Goal: Feedback & Contribution: Submit feedback/report problem

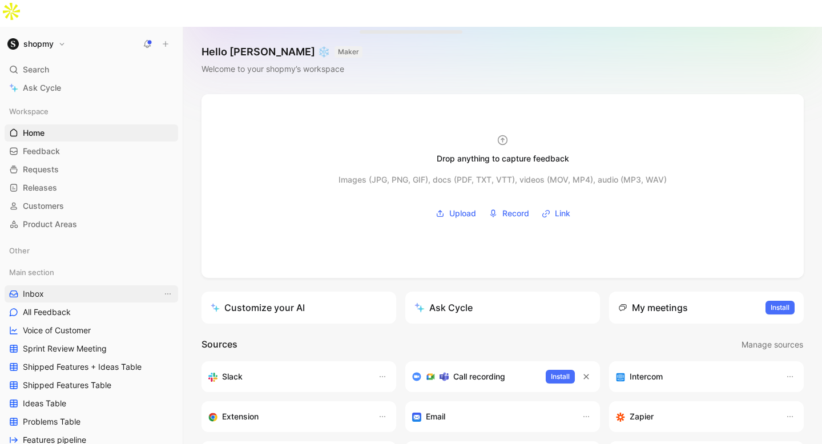
click at [61, 285] on link "Inbox" at bounding box center [92, 293] width 174 height 17
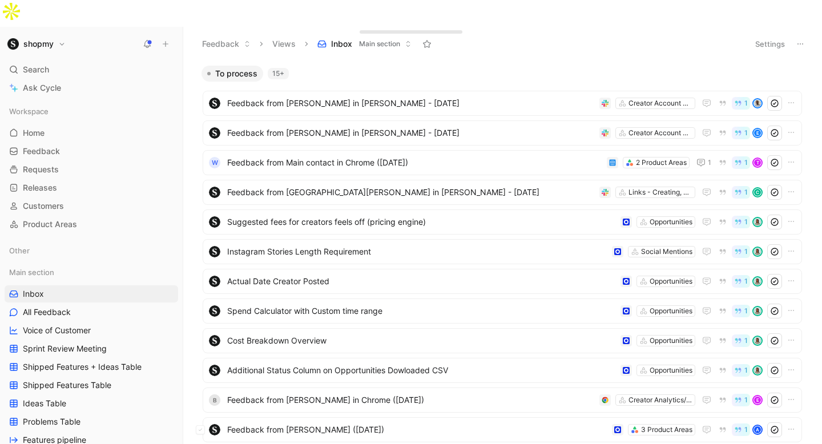
scroll to position [178, 0]
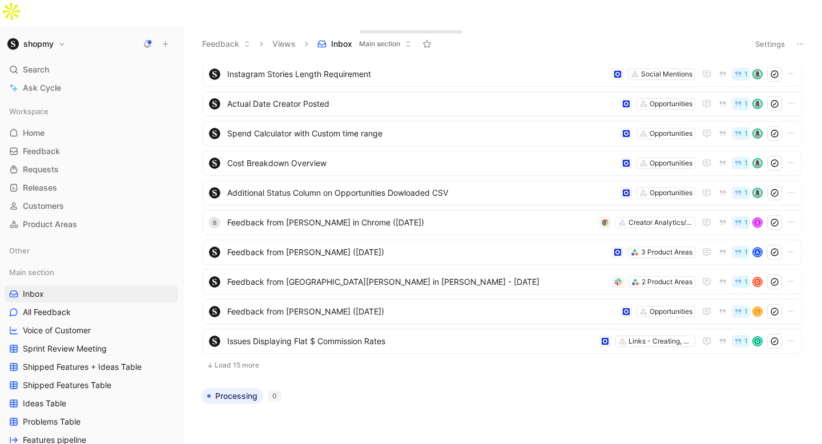
click at [231, 359] on button "Load 15 more" at bounding box center [502, 366] width 599 height 14
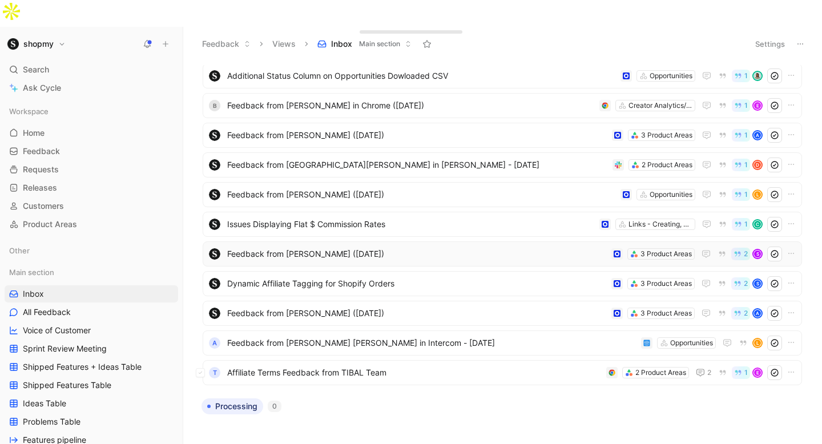
scroll to position [305, 0]
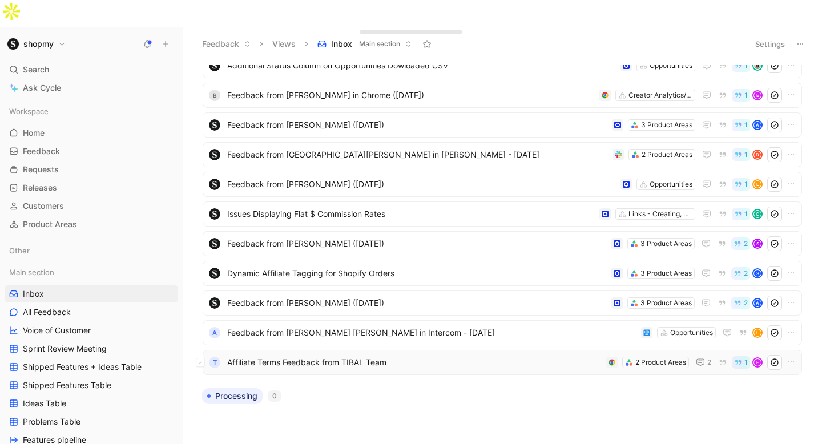
click at [268, 356] on span "Affiliate Terms Feedback from TIBAL Team" at bounding box center [414, 363] width 375 height 14
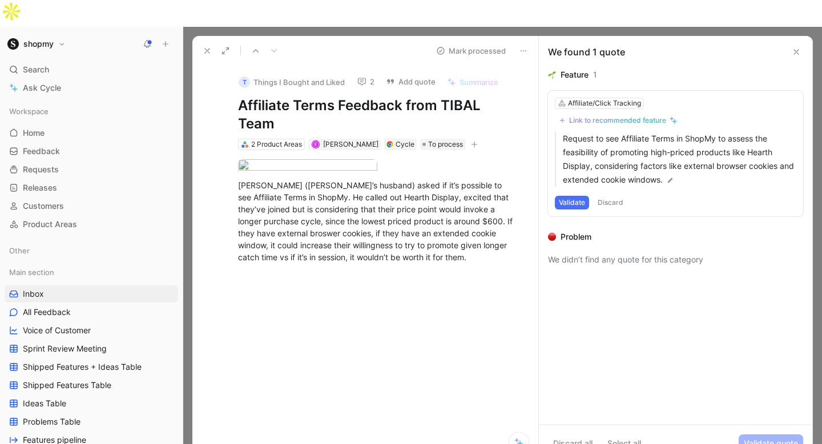
click at [367, 74] on button "2" at bounding box center [365, 82] width 27 height 16
click at [602, 98] on div "Affiliate/Click Tracking" at bounding box center [604, 103] width 73 height 11
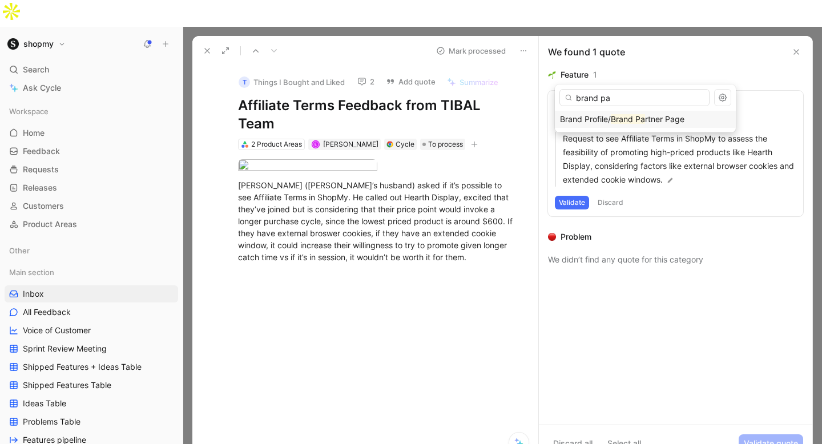
type input "brand pa"
click at [612, 118] on mark "Brand Pa" at bounding box center [628, 119] width 34 height 10
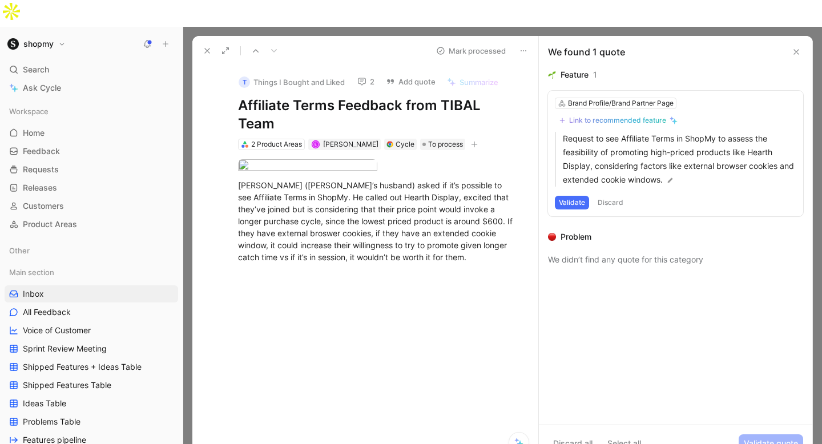
click at [582, 196] on button "Validate" at bounding box center [572, 203] width 34 height 14
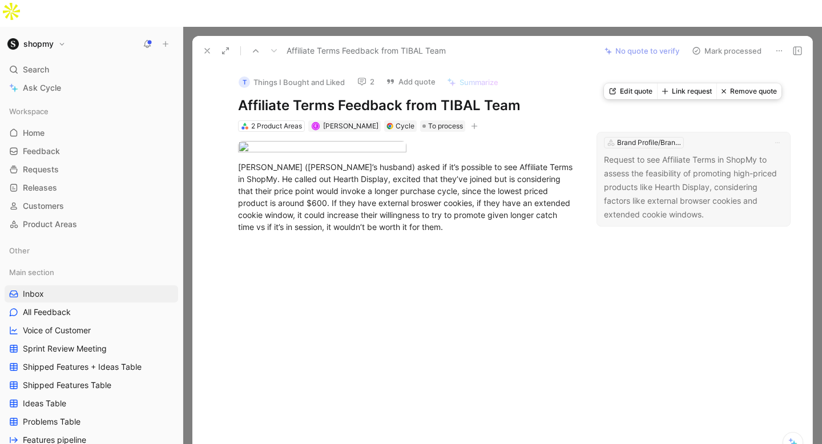
click at [679, 92] on button "Link request" at bounding box center [686, 91] width 59 height 16
click at [638, 137] on div "Brand Profile/Brand Partner Page" at bounding box center [649, 142] width 64 height 11
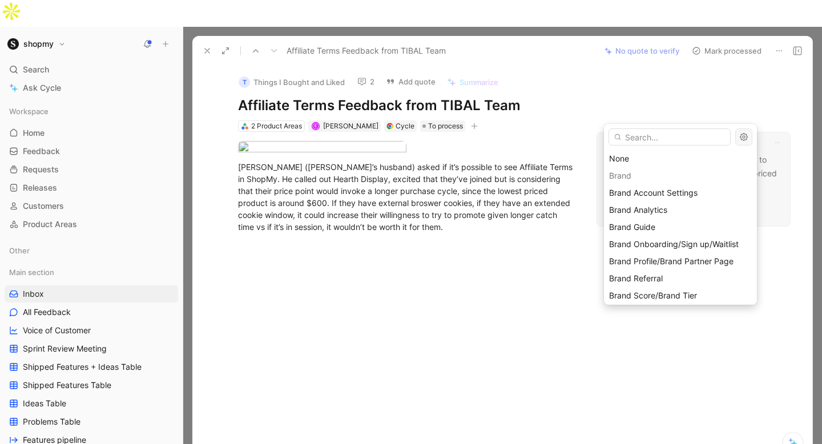
click at [746, 132] on icon "button" at bounding box center [743, 136] width 9 height 9
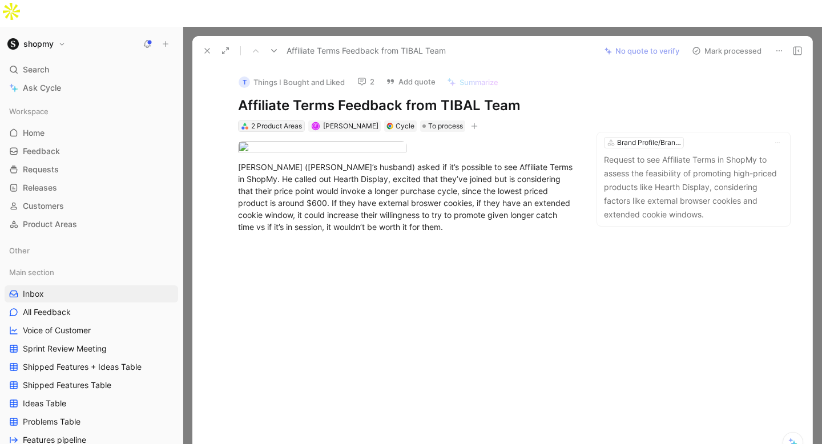
click at [263, 120] on div "2 Product Areas" at bounding box center [276, 125] width 51 height 11
click at [679, 153] on p "Request to see Affiliate Terms in ShopMy to assess the feasibility of promoting…" at bounding box center [693, 187] width 179 height 69
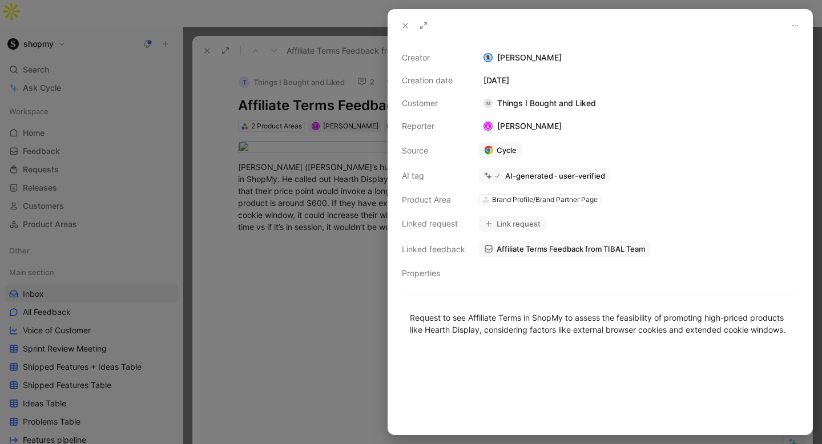
click at [405, 29] on icon at bounding box center [405, 25] width 9 height 9
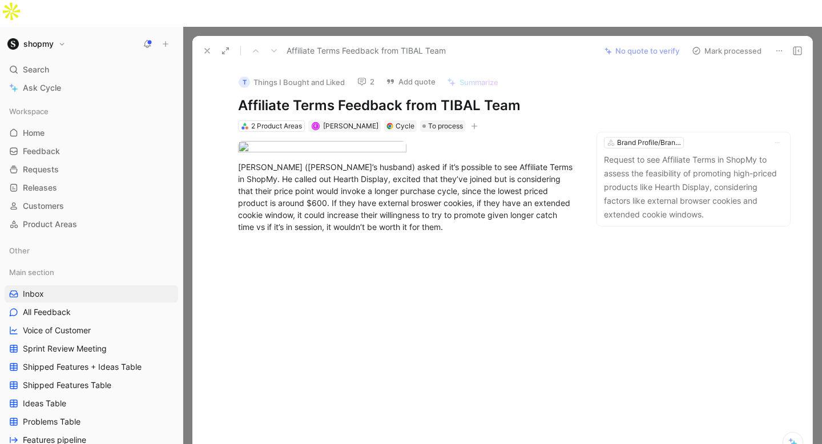
click at [707, 43] on button "Mark processed" at bounding box center [727, 51] width 80 height 16
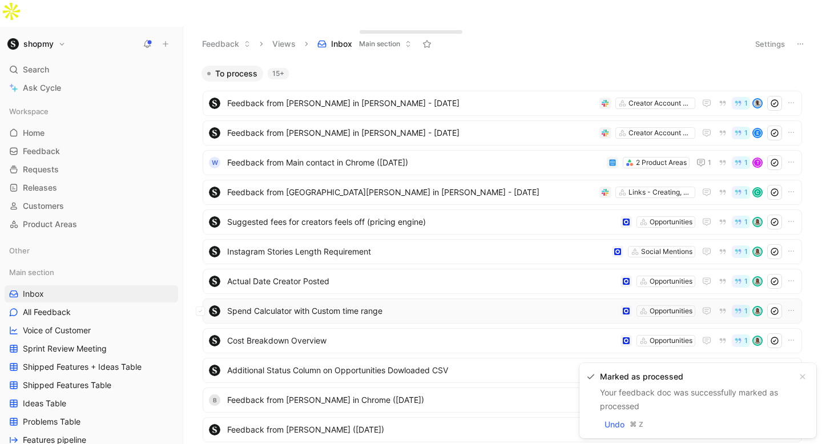
scroll to position [178, 0]
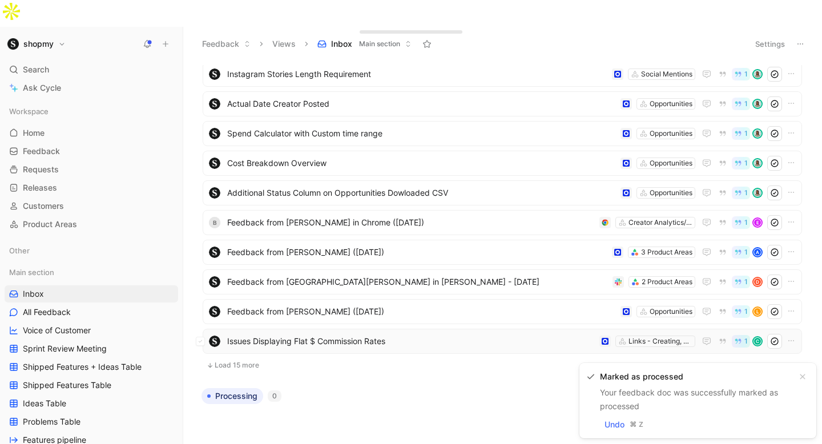
click at [323, 335] on span "Issues Displaying Flat $ Commission Rates" at bounding box center [411, 342] width 368 height 14
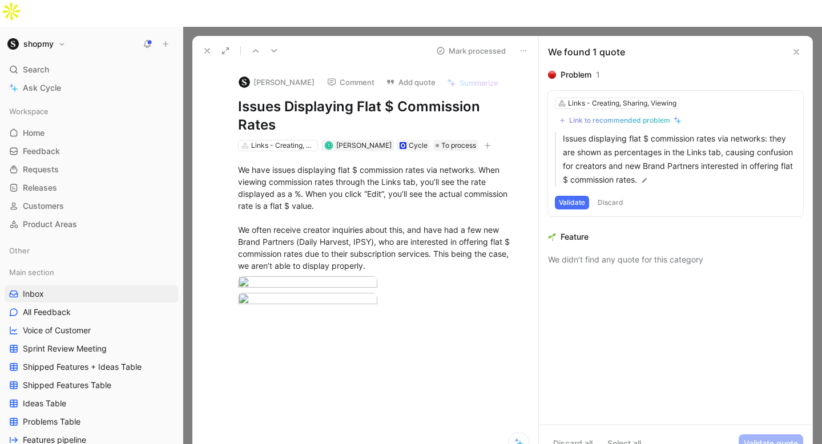
click at [340, 74] on button "Comment" at bounding box center [351, 82] width 58 height 16
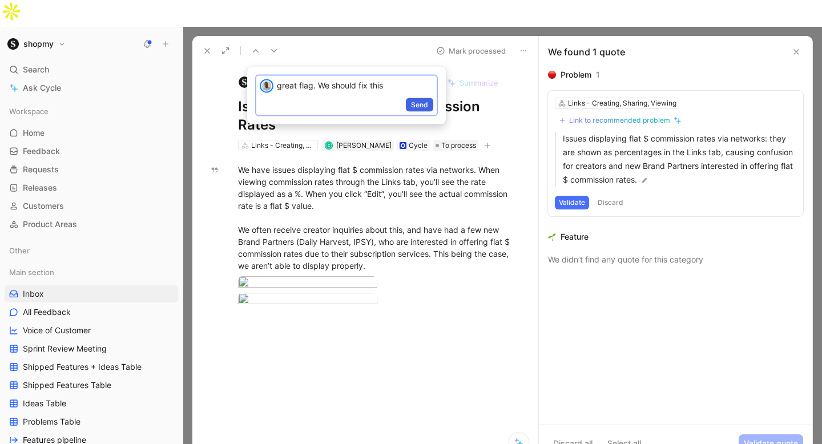
click at [430, 100] on button "Send" at bounding box center [419, 105] width 27 height 14
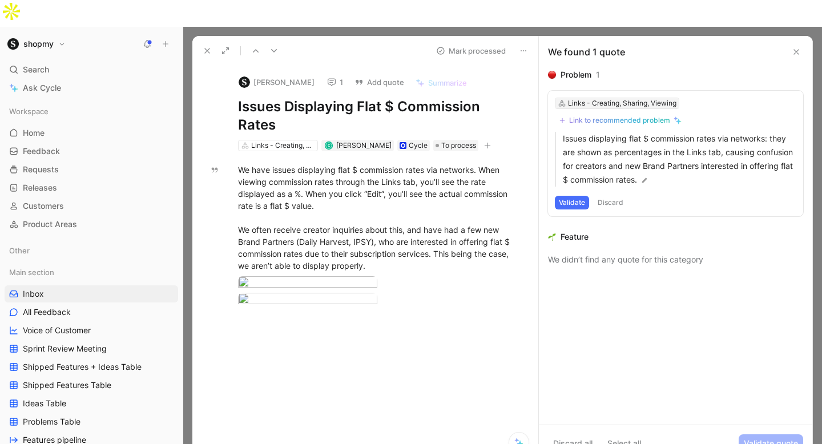
click at [595, 98] on div "Links - Creating, Sharing, Viewing" at bounding box center [622, 103] width 108 height 11
click at [600, 116] on div "Link to recommended problem" at bounding box center [619, 120] width 101 height 9
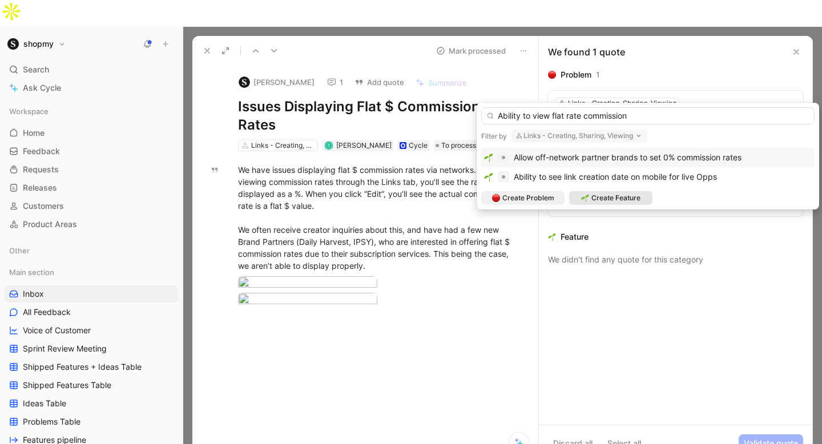
type input "Ability to view flat rate commission"
click at [592, 198] on span "Create Feature" at bounding box center [616, 197] width 49 height 11
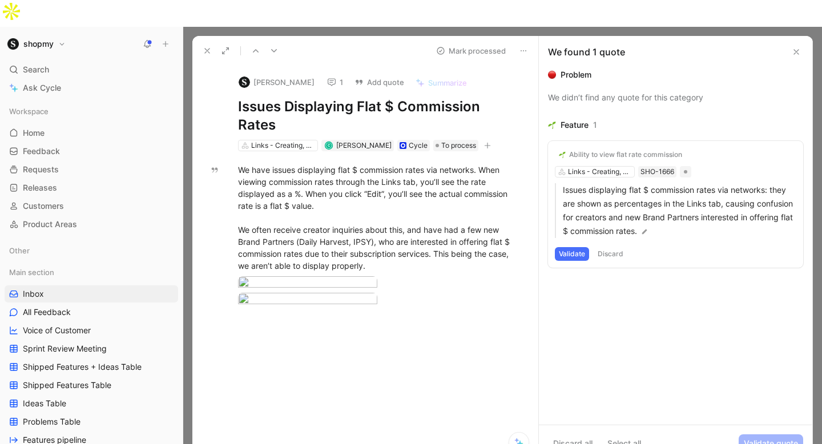
click at [595, 150] on div "Ability to view flat rate commission" at bounding box center [625, 154] width 113 height 9
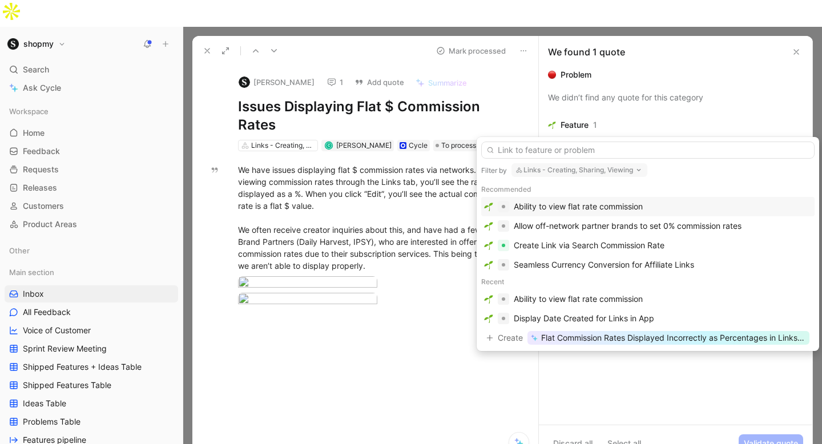
click at [569, 210] on div "Ability to view flat rate commission" at bounding box center [578, 207] width 129 height 14
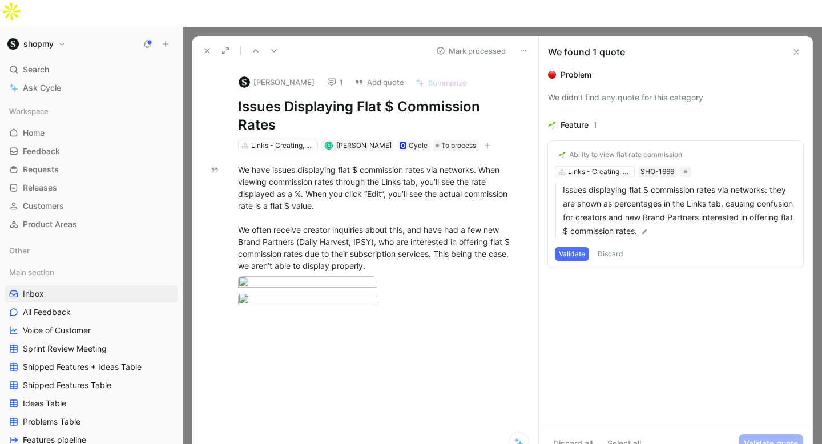
click at [587, 150] on div "Ability to view flat rate commission" at bounding box center [625, 154] width 113 height 9
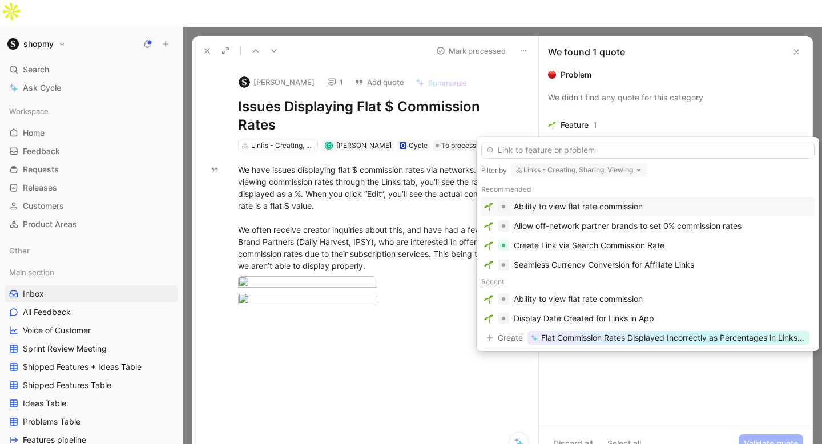
click at [501, 203] on div at bounding box center [503, 206] width 11 height 11
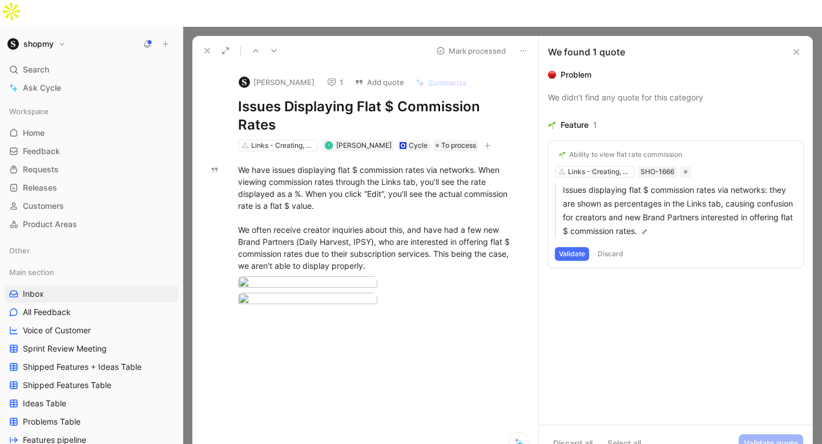
click at [598, 150] on div "Ability to view flat rate commission" at bounding box center [625, 154] width 113 height 9
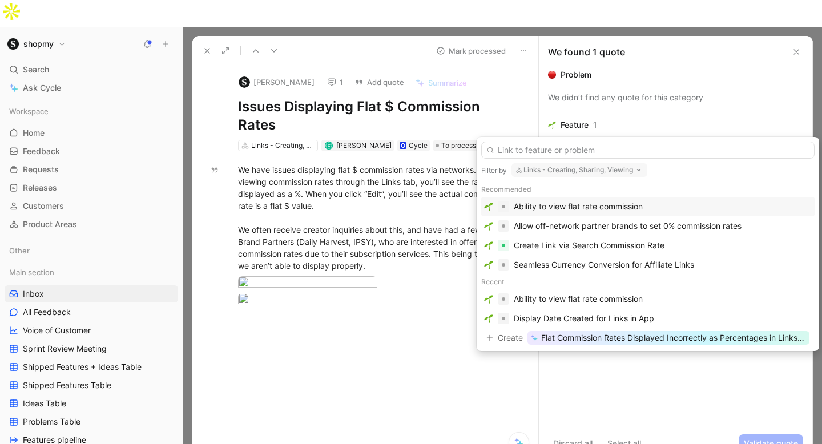
click at [488, 206] on img at bounding box center [488, 206] width 9 height 9
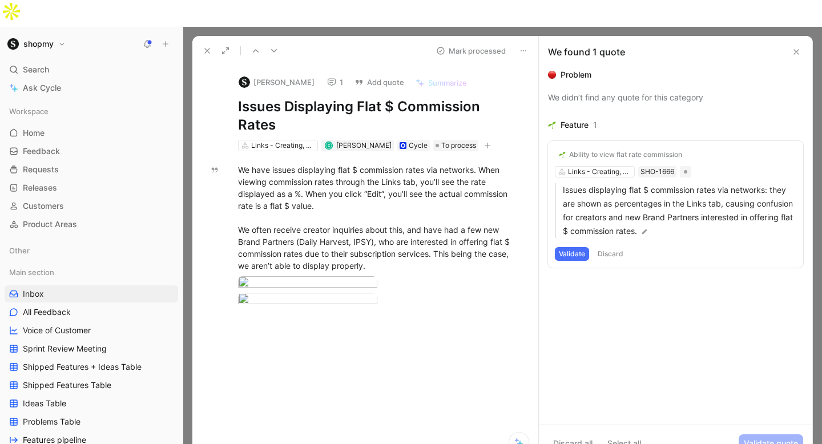
click at [613, 150] on div "Ability to view flat rate commission" at bounding box center [625, 154] width 113 height 9
click at [581, 247] on button "Validate" at bounding box center [572, 254] width 34 height 14
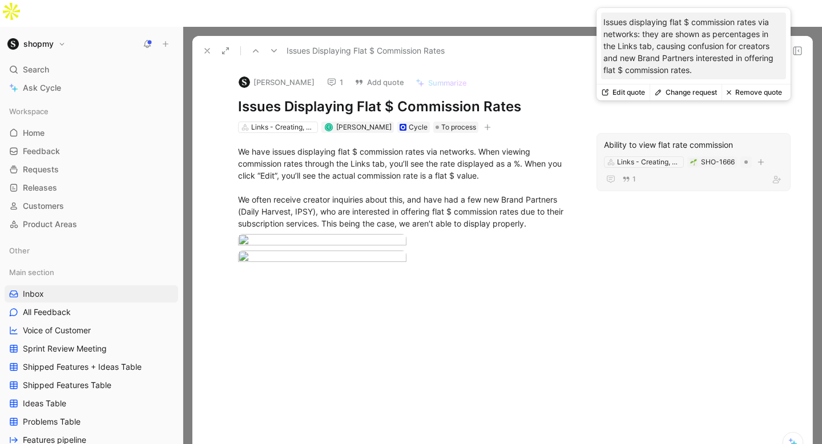
click at [635, 138] on div "Ability to view flat rate commission" at bounding box center [693, 145] width 179 height 14
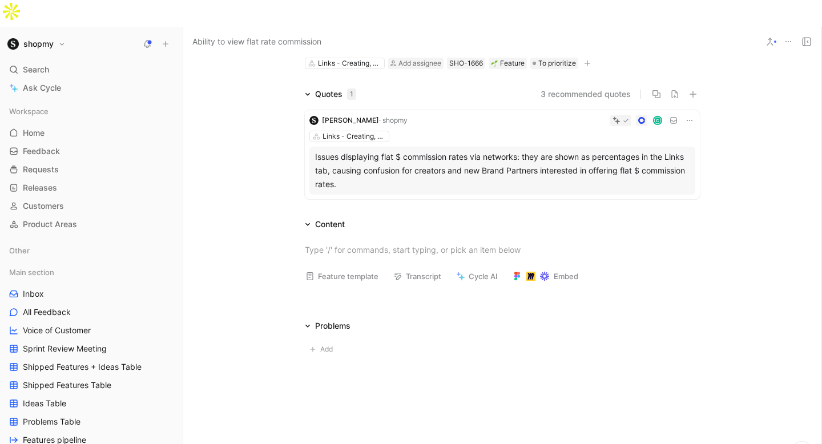
scroll to position [53, 0]
click at [344, 244] on div at bounding box center [502, 250] width 395 height 12
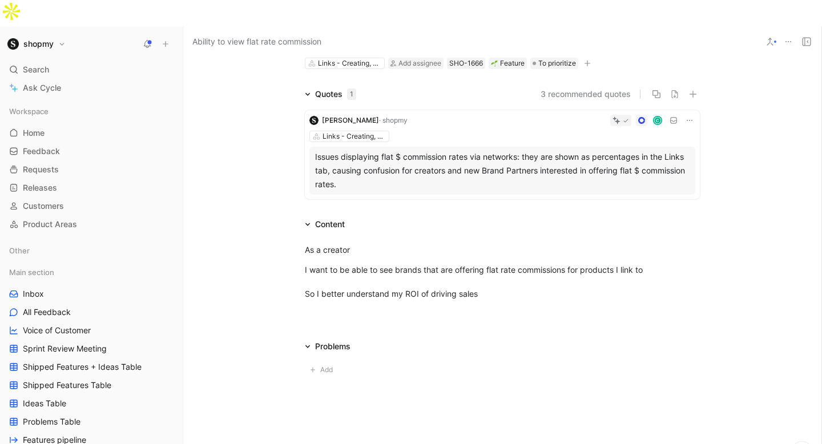
scroll to position [0, 0]
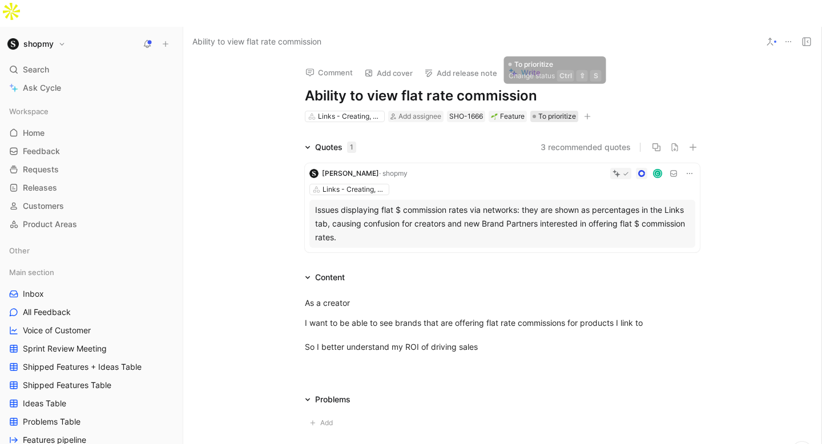
click at [548, 111] on span "To prioritize" at bounding box center [557, 116] width 38 height 11
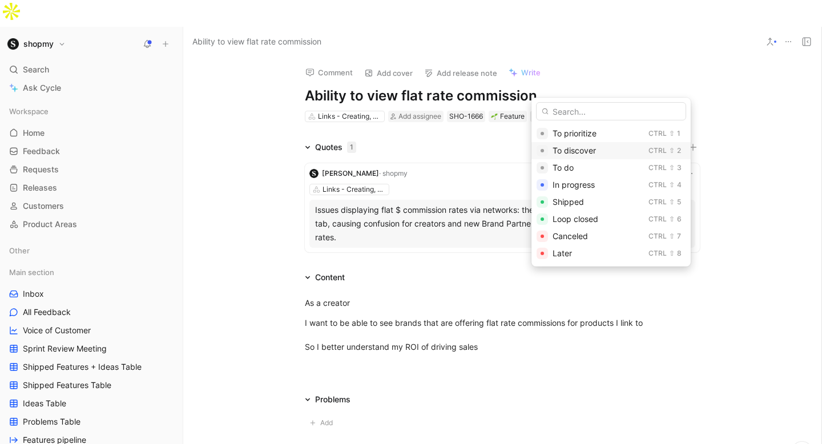
click at [564, 144] on div "To discover" at bounding box center [598, 151] width 91 height 14
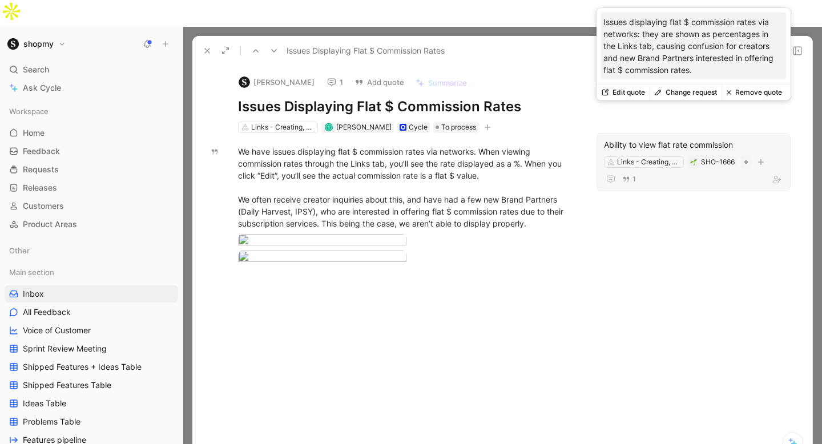
click at [669, 138] on div "Ability to view flat rate commission" at bounding box center [693, 145] width 179 height 14
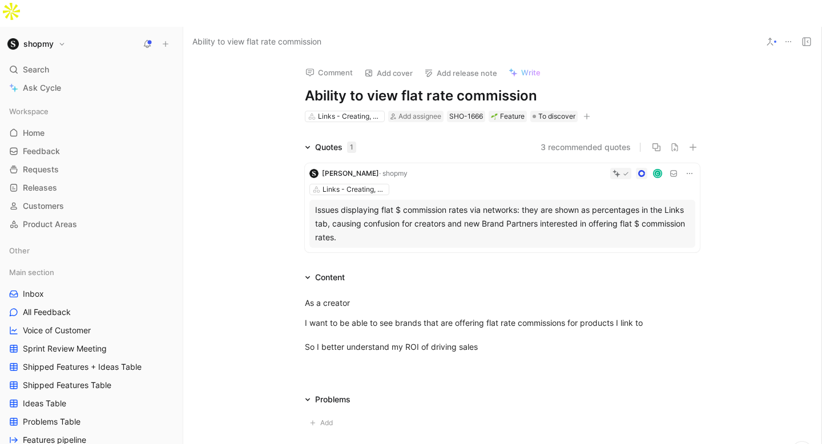
click at [324, 87] on h1 "Ability to view flat rate commission" at bounding box center [502, 96] width 395 height 18
drag, startPoint x: 361, startPoint y: 66, endPoint x: 279, endPoint y: 66, distance: 82.8
click at [279, 66] on div "Comment Add cover Add release note Write Ability to view flat rate commission L…" at bounding box center [502, 264] width 638 height 415
click at [444, 87] on h1 "Improvements - view flat rate commission" at bounding box center [502, 96] width 395 height 18
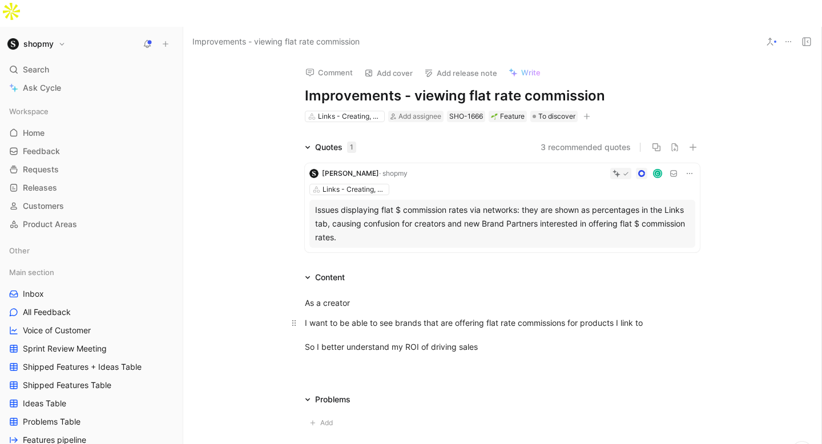
click at [381, 317] on div "I want to be able to see brands that are offering flat rate commissions for pro…" at bounding box center [502, 335] width 395 height 36
click at [396, 317] on div "I want to be able to see brands that are offering flat rate commissions for pro…" at bounding box center [502, 335] width 395 height 36
click at [646, 317] on div "I want to be able to see brands that are offering flat rate commissions for pro…" at bounding box center [502, 335] width 395 height 36
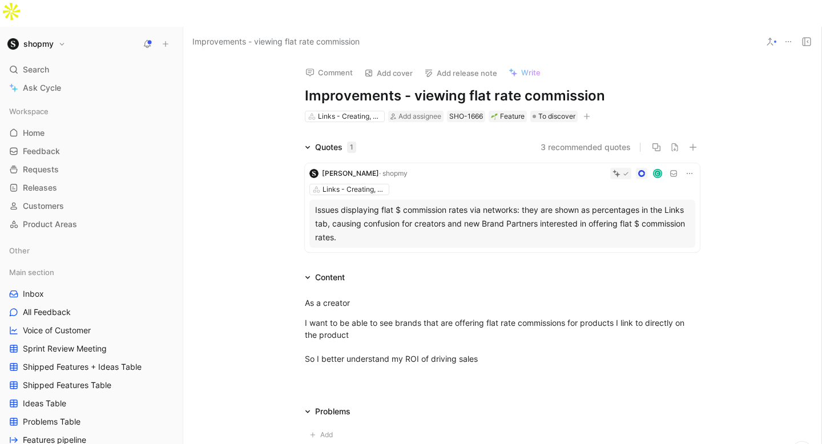
click at [416, 87] on h1 "Improvements - viewing flat rate commission" at bounding box center [502, 96] width 395 height 18
drag, startPoint x: 420, startPoint y: 67, endPoint x: 232, endPoint y: 57, distance: 188.1
click at [232, 57] on div "Comment Add cover Add release note Write Improvements - viewing flat rate commi…" at bounding box center [502, 264] width 638 height 415
click at [489, 87] on h1 "Viewing flat rate commission" at bounding box center [502, 96] width 395 height 18
click at [502, 87] on h1 "Viewing flat rate commission" at bounding box center [502, 96] width 395 height 18
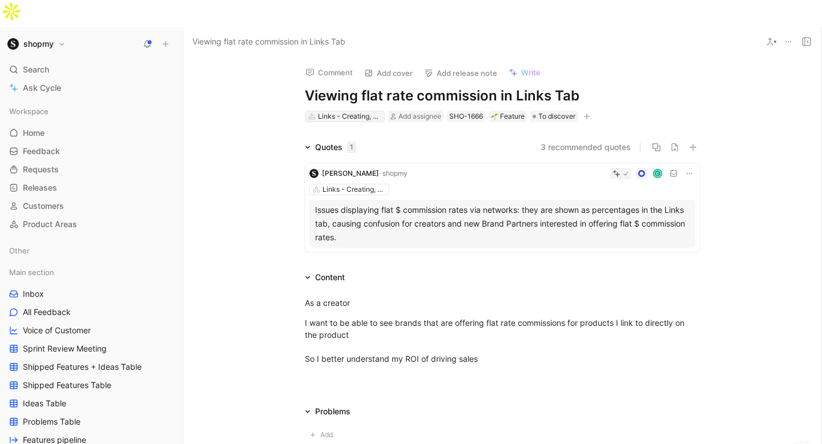
click at [359, 111] on div "Links - Creating, Sharing, Viewing" at bounding box center [350, 116] width 64 height 11
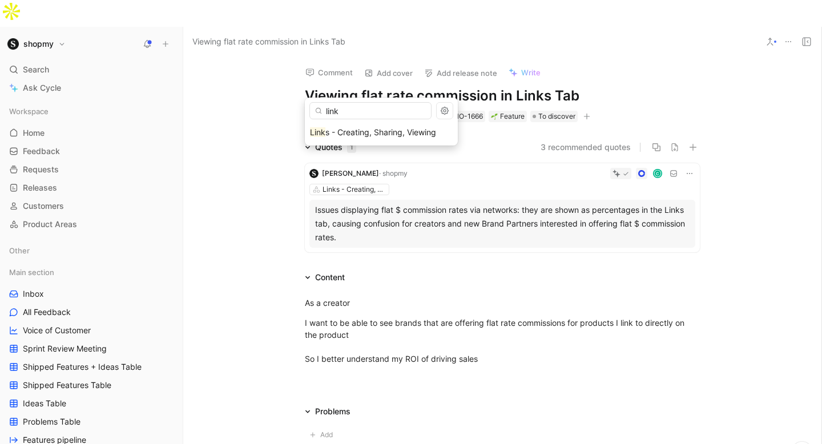
type input "link"
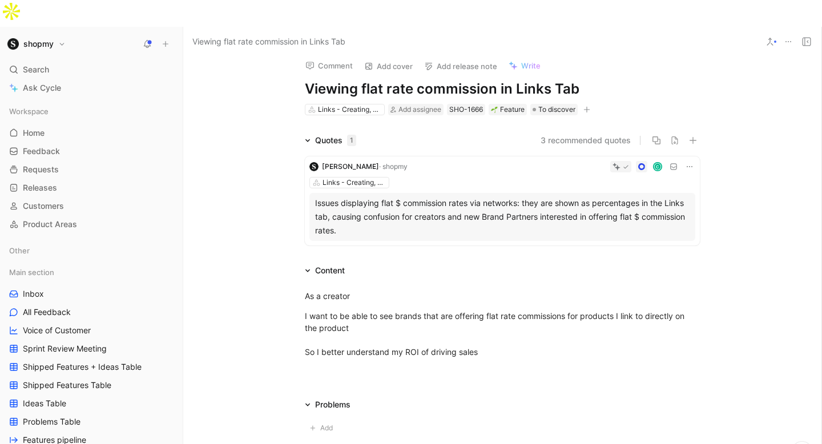
scroll to position [9, 0]
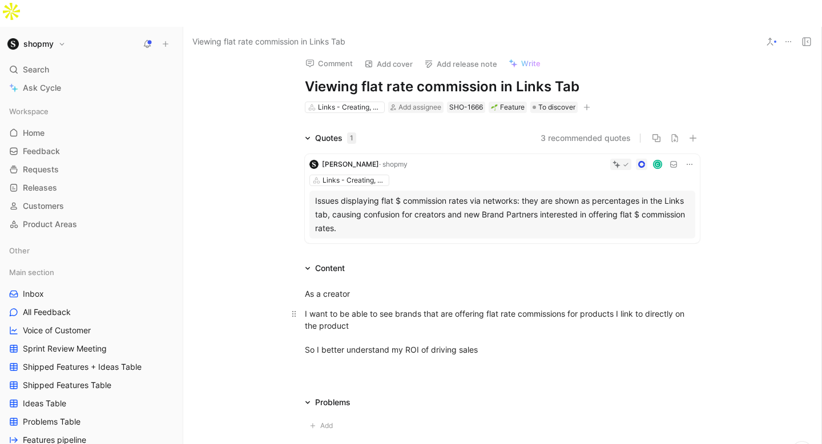
click at [320, 308] on div "I want to be able to see brands that are offering flat rate commissions for pro…" at bounding box center [502, 332] width 395 height 48
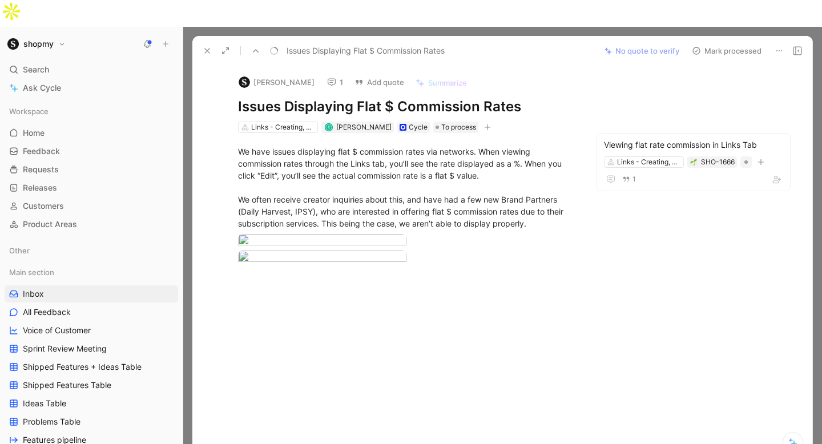
click at [741, 43] on button "Mark processed" at bounding box center [727, 51] width 80 height 16
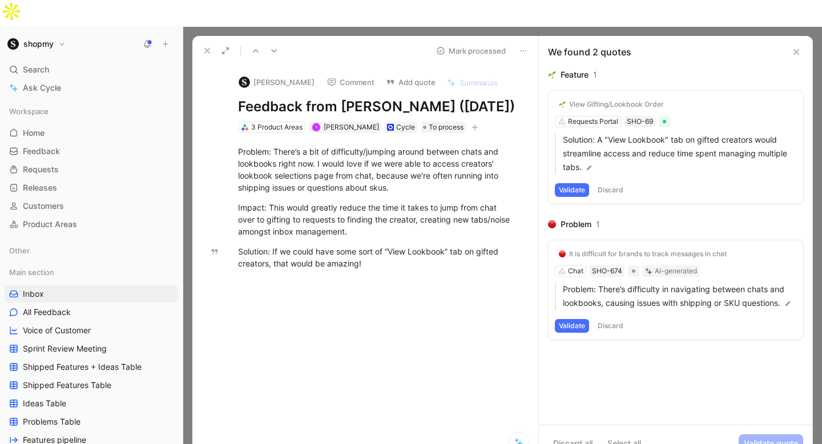
click at [623, 319] on button "Discard" at bounding box center [611, 326] width 34 height 14
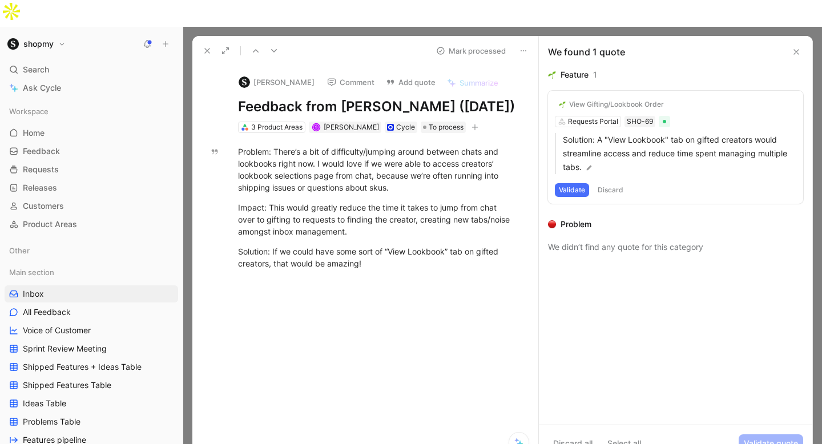
click at [605, 98] on button "View Gifting/Lookbook Order" at bounding box center [611, 105] width 113 height 14
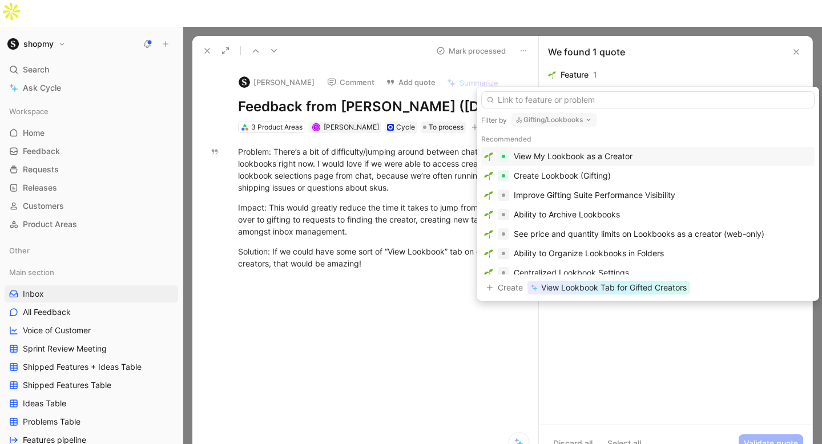
click at [563, 126] on button "Gifting/Lookbooks" at bounding box center [555, 120] width 86 height 14
click at [561, 122] on button "Gifting/Lookbooks" at bounding box center [555, 120] width 86 height 14
type input "cha"
click at [541, 159] on div "Cha t" at bounding box center [591, 166] width 149 height 14
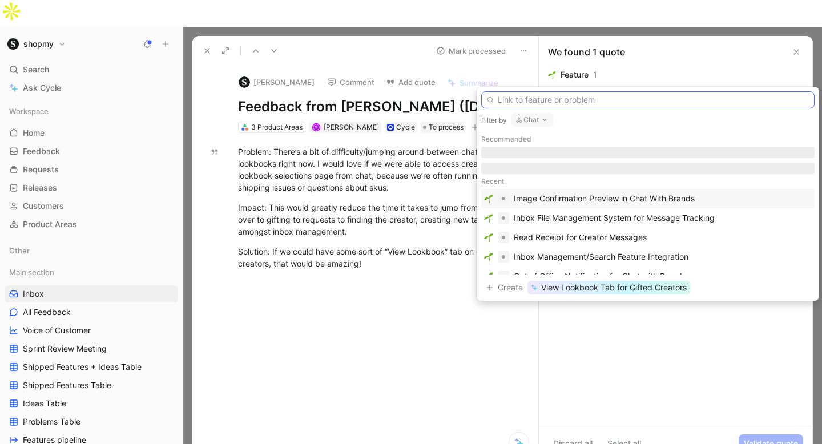
click at [526, 100] on input "text" at bounding box center [647, 99] width 333 height 17
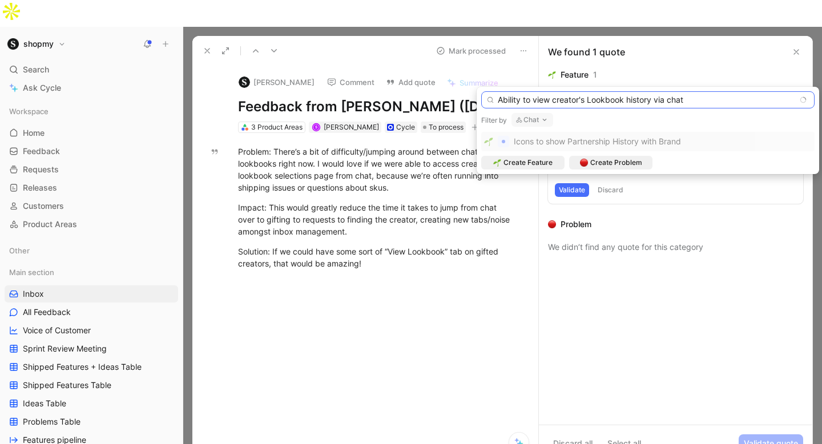
click at [665, 102] on input "Ability to view creator's Lookbook history via chat" at bounding box center [647, 99] width 333 height 17
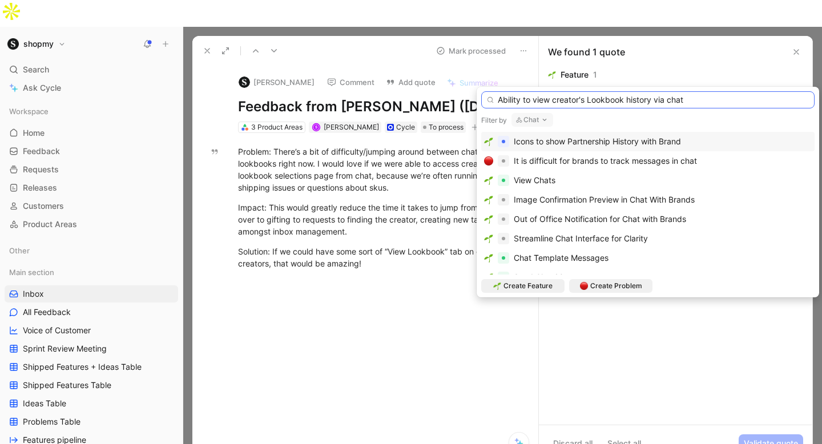
click at [665, 102] on input "Ability to view creator's Lookbook history via chat" at bounding box center [647, 99] width 333 height 17
type input "Ability to view creator's Lookbook history directly in chat"
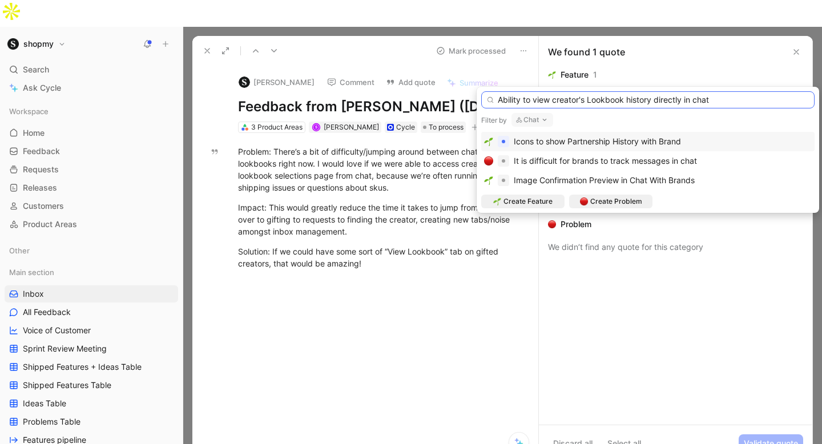
click at [570, 93] on input "Ability to view creator's Lookbook history directly in chat" at bounding box center [647, 99] width 333 height 17
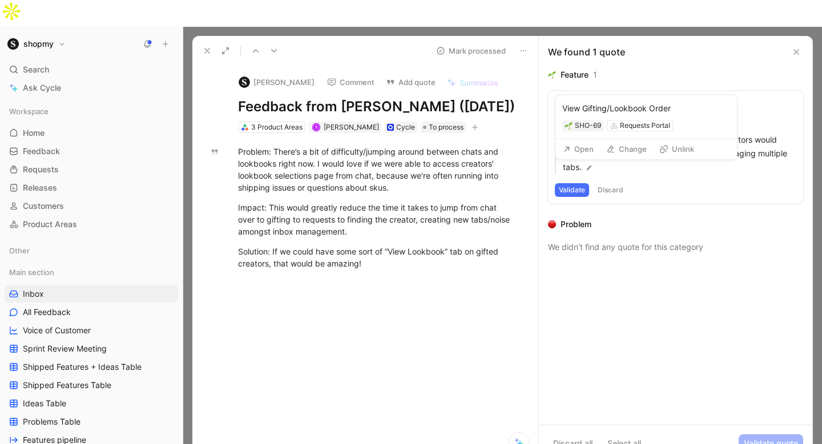
click at [592, 100] on div "View Gifting/Lookbook Order" at bounding box center [616, 104] width 95 height 9
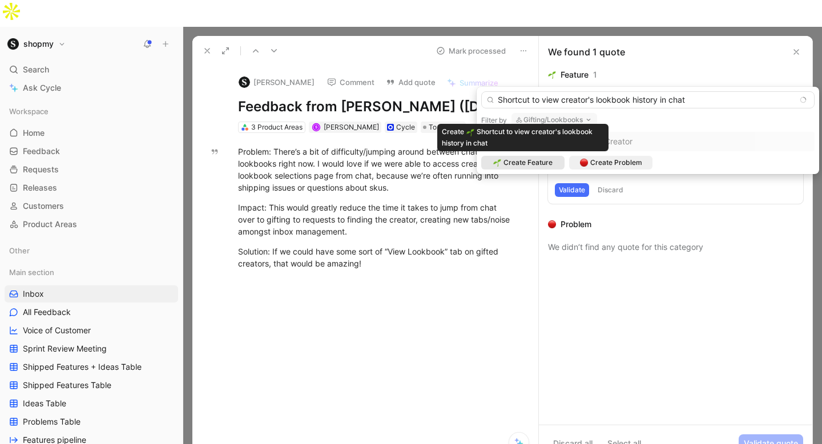
type input "Shortcut to view creator's lookbook history in chat"
click at [545, 164] on span "Create Feature" at bounding box center [528, 162] width 49 height 11
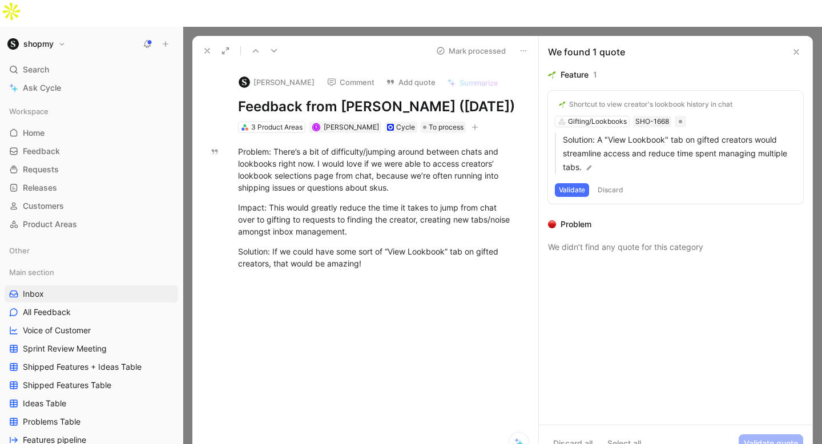
click at [569, 183] on button "Validate" at bounding box center [572, 190] width 34 height 14
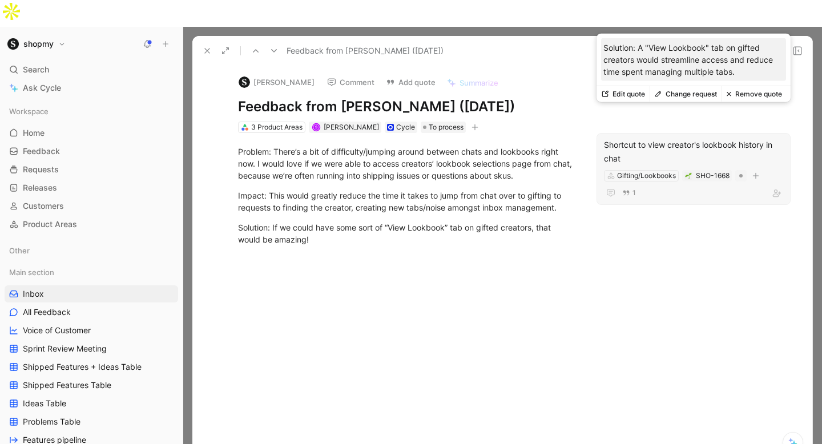
click at [658, 138] on div "Shortcut to view creator's lookbook history in chat" at bounding box center [693, 151] width 179 height 27
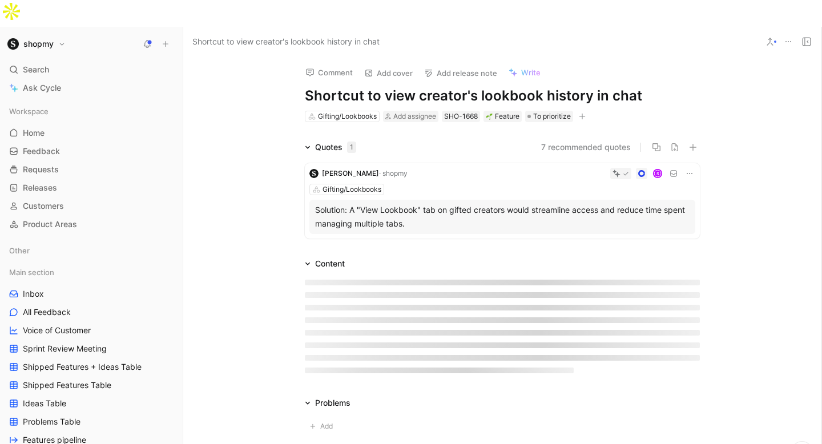
scroll to position [39, 0]
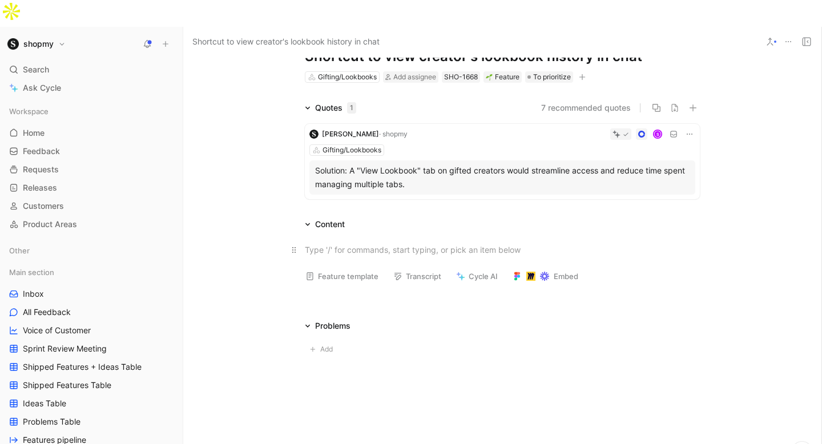
click at [340, 244] on div at bounding box center [502, 250] width 395 height 12
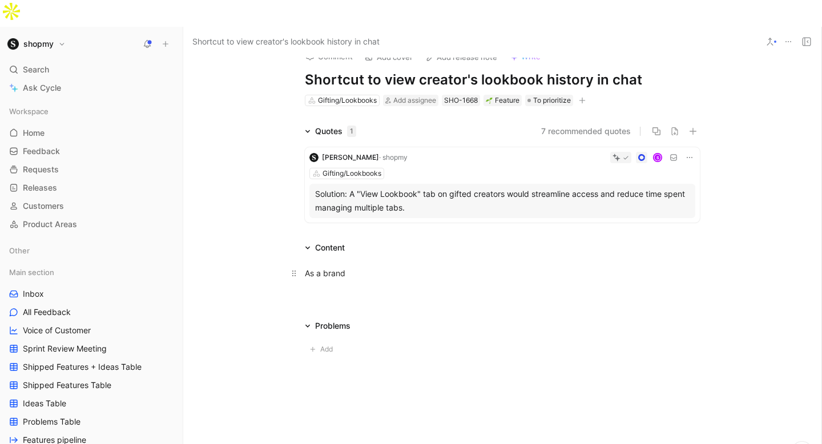
scroll to position [36, 0]
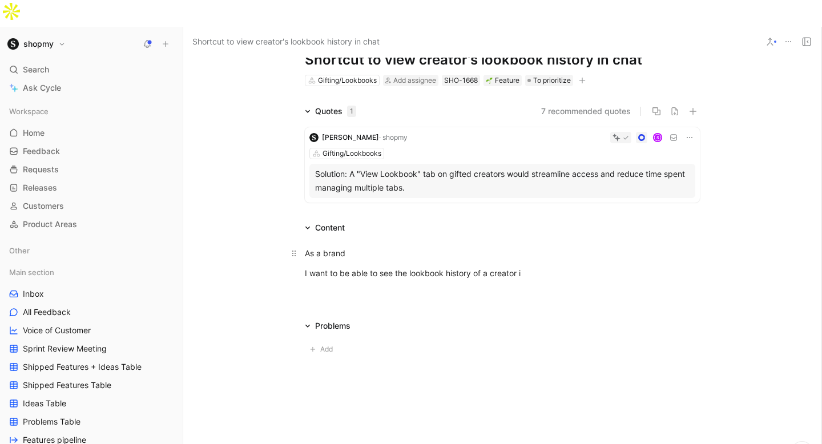
click at [384, 247] on div "As a brand" at bounding box center [502, 253] width 395 height 12
click at [526, 267] on div "I want to be able to see the lookbook history of a creator i" at bounding box center [502, 273] width 395 height 12
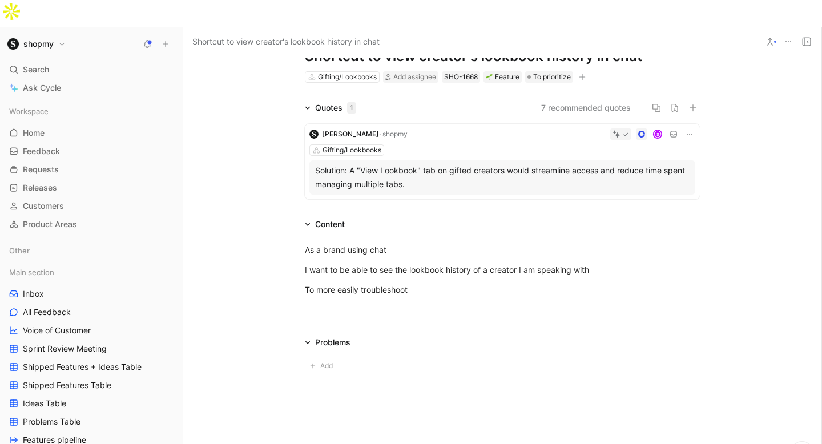
scroll to position [0, 0]
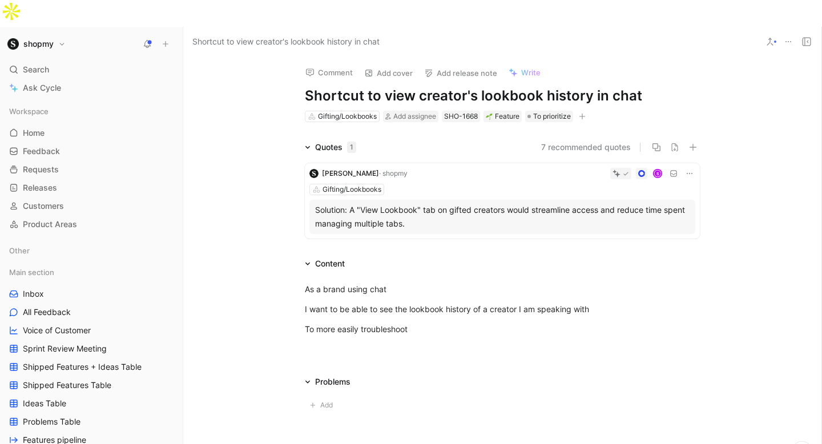
drag, startPoint x: 363, startPoint y: 67, endPoint x: 288, endPoint y: 67, distance: 74.8
click at [288, 67] on div "Comment Add cover Add release note Write Shortcut to view creator's lookbook hi…" at bounding box center [502, 90] width 438 height 67
click at [425, 323] on div "To more easily troubleshoot" at bounding box center [502, 329] width 395 height 12
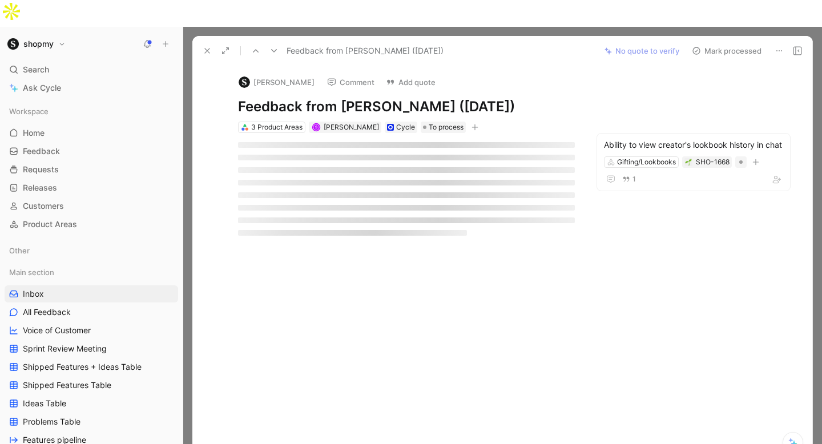
click at [341, 74] on button "Comment" at bounding box center [351, 82] width 58 height 16
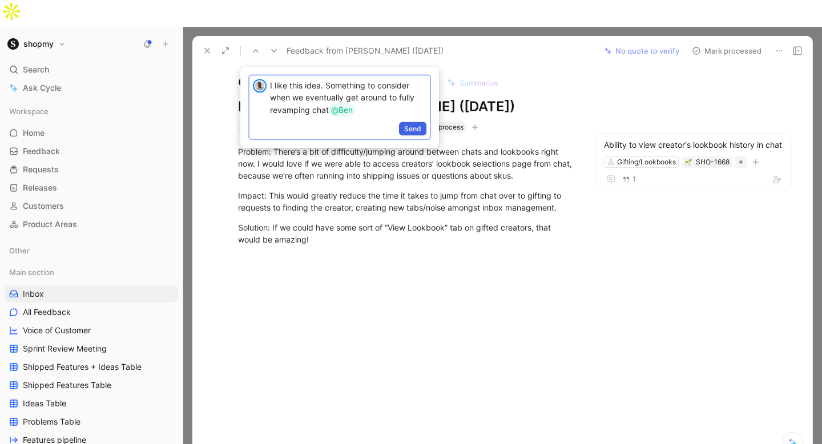
click at [420, 129] on span "Send" at bounding box center [412, 128] width 17 height 11
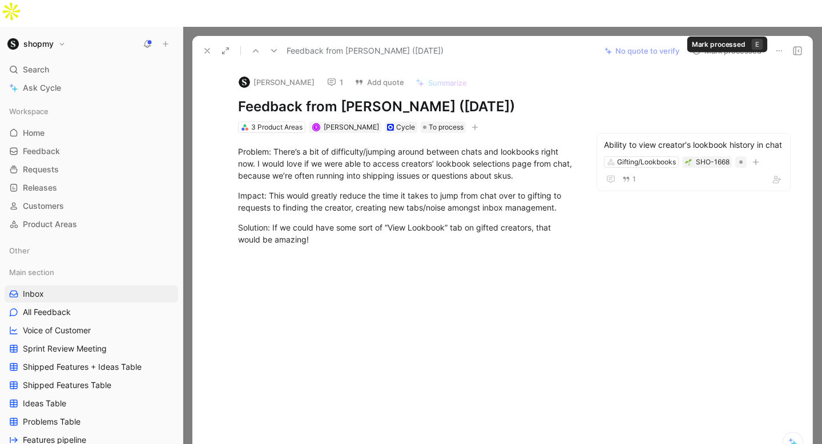
click at [731, 43] on button "Mark processed" at bounding box center [727, 51] width 80 height 16
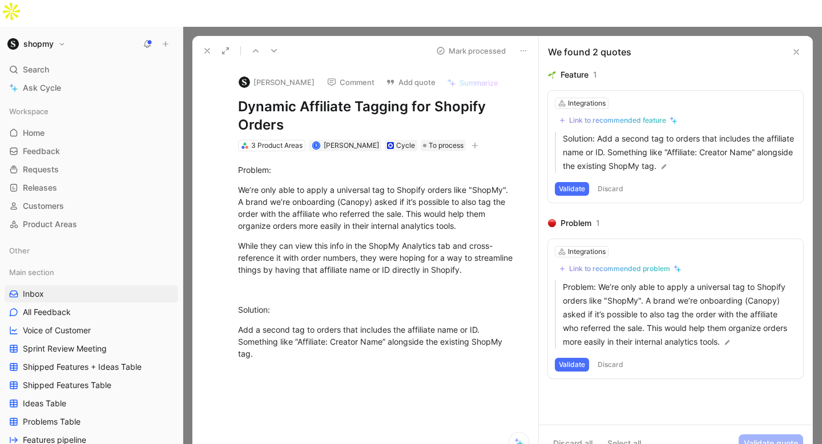
click at [622, 358] on button "Discard" at bounding box center [611, 365] width 34 height 14
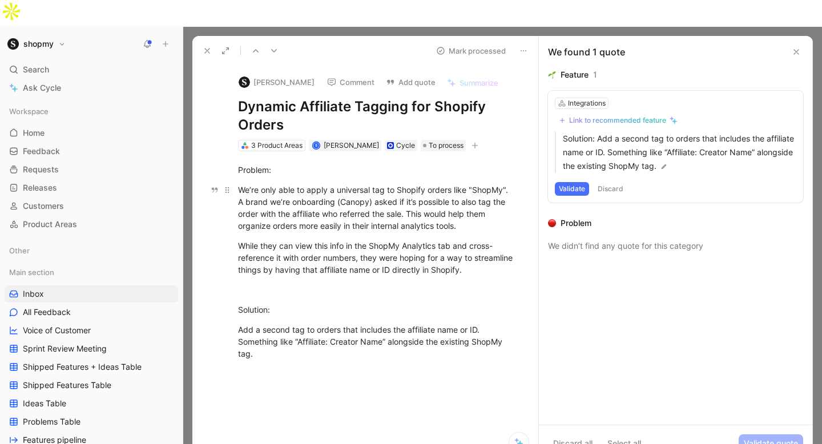
click at [411, 184] on div "We’re only able to apply a universal tag to Shopify orders like "ShopMy". A bra…" at bounding box center [377, 208] width 279 height 48
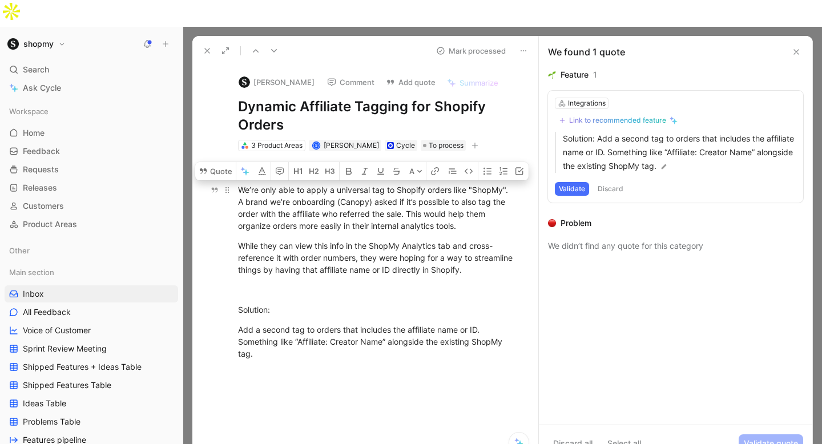
click at [413, 184] on div "We’re only able to apply a universal tag to Shopify orders like "ShopMy". A bra…" at bounding box center [377, 208] width 279 height 48
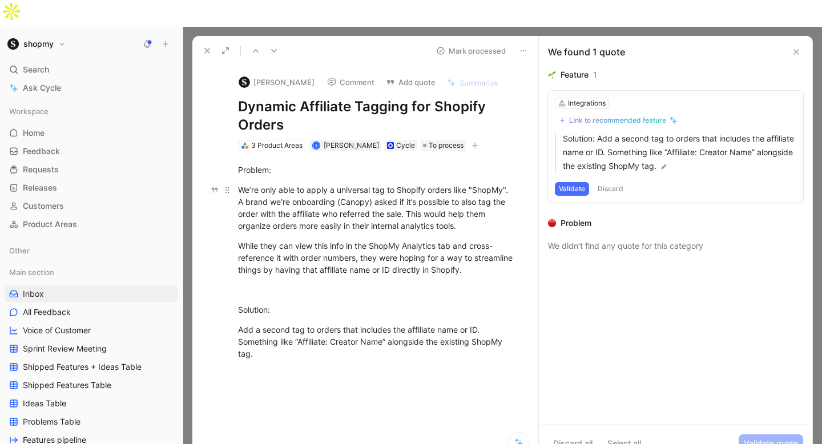
click at [413, 184] on div "We’re only able to apply a universal tag to Shopify orders like "ShopMy". A bra…" at bounding box center [377, 208] width 279 height 48
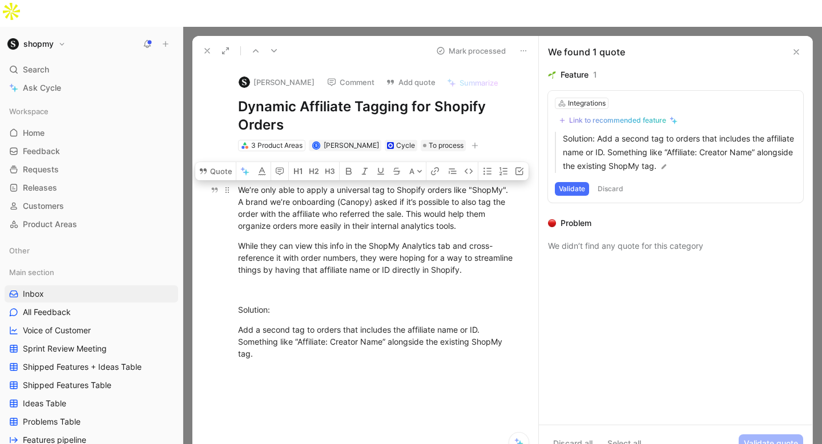
click at [413, 184] on div "We’re only able to apply a universal tag to Shopify orders like "ShopMy". A bra…" at bounding box center [377, 208] width 279 height 48
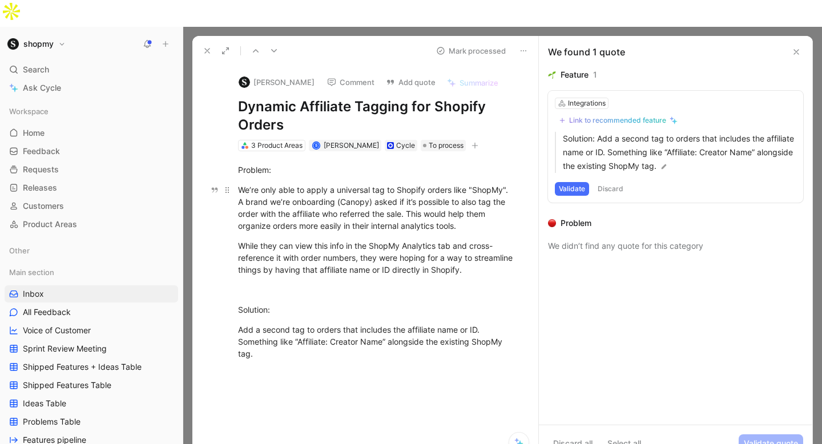
click at [413, 184] on div "We’re only able to apply a universal tag to Shopify orders like "ShopMy". A bra…" at bounding box center [377, 208] width 279 height 48
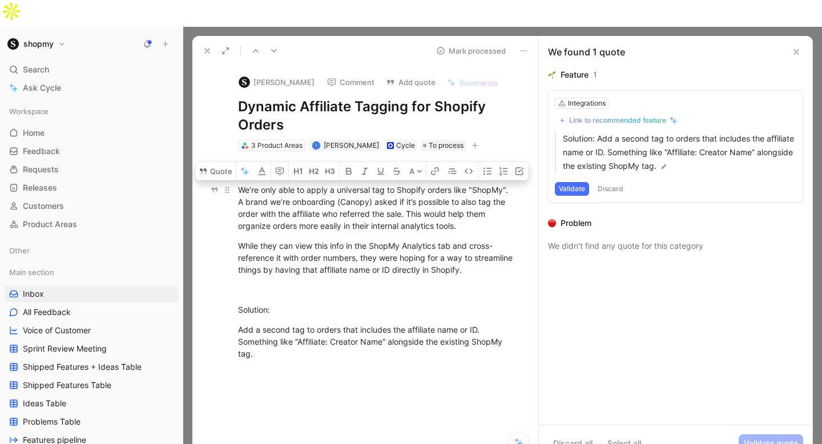
click at [413, 184] on div "We’re only able to apply a universal tag to Shopify orders like "ShopMy". A bra…" at bounding box center [377, 208] width 279 height 48
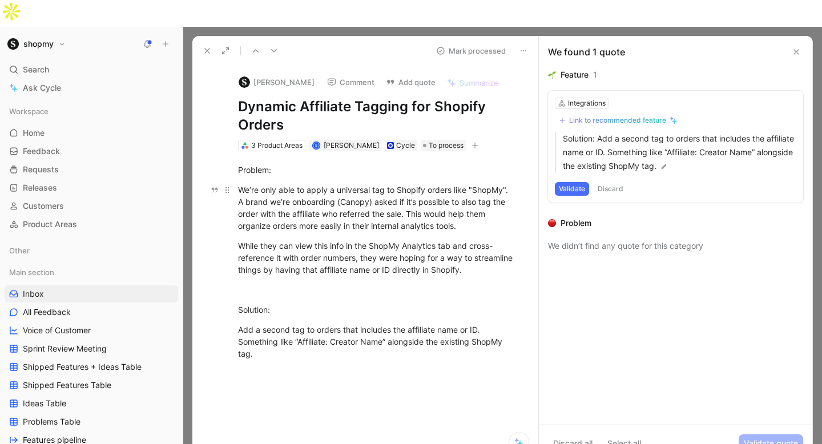
click at [413, 184] on div "We’re only able to apply a universal tag to Shopify orders like "ShopMy". A bra…" at bounding box center [377, 208] width 279 height 48
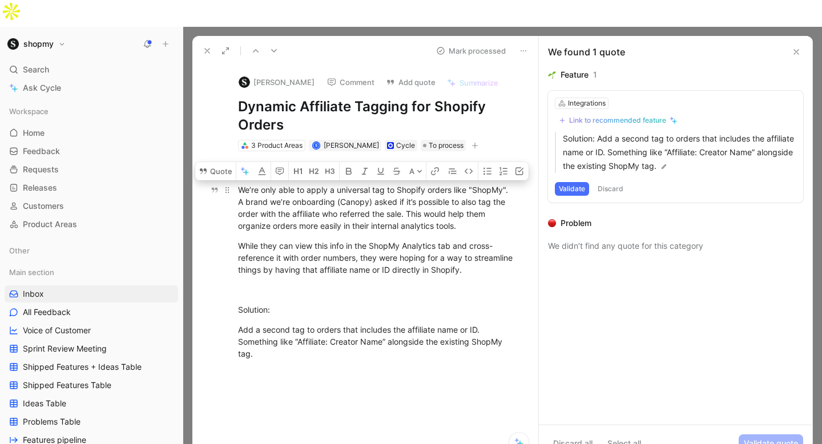
click at [413, 184] on div "We’re only able to apply a universal tag to Shopify orders like "ShopMy". A bra…" at bounding box center [377, 208] width 279 height 48
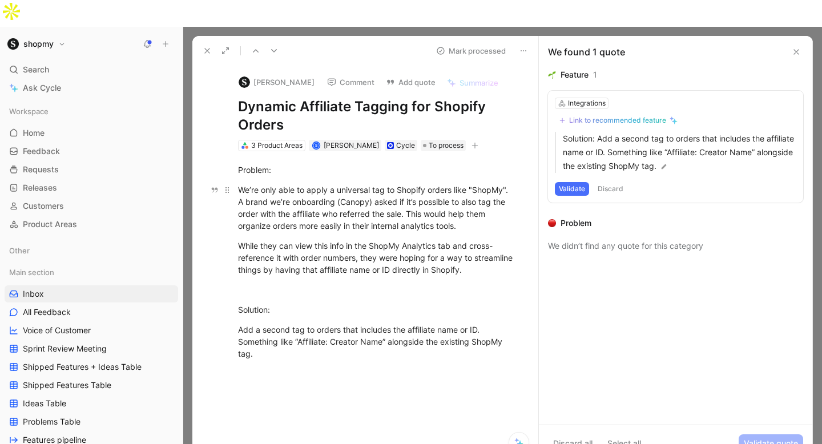
click at [413, 184] on div "We’re only able to apply a universal tag to Shopify orders like "ShopMy". A bra…" at bounding box center [377, 208] width 279 height 48
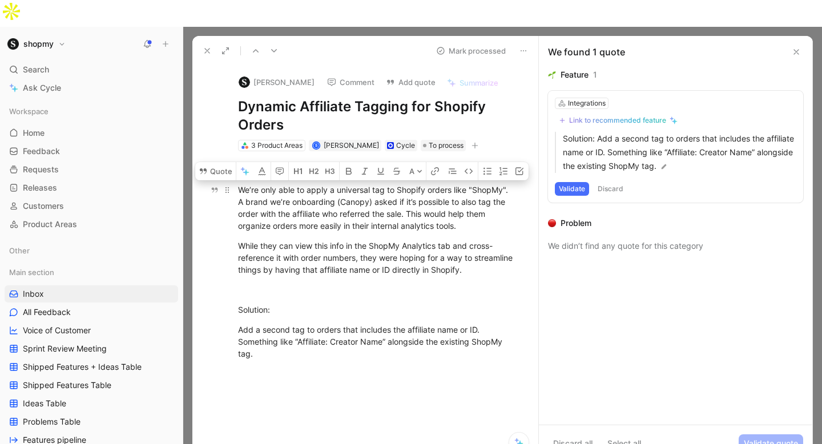
click at [413, 184] on div "We’re only able to apply a universal tag to Shopify orders like "ShopMy". A bra…" at bounding box center [377, 208] width 279 height 48
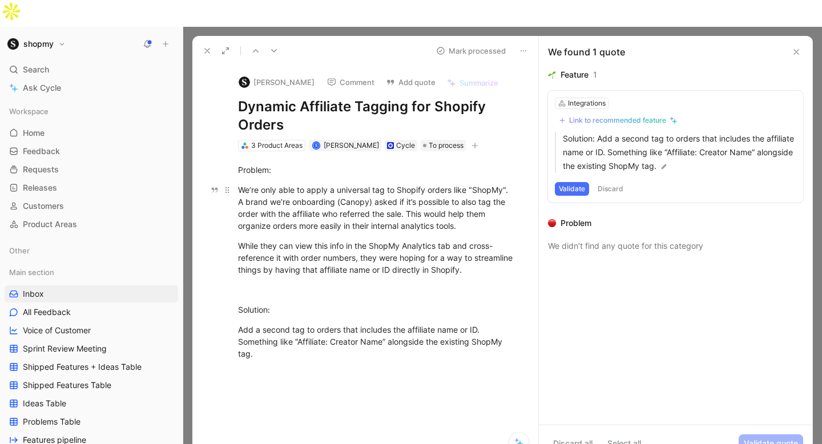
click at [413, 184] on div "We’re only able to apply a universal tag to Shopify orders like "ShopMy". A bra…" at bounding box center [377, 208] width 279 height 48
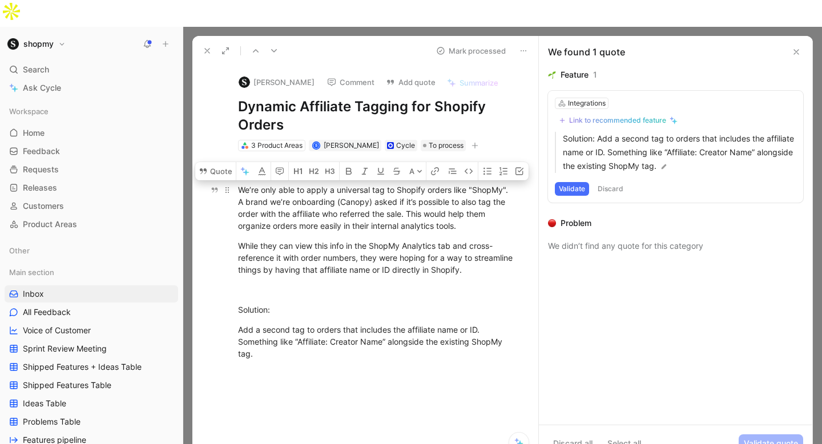
click at [413, 184] on div "We’re only able to apply a universal tag to Shopify orders like "ShopMy". A bra…" at bounding box center [377, 208] width 279 height 48
click at [408, 184] on div "We’re only able to apply a universal tag to Shopify orders like "ShopMy". A bra…" at bounding box center [377, 208] width 279 height 48
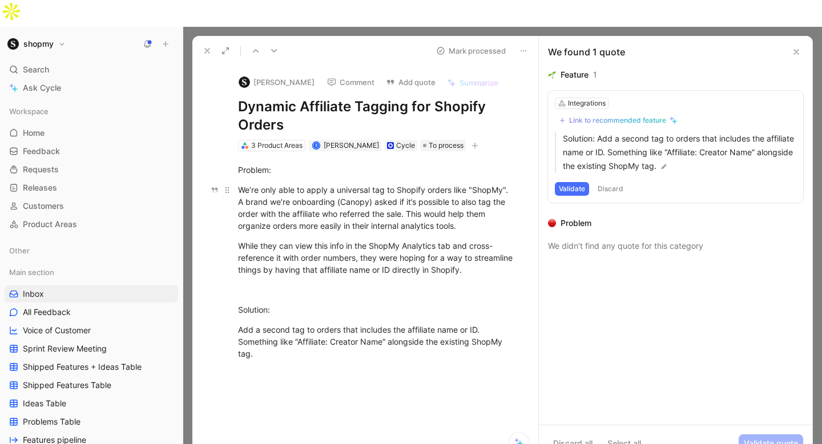
click at [408, 184] on div "We’re only able to apply a universal tag to Shopify orders like "ShopMy". A bra…" at bounding box center [377, 208] width 279 height 48
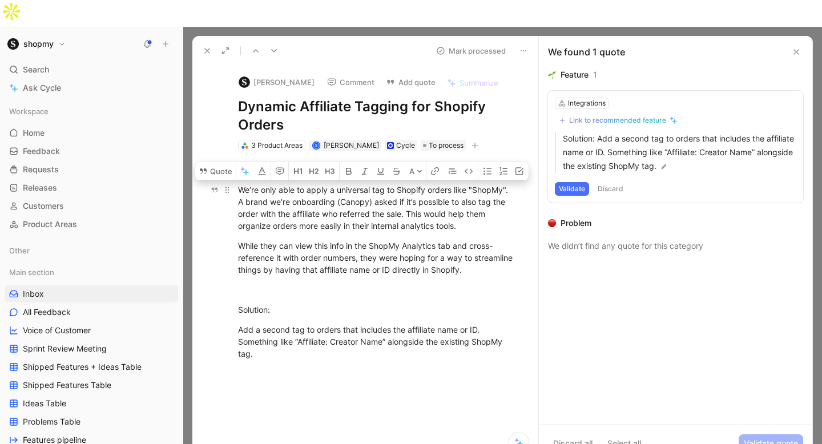
click at [408, 184] on div "We’re only able to apply a universal tag to Shopify orders like "ShopMy". A bra…" at bounding box center [377, 208] width 279 height 48
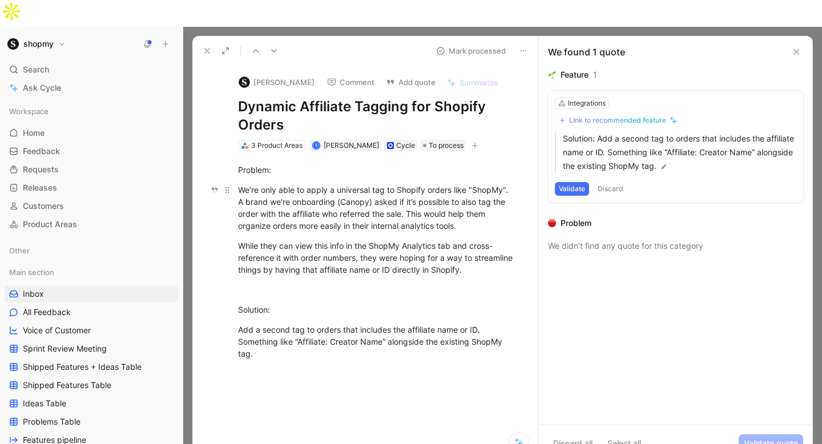
click at [408, 184] on div "We’re only able to apply a universal tag to Shopify orders like "ShopMy". A bra…" at bounding box center [377, 208] width 279 height 48
drag, startPoint x: 372, startPoint y: 100, endPoint x: 222, endPoint y: 83, distance: 151.1
click at [222, 83] on div "Sakina Dossaji Comment Add quote Summarize Dynamic Affiliate Tagging for Shopif…" at bounding box center [377, 109] width 322 height 87
copy h1 "Dynamic Affiliate Tagging for Shopify Orders"
click at [581, 116] on div "Link to recommended feature" at bounding box center [617, 120] width 97 height 9
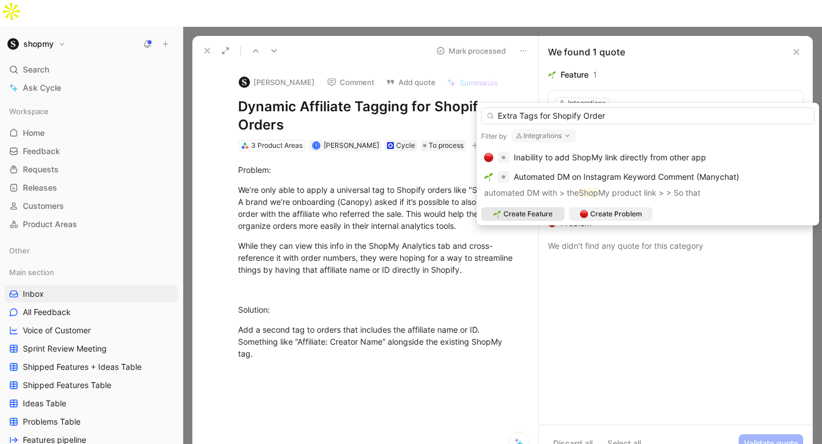
type input "Extra Tags for Shopify Orders"
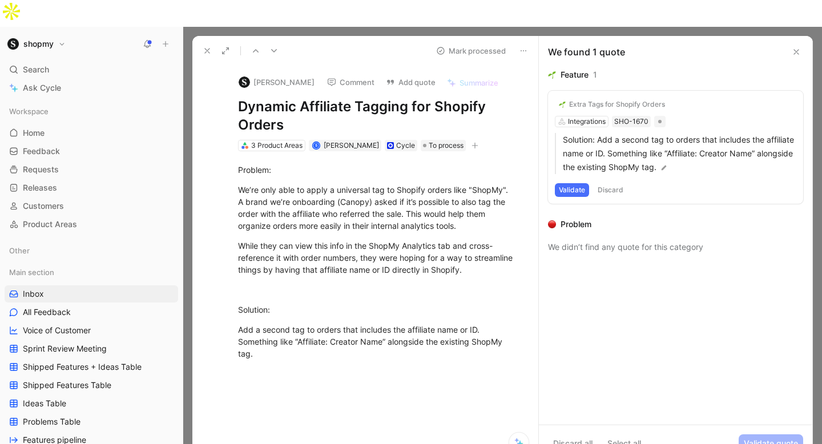
click at [580, 183] on button "Validate" at bounding box center [572, 190] width 34 height 14
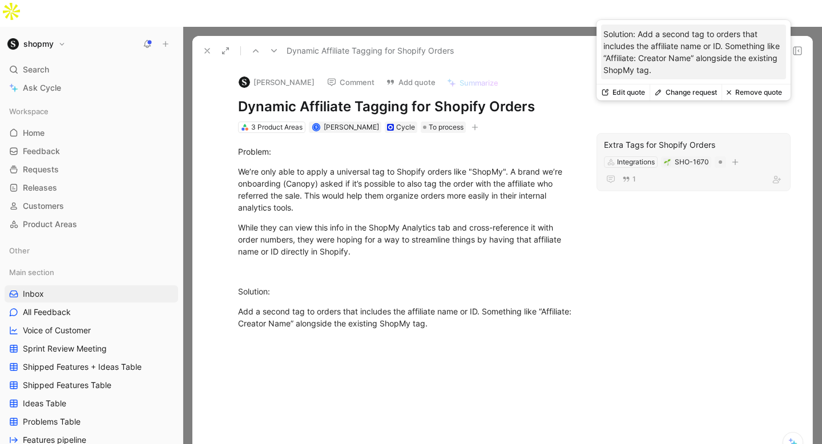
click at [643, 138] on div "Extra Tags for Shopify Orders" at bounding box center [693, 145] width 179 height 14
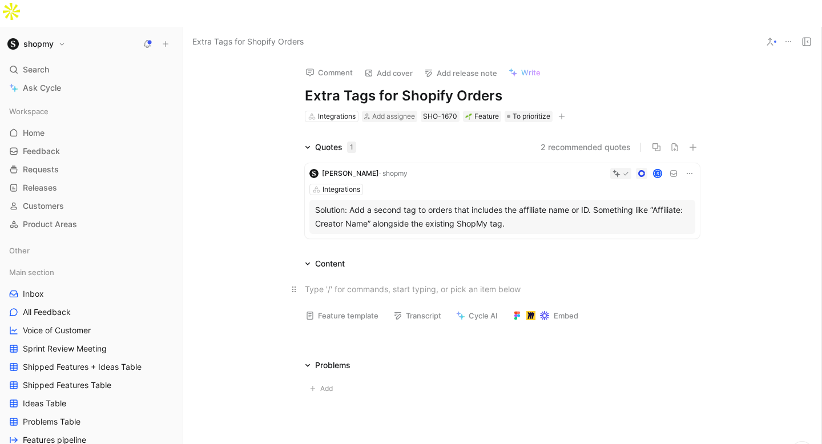
click at [329, 283] on div at bounding box center [502, 289] width 395 height 12
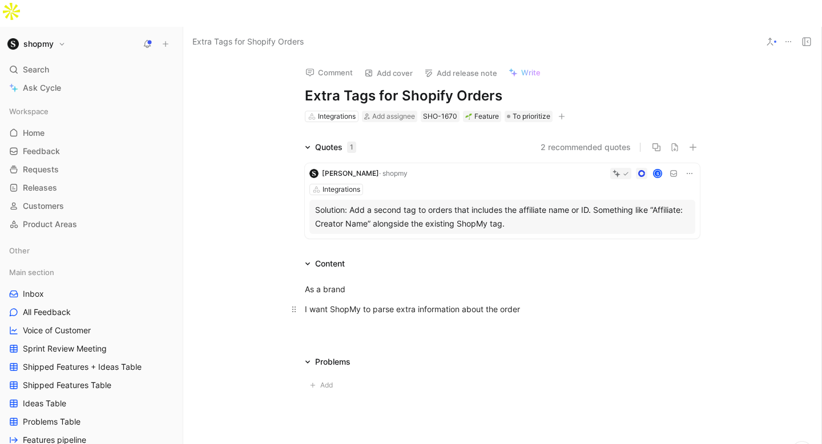
click at [499, 303] on div "I want ShopMy to parse extra information about the order" at bounding box center [502, 309] width 395 height 12
click at [558, 303] on div "I want ShopMy to parse extra information about the ShopMy order" at bounding box center [502, 309] width 395 height 12
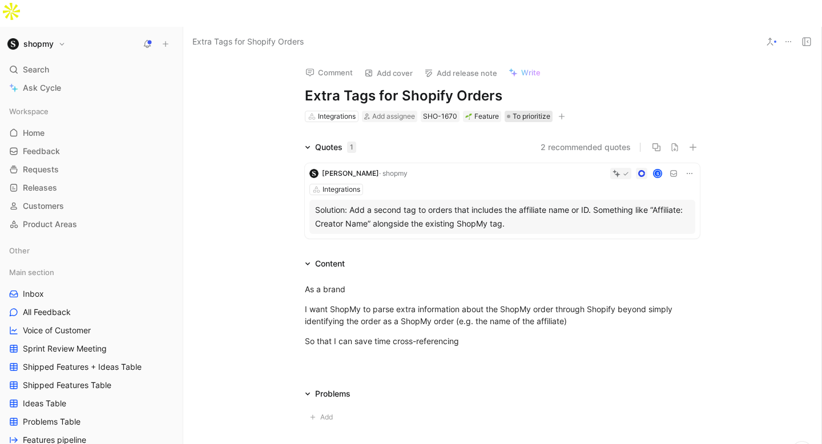
click at [532, 111] on span "To prioritize" at bounding box center [532, 116] width 38 height 11
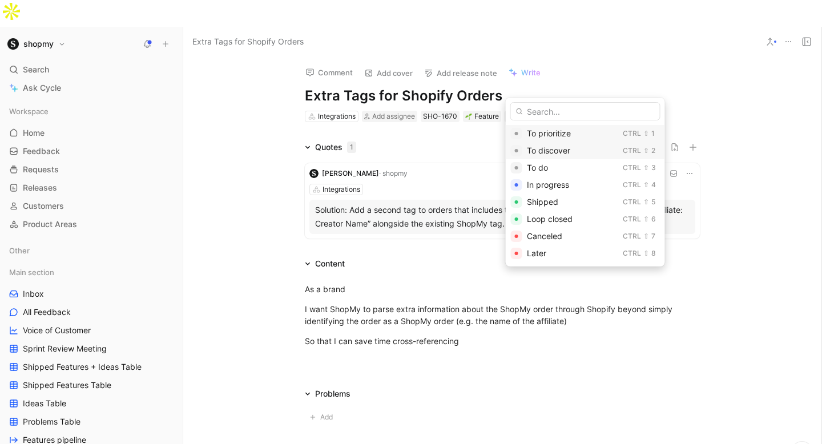
click at [541, 147] on span "To discover" at bounding box center [548, 151] width 43 height 10
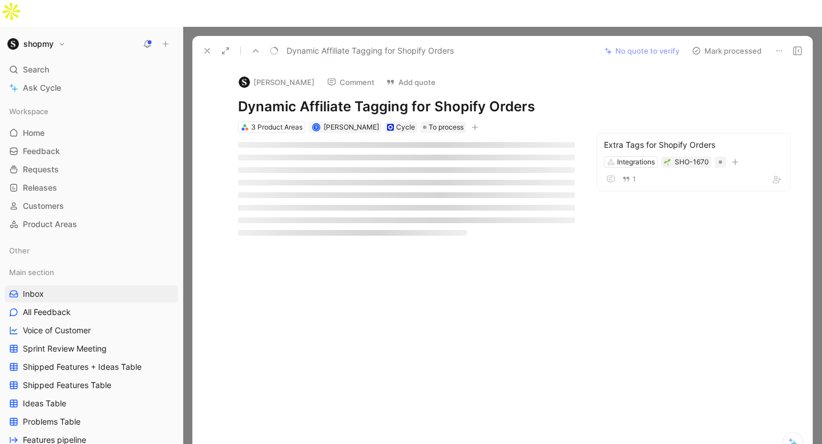
click at [346, 74] on button "Comment" at bounding box center [351, 82] width 58 height 16
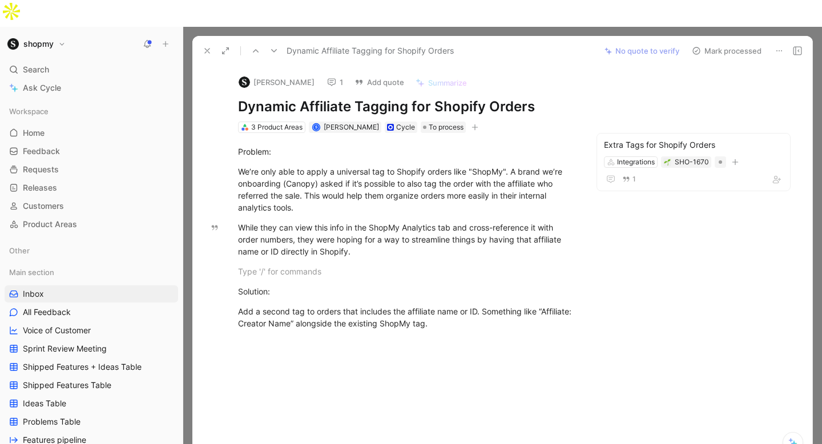
click at [715, 43] on button "Mark processed" at bounding box center [727, 51] width 80 height 16
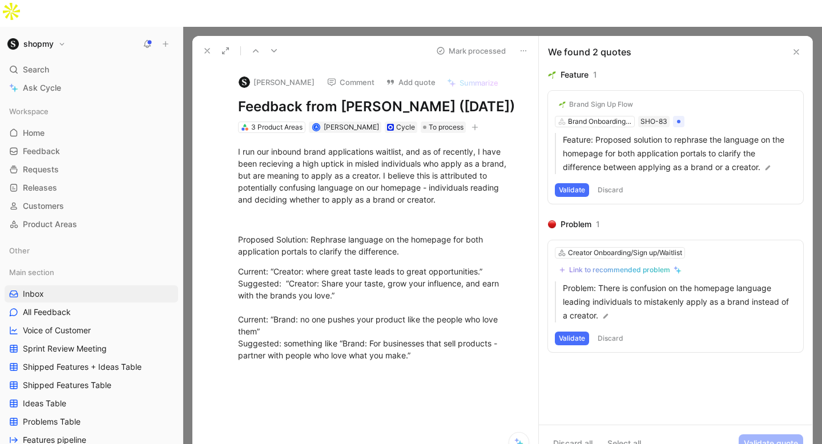
click at [360, 74] on button "Comment" at bounding box center [351, 82] width 58 height 16
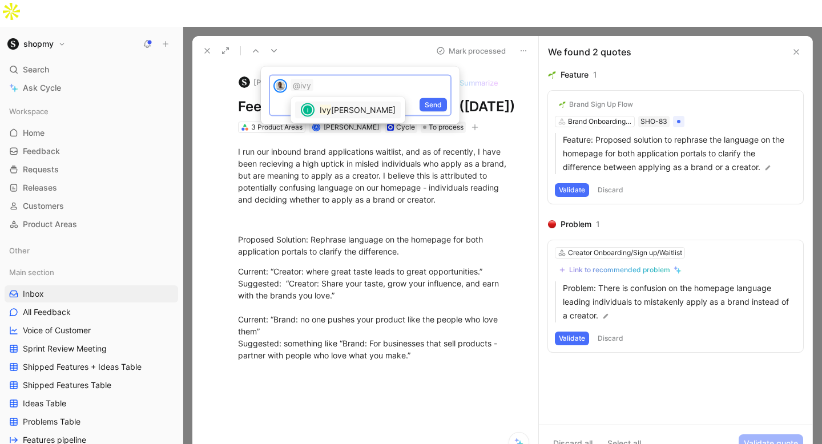
click at [344, 110] on span "Zhang" at bounding box center [363, 110] width 65 height 10
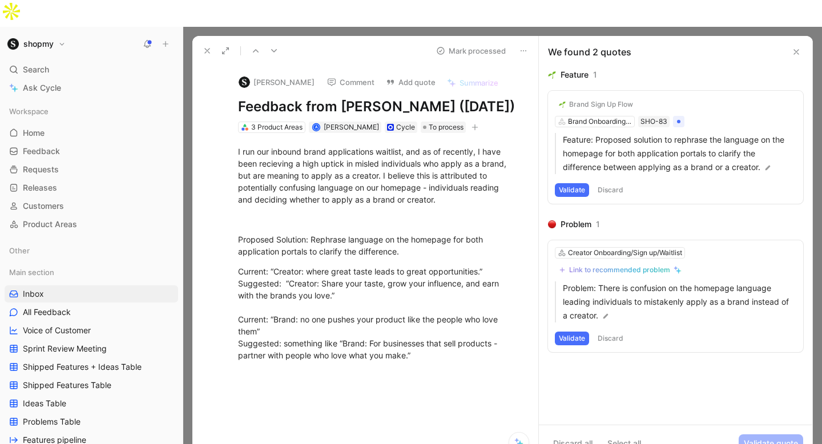
click at [363, 74] on button "Comment" at bounding box center [351, 82] width 58 height 16
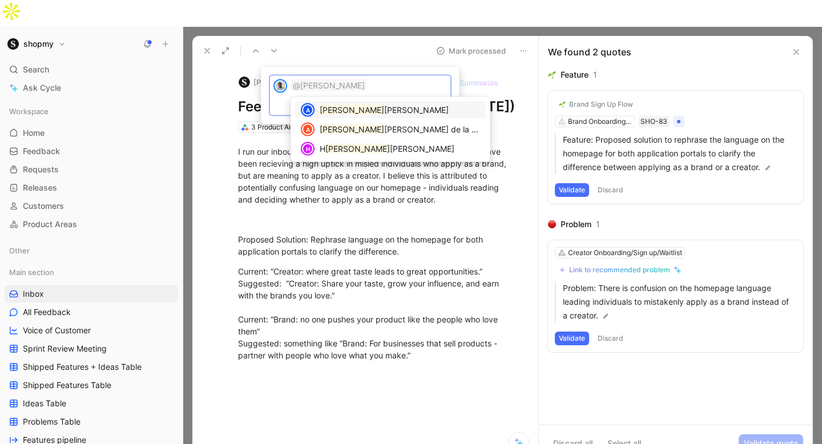
click at [384, 115] on span "belle Marenghi" at bounding box center [416, 110] width 65 height 10
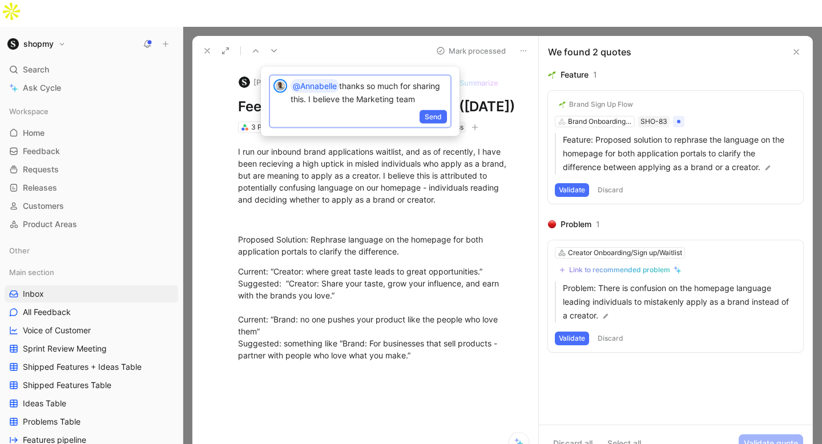
drag, startPoint x: 416, startPoint y: 98, endPoint x: 308, endPoint y: 98, distance: 107.3
click at [308, 98] on p "@Annabelle thanks so much for sharing this. I believe the Marketing team" at bounding box center [369, 92] width 156 height 26
click at [412, 98] on p "@Annabelle thanks so much for sharing this. Let me discuss with @ivy" at bounding box center [369, 92] width 156 height 26
drag, startPoint x: 412, startPoint y: 98, endPoint x: 310, endPoint y: 94, distance: 101.7
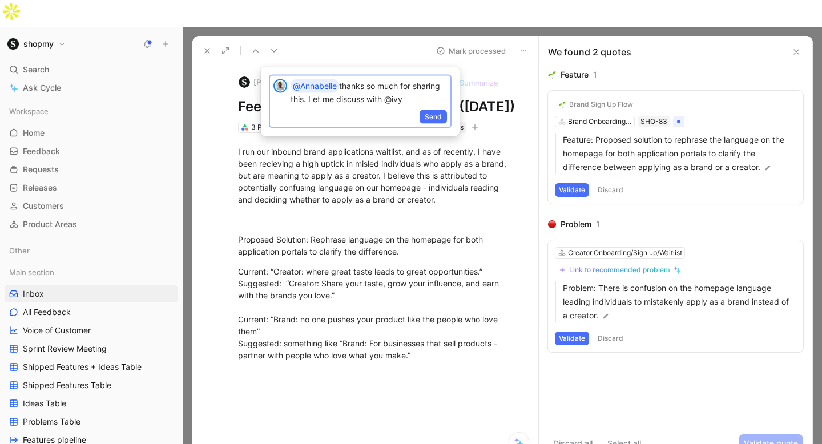
click at [310, 95] on p "@Annabelle thanks so much for sharing this. Let me discuss with @ivy" at bounding box center [369, 92] width 156 height 26
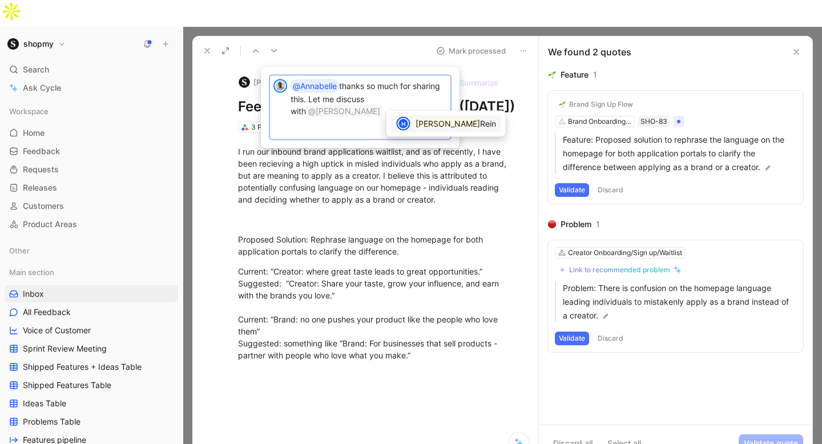
click at [425, 123] on mark "Harry" at bounding box center [448, 124] width 65 height 10
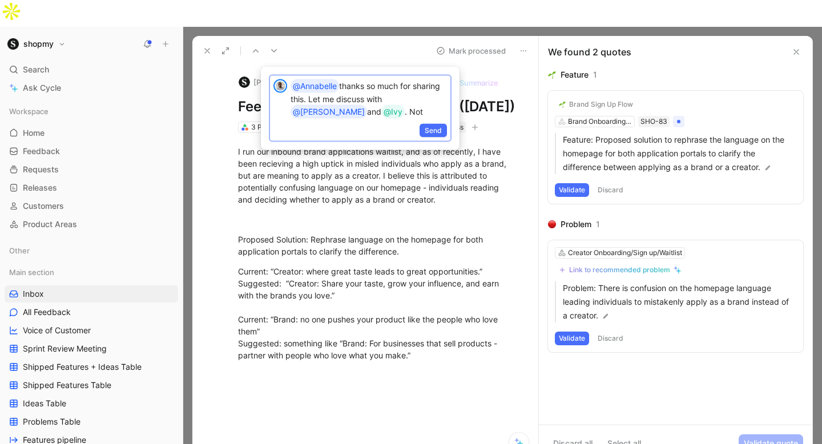
drag, startPoint x: 357, startPoint y: 119, endPoint x: 385, endPoint y: 99, distance: 34.5
click at [385, 99] on p "@Annabelle thanks so much for sharing this. Let me discuss with @Harry and @Ivy…" at bounding box center [369, 98] width 156 height 39
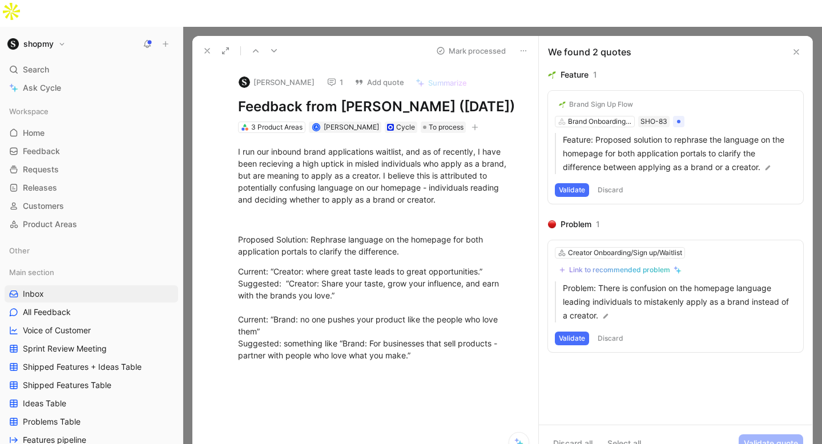
click at [601, 98] on button "Brand Sign Up Flow" at bounding box center [596, 105] width 82 height 14
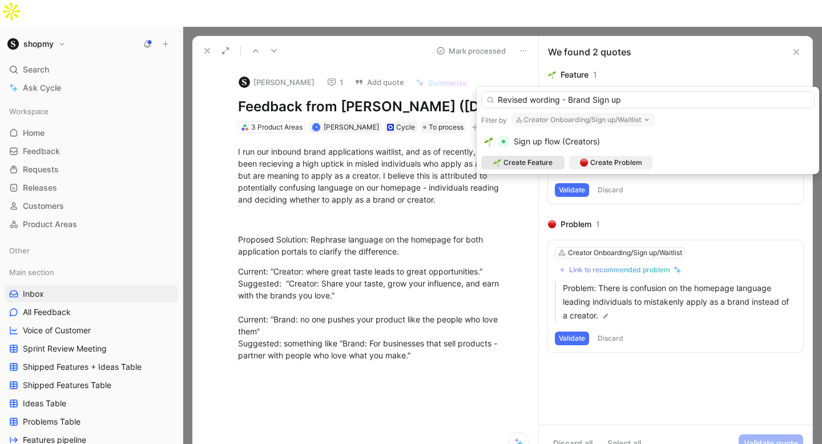
drag, startPoint x: 594, startPoint y: 98, endPoint x: 657, endPoint y: 98, distance: 63.4
click at [657, 98] on input "Revised wording - Brand Sign up" at bounding box center [647, 99] width 333 height 17
type input "Revised wording - Brand Waitlist"
click at [582, 118] on button "Creator Onboarding/Sign up/Waitlist" at bounding box center [584, 120] width 144 height 14
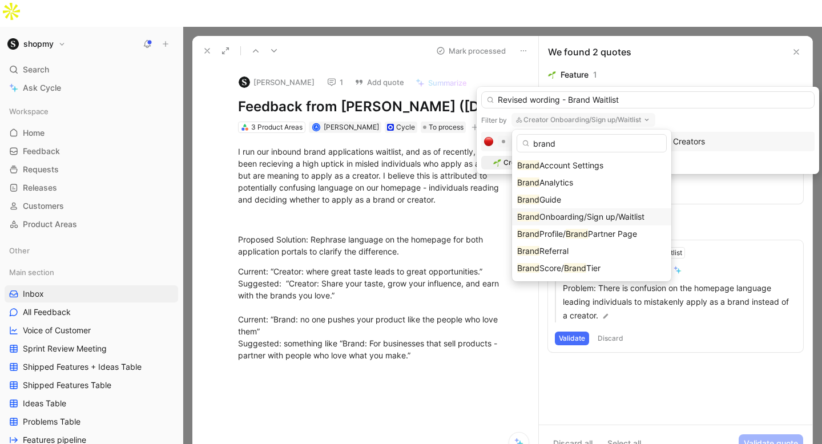
type input "brand"
click at [592, 218] on span "Onboarding/Sign up/Waitlist" at bounding box center [592, 217] width 105 height 10
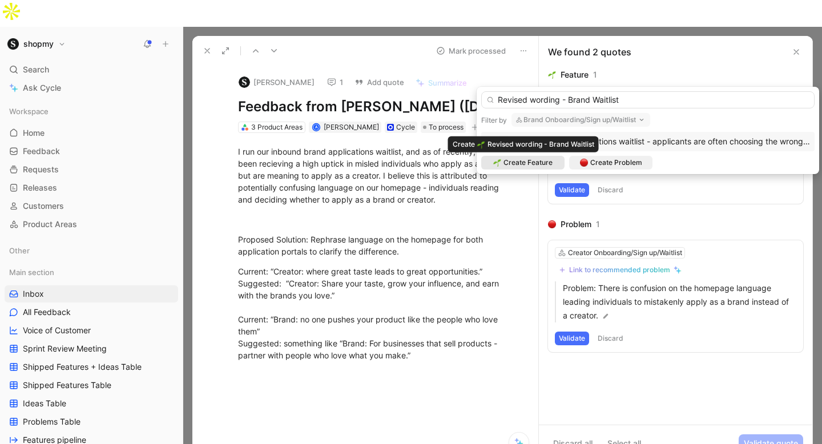
click at [549, 163] on span "Create Feature" at bounding box center [528, 162] width 49 height 11
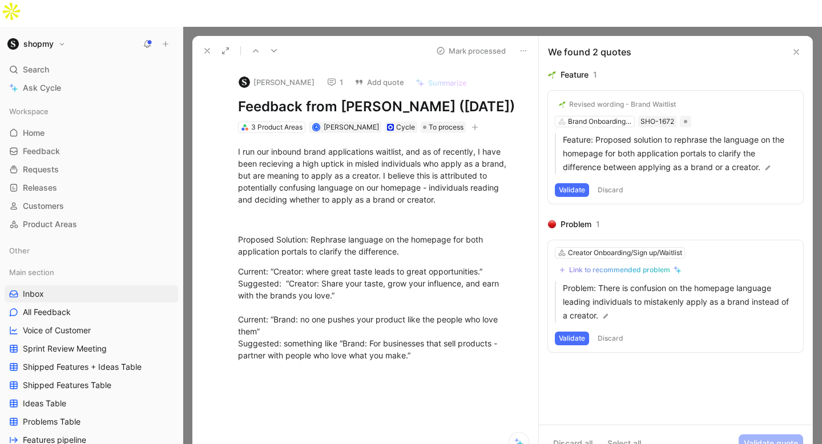
click at [570, 183] on button "Validate" at bounding box center [572, 190] width 34 height 14
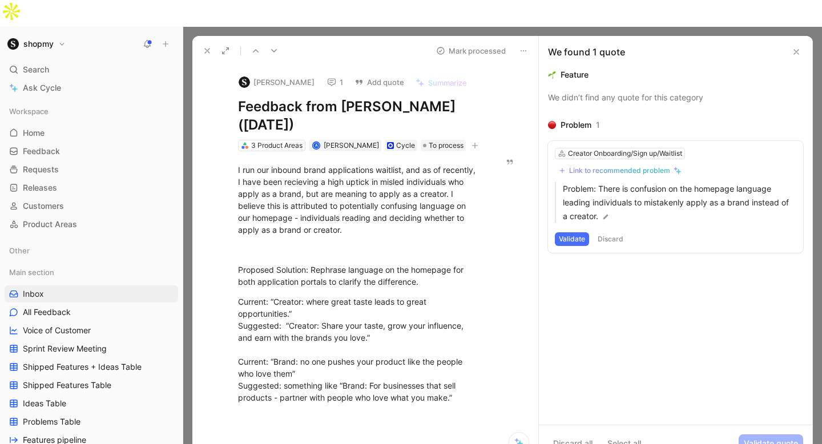
click at [577, 232] on button "Validate" at bounding box center [572, 239] width 34 height 14
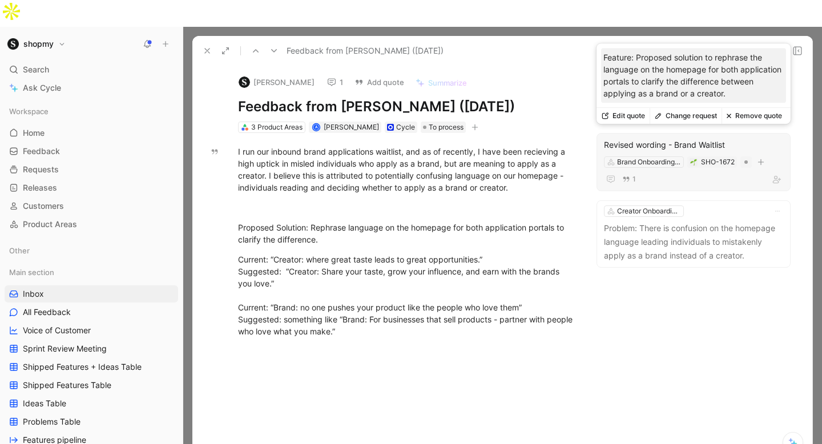
click at [632, 138] on div "Revised wording - Brand Waitlist" at bounding box center [693, 145] width 179 height 14
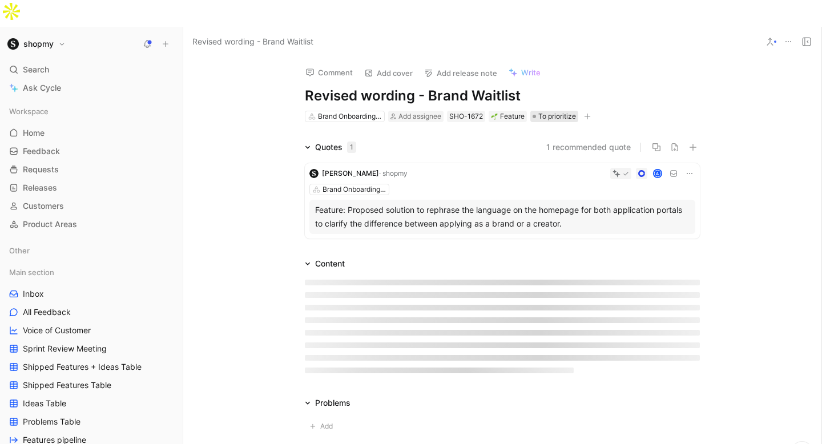
click at [537, 111] on div "To prioritize" at bounding box center [554, 116] width 43 height 11
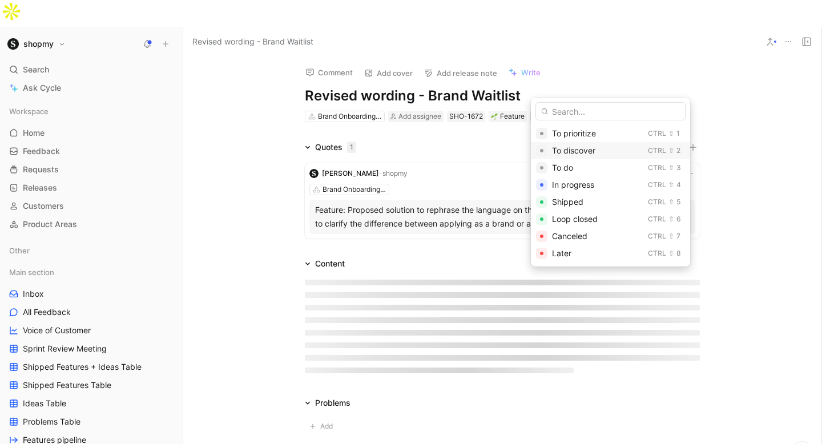
click at [567, 142] on div "To discover Ctrl ⇧ 2" at bounding box center [610, 150] width 159 height 17
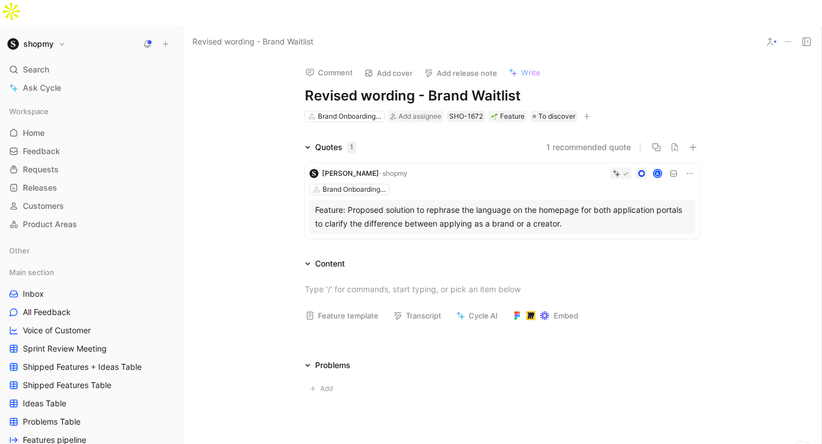
click at [344, 271] on div at bounding box center [502, 289] width 638 height 37
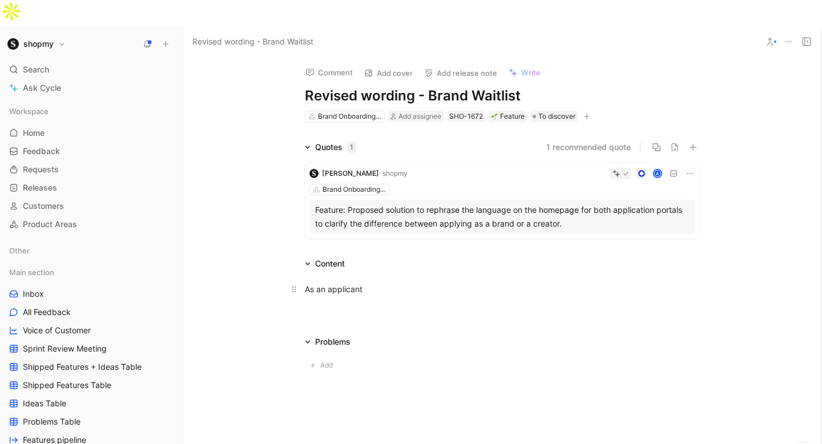
click at [324, 283] on div "As an applicant" at bounding box center [502, 289] width 395 height 12
click at [409, 283] on div "As a creator applicant" at bounding box center [502, 289] width 395 height 12
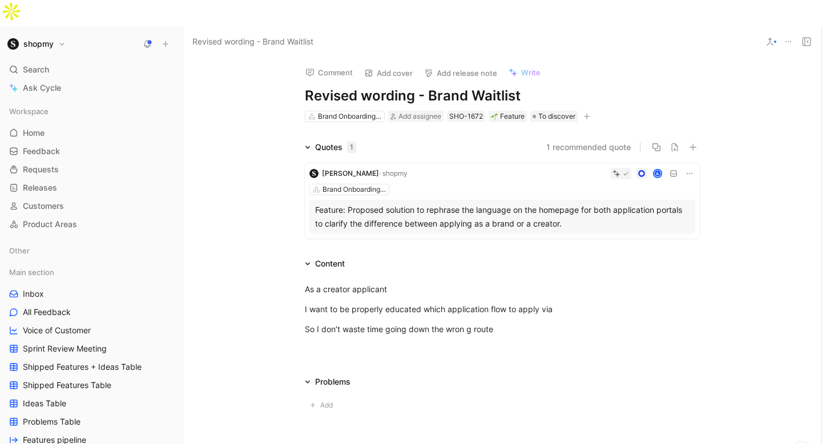
click at [464, 203] on div "Feature: Proposed solution to rephrase the language on the homepage for both ap…" at bounding box center [502, 216] width 375 height 27
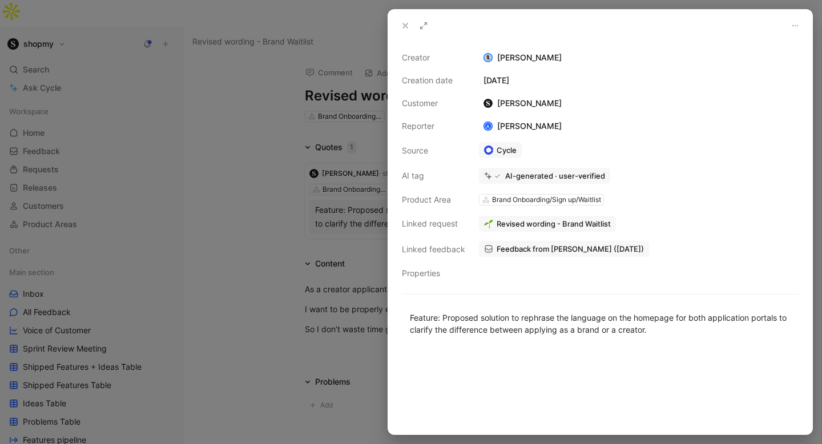
click at [407, 20] on button at bounding box center [405, 26] width 16 height 16
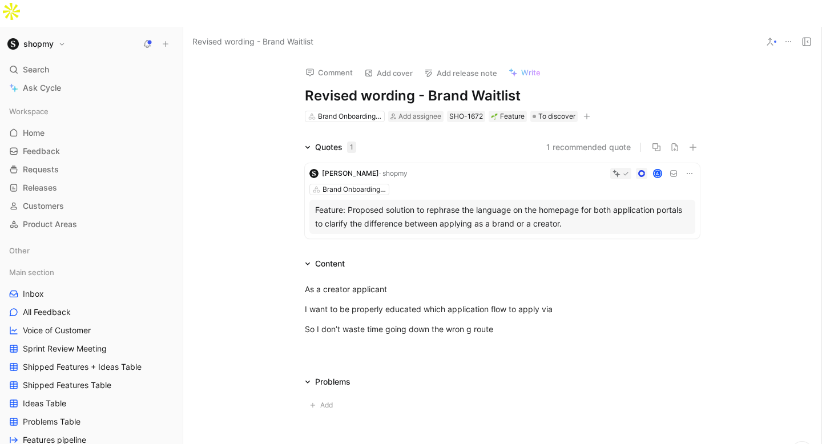
click at [686, 169] on icon at bounding box center [689, 173] width 9 height 9
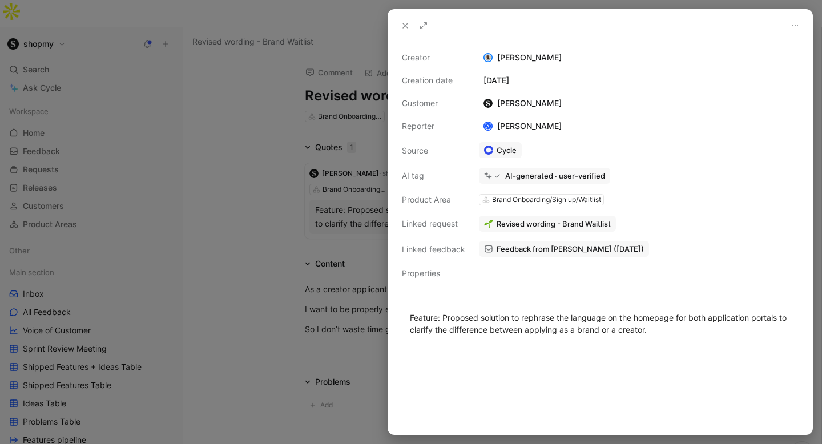
click at [403, 31] on button at bounding box center [405, 26] width 16 height 16
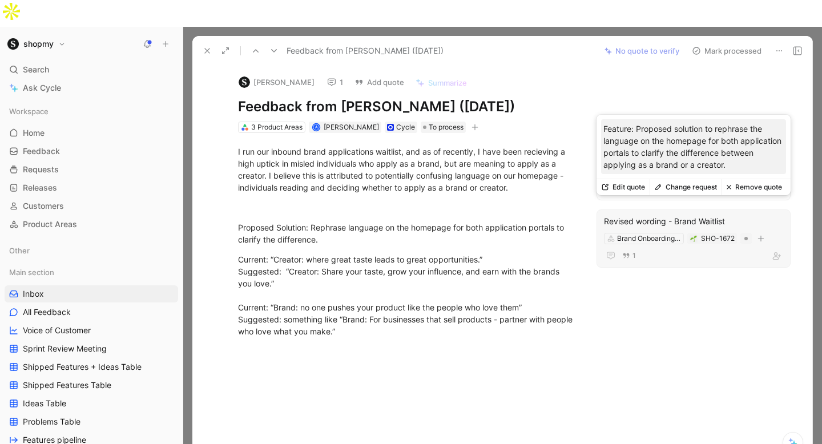
click at [630, 186] on button "Edit quote" at bounding box center [623, 187] width 53 height 16
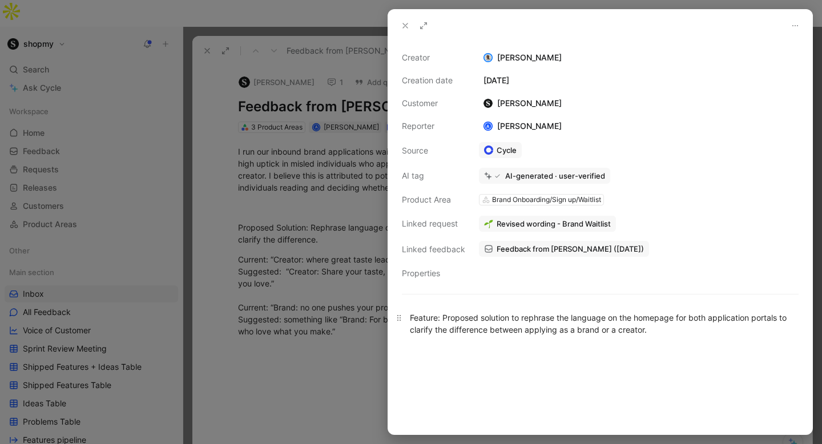
click at [477, 319] on div "Feature: Proposed solution to rephrase the language on the homepage for both ap…" at bounding box center [600, 324] width 381 height 24
click at [263, 215] on div at bounding box center [411, 222] width 822 height 444
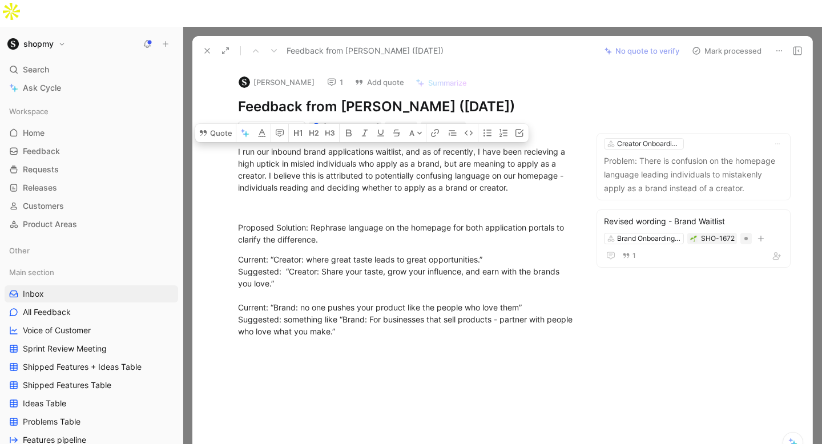
drag, startPoint x: 237, startPoint y: 141, endPoint x: 380, endPoint y: 333, distance: 239.1
click at [380, 333] on div "I run our inbound brand applications waitlist, and as of recently, I have been …" at bounding box center [406, 241] width 380 height 217
copy div "I run our inbound brand applications waitlist, and as of recently, I have been …"
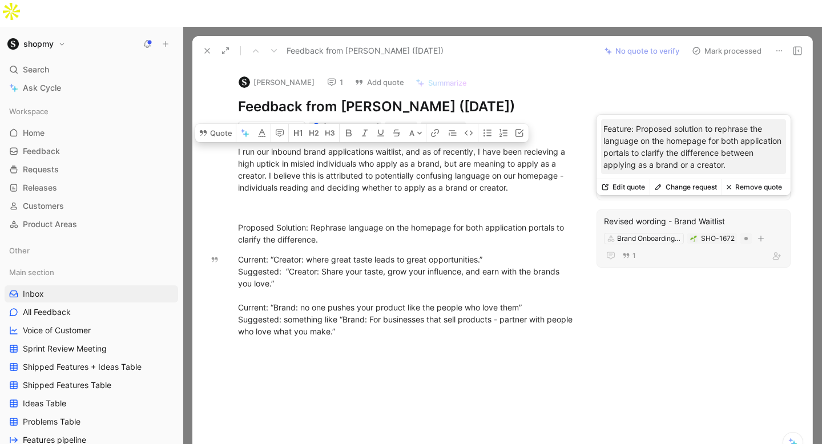
click at [638, 184] on button "Edit quote" at bounding box center [623, 187] width 53 height 16
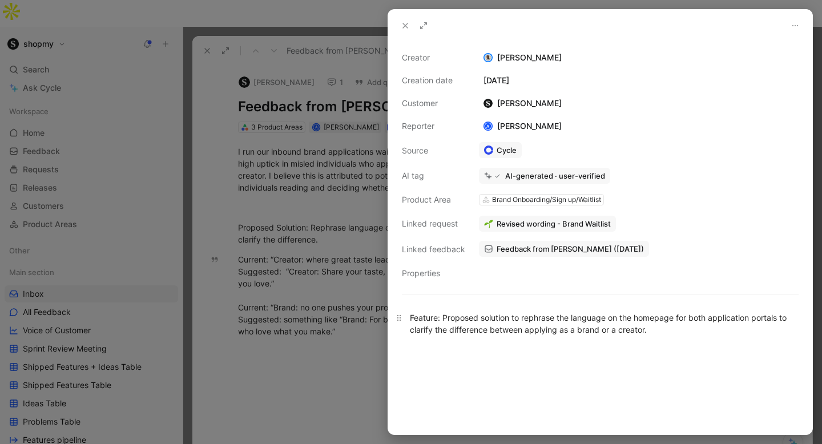
click at [502, 324] on div "Feature: Proposed solution to rephrase the language on the homepage for both ap…" at bounding box center [600, 324] width 381 height 24
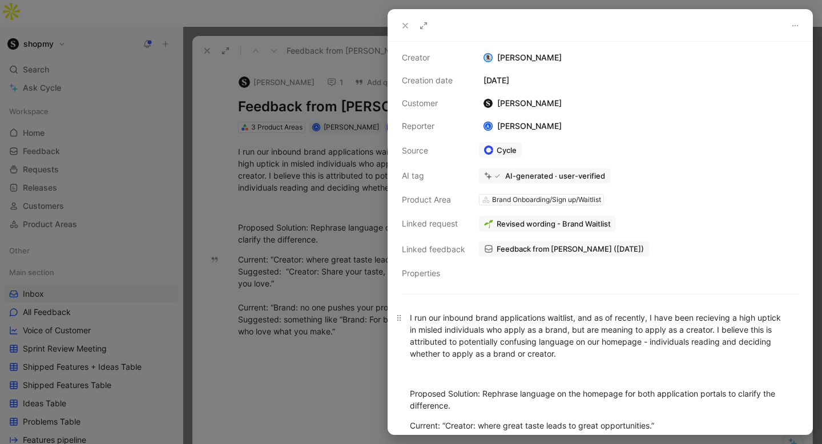
scroll to position [59, 0]
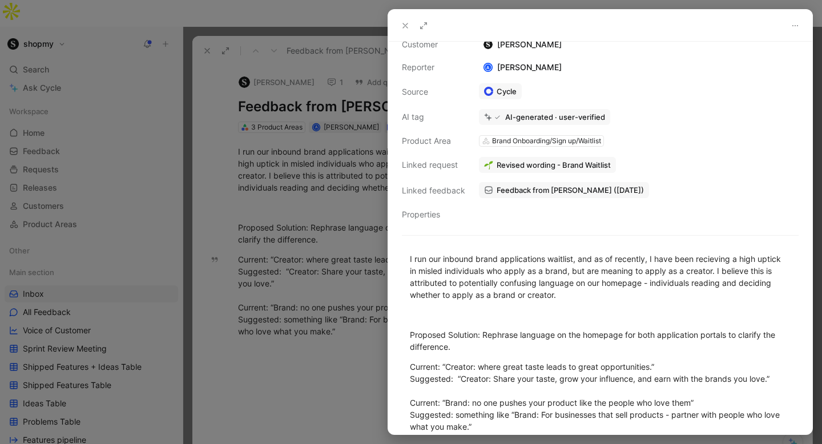
click at [406, 18] on button at bounding box center [405, 26] width 16 height 16
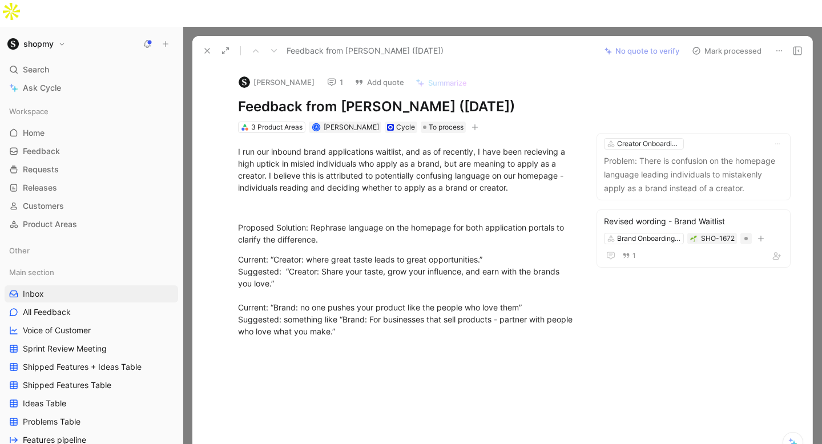
click at [731, 43] on button "Mark processed" at bounding box center [727, 51] width 80 height 16
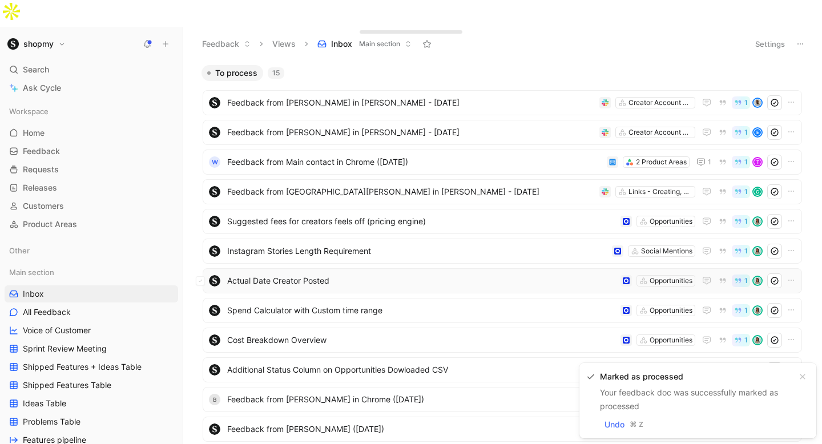
scroll to position [156, 0]
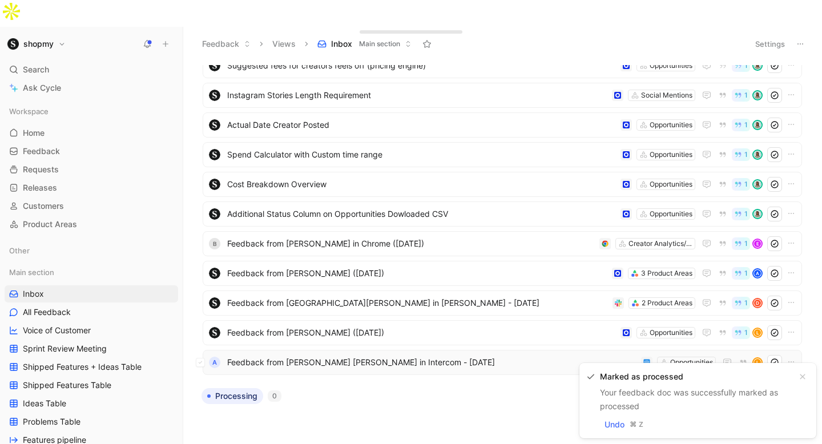
click at [326, 356] on span "Feedback from Alexandra Alexandra Daniel in Intercom - 8/26/2025" at bounding box center [431, 363] width 409 height 14
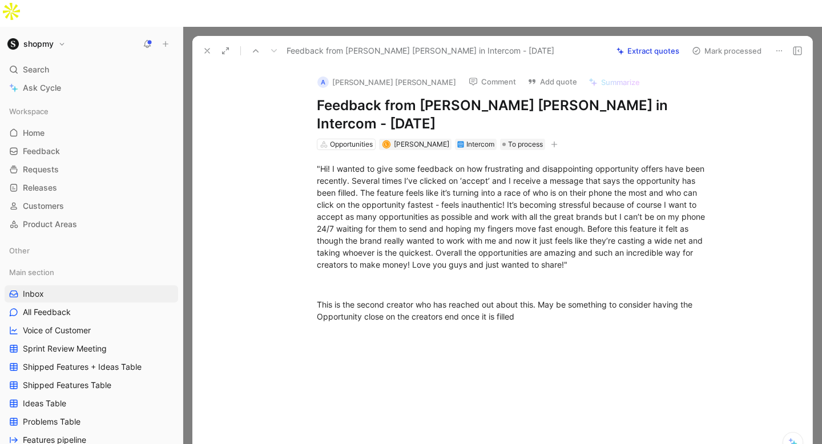
click at [464, 74] on button "Comment" at bounding box center [493, 82] width 58 height 16
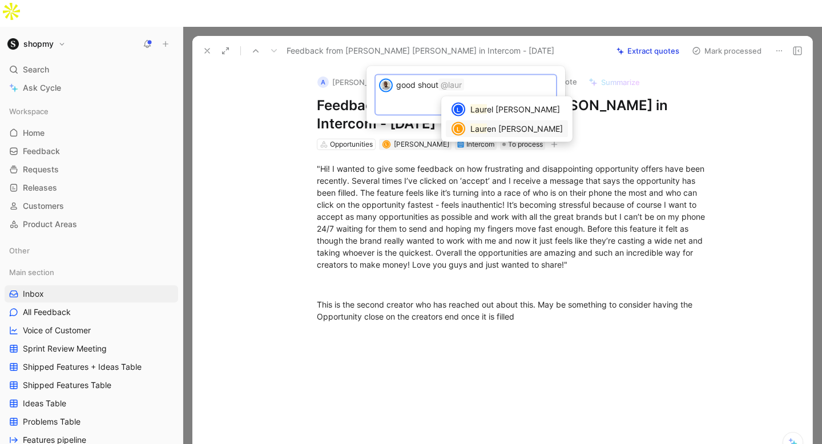
click at [487, 134] on mark "Laur" at bounding box center [478, 129] width 17 height 10
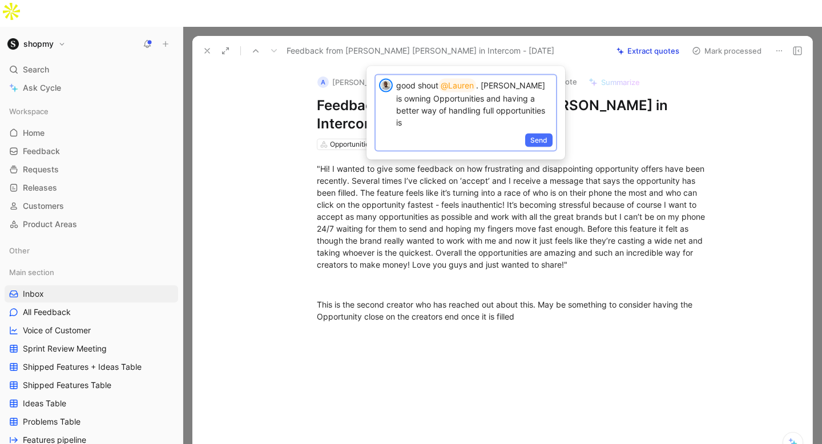
click at [488, 84] on p "good shout @Lauren . Ben is owning Opportunities and having a better way of han…" at bounding box center [474, 104] width 156 height 50
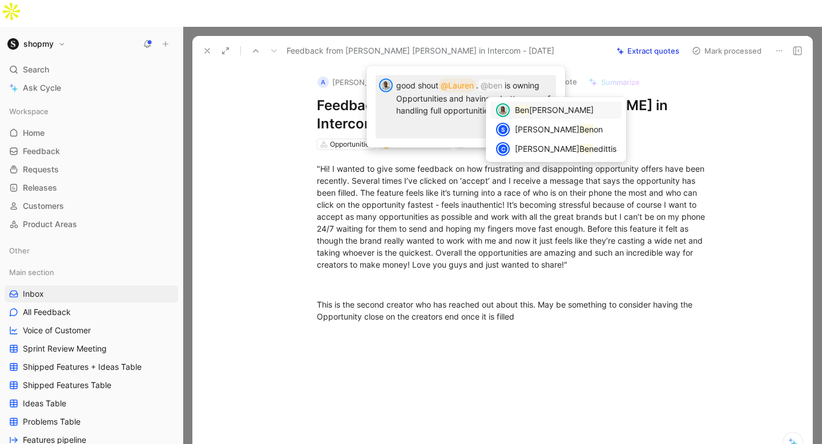
click at [522, 110] on mark "Ben" at bounding box center [522, 110] width 14 height 10
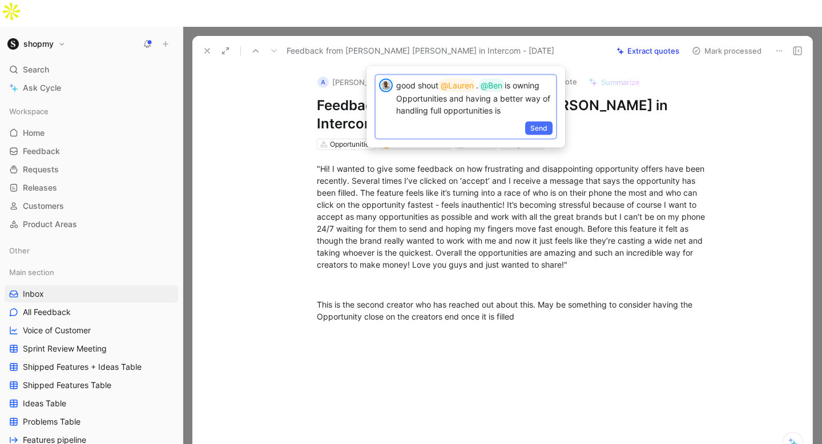
click at [450, 116] on p "good shout @Lauren . @Ben is owning Opportunities and having a better way of ha…" at bounding box center [474, 98] width 156 height 38
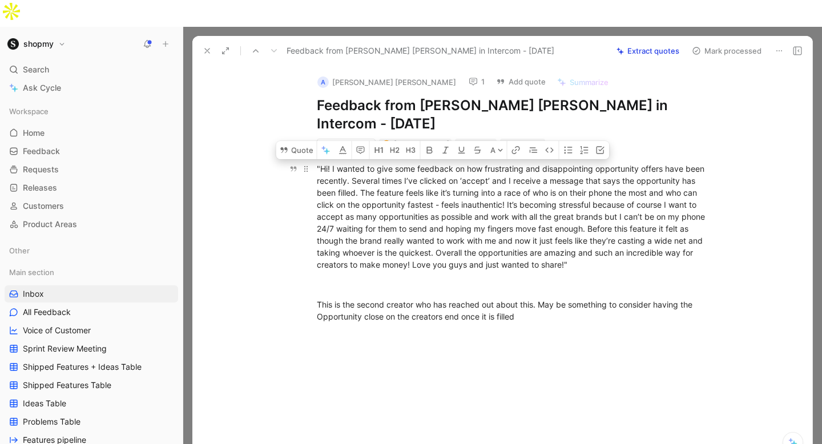
drag, startPoint x: 315, startPoint y: 142, endPoint x: 634, endPoint y: 236, distance: 332.2
click at [634, 236] on p ""Hi! I wanted to give some feedback on how frustrating and disappointing opport…" at bounding box center [514, 216] width 438 height 115
click at [494, 74] on button "Add quote" at bounding box center [521, 82] width 60 height 16
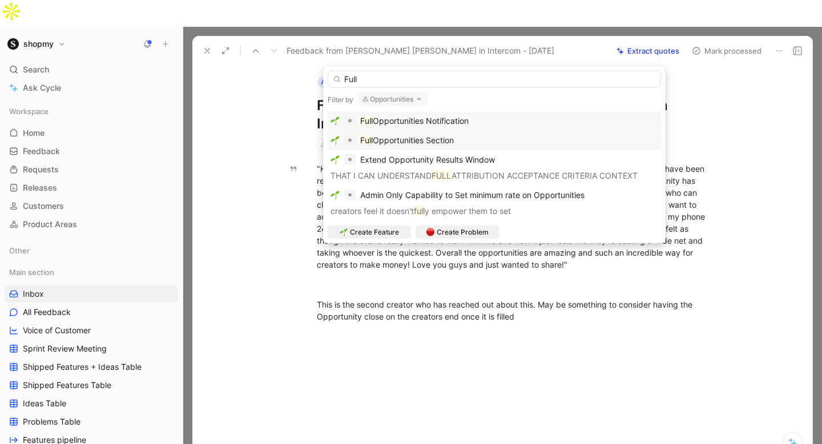
type input "Full"
click at [442, 132] on div "Full Opportunities Section" at bounding box center [494, 140] width 333 height 19
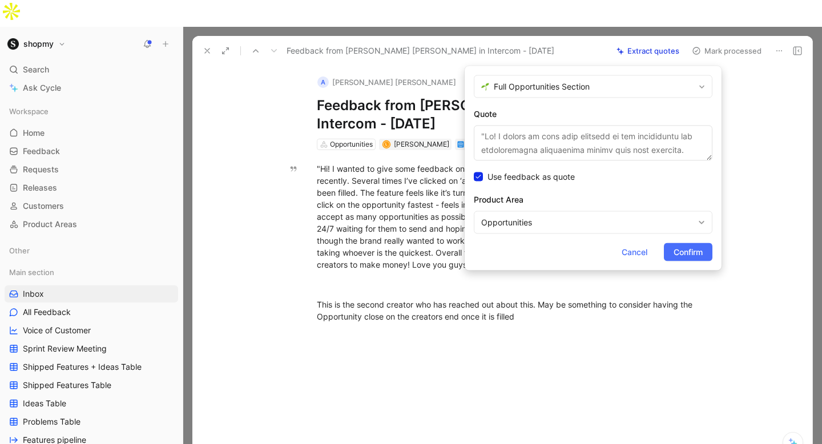
scroll to position [108, 0]
click at [693, 255] on span "Confirm" at bounding box center [688, 253] width 29 height 14
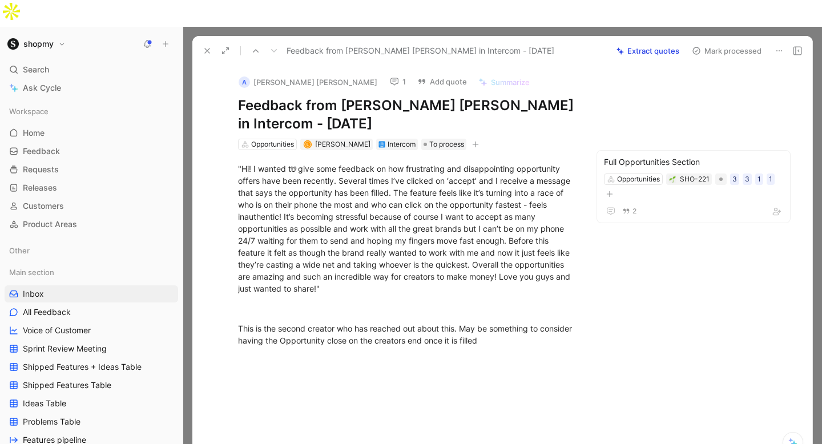
click at [713, 43] on button "Mark processed" at bounding box center [727, 51] width 80 height 16
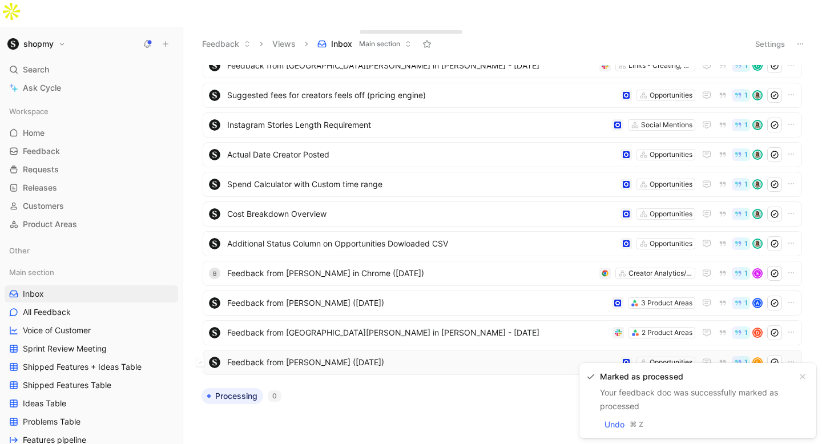
click at [336, 356] on span "Feedback from Lauren Soto (Aug 27, 2025)" at bounding box center [421, 363] width 389 height 14
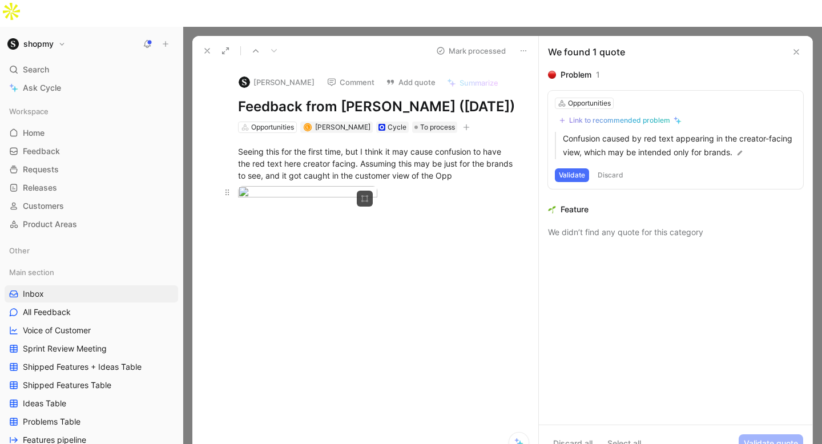
click at [320, 212] on body "shopmy Search ⌘ K Ask Cycle Workspace Home G then H Feedback G then F Requests …" at bounding box center [411, 222] width 822 height 444
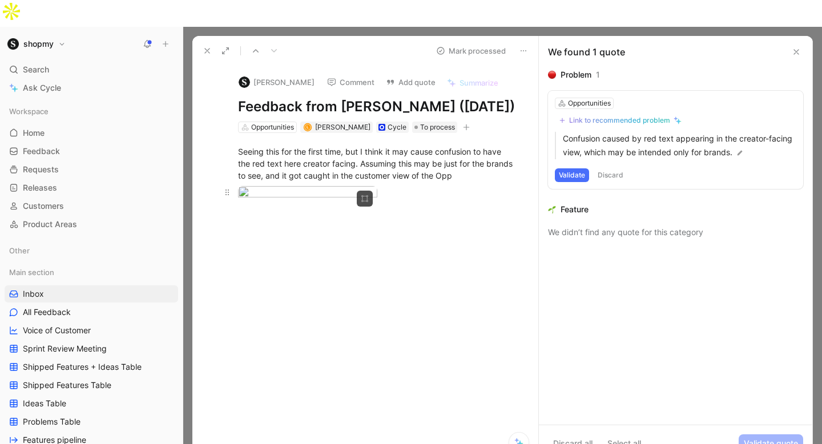
click at [332, 208] on body "shopmy Search ⌘ K Ask Cycle Workspace Home G then H Feedback G then F Requests …" at bounding box center [411, 222] width 822 height 444
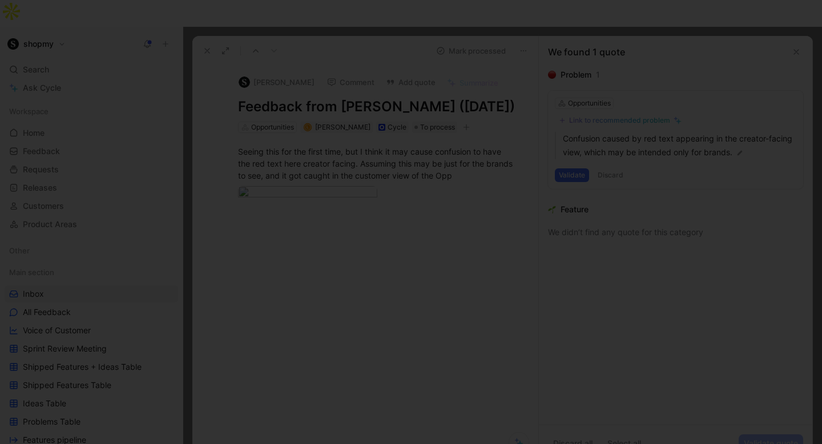
click at [437, 187] on img at bounding box center [411, 222] width 822 height 444
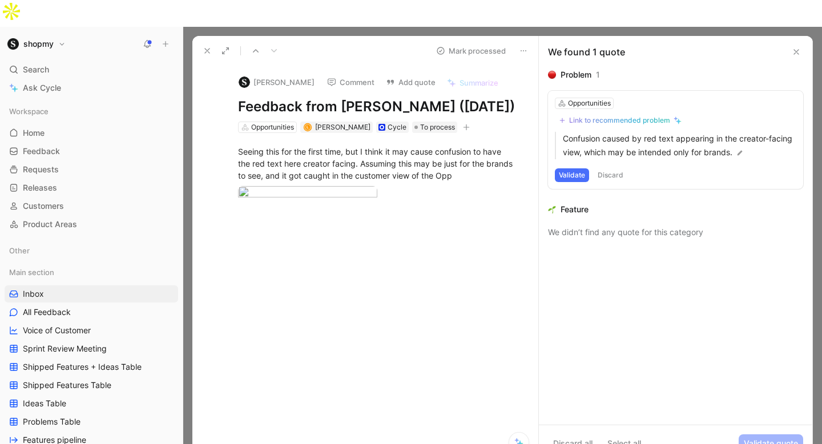
click at [344, 74] on button "Comment" at bounding box center [351, 82] width 58 height 16
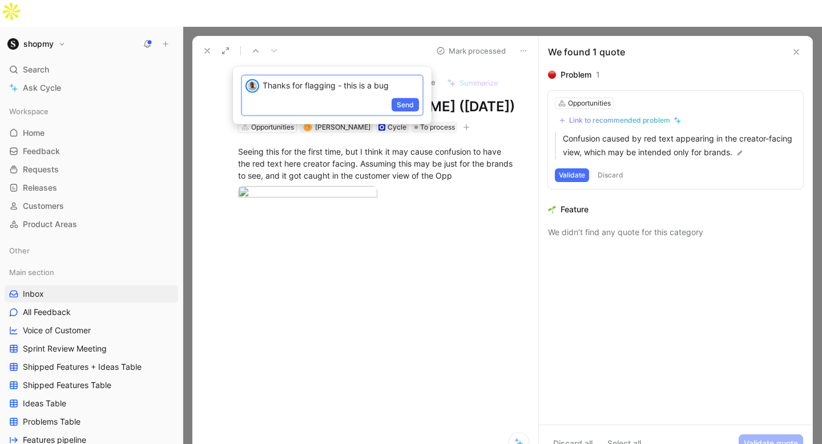
click at [337, 82] on p "Thanks for flagging - this is a bug" at bounding box center [341, 85] width 156 height 12
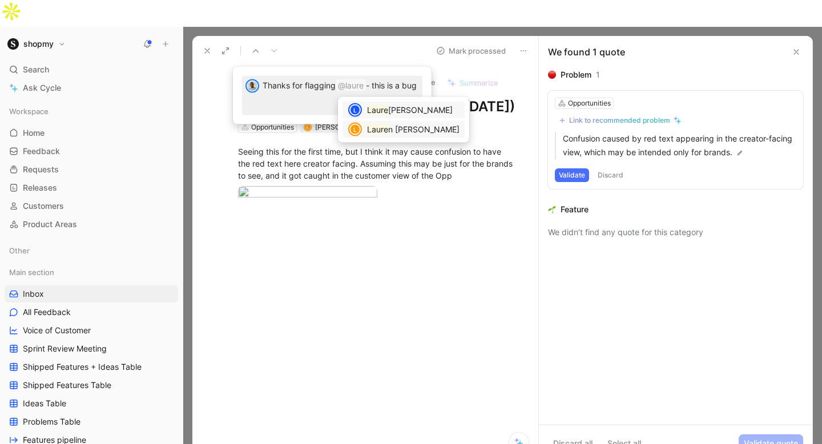
click at [402, 128] on span "n Soto" at bounding box center [423, 129] width 71 height 10
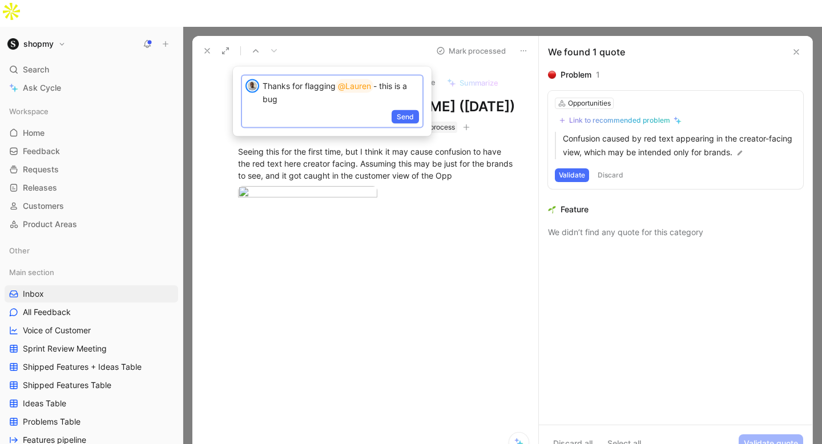
click at [362, 97] on p "Thanks for flagging @Lauren - this is a bug" at bounding box center [341, 92] width 156 height 26
click at [399, 115] on span "Send" at bounding box center [405, 116] width 17 height 11
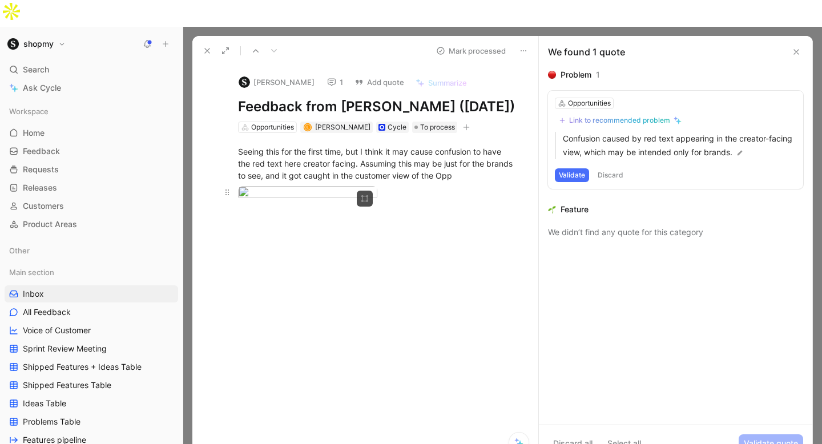
click at [325, 200] on body "shopmy Search ⌘ K Ask Cycle Workspace Home G then H Feedback G then F Requests …" at bounding box center [411, 222] width 822 height 444
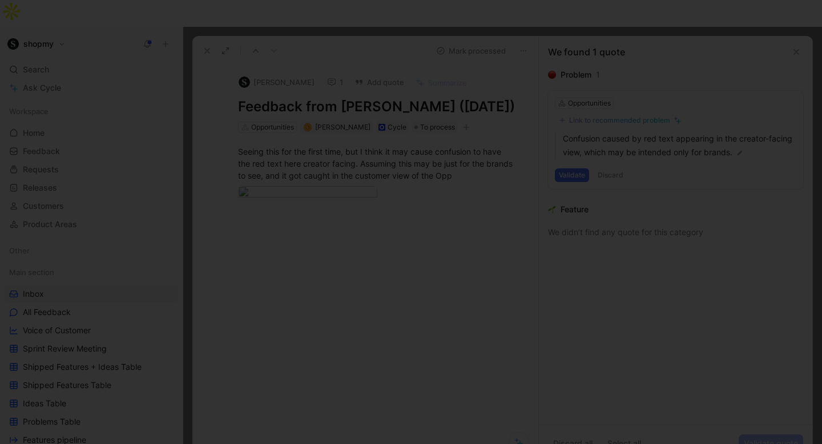
drag, startPoint x: 272, startPoint y: 85, endPoint x: 220, endPoint y: 57, distance: 59.3
click at [272, 85] on img at bounding box center [411, 222] width 822 height 444
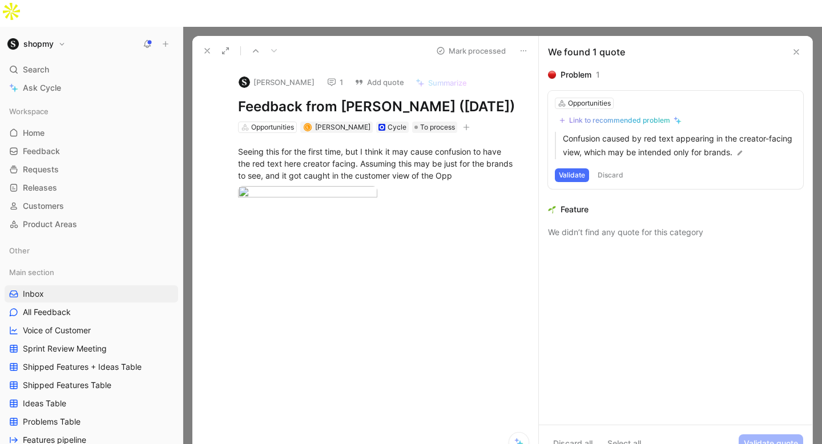
click at [607, 168] on button "Discard" at bounding box center [611, 175] width 34 height 14
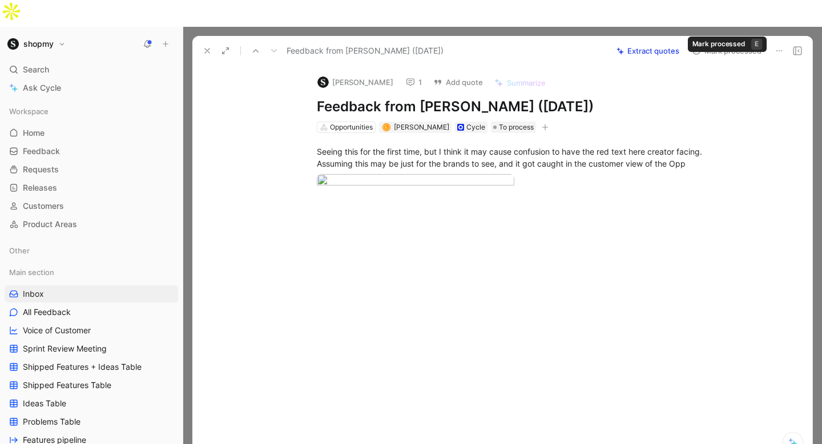
click at [716, 43] on button "Mark processed" at bounding box center [727, 51] width 80 height 16
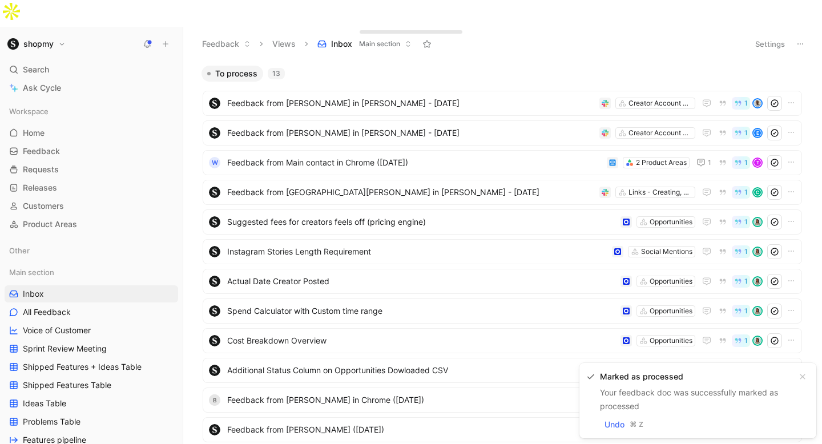
scroll to position [97, 0]
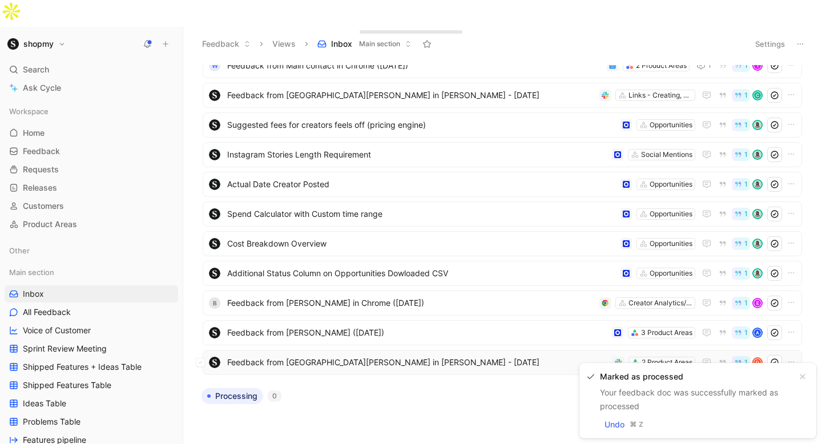
click at [331, 356] on span "Feedback from Devon Roberts in Slack - 8/27/2025" at bounding box center [417, 363] width 381 height 14
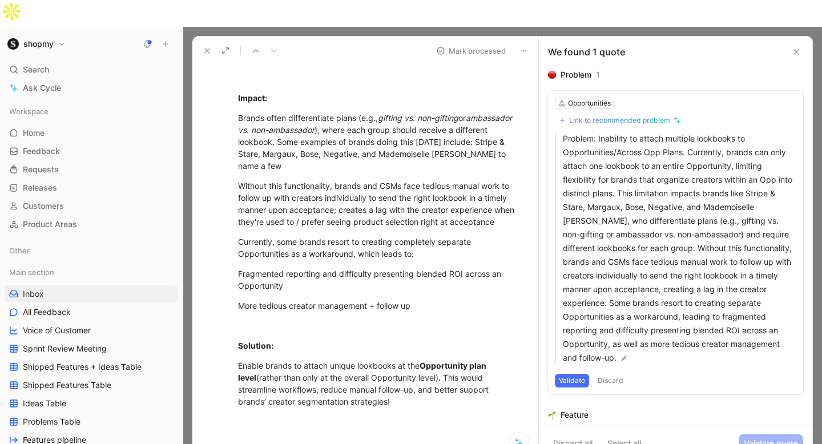
scroll to position [210, 0]
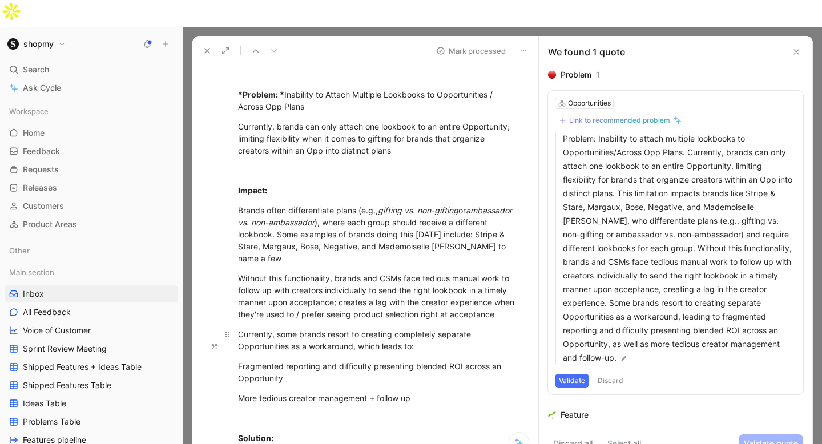
drag, startPoint x: 265, startPoint y: 327, endPoint x: 492, endPoint y: 321, distance: 227.3
click at [492, 321] on div "*Problem: * Inability to Attach Multiple Lookbooks to Opportunities / Across Op…" at bounding box center [377, 294] width 322 height 477
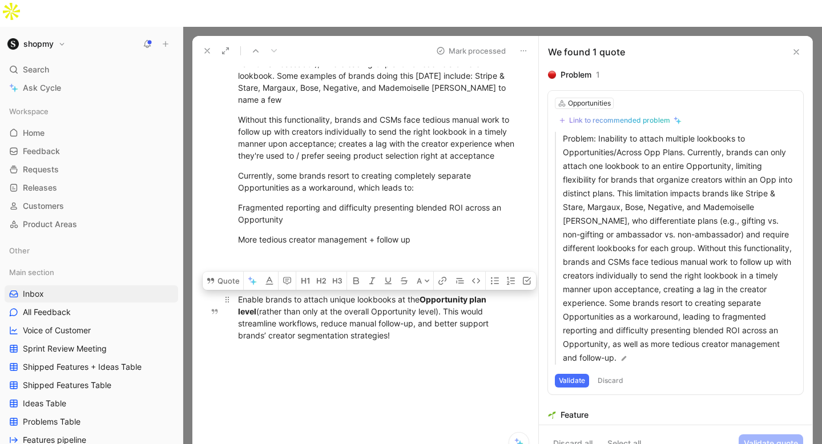
drag, startPoint x: 265, startPoint y: 265, endPoint x: 532, endPoint y: 266, distance: 266.6
click at [532, 290] on p "Enable brands to attach unique lookbooks at the Opportunity plan level (rather …" at bounding box center [377, 317] width 322 height 55
copy div "brands to attach unique lookbooks at the Opportunity plan level"
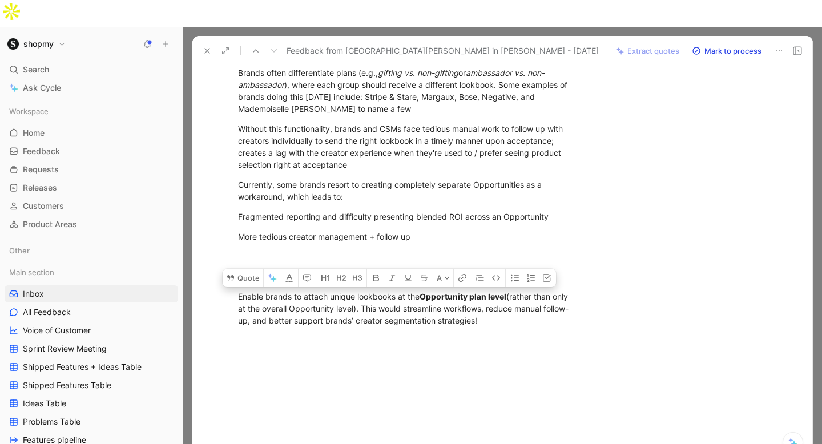
scroll to position [0, 0]
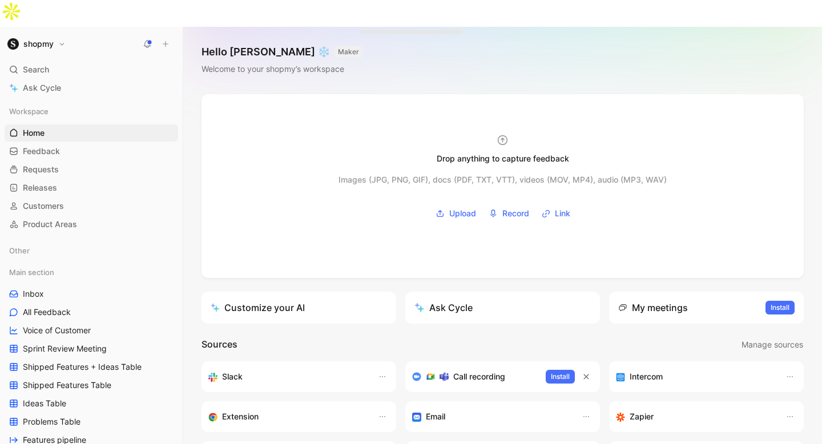
scroll to position [202, 0]
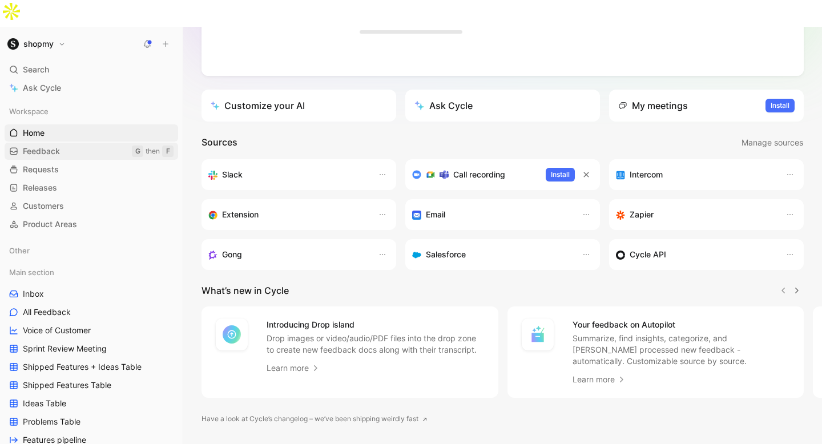
click at [36, 146] on span "Feedback" at bounding box center [41, 151] width 37 height 11
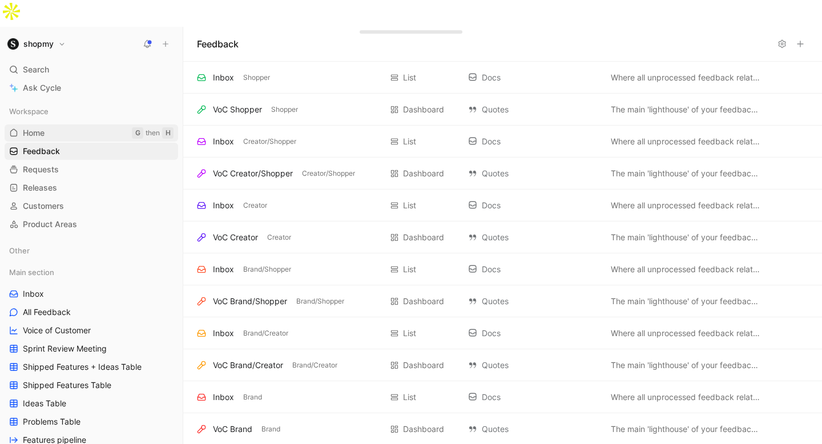
click at [59, 124] on link "Home G then H" at bounding box center [92, 132] width 174 height 17
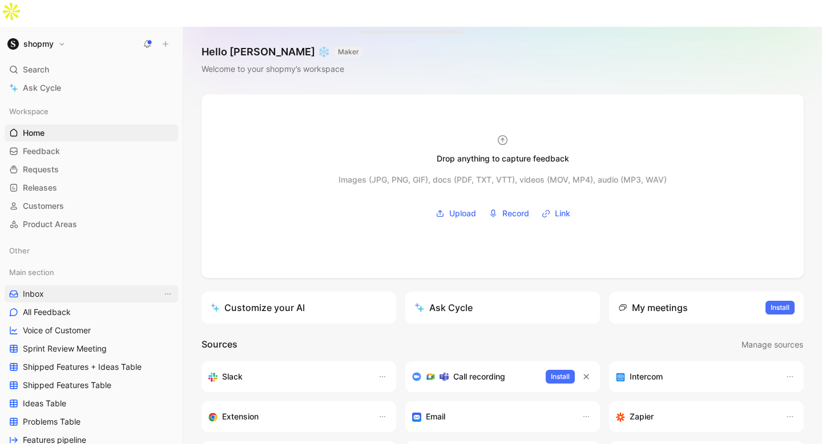
click at [99, 285] on link "Inbox" at bounding box center [92, 293] width 174 height 17
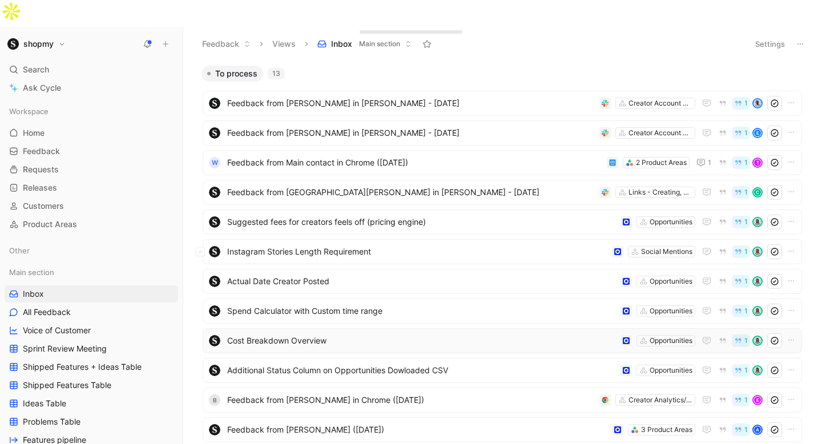
scroll to position [97, 0]
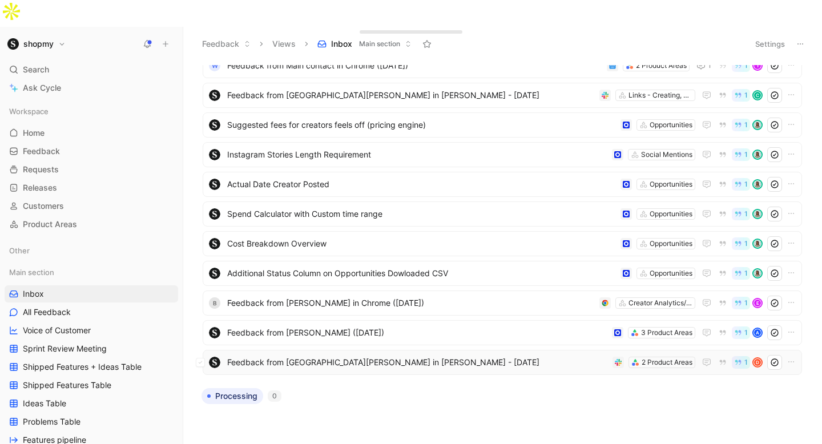
click at [293, 355] on div "Feedback from Devon Roberts in Slack - 8/27/2025 2 Product Areas 1 D" at bounding box center [503, 362] width 592 height 15
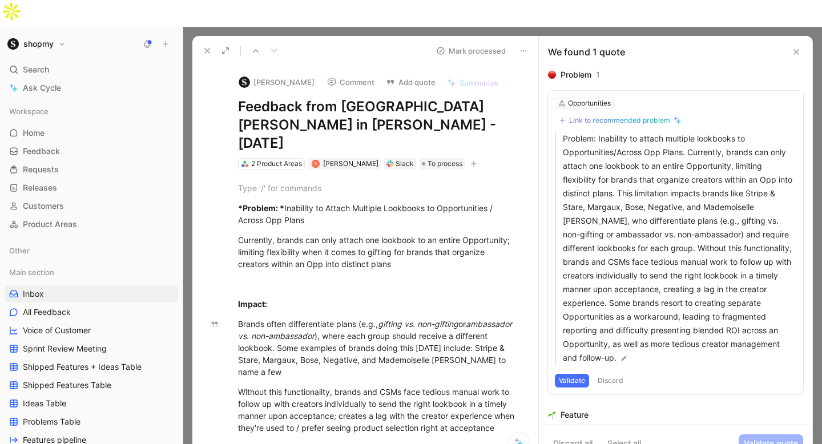
scroll to position [5, 0]
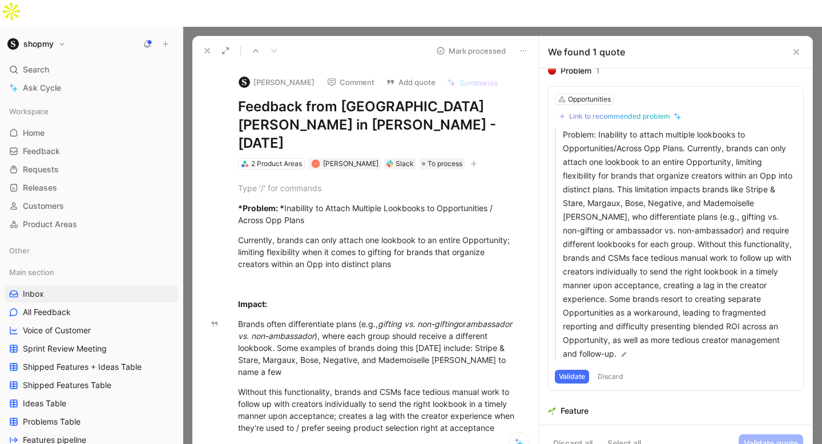
click at [607, 370] on button "Discard" at bounding box center [611, 377] width 34 height 14
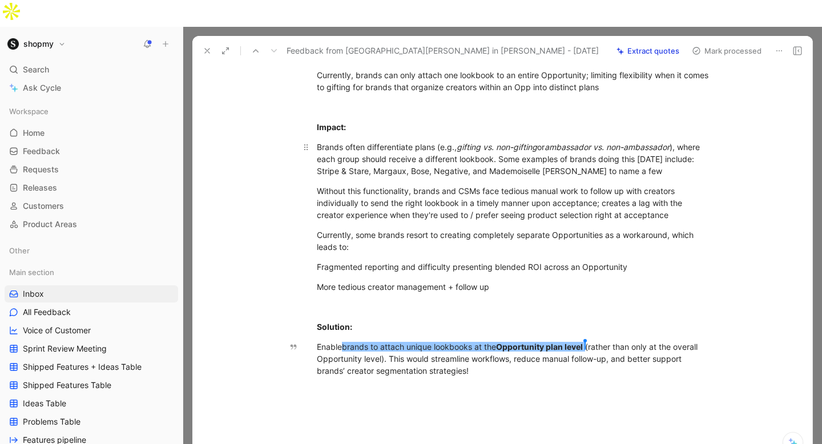
scroll to position [63, 0]
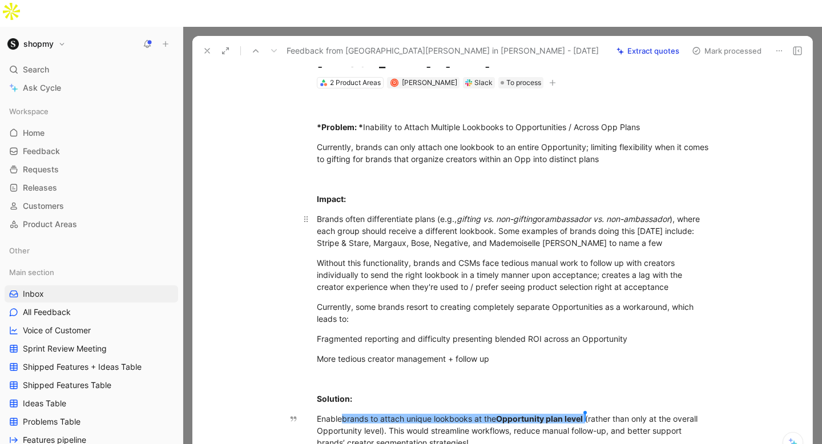
click at [398, 315] on div "*Problem: * Inability to Attach Multiple Lookbooks to Opportunities / Across Op…" at bounding box center [514, 284] width 596 height 393
click at [318, 413] on div "Enable brands to attach unique lookbooks at the Opportunity plan level Nii Clel…" at bounding box center [514, 431] width 395 height 36
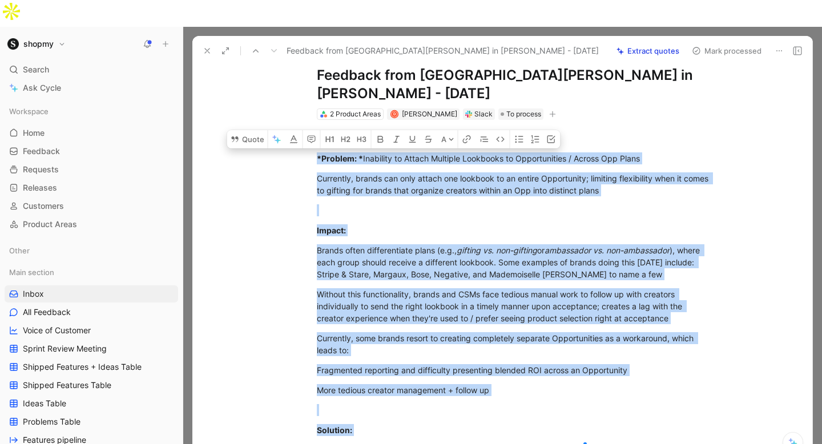
drag, startPoint x: 317, startPoint y: 112, endPoint x: 528, endPoint y: 429, distance: 380.4
click at [528, 429] on div "*Problem: * Inability to Attach Multiple Lookbooks to Opportunities / Across Op…" at bounding box center [514, 316] width 596 height 393
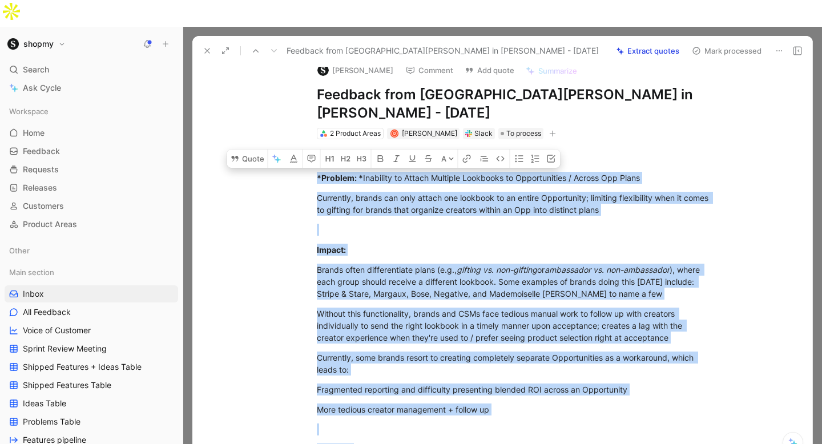
scroll to position [0, 0]
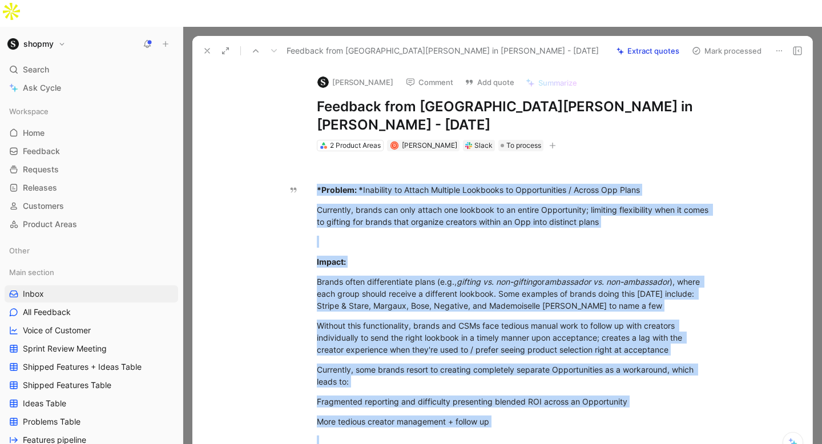
click at [473, 74] on button "Add quote" at bounding box center [490, 82] width 60 height 16
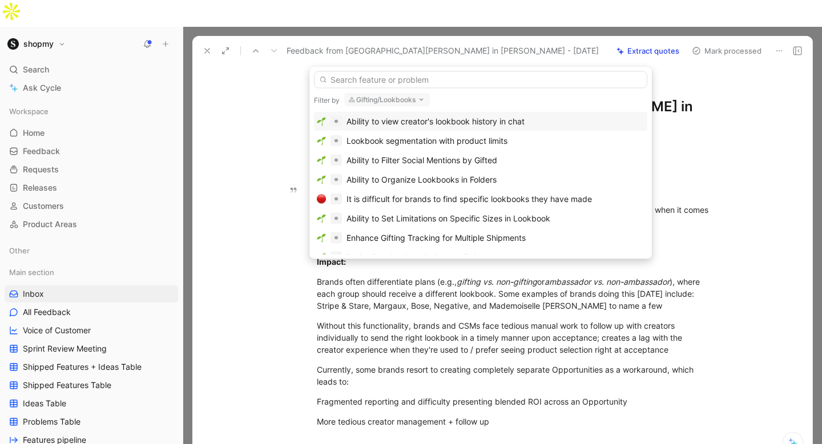
click at [406, 102] on button "Gifting/Lookbooks" at bounding box center [387, 100] width 86 height 14
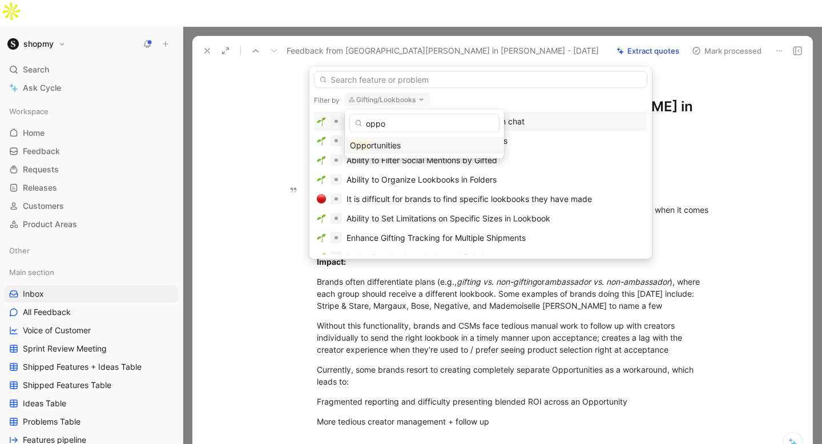
type input "oppo"
click at [411, 141] on div "Oppo rtunities" at bounding box center [424, 146] width 149 height 14
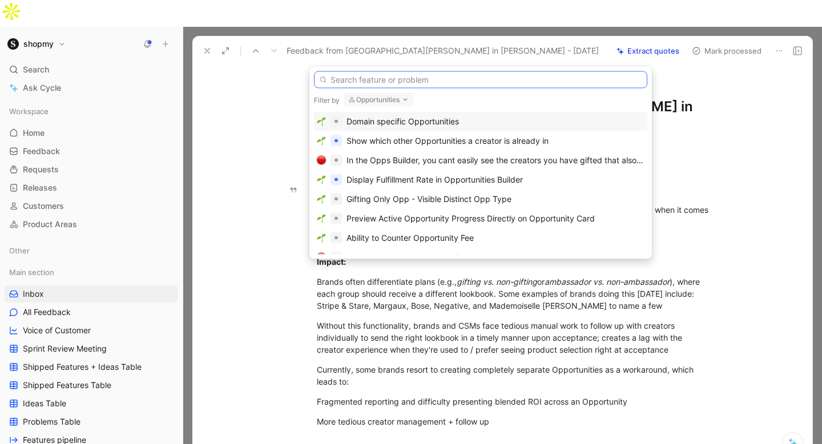
click at [376, 82] on input "text" at bounding box center [480, 79] width 333 height 17
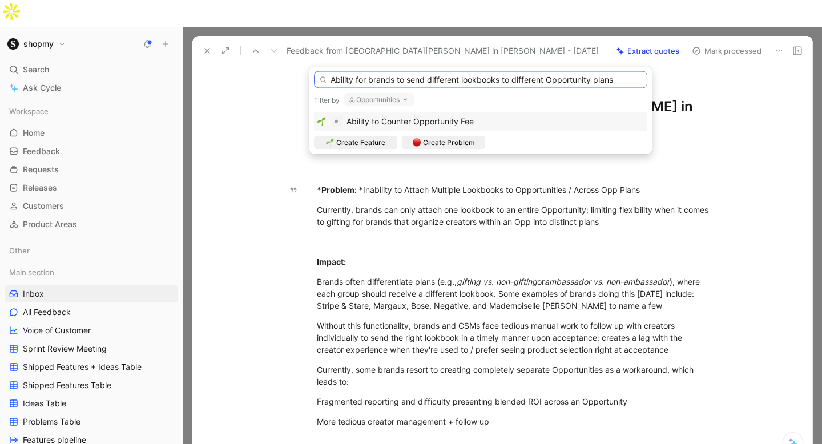
drag, startPoint x: 398, startPoint y: 81, endPoint x: 358, endPoint y: 81, distance: 40.0
click at [358, 81] on input "Ability for brands to send different lookbooks to different Opportunity plans" at bounding box center [480, 79] width 333 height 17
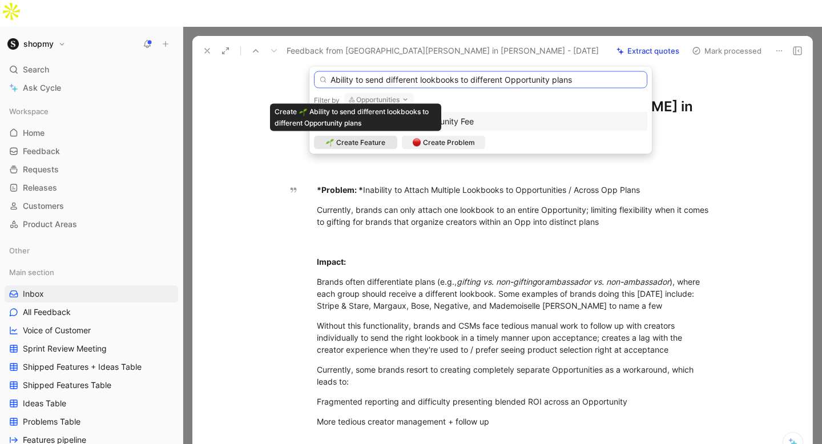
type input "Ability to send different lookbooks to different Opportunity plans"
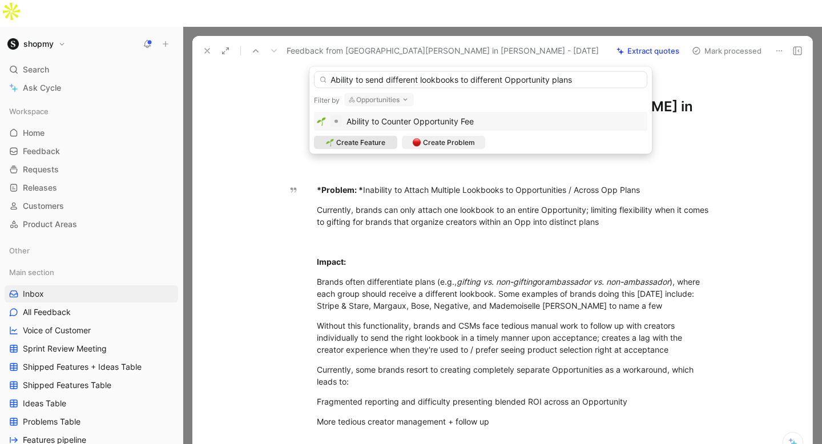
click at [378, 143] on span "Create Feature" at bounding box center [360, 142] width 49 height 11
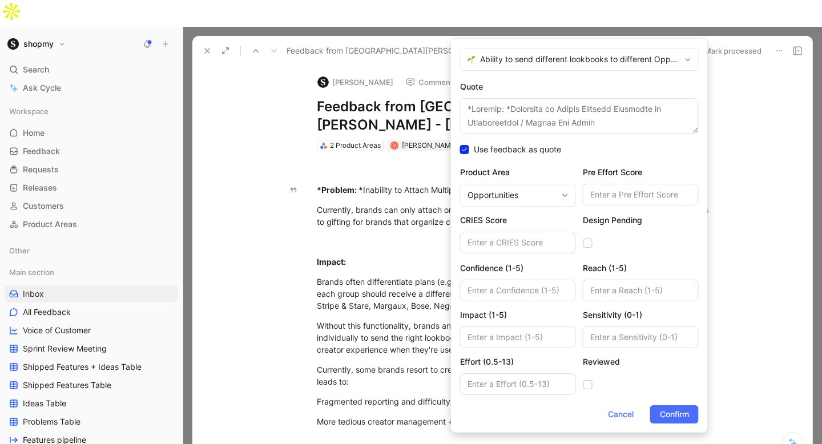
click at [508, 106] on textarea "Quote" at bounding box center [579, 115] width 239 height 35
click at [682, 411] on span "Confirm" at bounding box center [674, 415] width 29 height 14
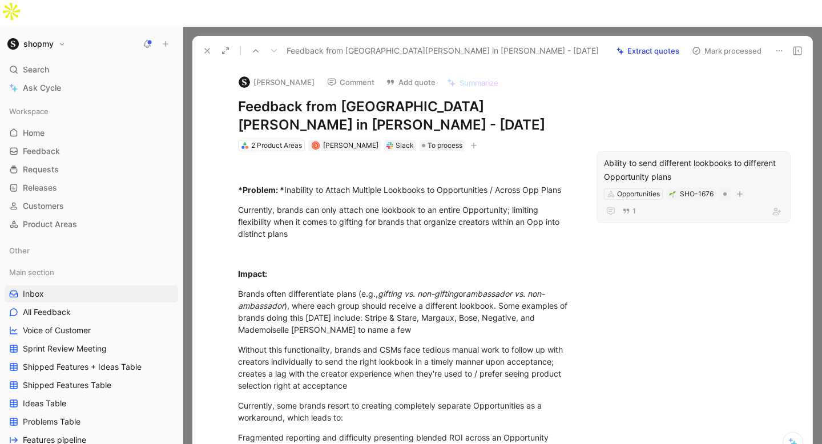
click at [662, 156] on div "Ability to send different lookbooks to different Opportunity plans" at bounding box center [693, 169] width 179 height 27
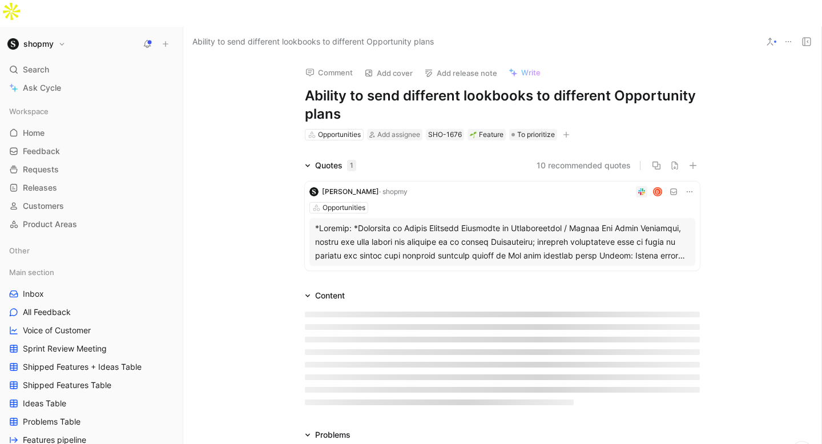
click at [531, 100] on div "Comment Add cover Add release note Write Ability to send different lookbooks to…" at bounding box center [502, 99] width 438 height 85
click at [534, 129] on span "To prioritize" at bounding box center [536, 134] width 38 height 11
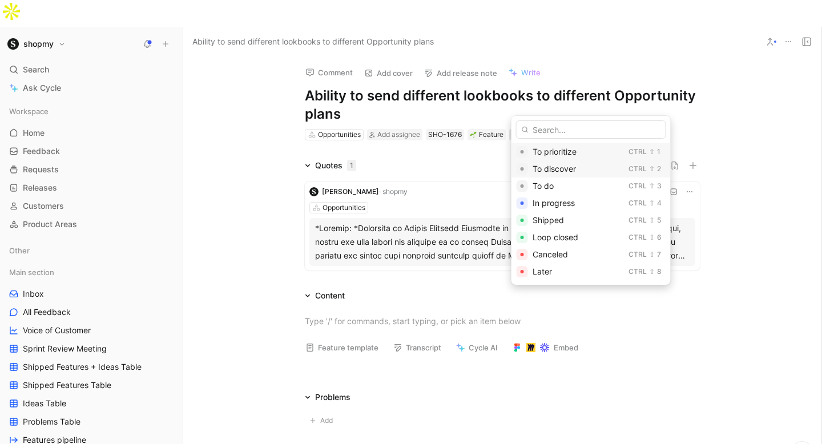
click at [548, 171] on span "To discover" at bounding box center [554, 169] width 43 height 10
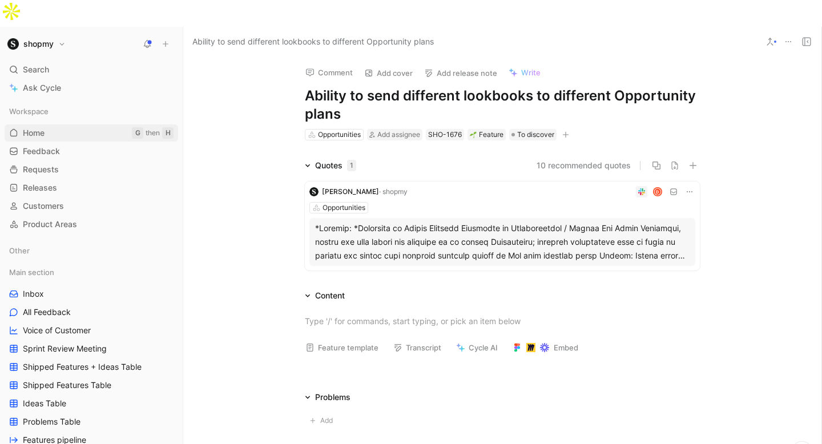
click at [62, 124] on link "Home G then H" at bounding box center [92, 132] width 174 height 17
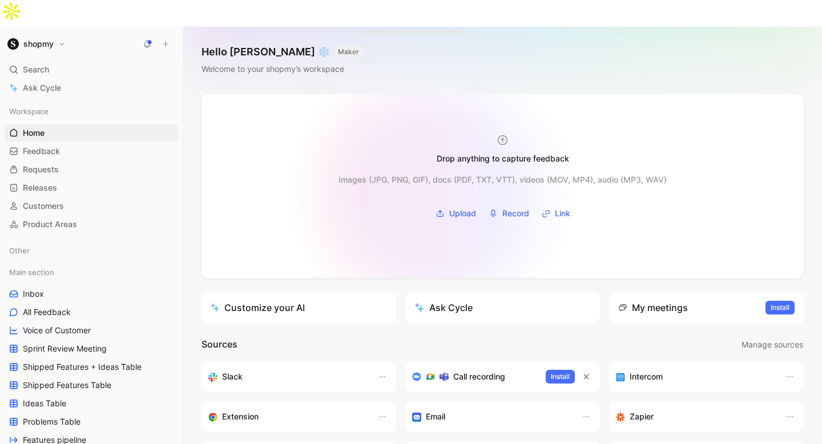
scroll to position [202, 0]
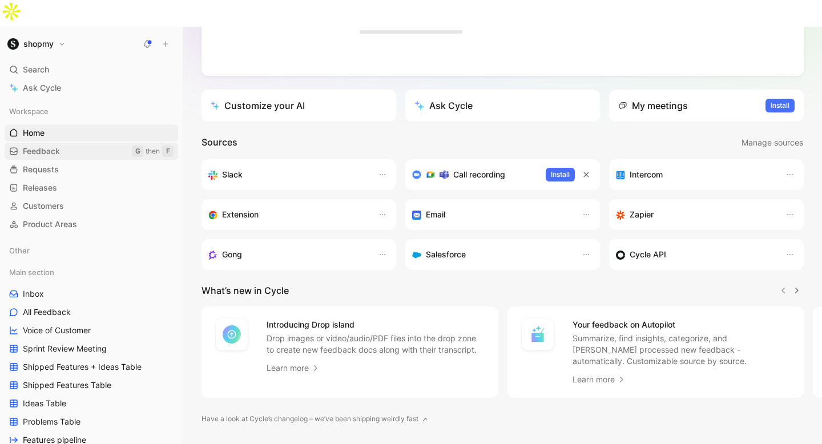
click at [106, 143] on link "Feedback G then F" at bounding box center [92, 151] width 174 height 17
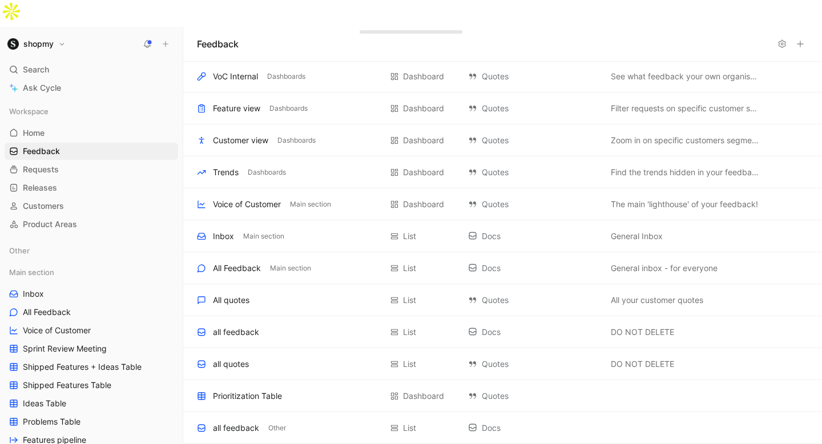
scroll to position [484, 0]
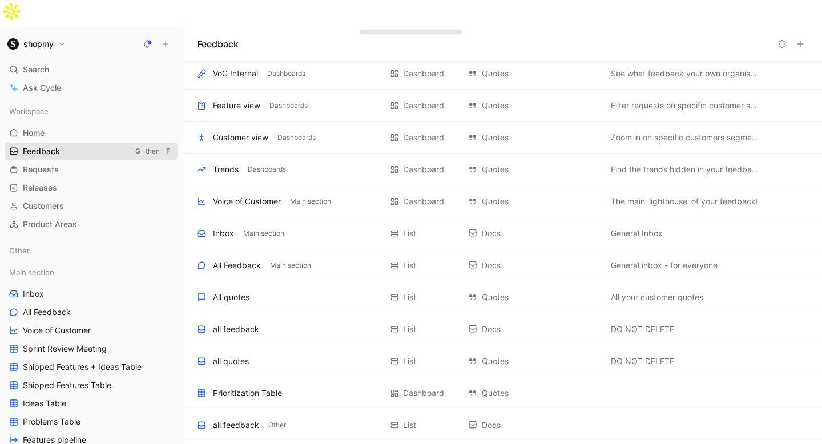
click at [118, 143] on link "Feedback G then F" at bounding box center [92, 151] width 174 height 17
click at [126, 285] on link "Inbox" at bounding box center [92, 293] width 174 height 17
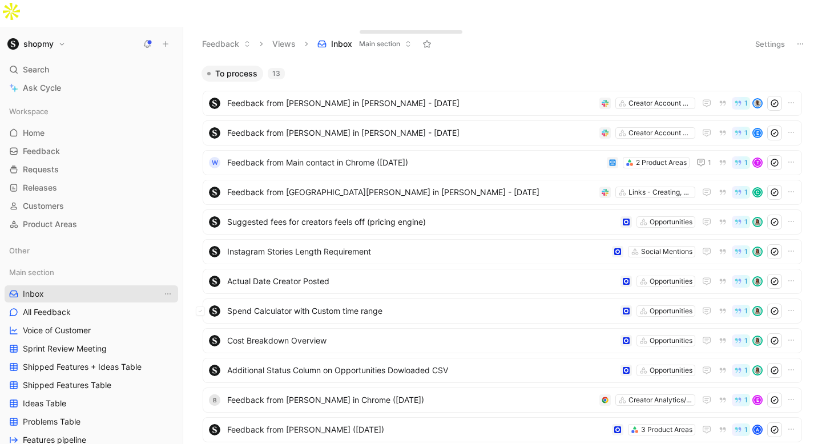
scroll to position [97, 0]
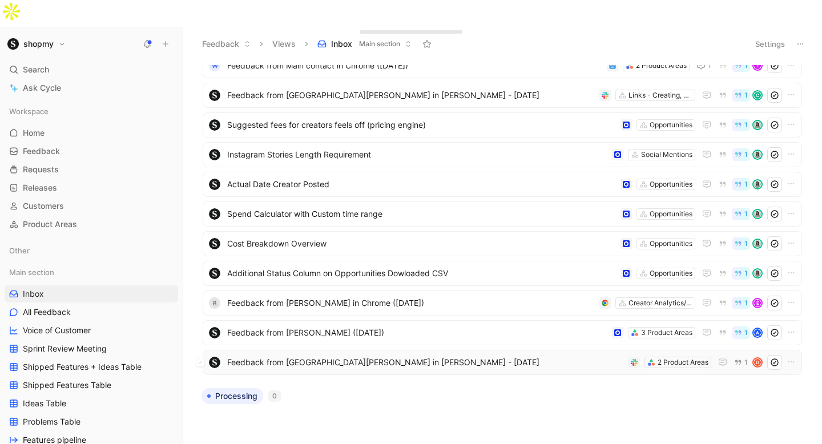
click at [312, 356] on span "Feedback from Devon Roberts in Slack - 8/27/2025" at bounding box center [425, 363] width 397 height 14
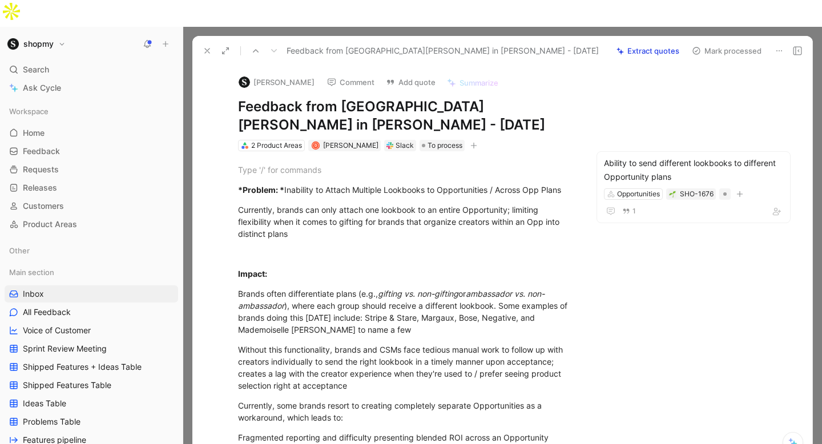
click at [729, 43] on button "Mark processed" at bounding box center [727, 51] width 80 height 16
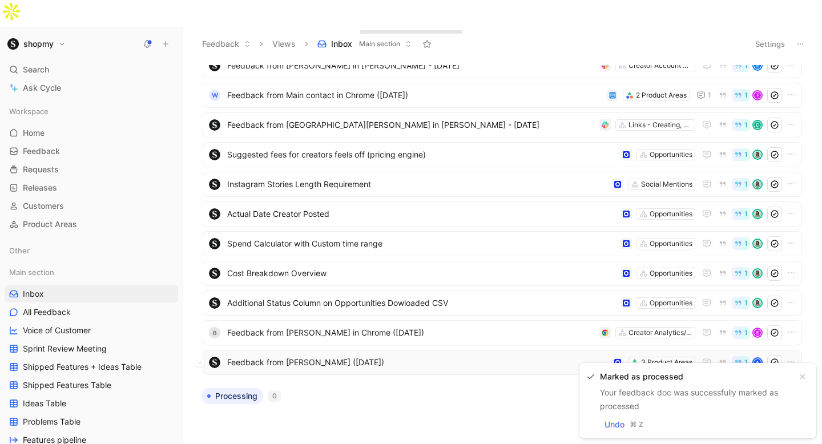
click at [348, 356] on span "Feedback from [PERSON_NAME] ([DATE])" at bounding box center [417, 363] width 380 height 14
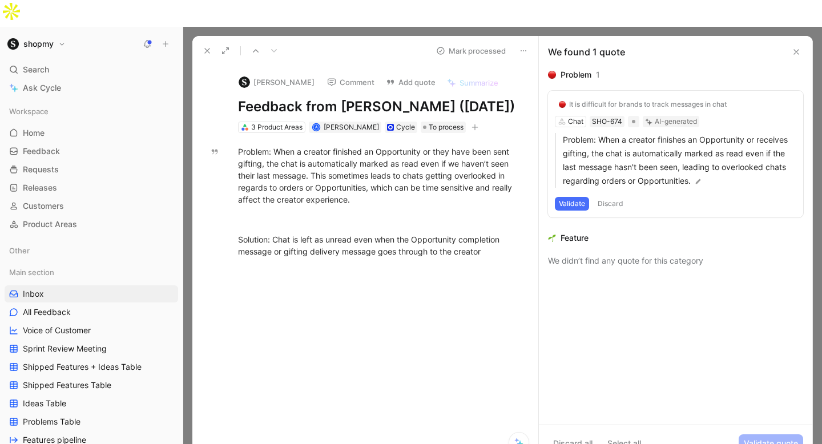
click at [584, 197] on button "Validate" at bounding box center [572, 204] width 34 height 14
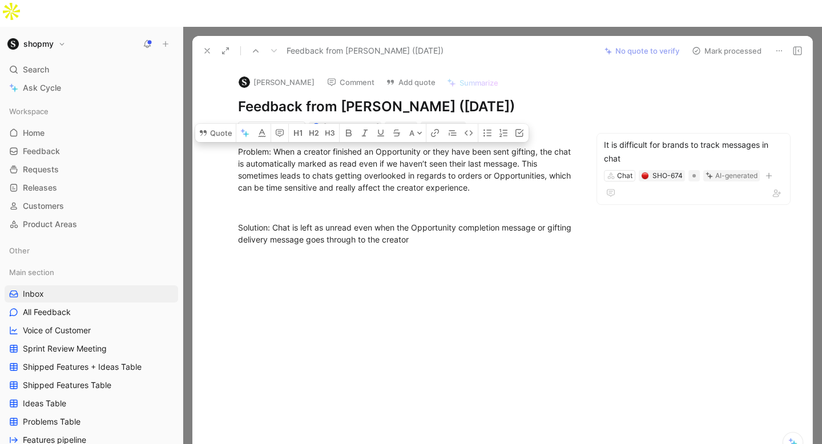
drag, startPoint x: 238, startPoint y: 122, endPoint x: 512, endPoint y: 222, distance: 291.4
click at [512, 222] on div "Problem: When a creator finished an Opportunity or they have been sent gifting,…" at bounding box center [406, 195] width 380 height 125
drag, startPoint x: 428, startPoint y: 100, endPoint x: 425, endPoint y: 219, distance: 118.8
click at [425, 219] on div "Quote A Problem: When a creator finished an Opportunity or they have been sent …" at bounding box center [406, 195] width 380 height 125
drag, startPoint x: 198, startPoint y: 96, endPoint x: 198, endPoint y: 216, distance: 119.9
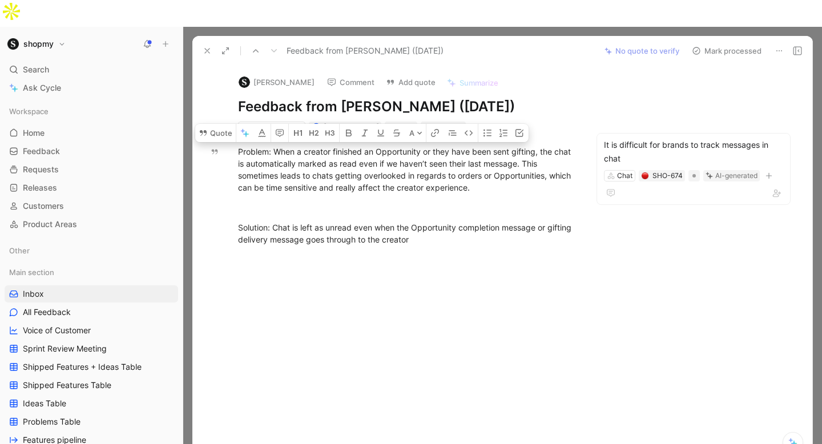
click at [198, 216] on div "Aashna Belenje Comment Add quote Summarize Feedback from Aashna Belenje (Aug 27…" at bounding box center [502, 264] width 620 height 396
click at [484, 258] on div at bounding box center [406, 324] width 380 height 133
drag, startPoint x: 478, startPoint y: 235, endPoint x: 236, endPoint y: 122, distance: 267.2
click at [236, 133] on div "Quote A Problem: When a creator finished an Opportunity or they have been sent …" at bounding box center [406, 262] width 380 height 258
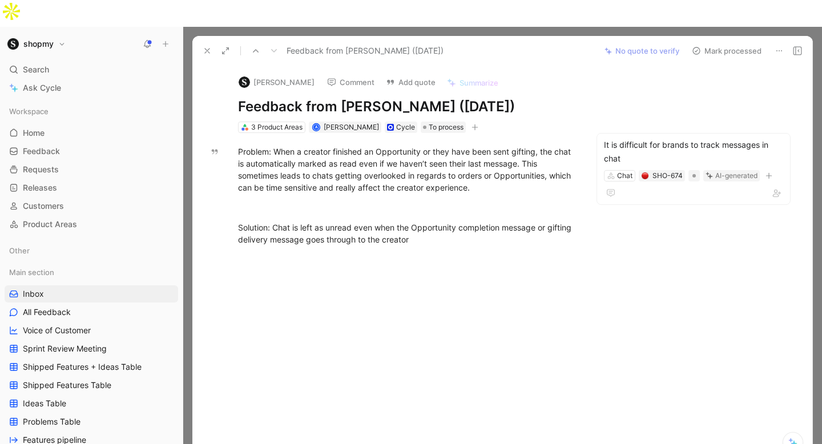
click at [393, 74] on button "Add quote" at bounding box center [411, 82] width 60 height 16
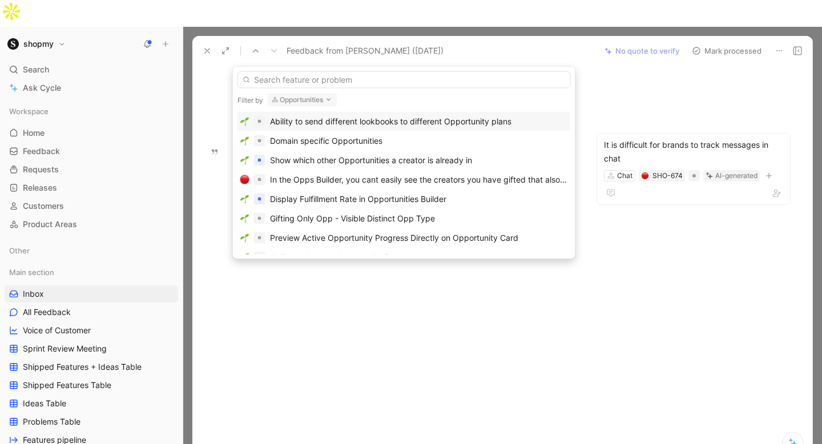
click at [321, 91] on div "Filter by Opportunities Ability to send different lookbooks to different Opport…" at bounding box center [404, 163] width 343 height 192
click at [320, 97] on button "Opportunities" at bounding box center [303, 100] width 70 height 14
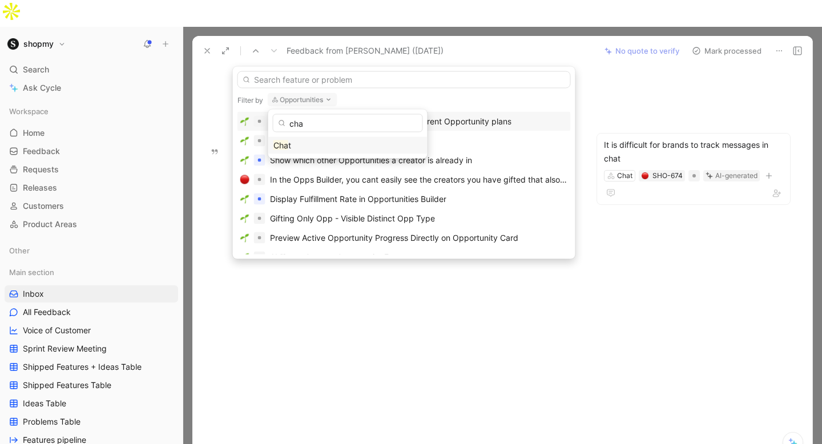
type input "cha"
click at [292, 147] on div "Cha t" at bounding box center [347, 146] width 149 height 14
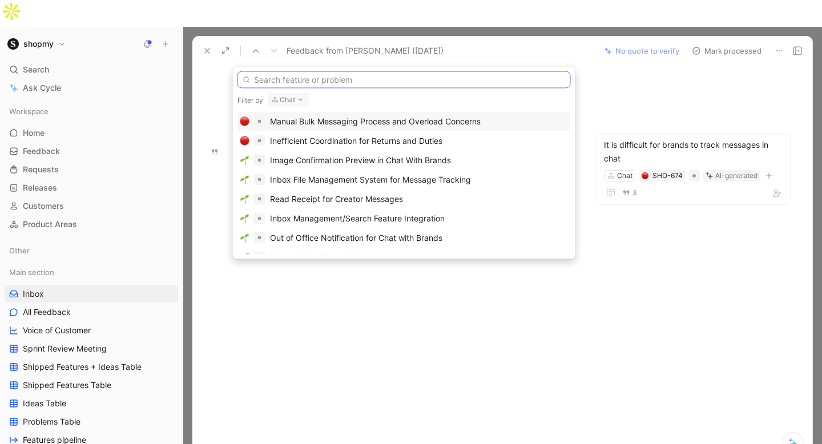
click at [318, 81] on input "text" at bounding box center [404, 79] width 333 height 17
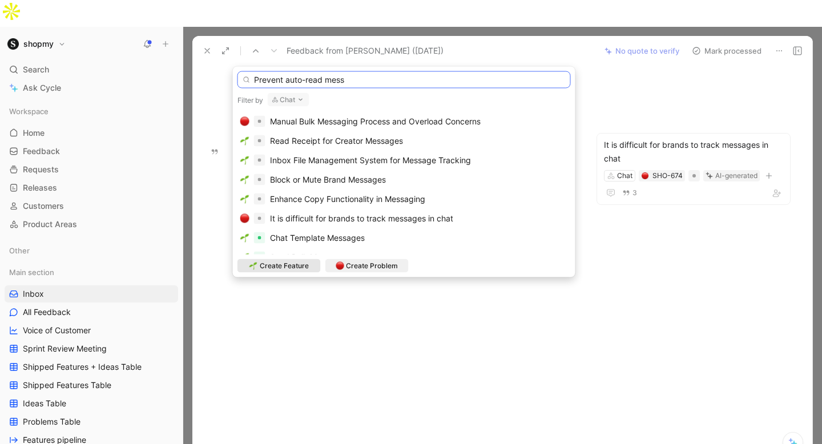
drag, startPoint x: 284, startPoint y: 81, endPoint x: 401, endPoint y: 83, distance: 117.7
click at [401, 83] on input "Prevent auto-read mess" at bounding box center [404, 79] width 333 height 17
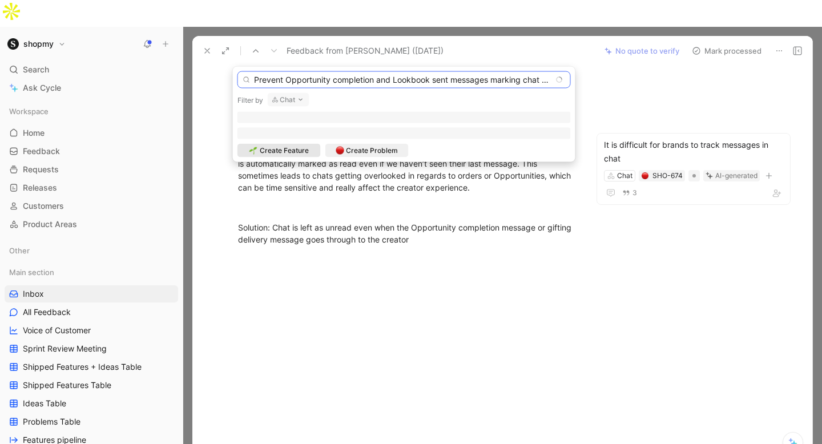
scroll to position [0, 21]
type input "Prevent Opportunity completion and Lookbook sent messages marking chat as read"
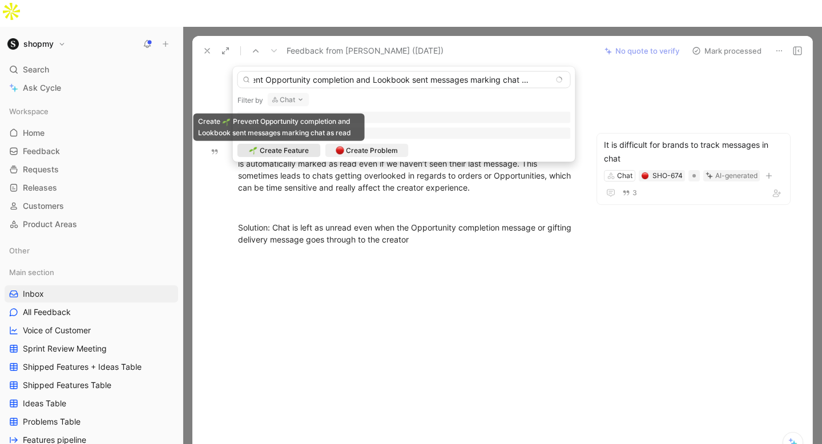
click at [296, 153] on span "Create Feature" at bounding box center [284, 150] width 49 height 11
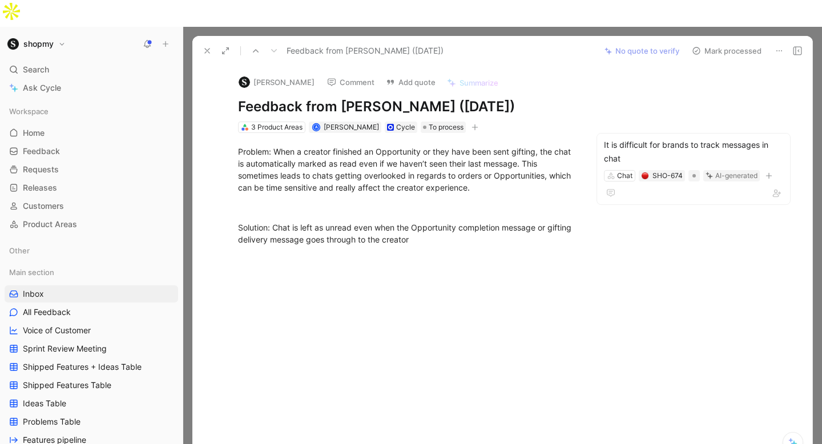
click at [651, 81] on div "[PERSON_NAME] Comment Add quote Summarize Feedback from [PERSON_NAME] ([DATE]) …" at bounding box center [502, 264] width 620 height 396
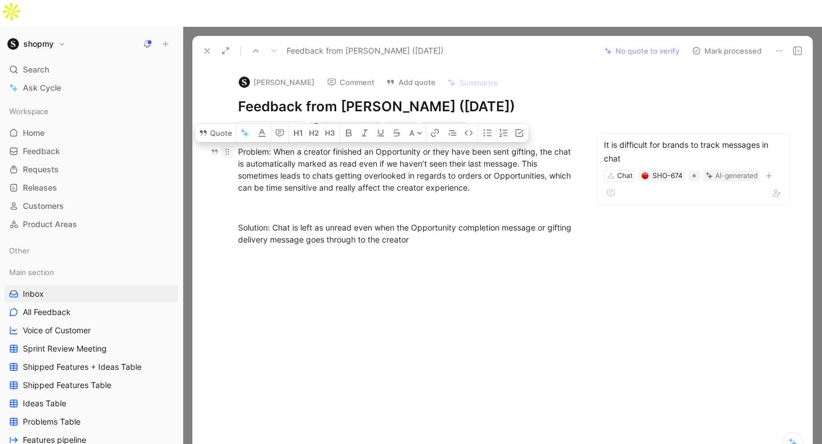
drag, startPoint x: 456, startPoint y: 218, endPoint x: 231, endPoint y: 127, distance: 242.9
click at [231, 133] on div "Problem: When a creator finished an Opportunity or they have been sent gifting,…" at bounding box center [406, 195] width 380 height 125
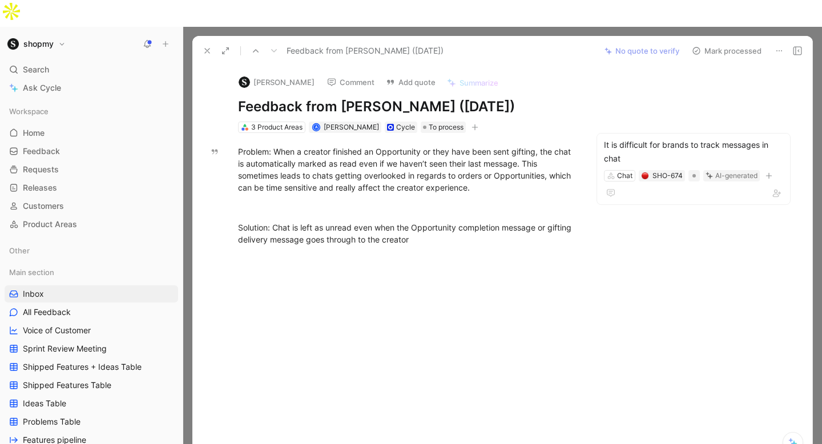
click at [400, 74] on button "Add quote" at bounding box center [411, 82] width 60 height 16
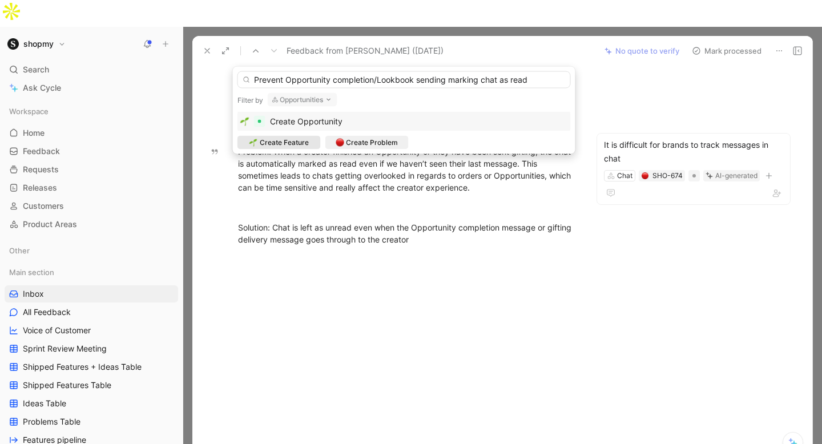
type input "Prevent Opportunity completion/Lookbook sending marking chat as read"
click at [283, 141] on span "Create Feature" at bounding box center [284, 142] width 49 height 11
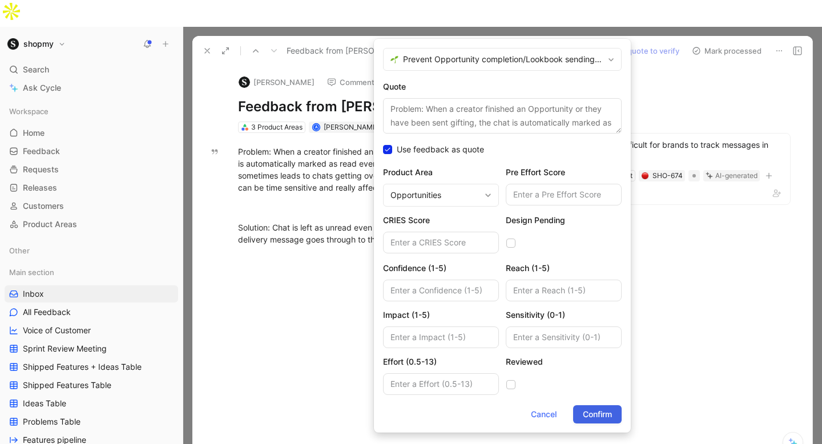
click at [602, 411] on span "Confirm" at bounding box center [597, 415] width 29 height 14
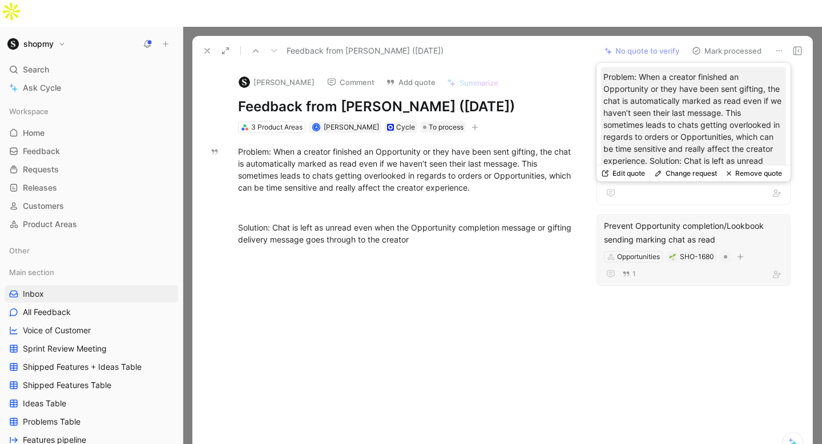
click at [675, 219] on div "Prevent Opportunity completion/Lookbook sending marking chat as read" at bounding box center [693, 232] width 179 height 27
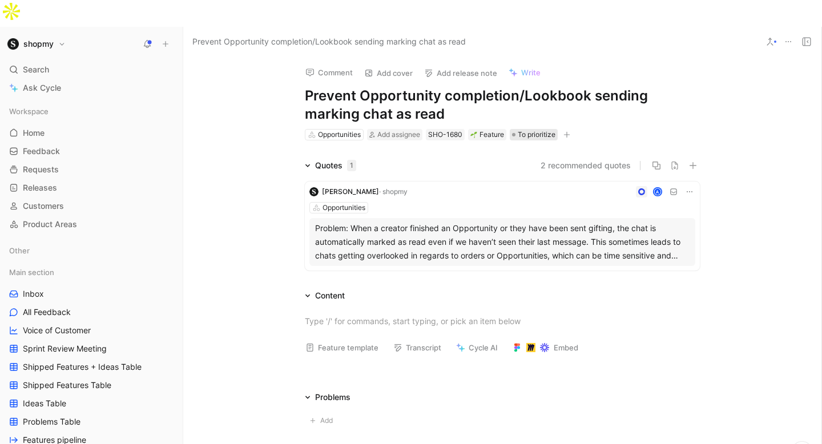
click at [538, 129] on span "To prioritize" at bounding box center [537, 134] width 38 height 11
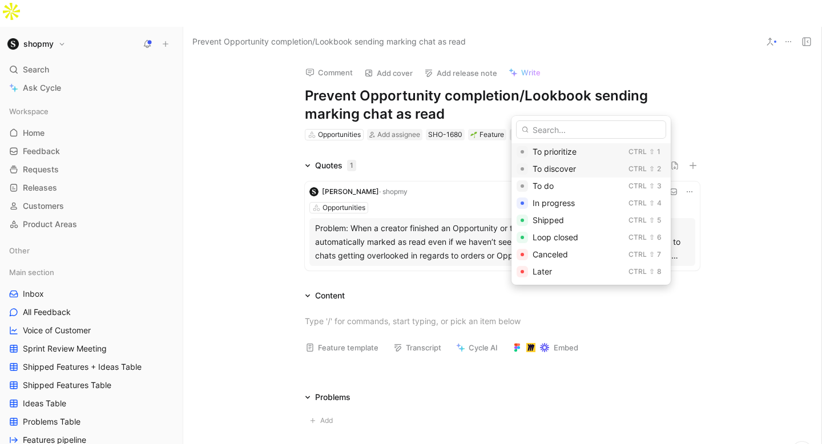
click at [544, 163] on div "To discover" at bounding box center [578, 169] width 91 height 14
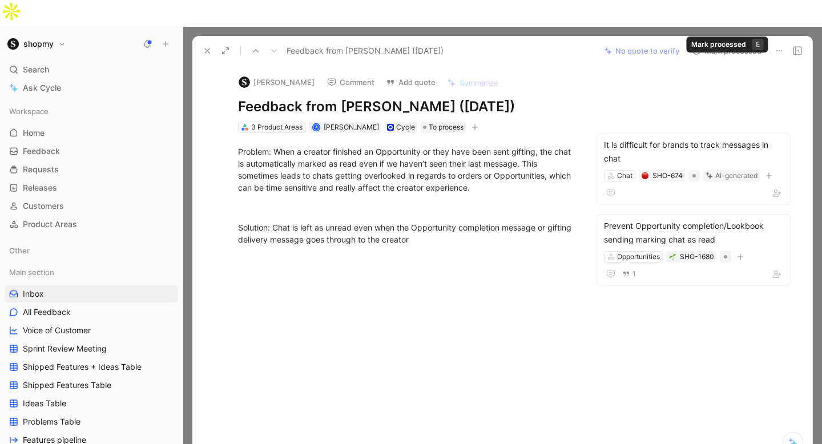
click at [707, 43] on button "Mark processed" at bounding box center [727, 51] width 80 height 16
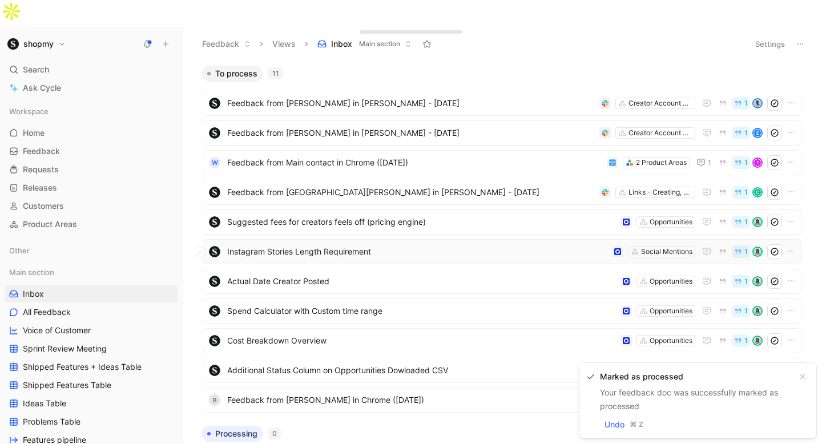
scroll to position [38, 0]
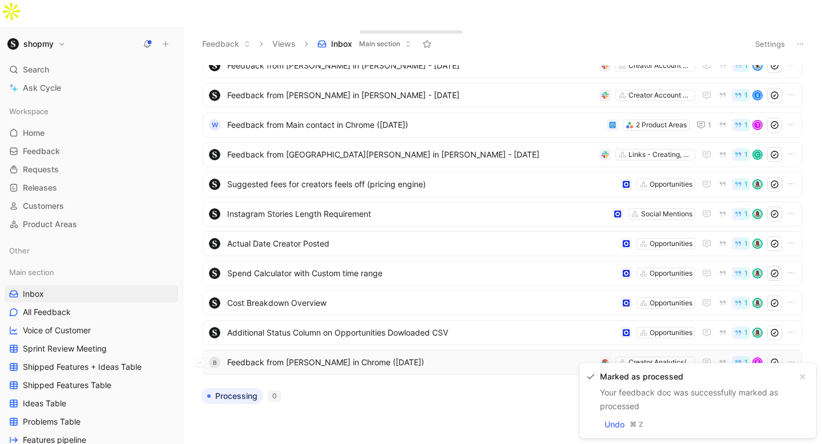
click at [315, 356] on span "Feedback from [PERSON_NAME] in Chrome ([DATE])" at bounding box center [411, 363] width 368 height 14
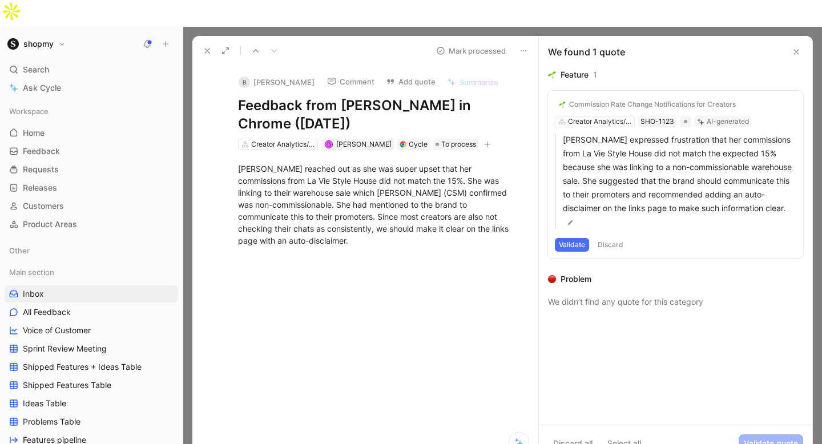
click at [345, 74] on button "Comment" at bounding box center [351, 82] width 58 height 16
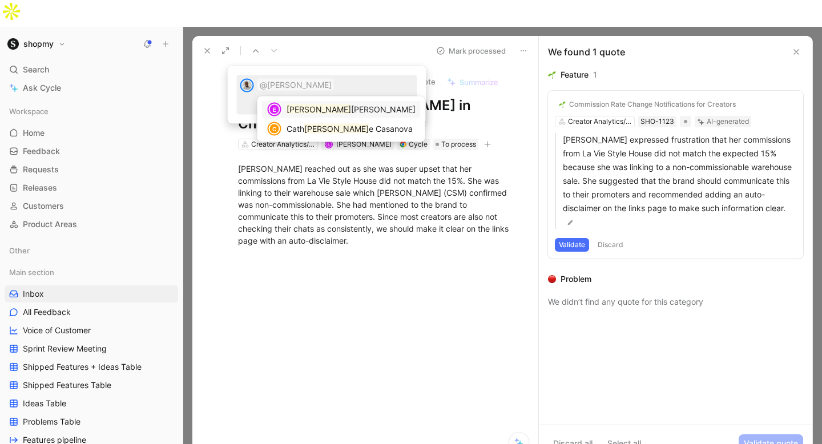
click at [351, 107] on span "[PERSON_NAME]" at bounding box center [383, 109] width 65 height 10
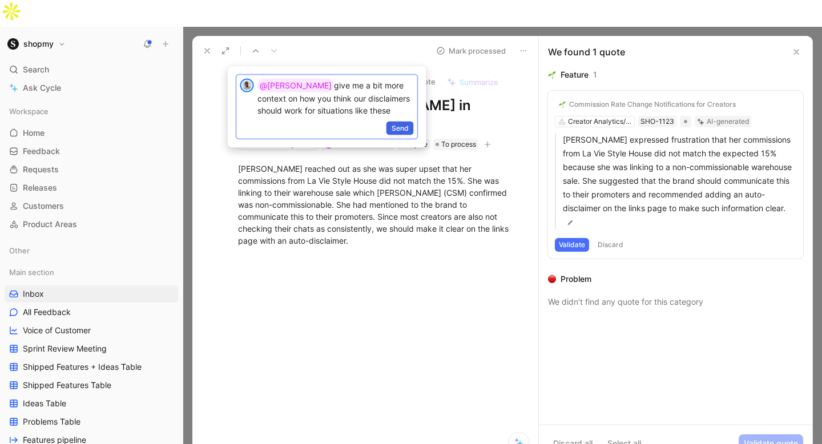
click at [399, 127] on span "Send" at bounding box center [400, 128] width 17 height 11
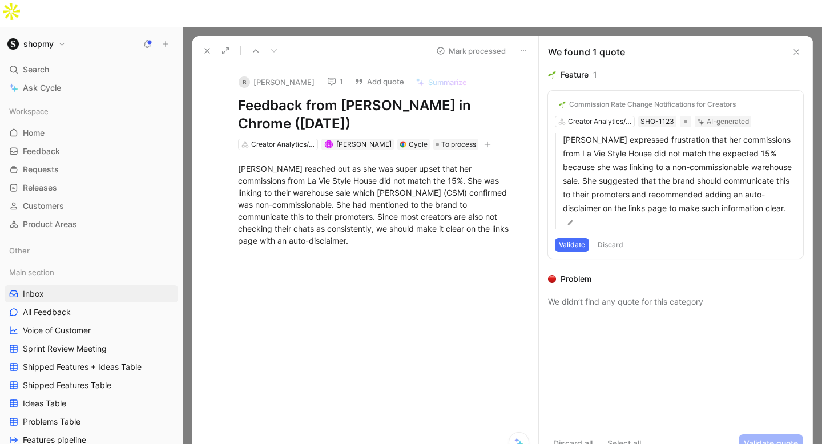
click at [202, 43] on button at bounding box center [207, 51] width 16 height 16
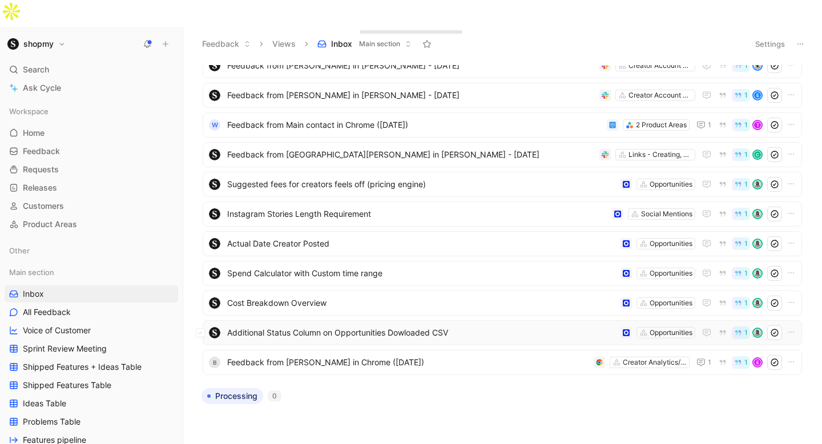
click at [310, 326] on span "Additional Status Column on Opportunities Dowloaded CSV" at bounding box center [421, 333] width 389 height 14
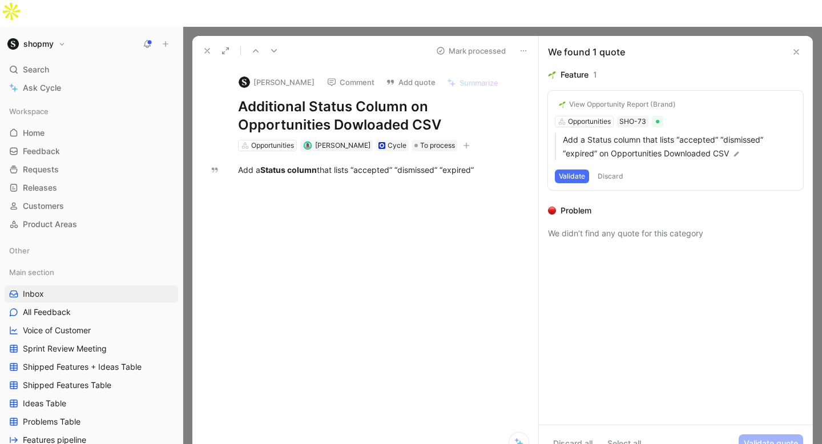
click at [610, 100] on div "View Opportunity Report (Brand)" at bounding box center [622, 104] width 107 height 9
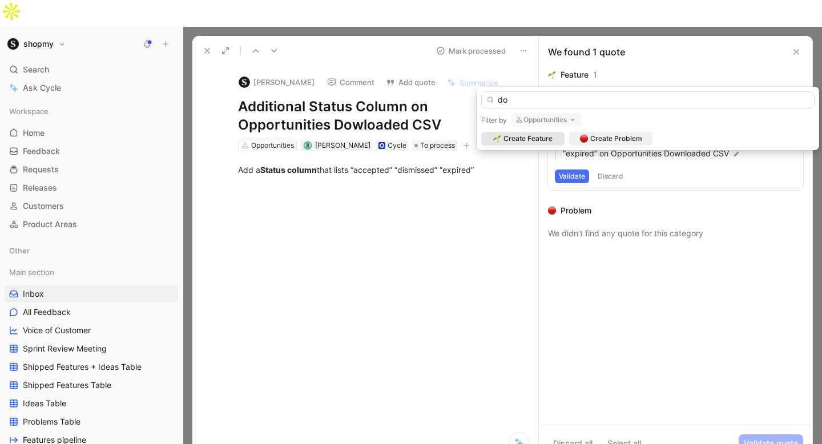
type input "d"
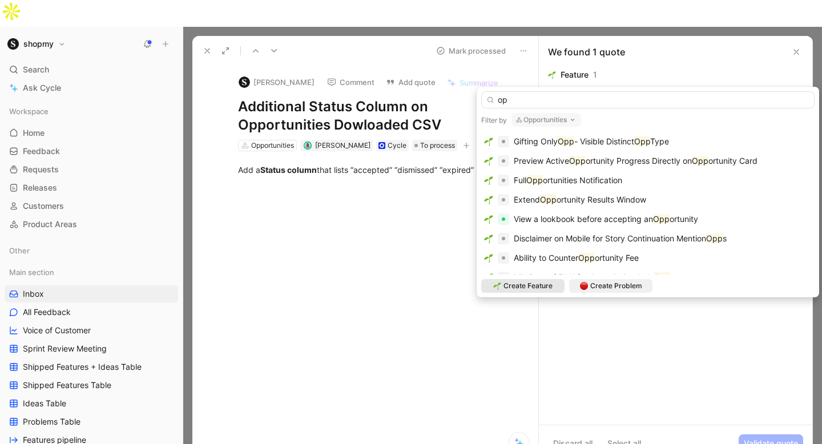
type input "o"
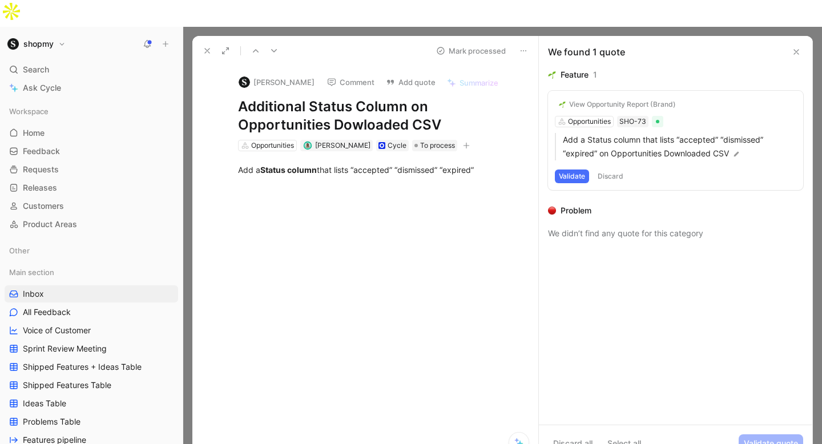
click at [336, 74] on button "Comment" at bounding box center [351, 82] width 58 height 16
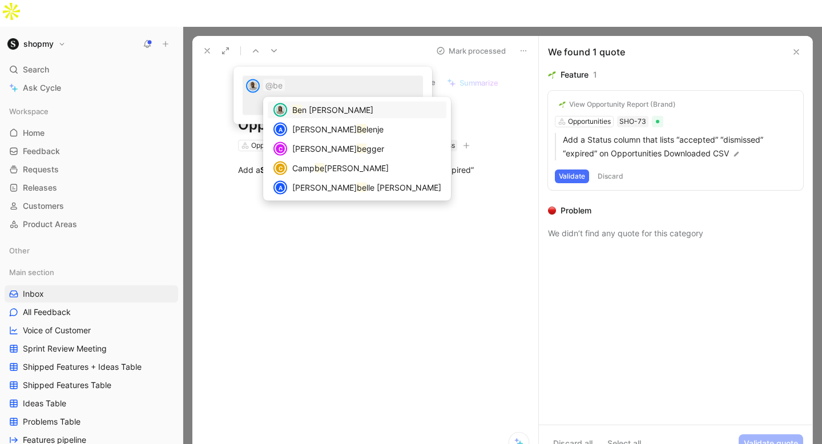
click at [336, 110] on div "Be n [PERSON_NAME]" at bounding box center [366, 110] width 149 height 14
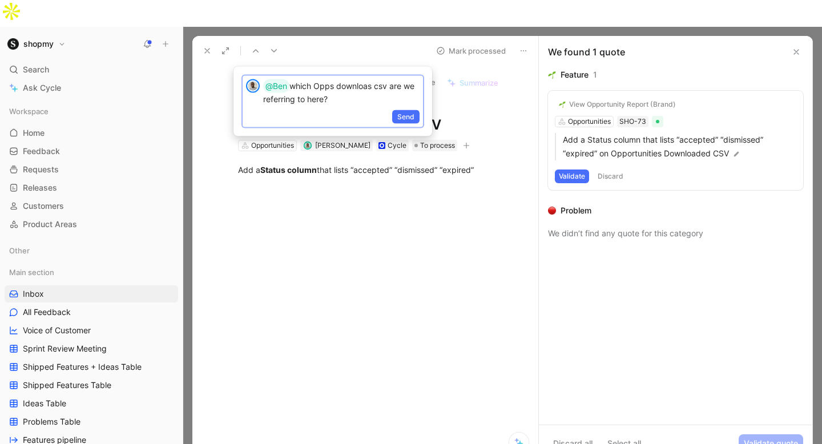
click at [269, 99] on p "@Ben which Opps downloas csv are we referring to here?" at bounding box center [341, 92] width 156 height 26
click at [404, 111] on span "Send" at bounding box center [405, 116] width 17 height 11
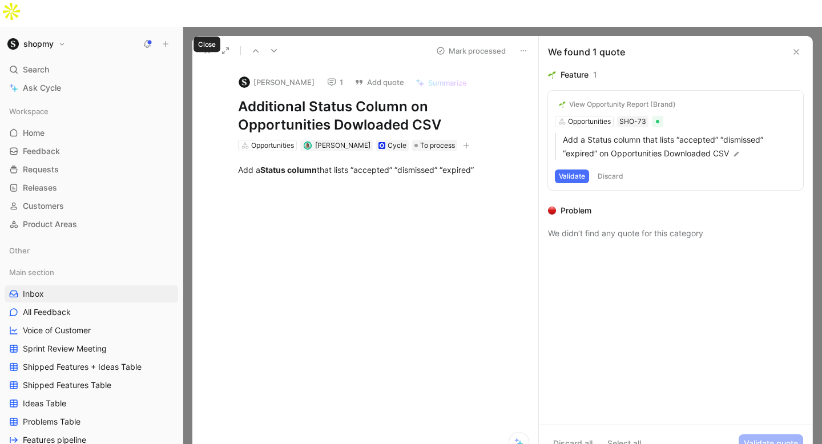
click at [205, 46] on icon at bounding box center [207, 50] width 9 height 9
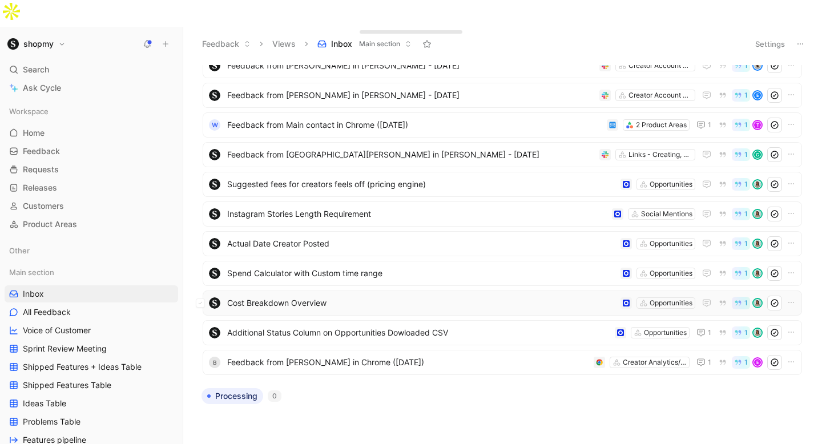
click at [304, 296] on span "Cost Breakdown Overview" at bounding box center [421, 303] width 389 height 14
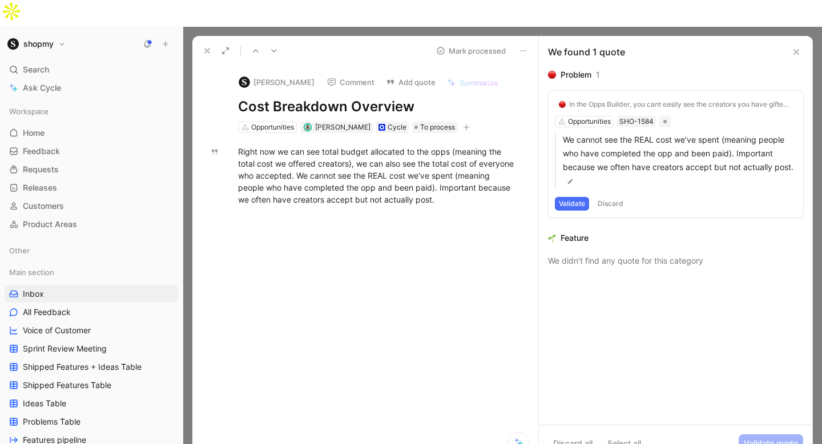
click at [619, 197] on button "Discard" at bounding box center [611, 204] width 34 height 14
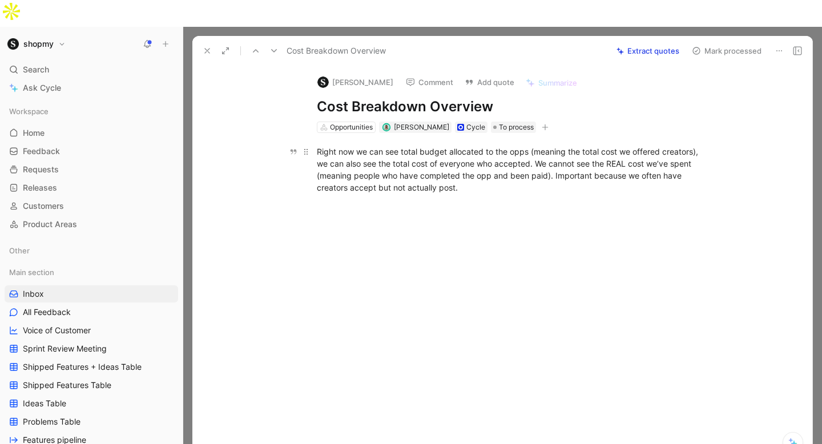
click at [440, 146] on div "Right now we can see total budget allocated to the opps (meaning the total cost…" at bounding box center [514, 170] width 395 height 48
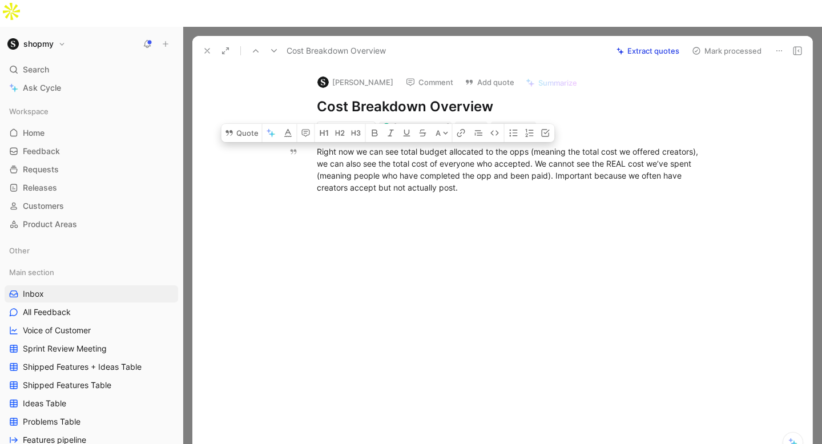
click at [466, 74] on button "Add quote" at bounding box center [490, 82] width 60 height 16
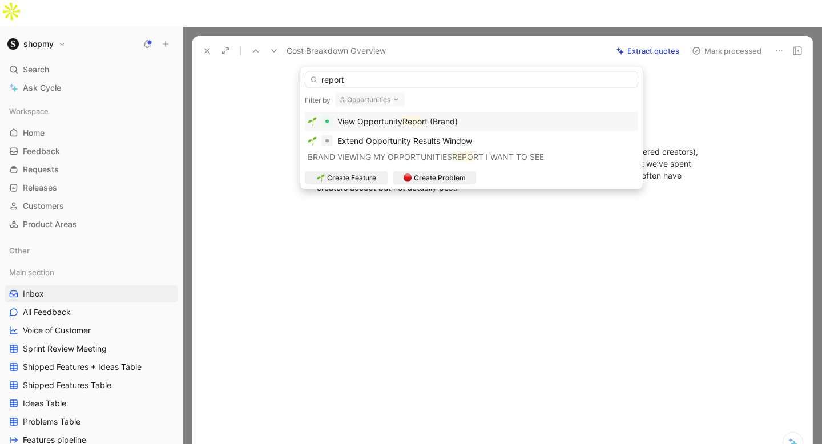
type input "report"
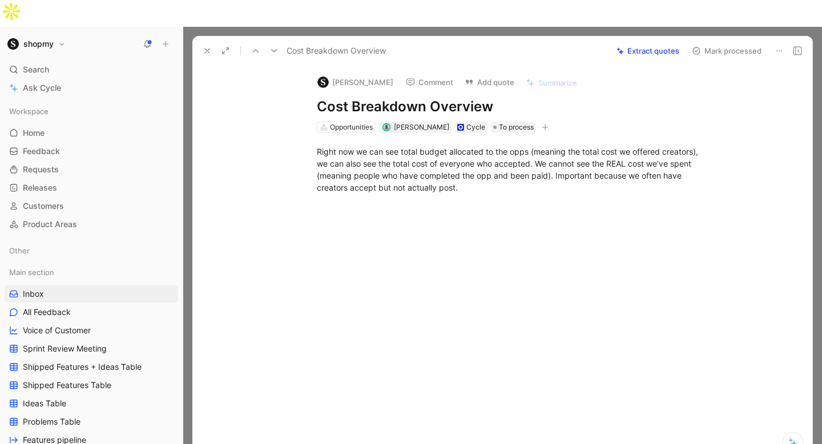
click at [350, 133] on div "Right now we can see total budget allocated to the opps (meaning the total cost…" at bounding box center [514, 169] width 596 height 73
click at [350, 122] on div "Opportunities" at bounding box center [351, 127] width 43 height 11
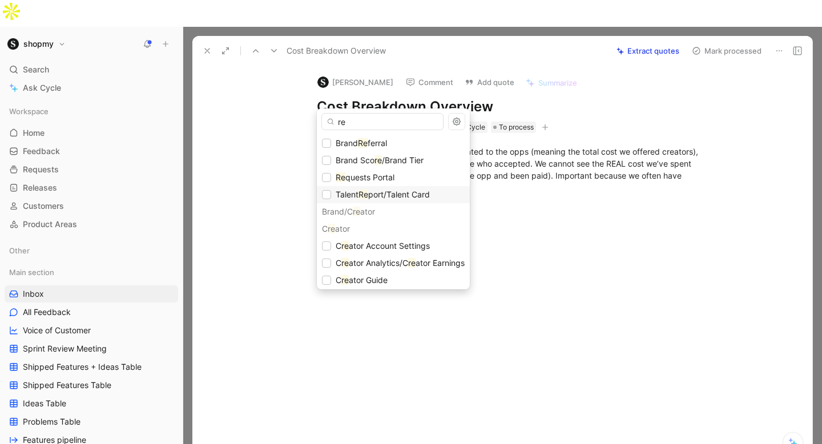
type input "r"
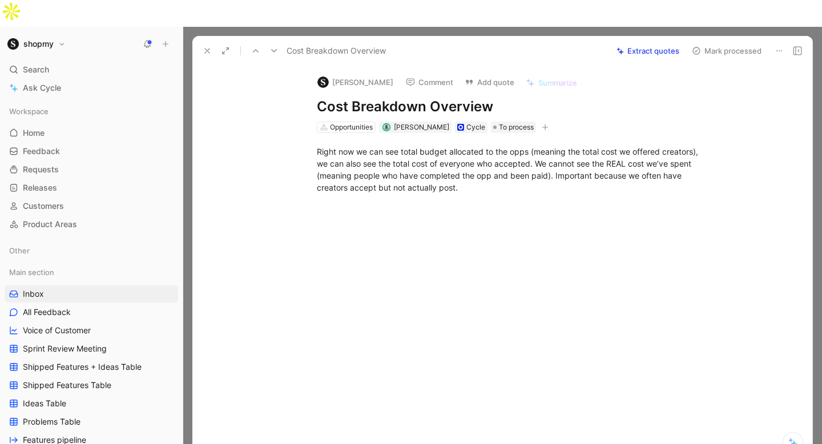
click at [467, 74] on button "Add quote" at bounding box center [490, 82] width 60 height 16
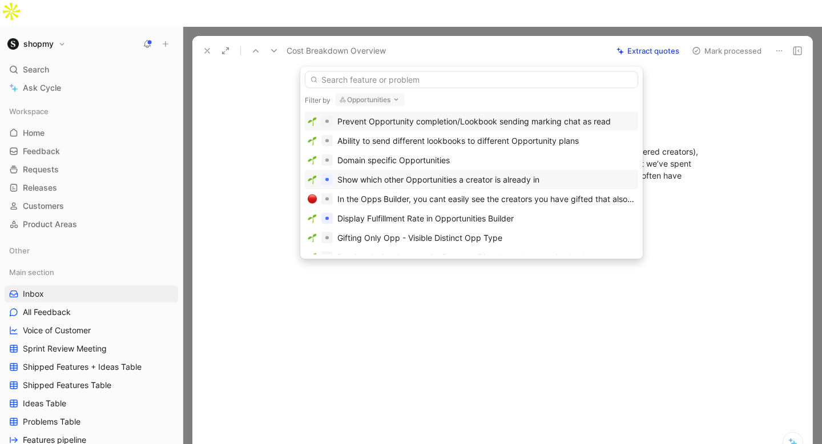
click at [423, 177] on div "Show which other Opportunities a creator is already in" at bounding box center [438, 180] width 202 height 14
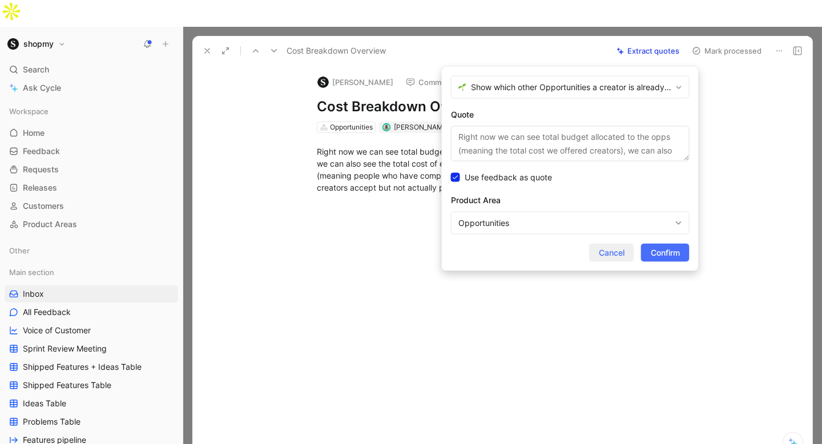
click at [611, 258] on span "Cancel" at bounding box center [612, 253] width 26 height 14
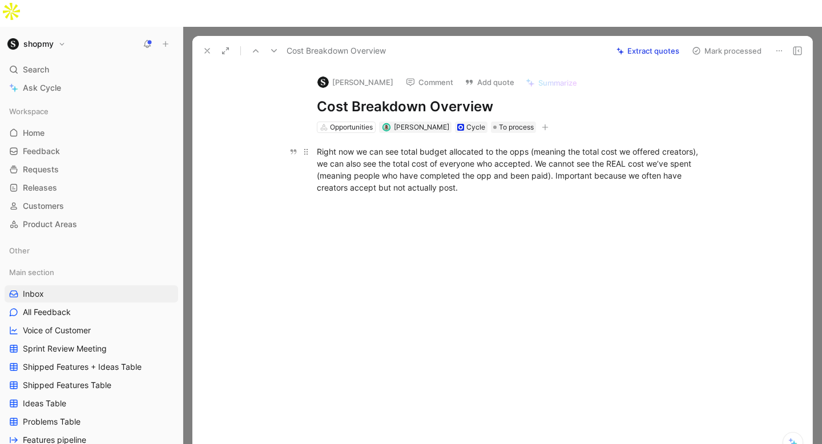
click at [380, 149] on div "Right now we can see total budget allocated to the opps (meaning the total cost…" at bounding box center [514, 170] width 395 height 48
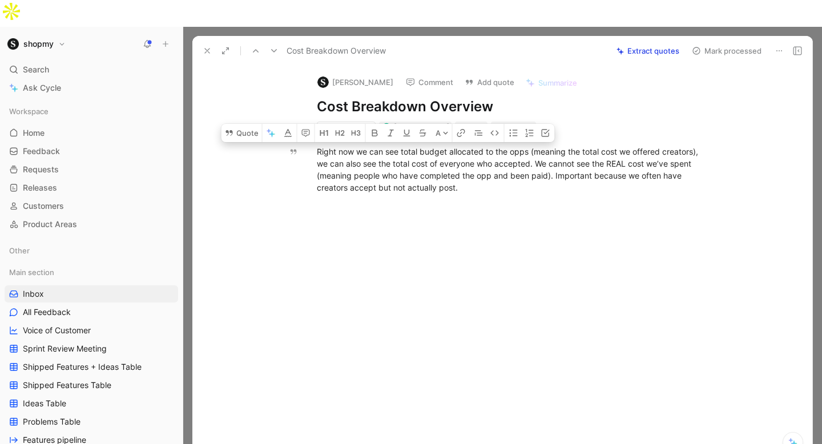
click at [469, 74] on button "Add quote" at bounding box center [490, 82] width 60 height 16
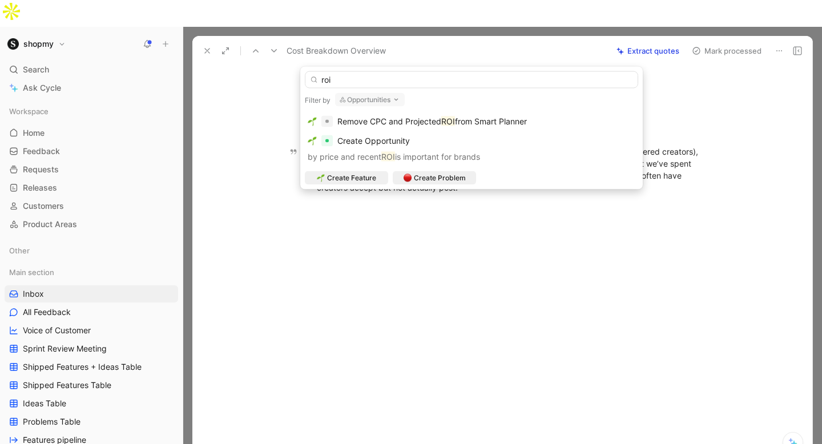
type input "roi"
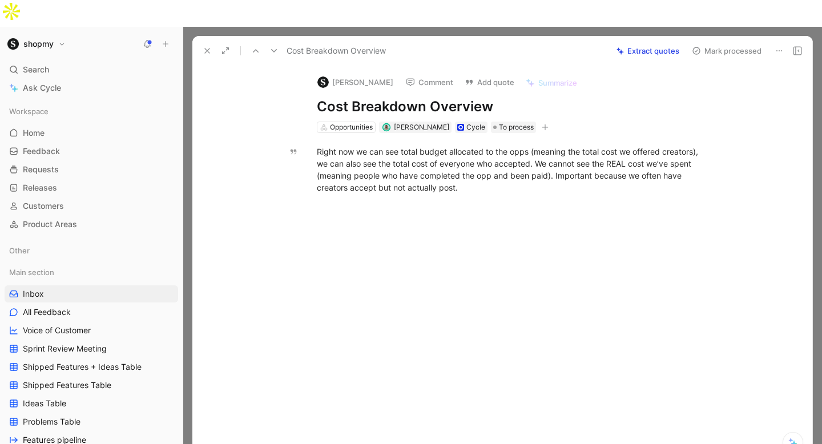
click at [725, 43] on button "Mark processed" at bounding box center [727, 51] width 80 height 16
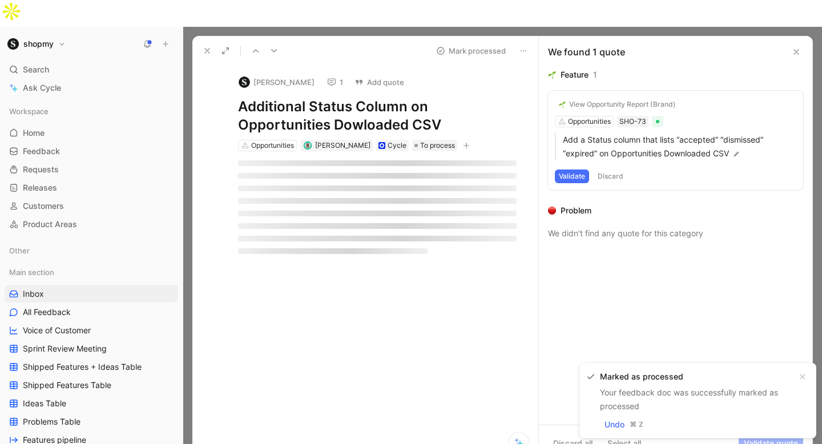
click at [206, 43] on button at bounding box center [207, 51] width 16 height 16
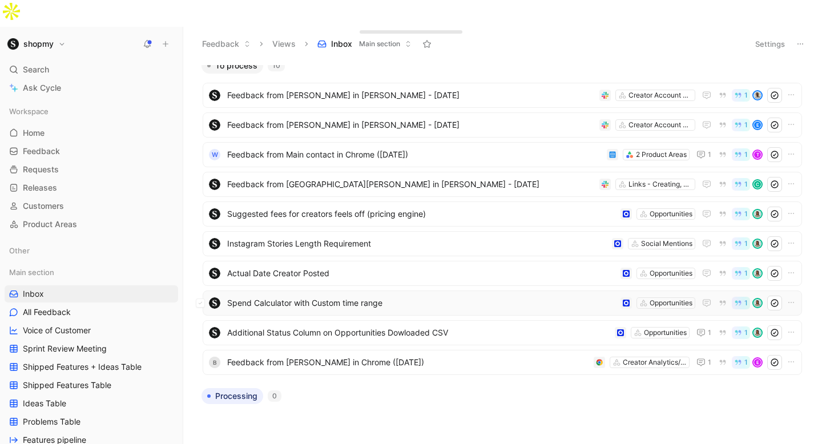
click at [316, 296] on span "Spend Calculator with Custom time range" at bounding box center [421, 303] width 389 height 14
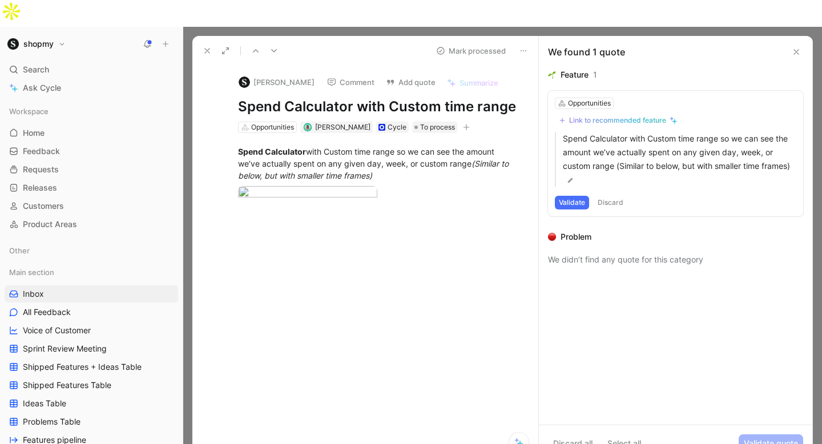
click at [325, 98] on h1 "Spend Calculator with Custom time range" at bounding box center [377, 107] width 279 height 18
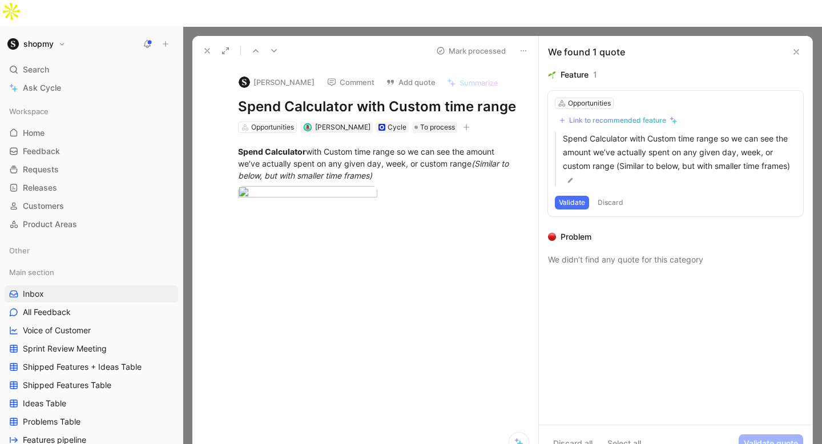
drag, startPoint x: 352, startPoint y: 78, endPoint x: 225, endPoint y: 74, distance: 126.8
click at [225, 74] on div "[PERSON_NAME] Comment Add quote Summarize Spend Calculator with Custom time ran…" at bounding box center [377, 100] width 322 height 69
copy h1 "Spend Calculator"
click at [606, 116] on div "Link to recommended feature" at bounding box center [617, 120] width 97 height 9
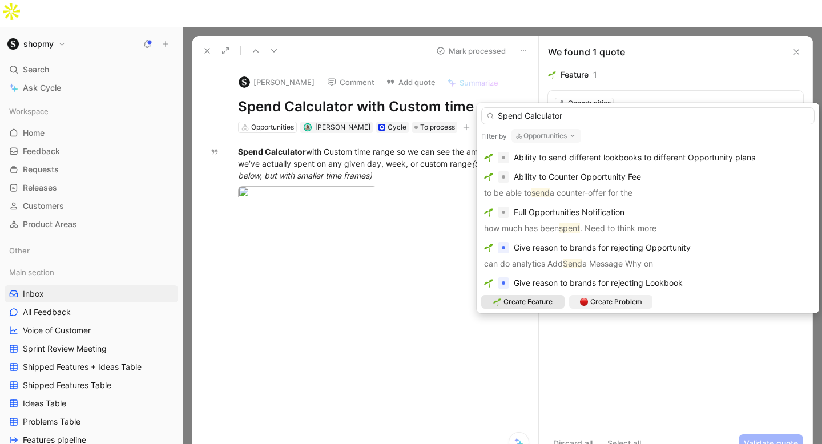
click at [500, 115] on input "Spend Calculator" at bounding box center [647, 115] width 333 height 17
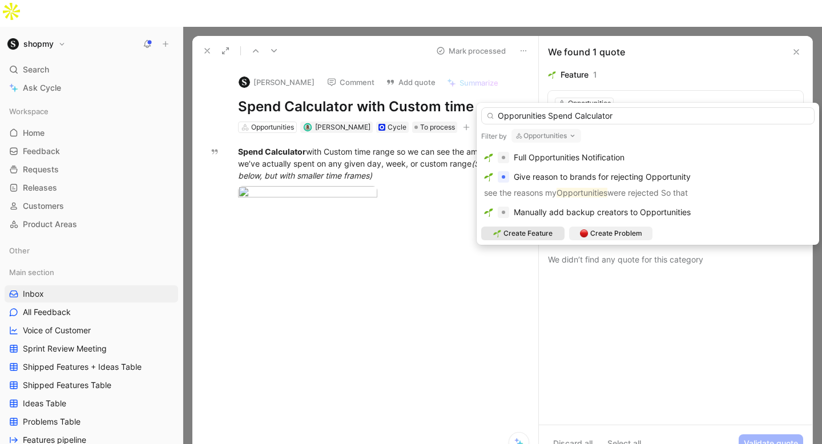
click at [522, 114] on input "Opporunities Spend Calculator" at bounding box center [647, 115] width 333 height 17
type input "Opportunities Spend Calculator"
click at [514, 236] on span "Create Feature" at bounding box center [528, 233] width 49 height 11
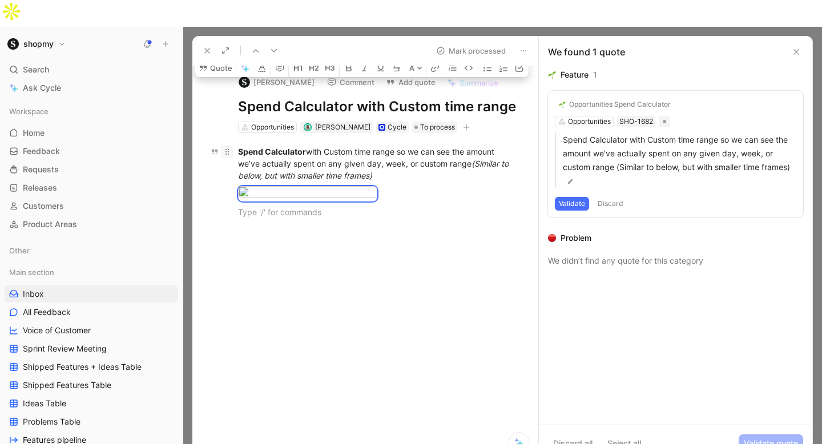
drag, startPoint x: 426, startPoint y: 256, endPoint x: 230, endPoint y: 119, distance: 240.0
click at [230, 133] on div "Spend Calculator with Custom time range so we can see the amount we’ve actually…" at bounding box center [377, 182] width 322 height 98
click at [322, 188] on body "shopmy Search ⌘ K Ask Cycle Workspace Home G then H Feedback G then F Requests …" at bounding box center [411, 222] width 822 height 444
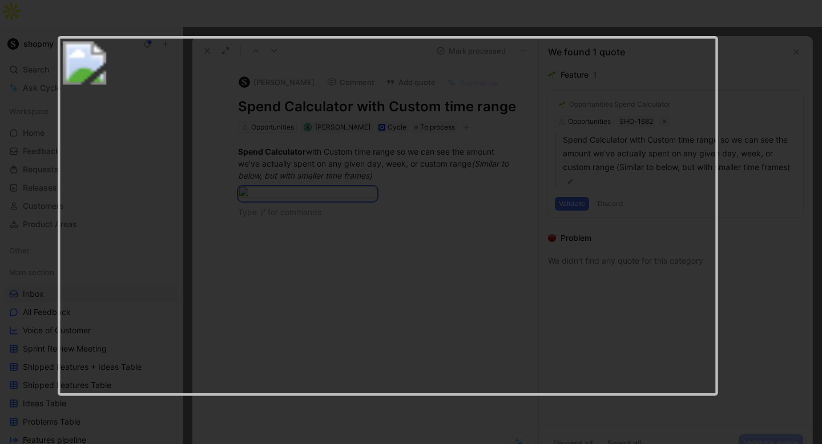
click at [397, 165] on img at bounding box center [388, 216] width 661 height 361
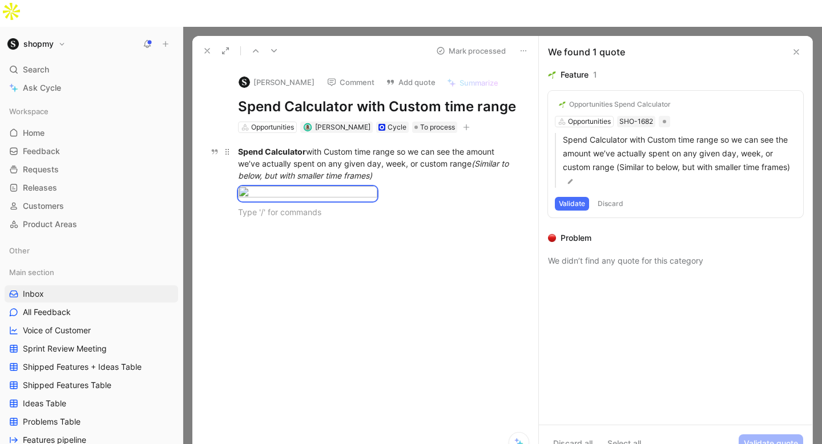
click at [365, 146] on div "Spend Calculator with Custom time range so we can see the amount we’ve actually…" at bounding box center [377, 164] width 279 height 36
click at [572, 197] on button "Validate" at bounding box center [572, 204] width 34 height 14
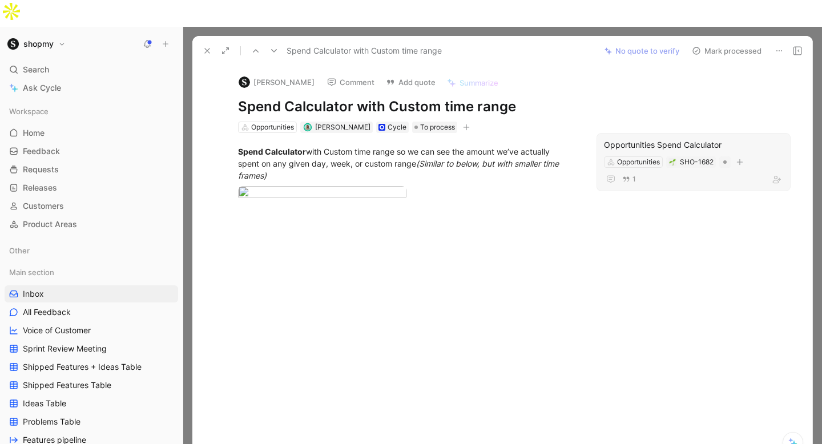
click at [646, 138] on div "Opportunities Spend Calculator" at bounding box center [693, 145] width 179 height 14
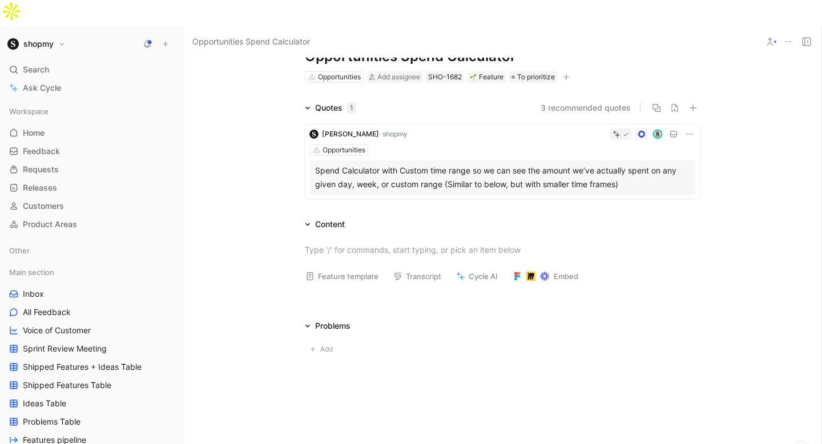
scroll to position [39, 0]
click at [363, 240] on p at bounding box center [502, 249] width 438 height 19
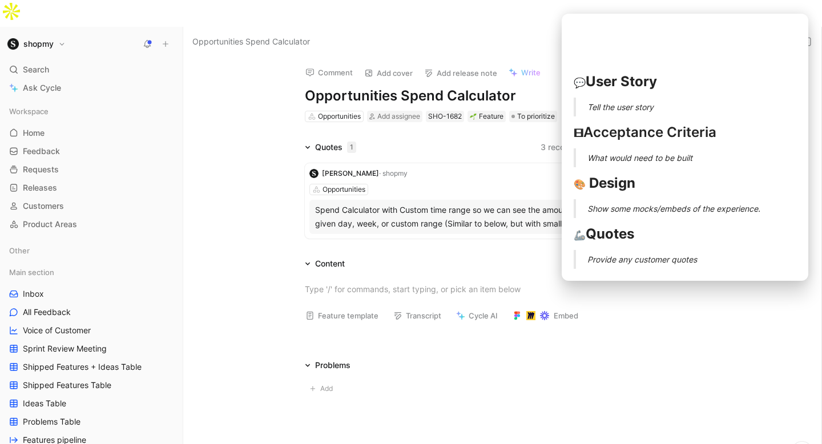
click at [352, 308] on button "Feature template" at bounding box center [341, 316] width 83 height 16
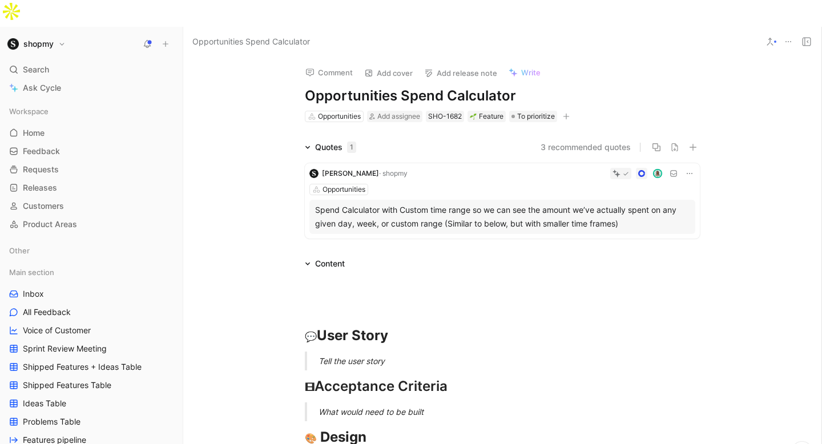
click at [355, 355] on div "Tell the user story" at bounding box center [516, 361] width 395 height 12
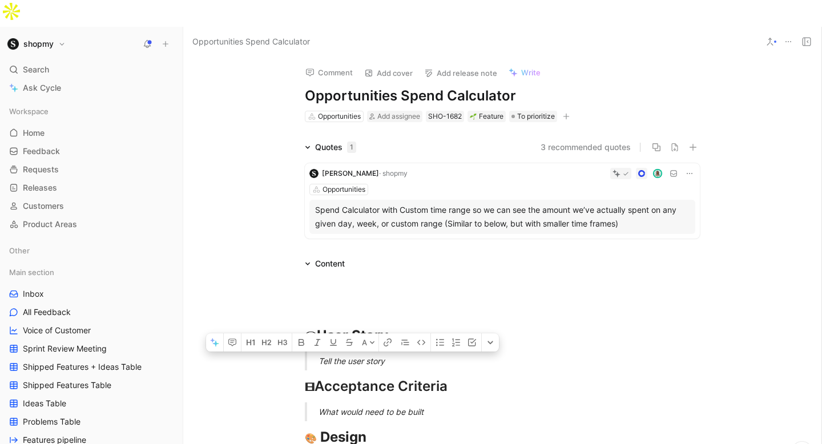
click at [355, 355] on div "Tell the user story" at bounding box center [516, 361] width 395 height 12
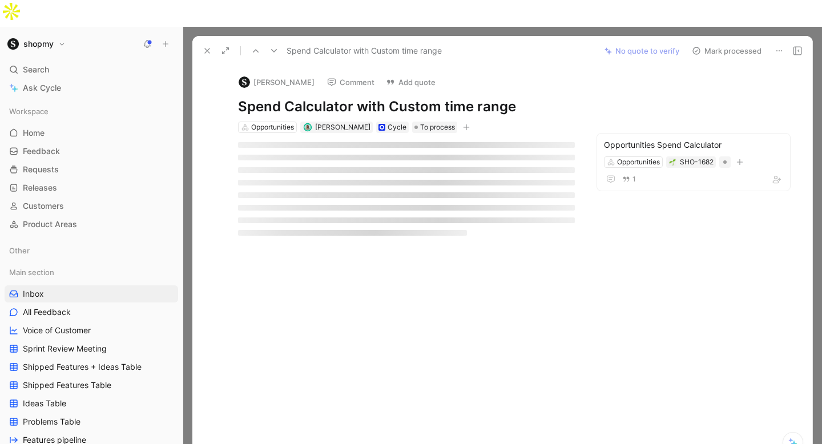
click at [742, 43] on button "Mark processed" at bounding box center [727, 51] width 80 height 16
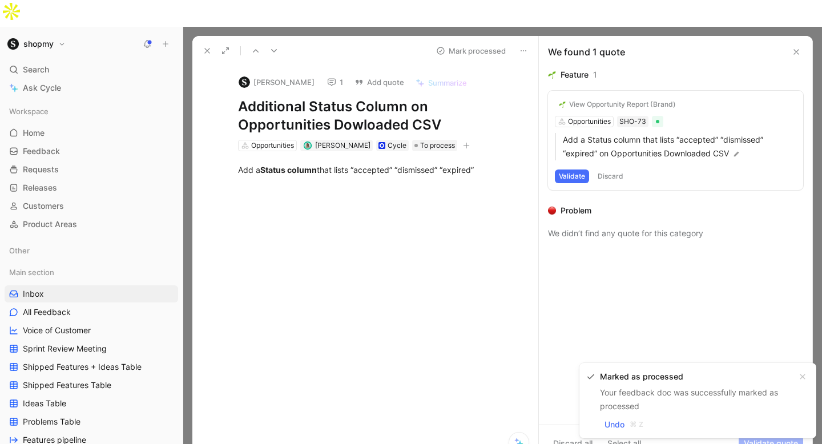
click at [208, 46] on icon at bounding box center [207, 50] width 9 height 9
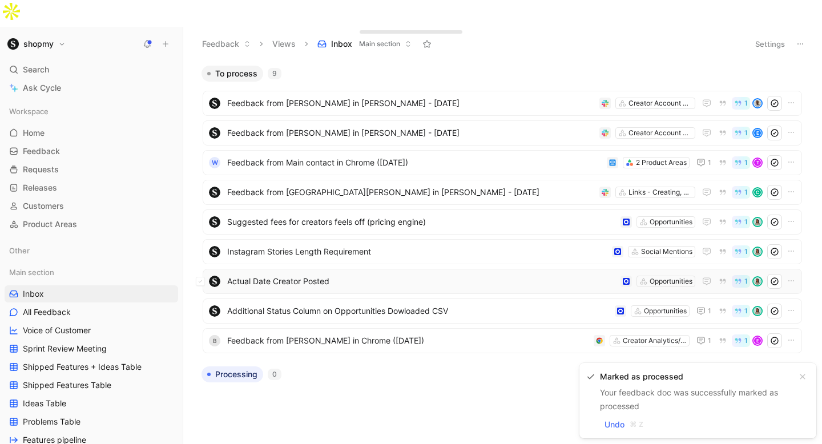
click at [265, 275] on span "Actual Date Creator Posted" at bounding box center [421, 282] width 389 height 14
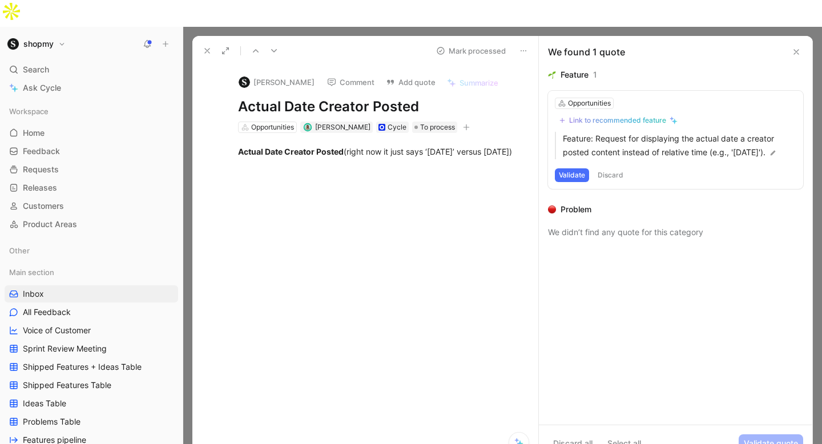
click at [298, 98] on h1 "Actual Date Creator Posted" at bounding box center [377, 107] width 279 height 18
copy h1 "Actual Date Creator Posted"
click at [558, 168] on button "Validate" at bounding box center [572, 175] width 34 height 14
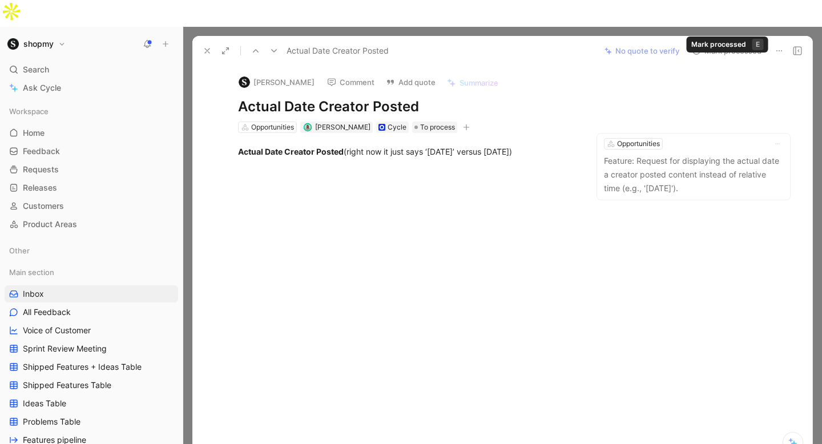
click at [704, 43] on button "Mark processed" at bounding box center [727, 51] width 80 height 16
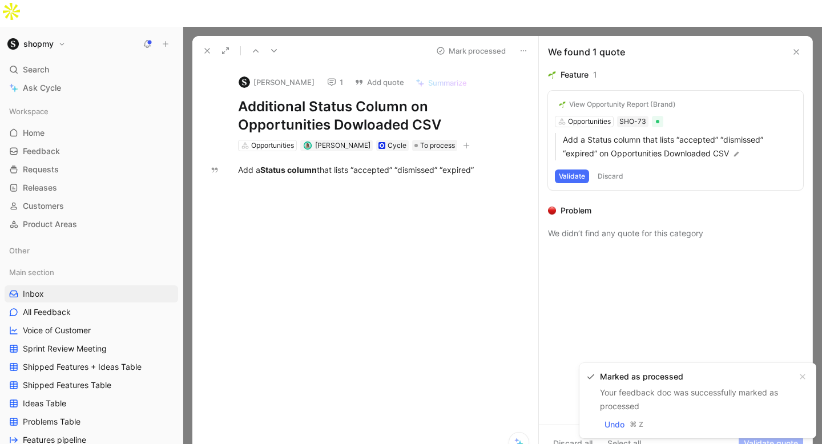
click at [199, 43] on button at bounding box center [207, 51] width 16 height 16
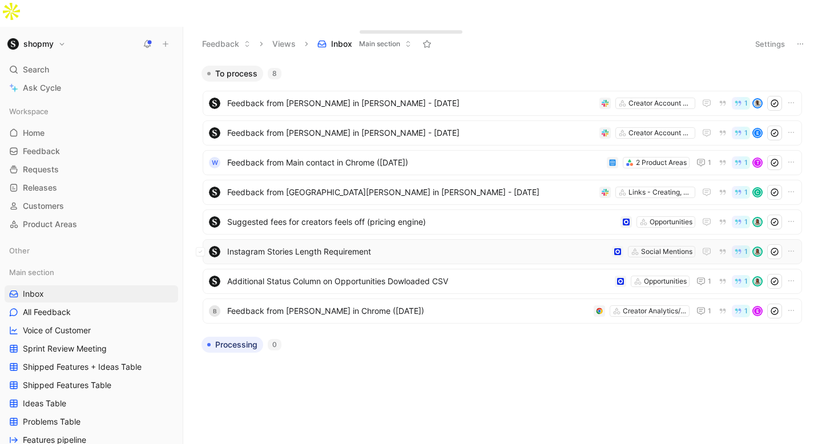
click at [313, 245] on span "Instagram Stories Length Requirement" at bounding box center [417, 252] width 380 height 14
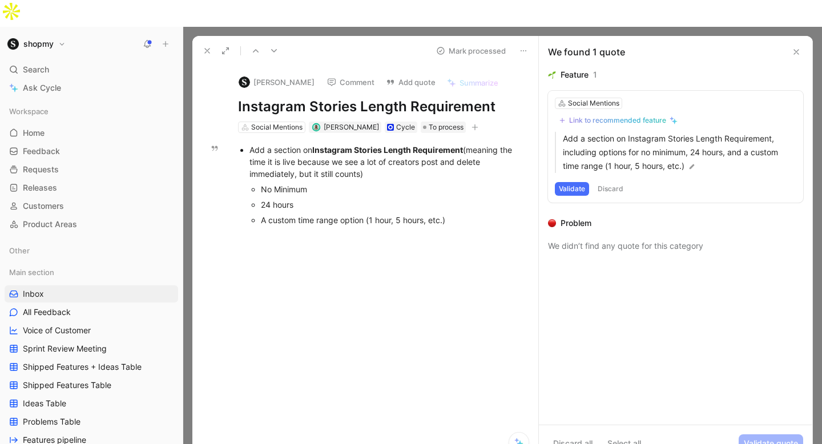
click at [322, 90] on div "[PERSON_NAME] Comment Add quote Summarize Instagram Stories Length Requirement …" at bounding box center [377, 100] width 322 height 69
click at [316, 98] on h1 "Instagram Stories Length Requirement" at bounding box center [377, 107] width 279 height 18
copy h1 "Instagram Stories Length Requirement"
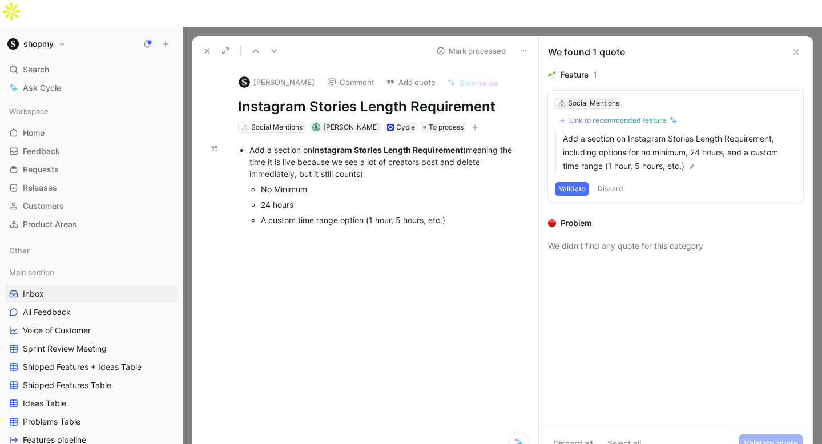
click at [587, 98] on div "Social Mentions" at bounding box center [593, 103] width 51 height 11
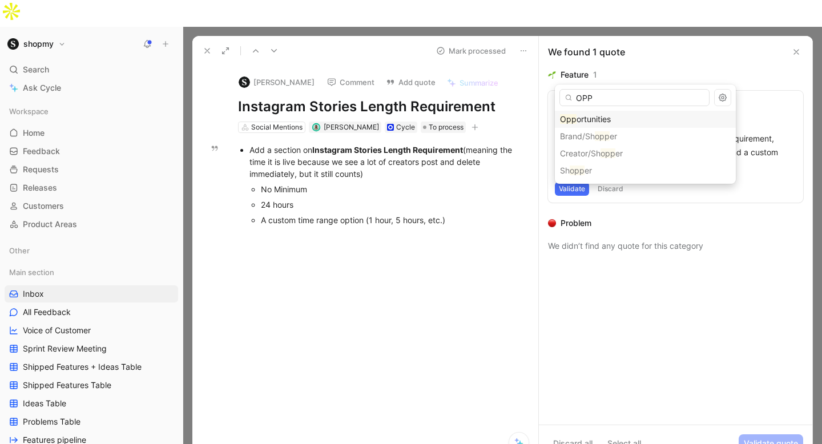
type input "OPP"
click at [592, 127] on div "Opp ortunities" at bounding box center [645, 119] width 181 height 17
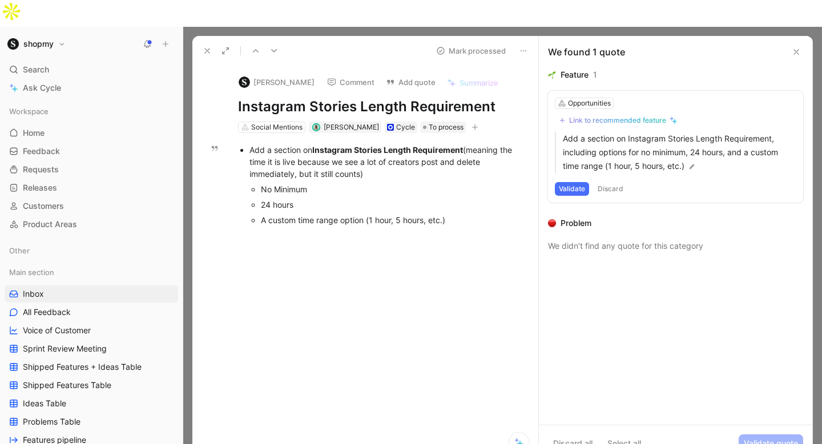
click at [332, 74] on button "Comment" at bounding box center [351, 82] width 58 height 16
click at [588, 116] on div "Link to recommended feature" at bounding box center [617, 120] width 97 height 9
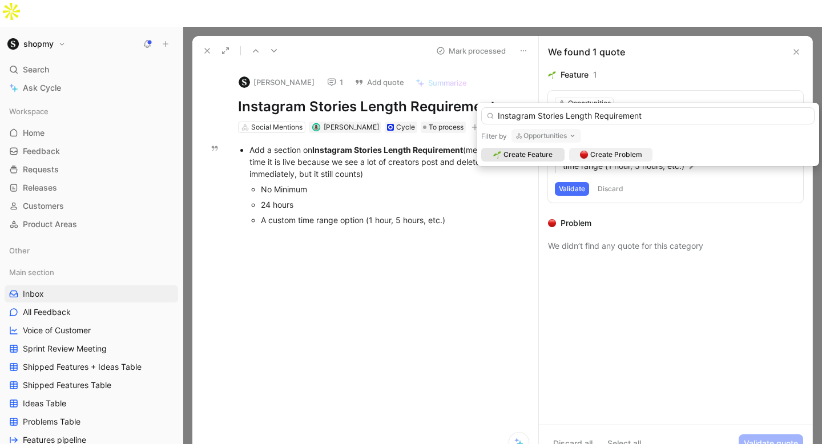
click at [497, 114] on input "Instagram Stories Length Requirement" at bounding box center [647, 115] width 333 height 17
click at [703, 118] on input "Enable Instagram Stories Length Requirement" at bounding box center [647, 115] width 333 height 17
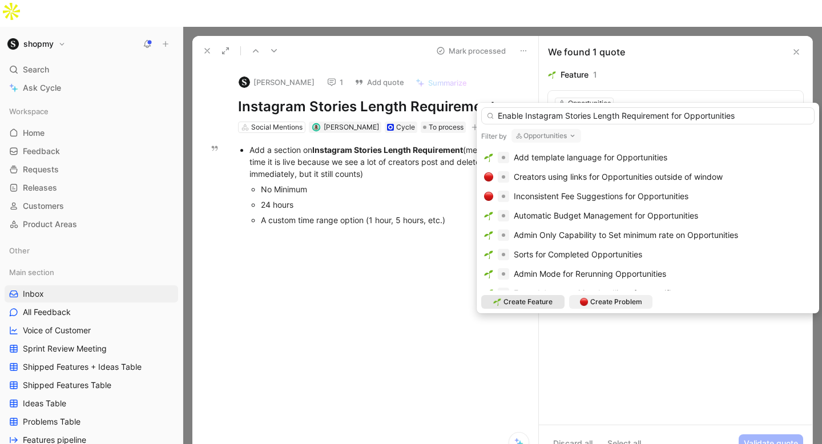
click at [606, 112] on input "Enable Instagram Stories Length Requirement for Opportunities" at bounding box center [647, 115] width 333 height 17
type input "Enable Instagram Stories Time Requirement for Opportunities"
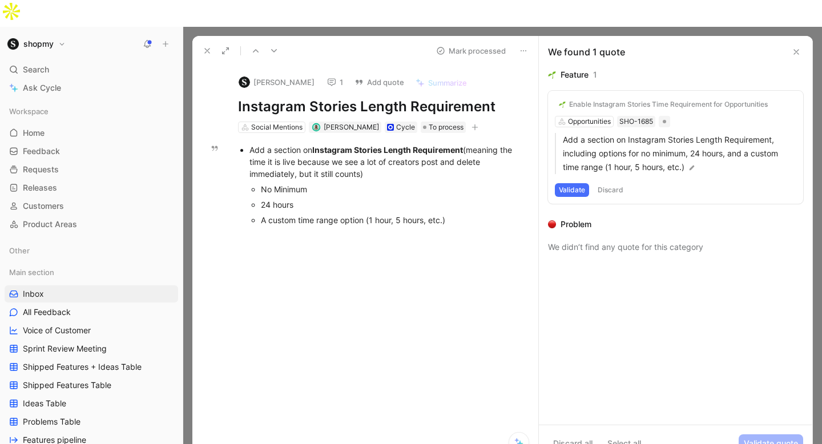
click at [570, 183] on button "Validate" at bounding box center [572, 190] width 34 height 14
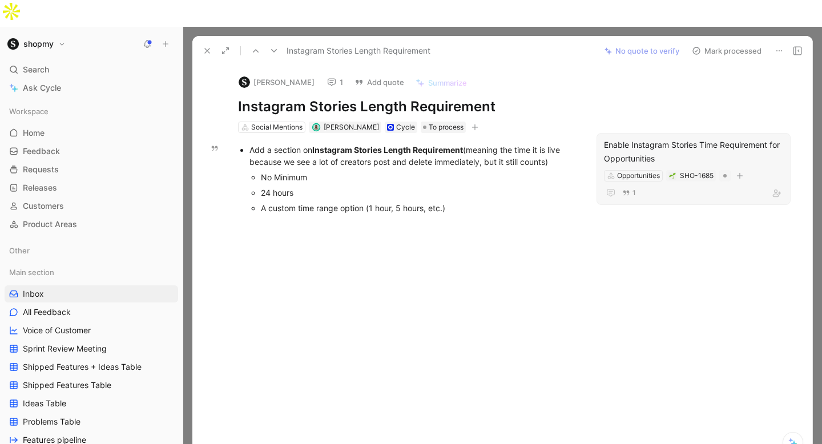
click at [627, 138] on div "Enable Instagram Stories Time Requirement for Opportunities" at bounding box center [693, 151] width 179 height 27
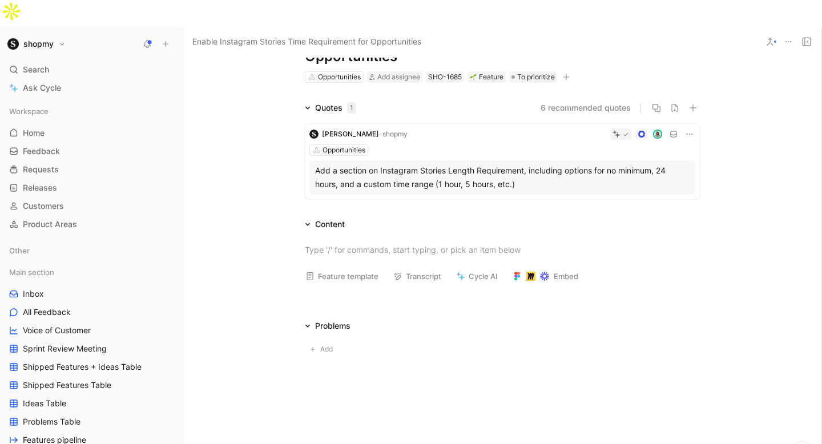
scroll to position [58, 0]
click at [354, 244] on div at bounding box center [502, 250] width 395 height 12
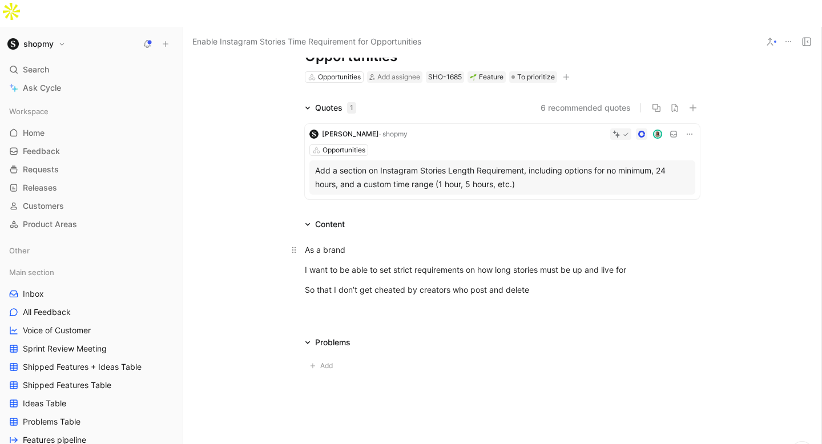
scroll to position [0, 0]
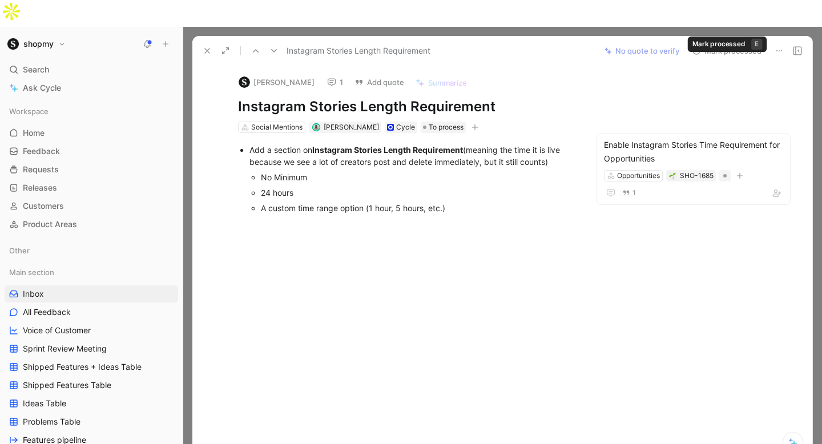
click at [710, 43] on button "Mark processed" at bounding box center [727, 51] width 80 height 16
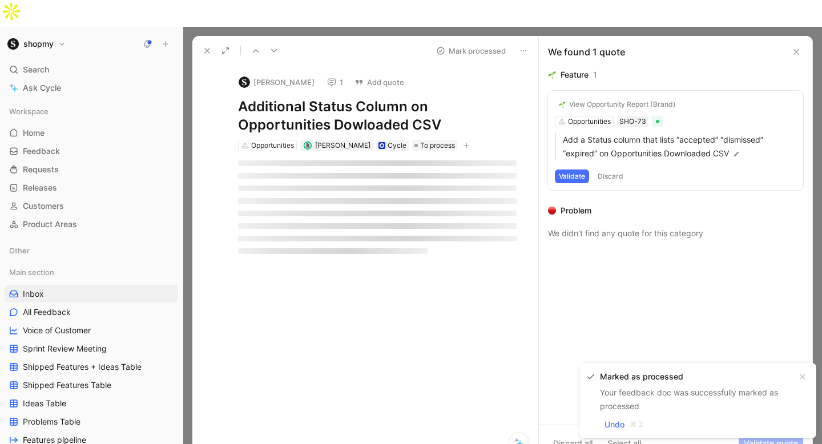
click at [211, 43] on button at bounding box center [207, 51] width 16 height 16
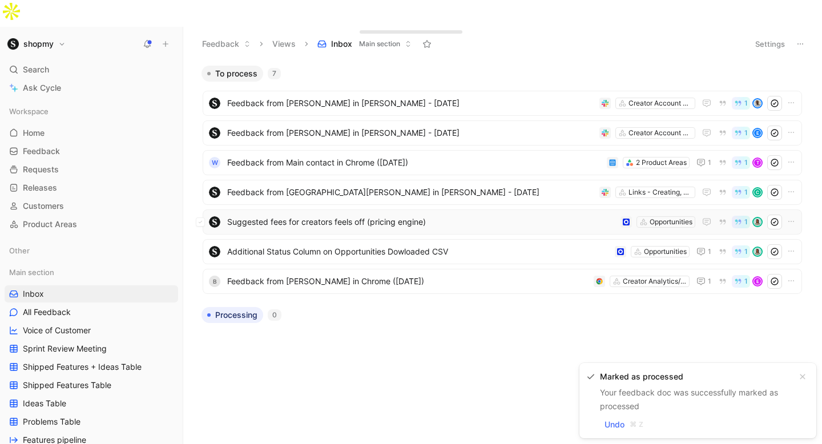
click at [311, 215] on span "Suggested fees for creators feels off (pricing engine)" at bounding box center [421, 222] width 389 height 14
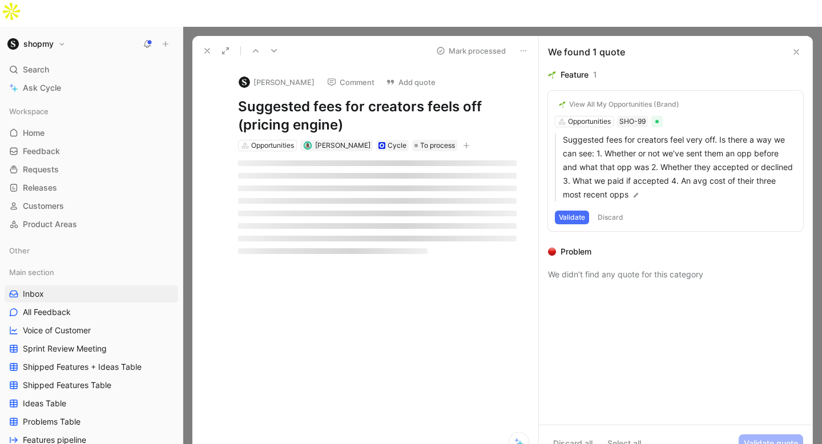
click at [599, 100] on div "View All My Opportunities (Brand)" at bounding box center [624, 104] width 110 height 9
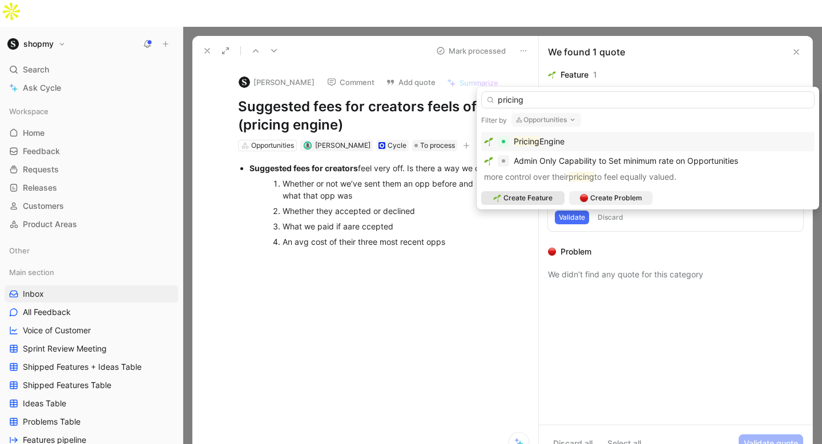
type input "pricing"
click at [552, 140] on span "Engine" at bounding box center [552, 141] width 25 height 10
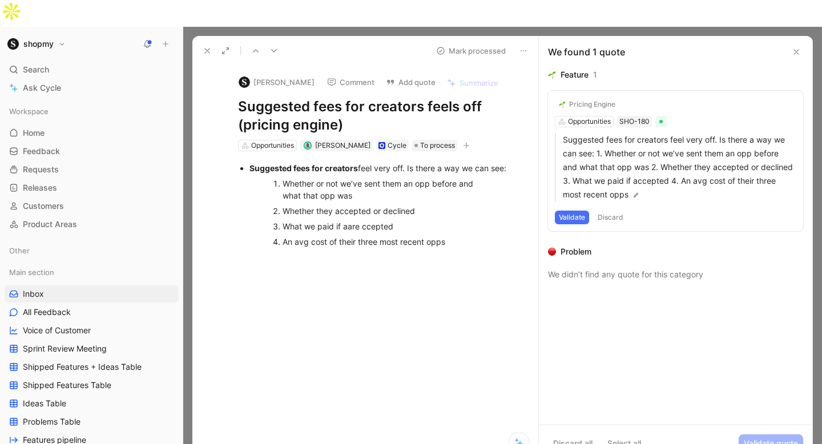
click at [576, 211] on button "Validate" at bounding box center [572, 218] width 34 height 14
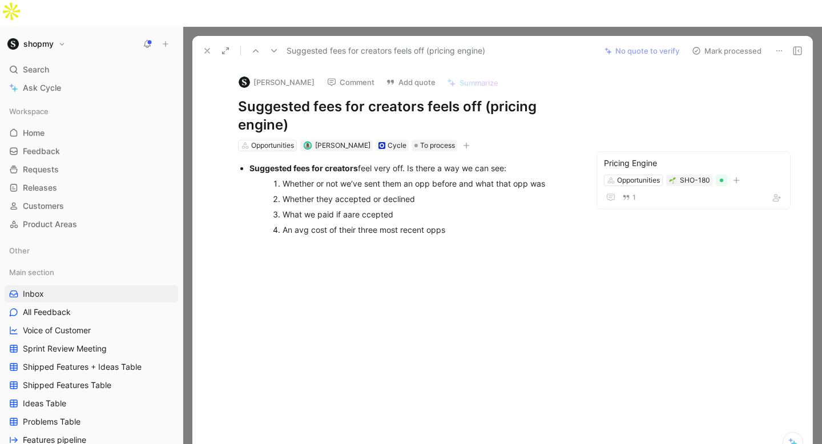
click at [388, 193] on div "Whether they accepted or declined" at bounding box center [418, 199] width 271 height 12
click at [342, 74] on button "Comment" at bounding box center [351, 82] width 58 height 16
click at [209, 43] on button at bounding box center [207, 51] width 16 height 16
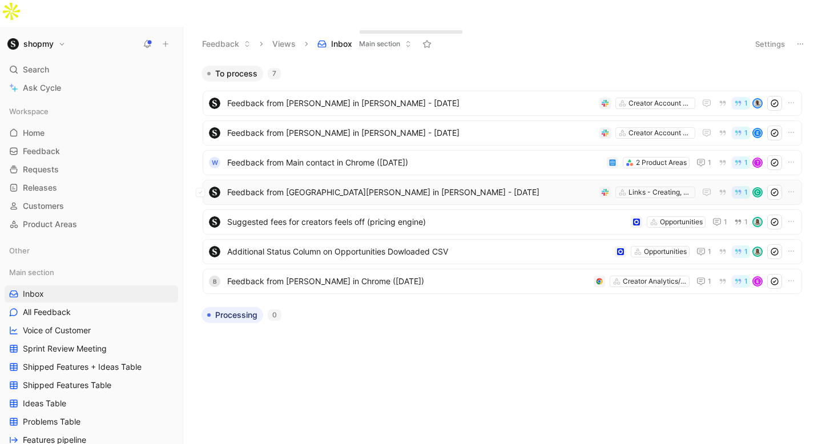
click at [369, 186] on span "Feedback from [GEOGRAPHIC_DATA][PERSON_NAME] in [PERSON_NAME] - [DATE]" at bounding box center [411, 193] width 368 height 14
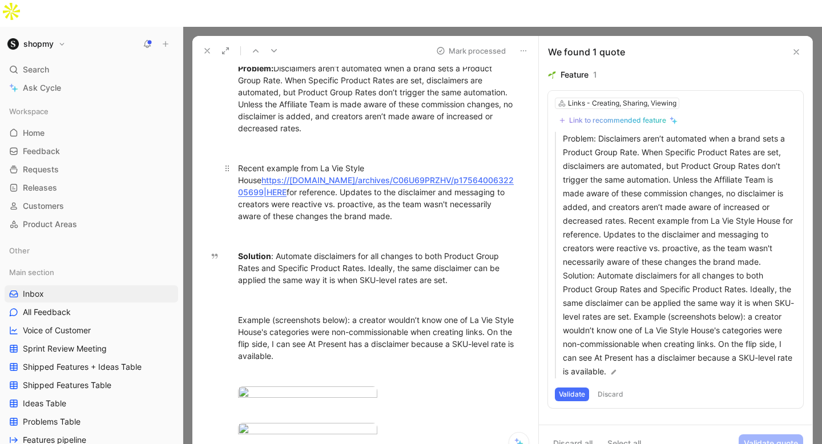
scroll to position [40, 0]
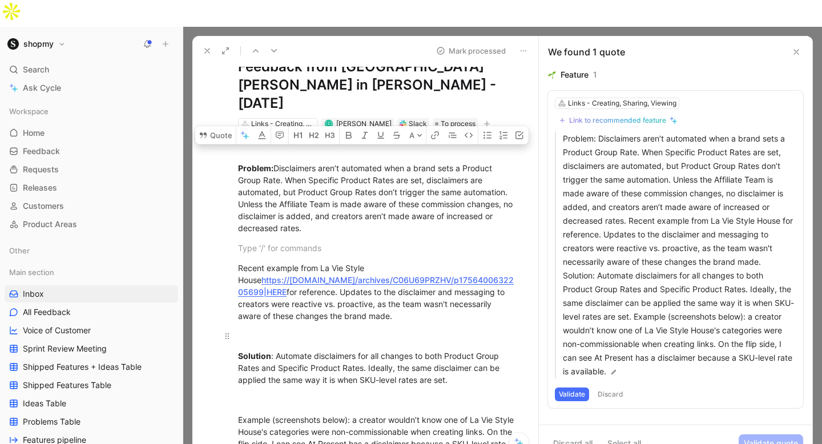
drag, startPoint x: 276, startPoint y: 210, endPoint x: 456, endPoint y: 283, distance: 194.1
click at [456, 283] on div "Problem: Disclaimers aren’t automated when a brand sets a Product Group Rate. W…" at bounding box center [377, 367] width 322 height 474
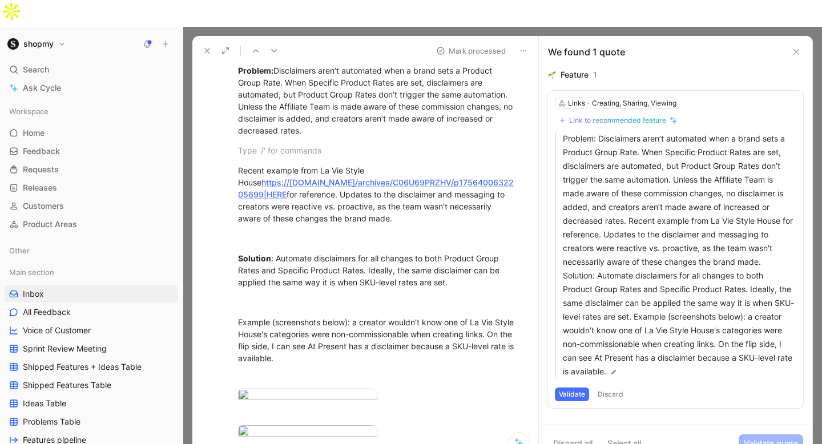
scroll to position [141, 0]
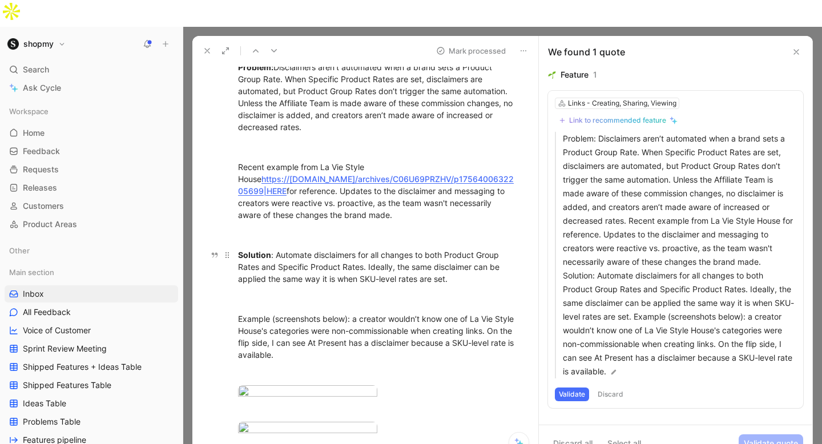
drag, startPoint x: 396, startPoint y: 223, endPoint x: 373, endPoint y: 222, distance: 23.5
click at [373, 222] on div "Problem: Disclaimers aren’t automated when a brand sets a Product Group Rate. W…" at bounding box center [377, 266] width 322 height 474
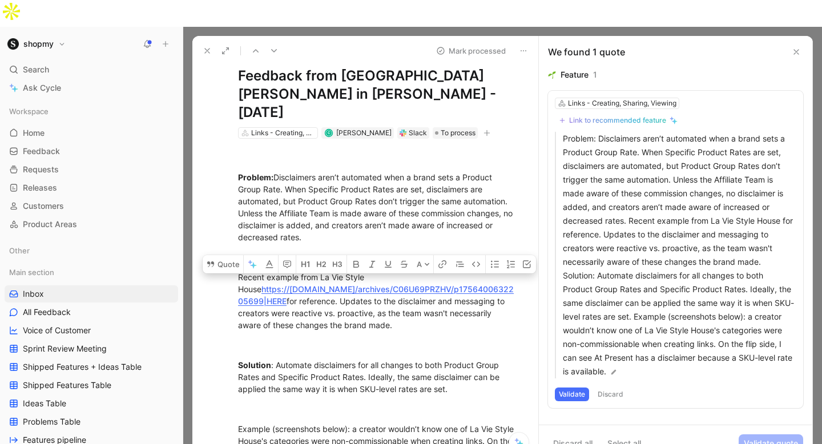
scroll to position [0, 0]
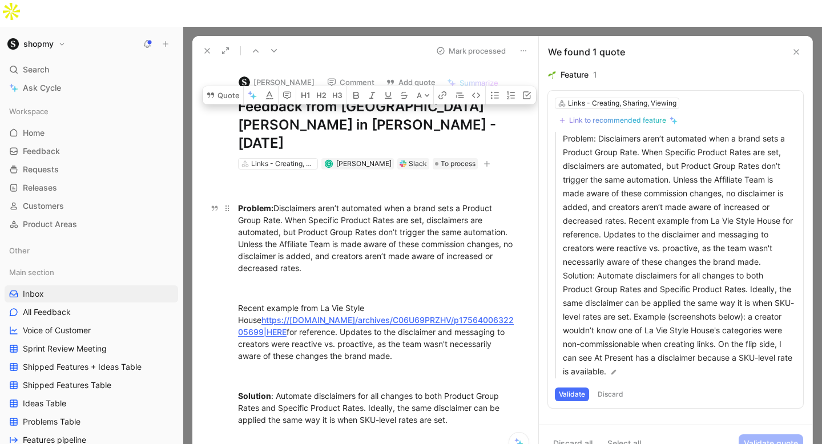
drag, startPoint x: 279, startPoint y: 176, endPoint x: 467, endPoint y: 166, distance: 188.7
click at [467, 202] on div "Problem: Disclaimers aren’t automated when a brand sets a Product Group Rate. W…" at bounding box center [377, 238] width 279 height 72
copy div "Product Group Rate"
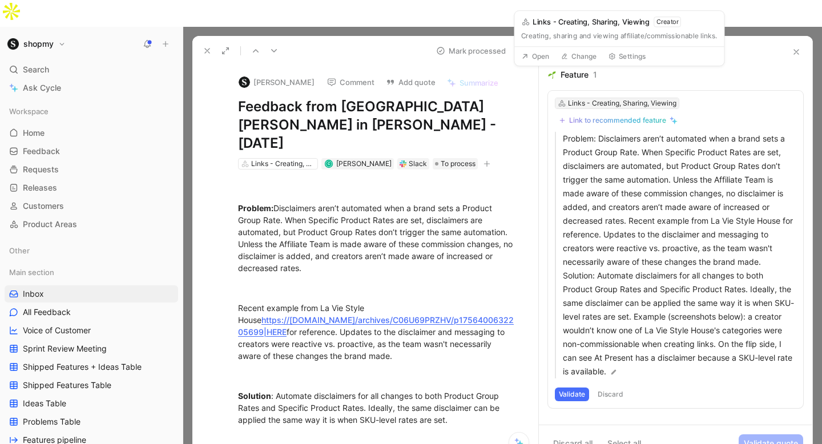
click at [579, 98] on div "Links - Creating, Sharing, Viewing" at bounding box center [622, 103] width 108 height 11
click at [598, 116] on div "Link to recommended feature" at bounding box center [617, 120] width 97 height 9
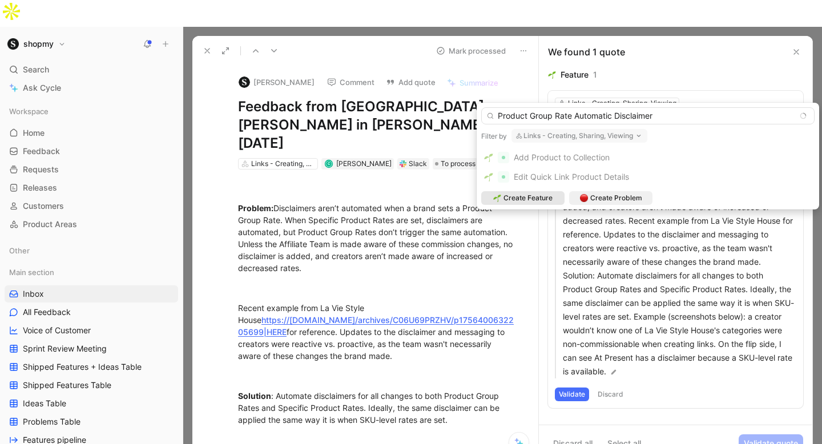
type input "Product Group Rate Automatic Disclaimers"
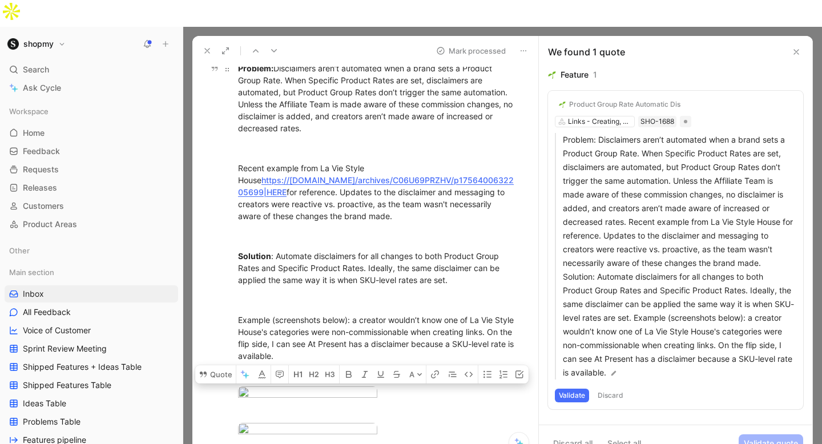
scroll to position [139, 0]
drag, startPoint x: 343, startPoint y: 318, endPoint x: 224, endPoint y: 59, distance: 284.6
click at [224, 59] on div "Problem: Disclaimers aren’t automated when a brand sets a Product Group Rate. W…" at bounding box center [377, 267] width 322 height 474
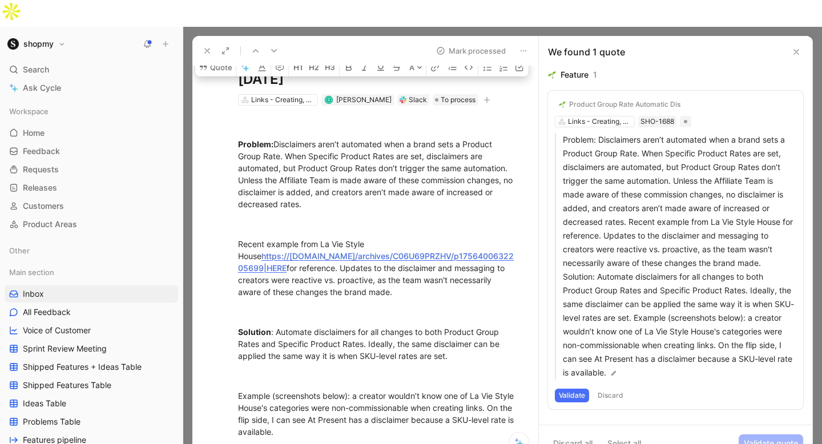
scroll to position [0, 0]
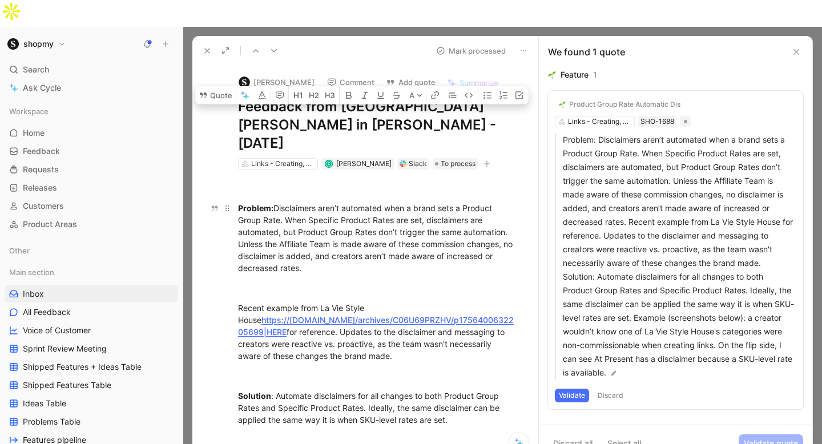
click at [239, 203] on strong "Problem:" at bounding box center [255, 208] width 35 height 10
copy div "Loremip: Dolorsitame cons’a elitseddo eius t incid utla e Dolorem Aliqu Enim. A…"
click at [618, 369] on img at bounding box center [614, 373] width 8 height 8
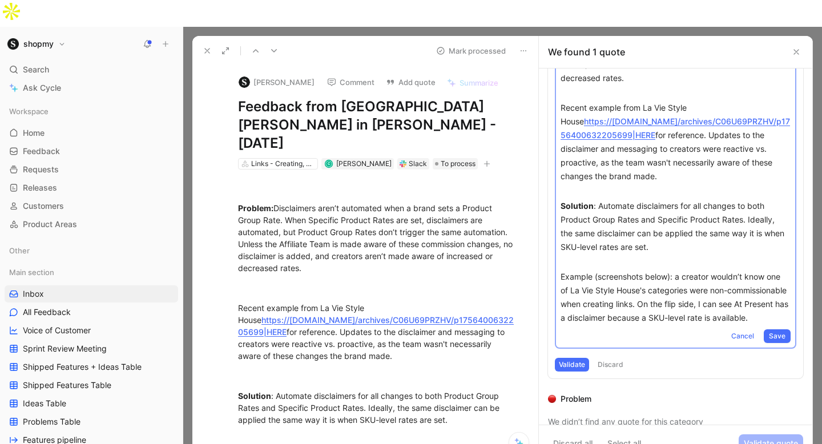
scroll to position [177, 0]
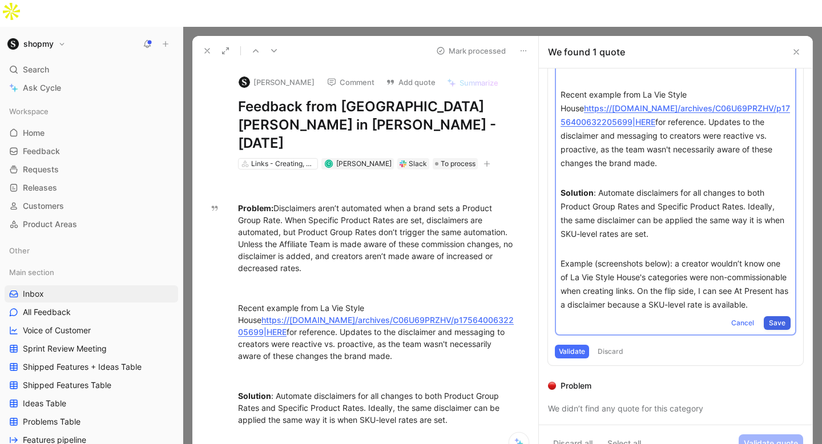
click at [786, 316] on button "Save" at bounding box center [777, 323] width 27 height 14
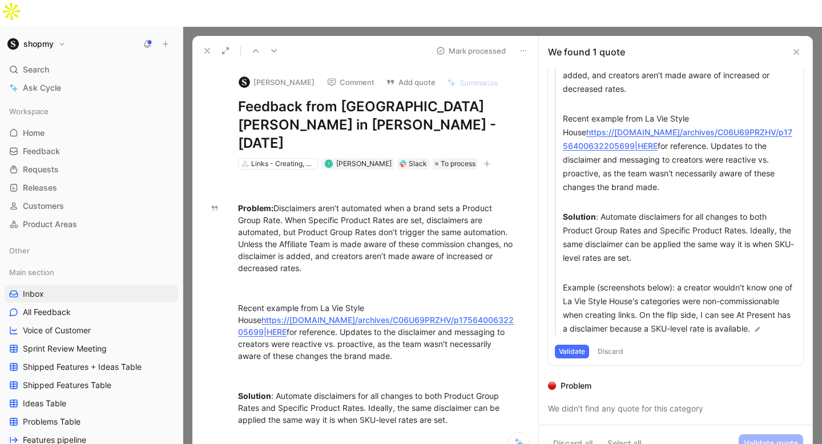
scroll to position [0, 0]
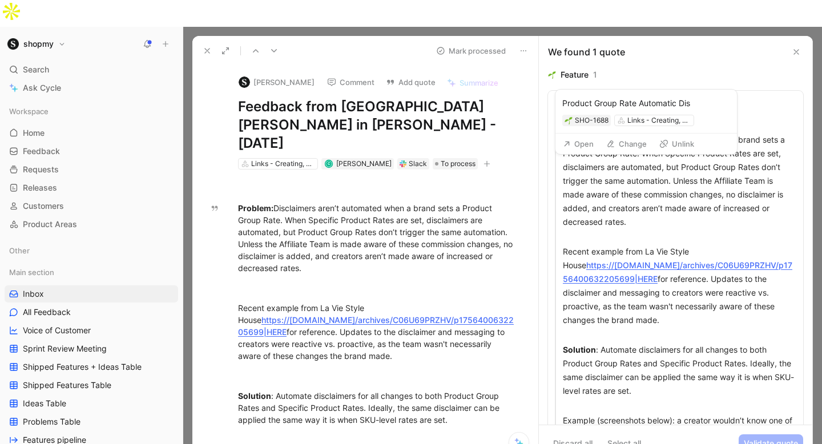
click at [619, 91] on div "Product Group Rate Automatic Dis Links - Creating, Sharing, Viewing SHO-1688 Pr…" at bounding box center [675, 295] width 255 height 408
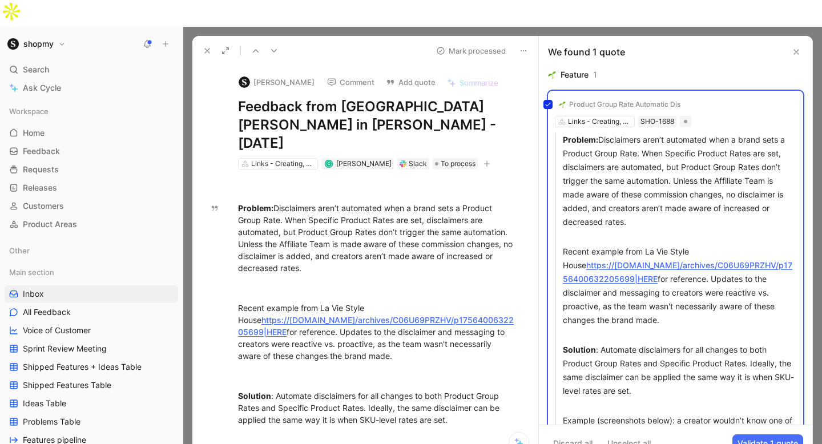
click at [615, 91] on div "Product Group Rate Automatic Dis Links - Creating, Sharing, Viewing SHO-1688 Pr…" at bounding box center [675, 295] width 255 height 408
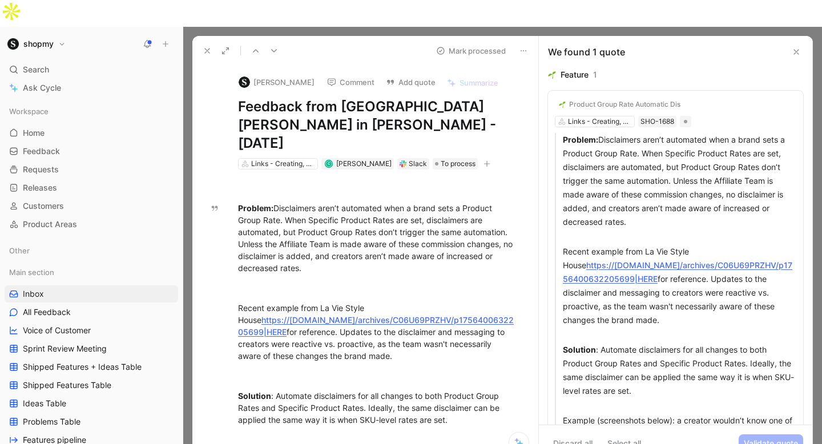
click at [656, 100] on div "Product Group Rate Automatic Dis" at bounding box center [624, 104] width 111 height 9
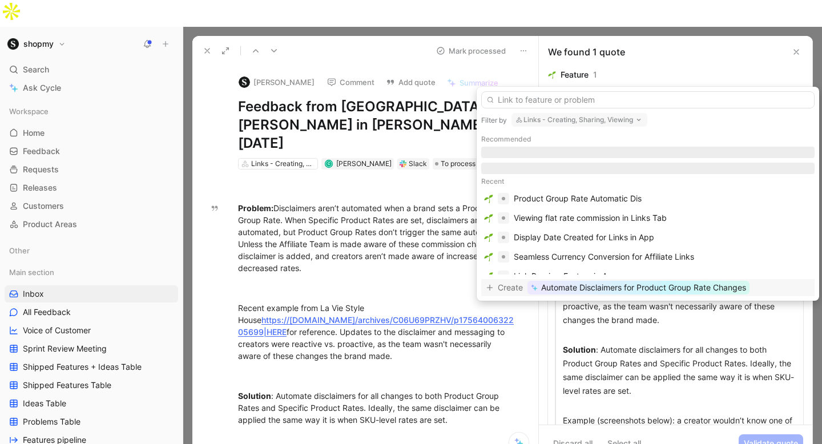
click at [638, 104] on input "text" at bounding box center [647, 99] width 333 height 17
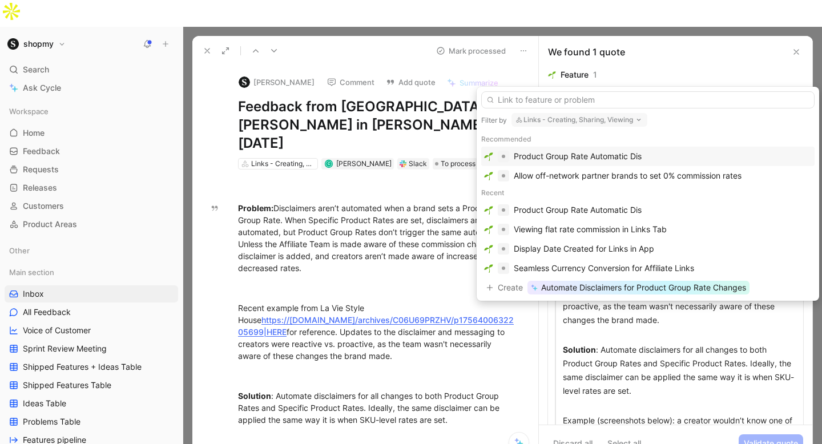
click at [617, 192] on div "Recent" at bounding box center [647, 193] width 333 height 15
click at [608, 156] on div "Product Group Rate Automatic Dis" at bounding box center [578, 157] width 128 height 14
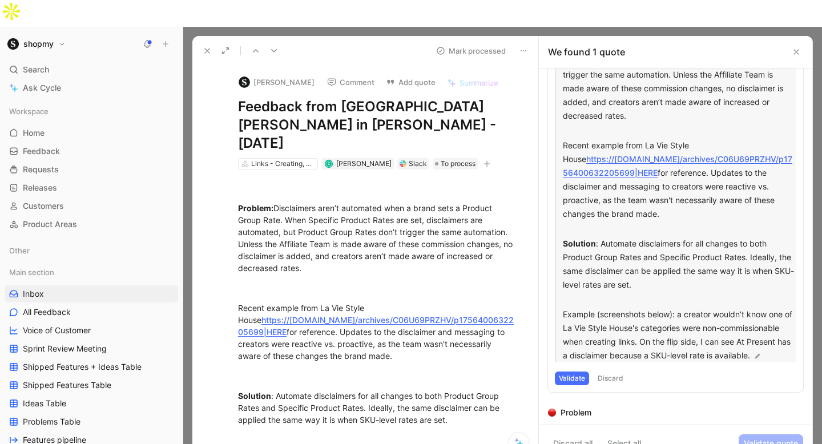
scroll to position [134, 0]
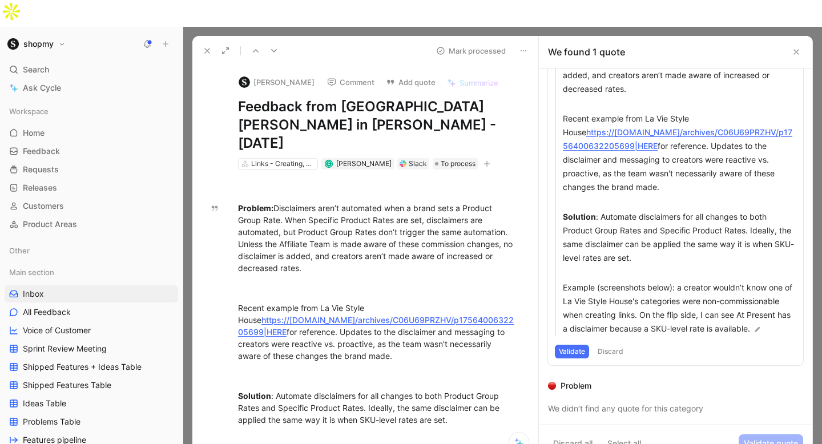
click at [562, 345] on button "Validate" at bounding box center [572, 352] width 34 height 14
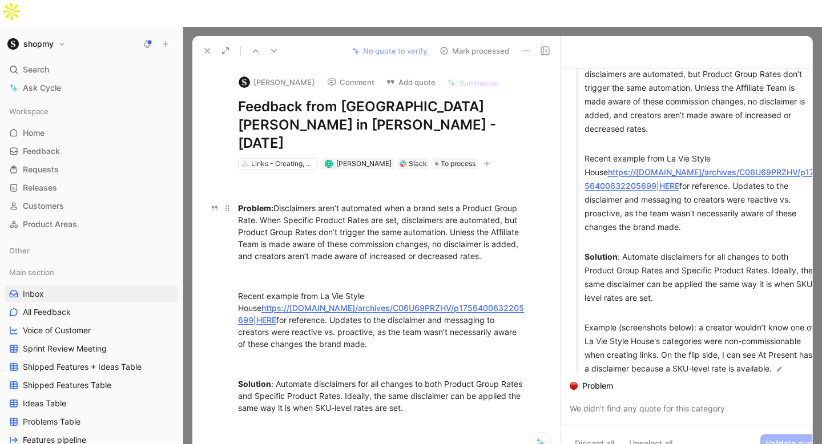
scroll to position [0, 0]
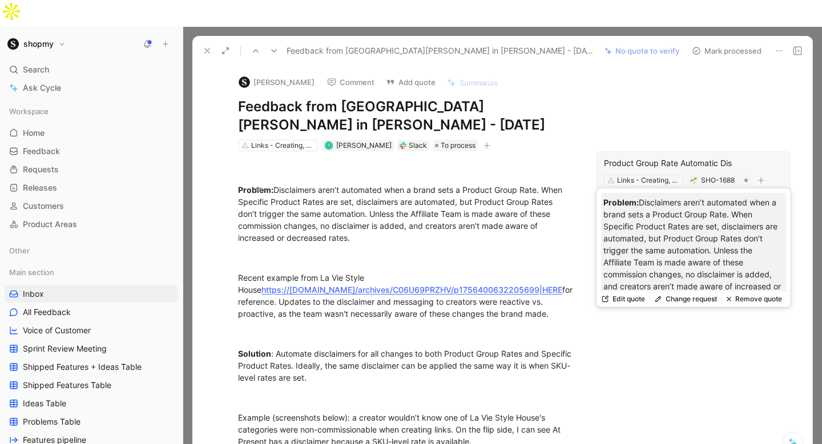
click at [643, 156] on div "Product Group Rate Automatic Dis" at bounding box center [693, 163] width 179 height 14
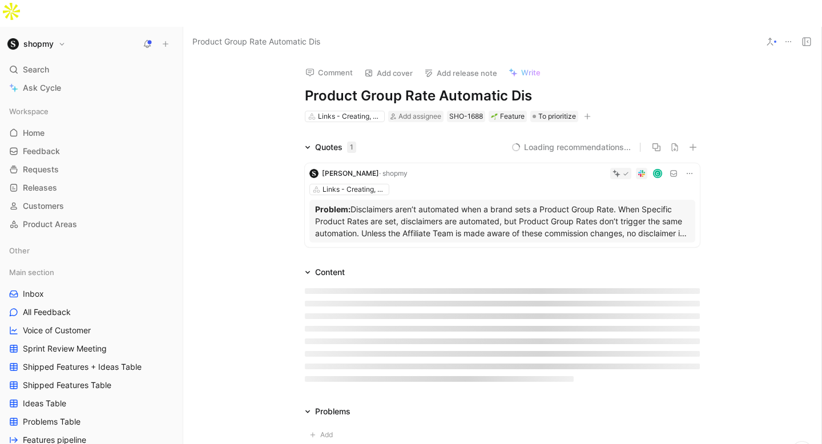
click at [539, 87] on h1 "Product Group Rate Automatic Dis" at bounding box center [502, 96] width 395 height 18
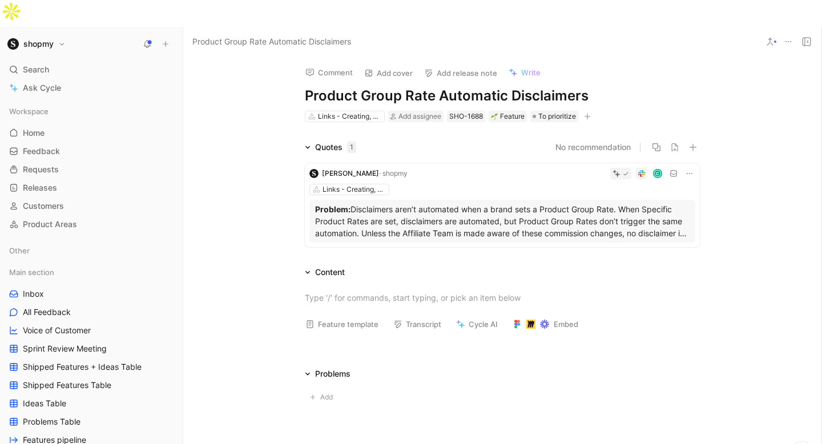
click at [421, 203] on p "Problem: Disclaimers aren’t automated when a brand sets a Product Group Rate. W…" at bounding box center [502, 221] width 375 height 36
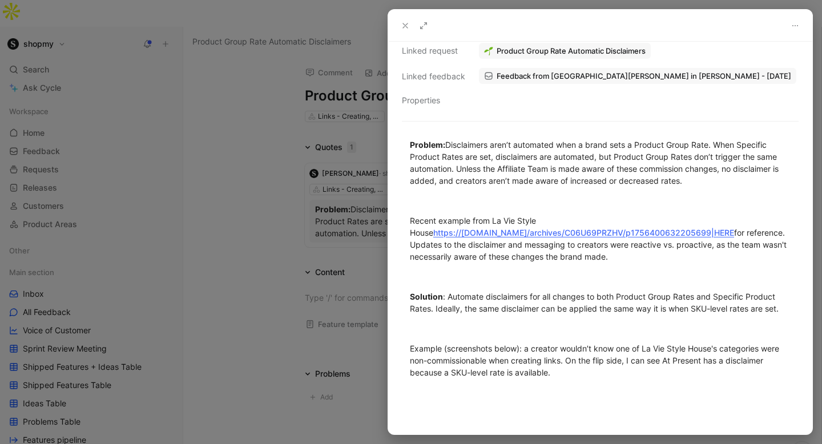
scroll to position [203, 0]
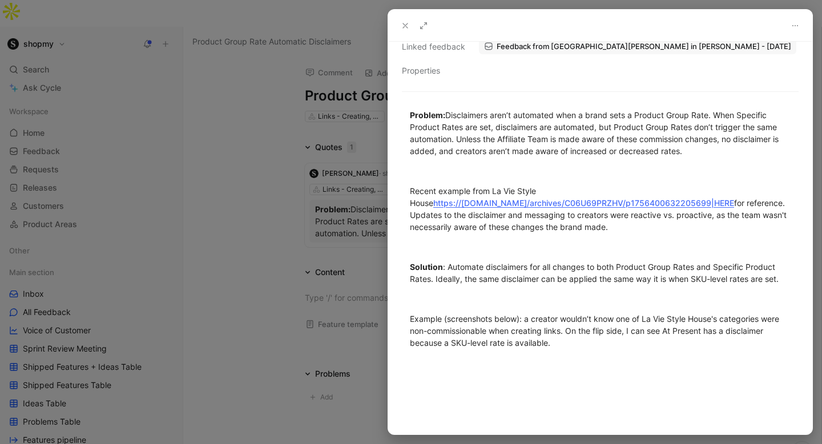
click at [407, 27] on icon at bounding box center [405, 25] width 9 height 9
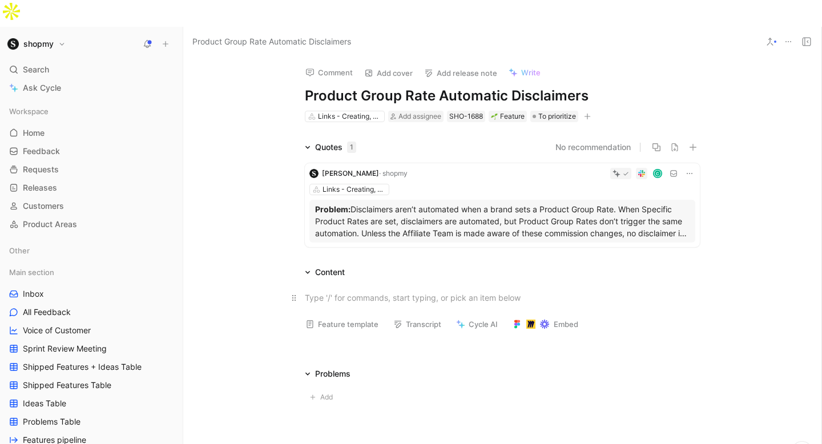
click at [336, 292] on div at bounding box center [502, 298] width 395 height 12
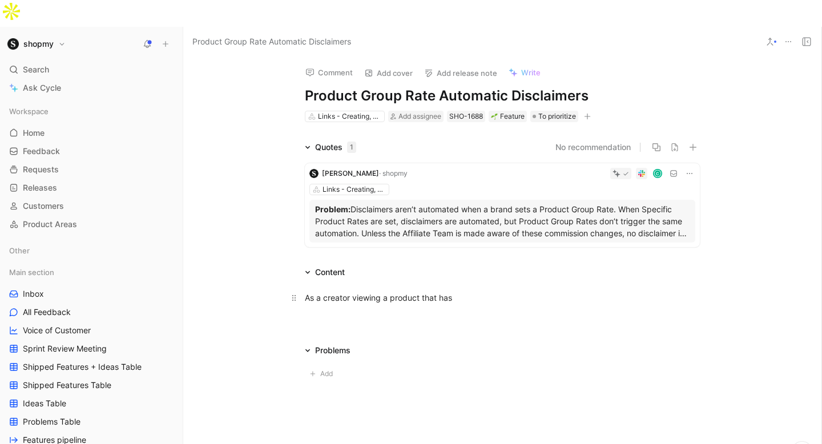
click at [369, 292] on div "As a creator viewing a product that has" at bounding box center [502, 298] width 395 height 12
click at [486, 288] on p "As a creator linking to a product that has" at bounding box center [502, 297] width 438 height 19
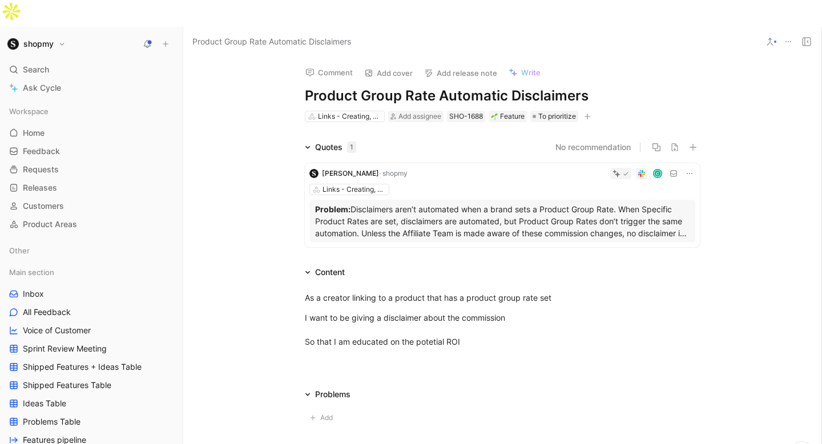
click at [417, 209] on p "Problem: Disclaimers aren’t automated when a brand sets a Product Group Rate. W…" at bounding box center [502, 221] width 375 height 36
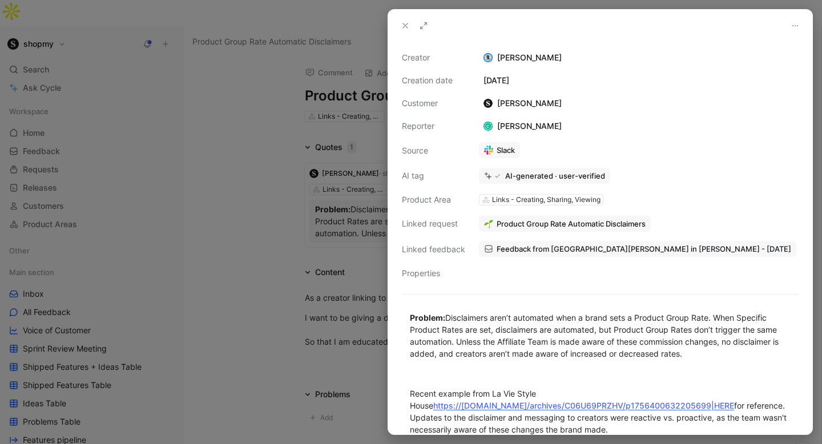
click at [404, 26] on use at bounding box center [405, 25] width 5 height 5
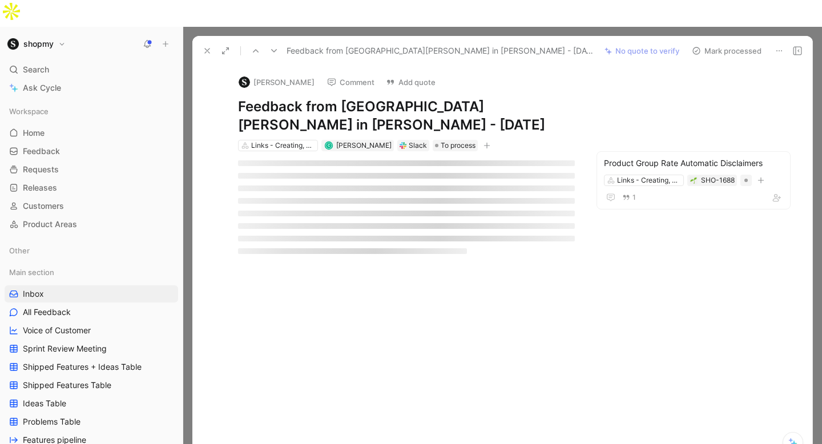
click at [363, 74] on button "Comment" at bounding box center [351, 82] width 58 height 16
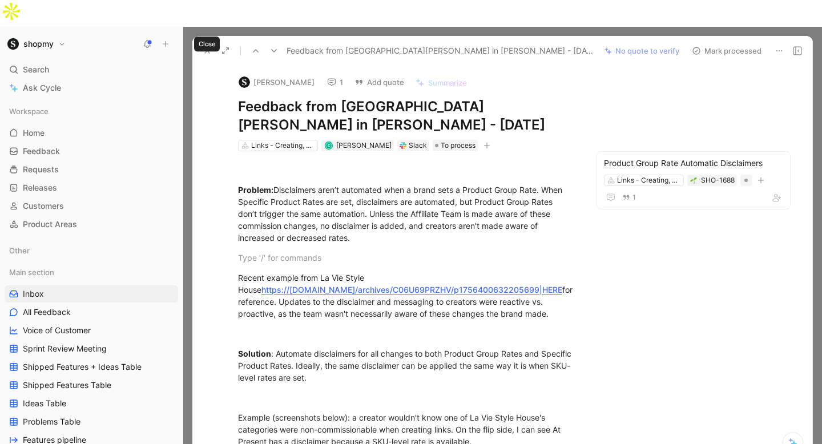
click at [205, 43] on button at bounding box center [207, 51] width 16 height 16
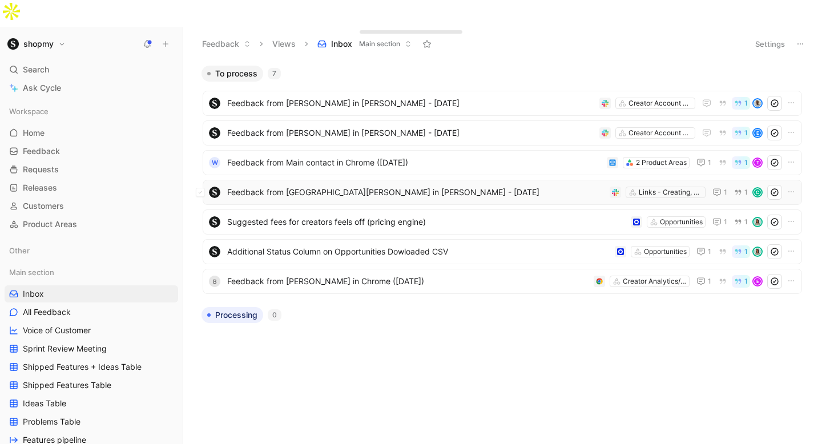
click at [351, 186] on span "Feedback from [GEOGRAPHIC_DATA][PERSON_NAME] in [PERSON_NAME] - [DATE]" at bounding box center [416, 193] width 378 height 14
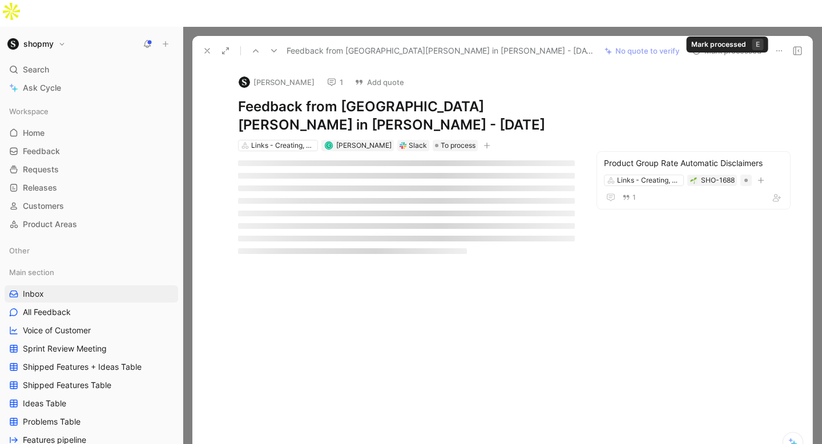
click at [734, 43] on button "Mark processed" at bounding box center [727, 51] width 80 height 16
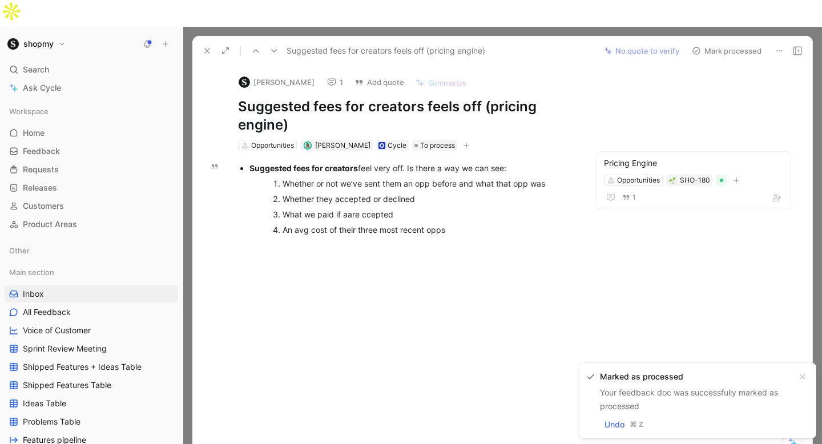
click at [621, 406] on span "Your feedback doc was successfully marked as processed" at bounding box center [689, 399] width 178 height 23
click at [617, 426] on span "Undo" at bounding box center [615, 425] width 20 height 14
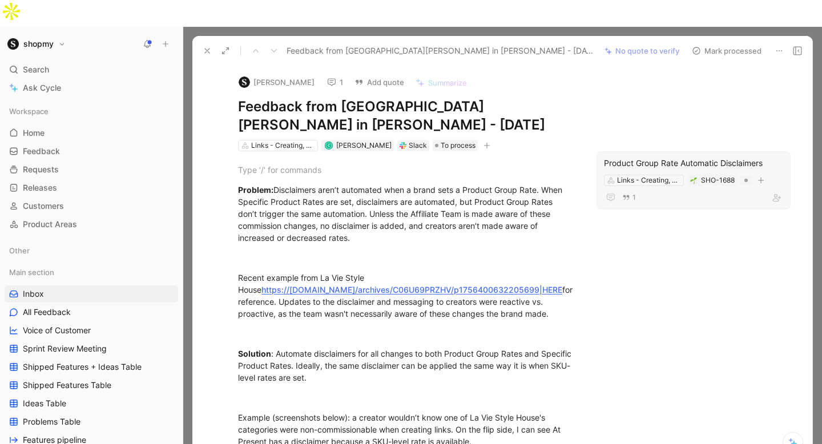
click at [625, 156] on div "Product Group Rate Automatic Disclaimers" at bounding box center [693, 163] width 179 height 14
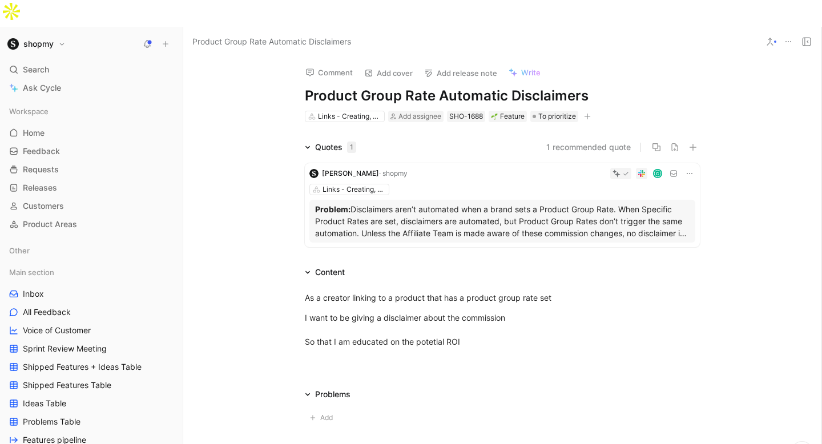
click at [548, 110] on div "Links - Creating, Sharing, Viewing Add assignee SHO-1688 Feature To prioritize" at bounding box center [502, 117] width 397 height 14
click at [546, 111] on span "To prioritize" at bounding box center [557, 116] width 38 height 11
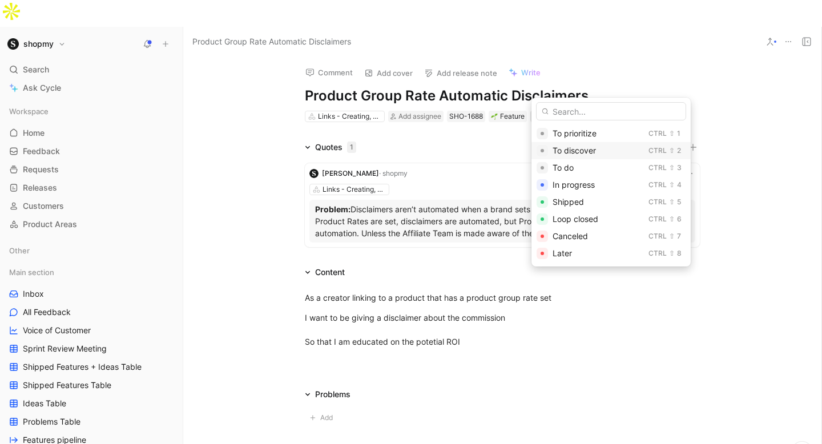
click at [564, 152] on span "To discover" at bounding box center [574, 151] width 43 height 10
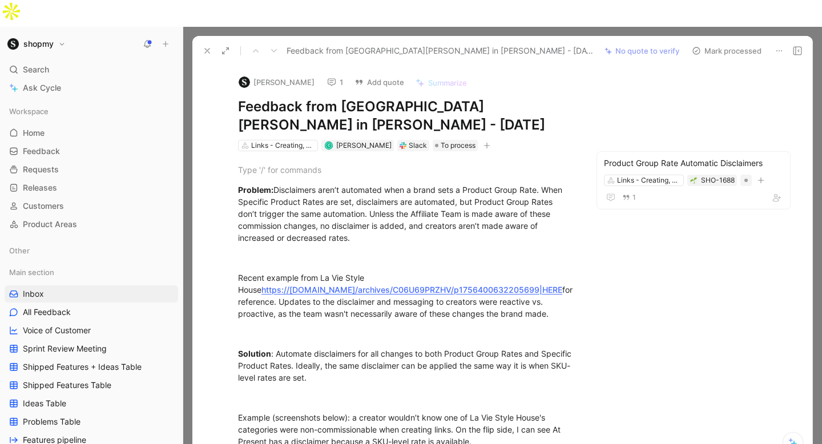
click at [735, 43] on button "Mark processed" at bounding box center [727, 51] width 80 height 16
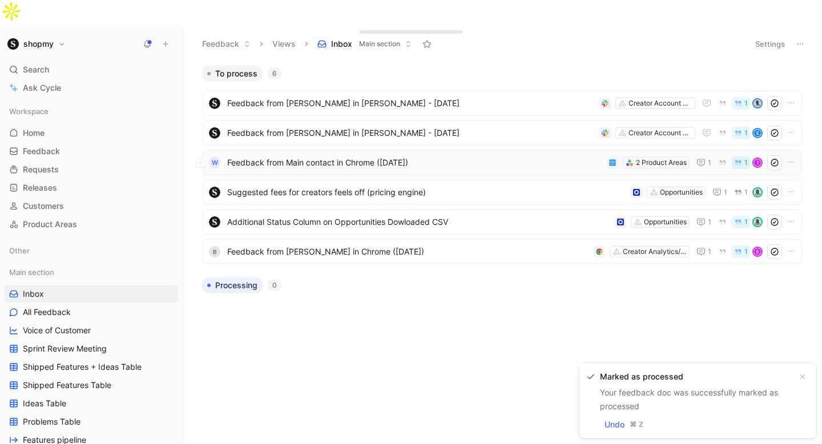
click at [342, 156] on span "Feedback from Main contact in Chrome ([DATE])" at bounding box center [414, 163] width 375 height 14
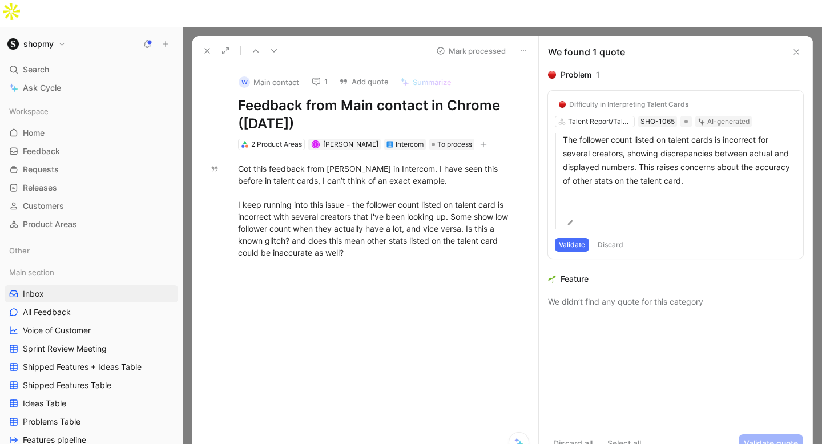
click at [320, 74] on button "1" at bounding box center [320, 82] width 26 height 16
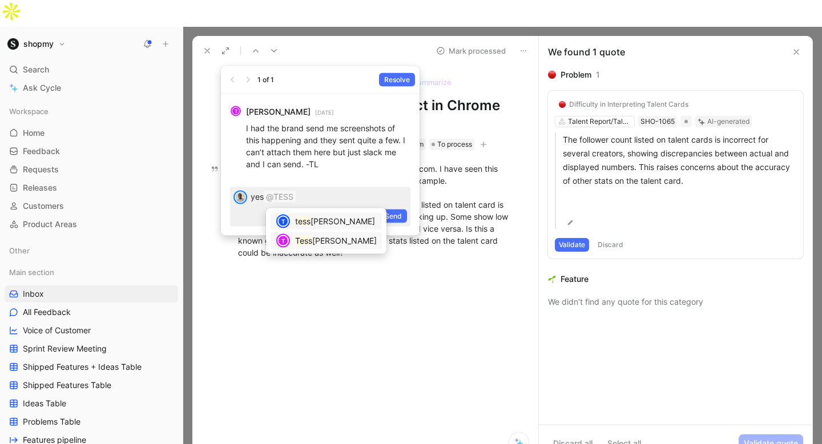
click at [322, 248] on div "[PERSON_NAME]" at bounding box center [336, 241] width 82 height 14
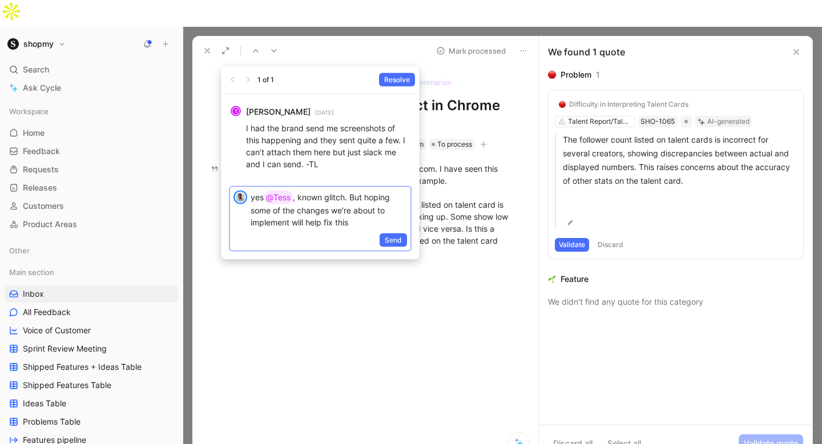
click at [392, 249] on div "Send" at bounding box center [320, 241] width 180 height 19
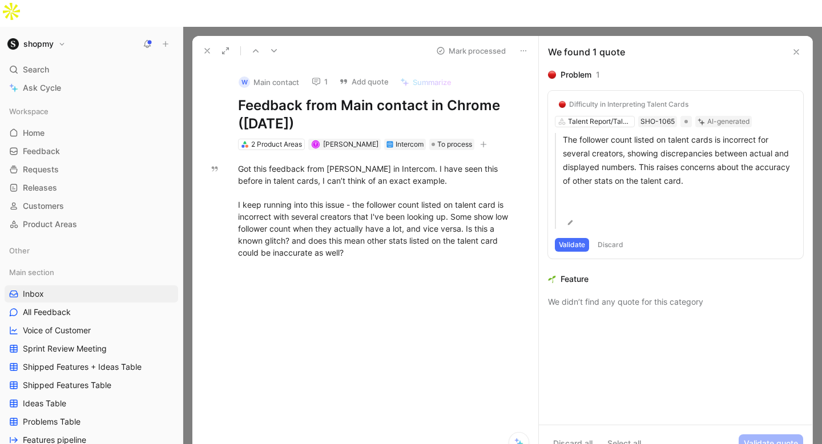
click at [609, 238] on button "Discard" at bounding box center [611, 245] width 34 height 14
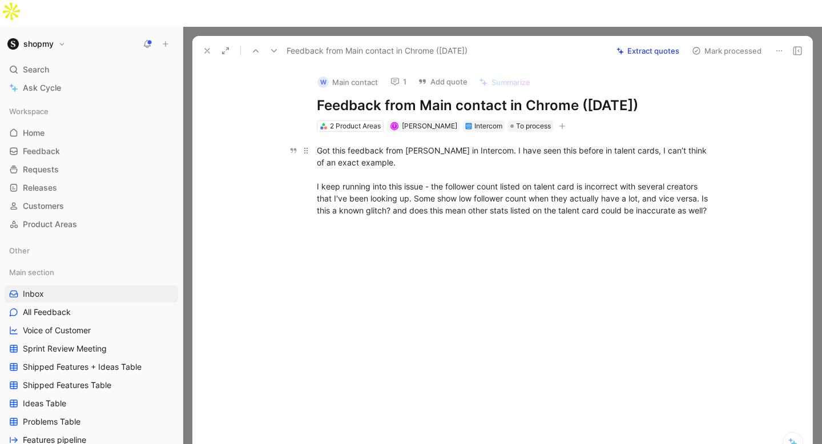
click at [449, 168] on div "Got this feedback from [PERSON_NAME] in Intercom. I have seen this before in ta…" at bounding box center [514, 180] width 395 height 72
click at [426, 163] on div "Got this feedback from [PERSON_NAME] in Intercom. I have seen this before in ta…" at bounding box center [514, 180] width 395 height 72
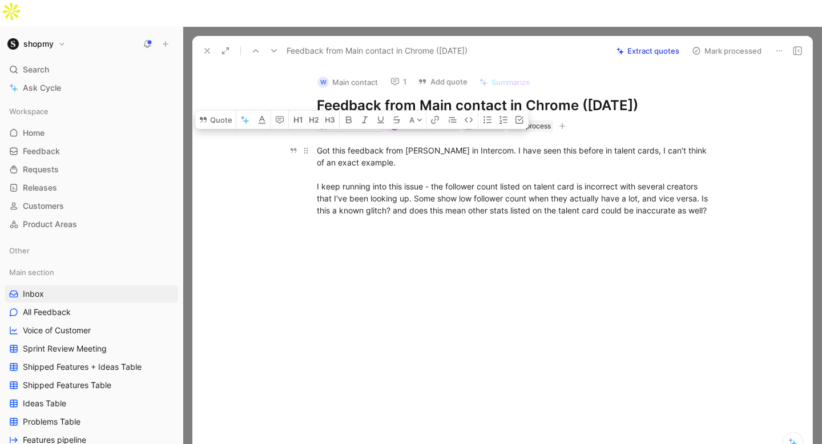
drag, startPoint x: 371, startPoint y: 191, endPoint x: 314, endPoint y: 123, distance: 89.2
click at [314, 141] on p "Got this feedback from [PERSON_NAME] in Intercom. I have seen this before in ta…" at bounding box center [514, 180] width 438 height 79
copy div "Got this feedback from [PERSON_NAME] in Intercom. I have seen this before in ta…"
click at [466, 285] on div at bounding box center [514, 295] width 596 height 133
click at [336, 120] on div "2 Product Areas" at bounding box center [355, 125] width 51 height 11
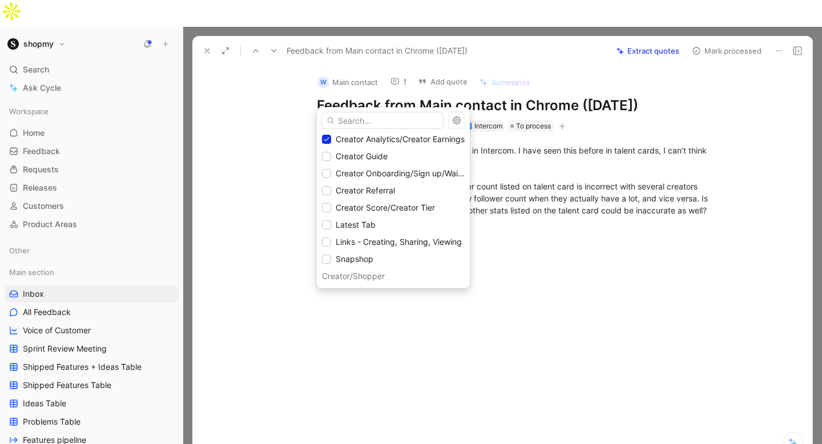
scroll to position [506, 0]
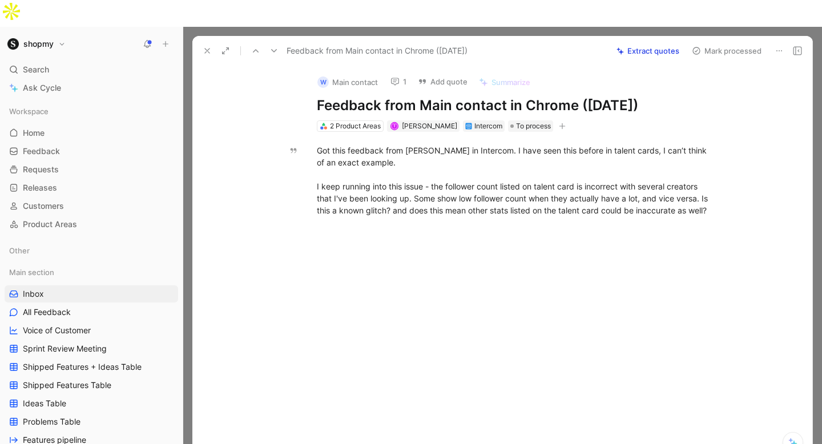
click at [726, 43] on button "Mark processed" at bounding box center [727, 51] width 80 height 16
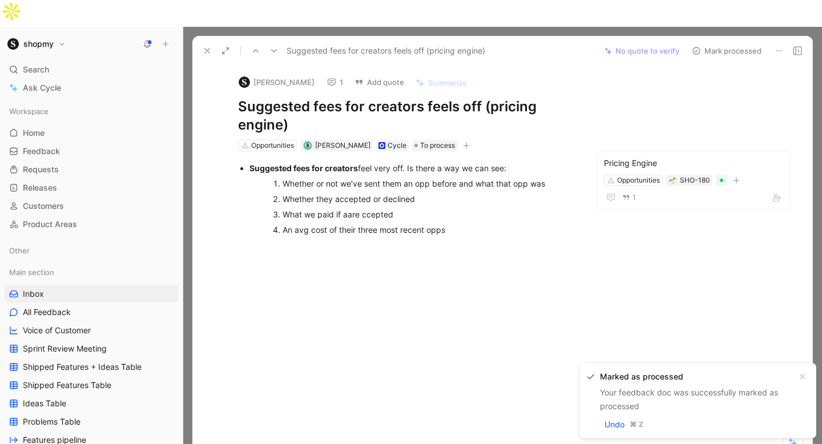
click at [195, 36] on div "Suggested fees for creators feels off (pricing engine) No quote to verify Mark …" at bounding box center [502, 51] width 620 height 30
click at [201, 43] on button at bounding box center [207, 51] width 16 height 16
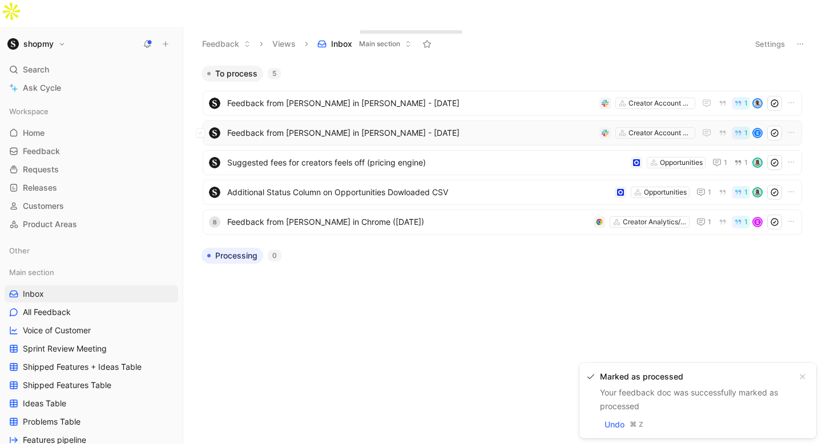
click at [339, 126] on span "Feedback from [PERSON_NAME] in [PERSON_NAME] - [DATE]" at bounding box center [411, 133] width 368 height 14
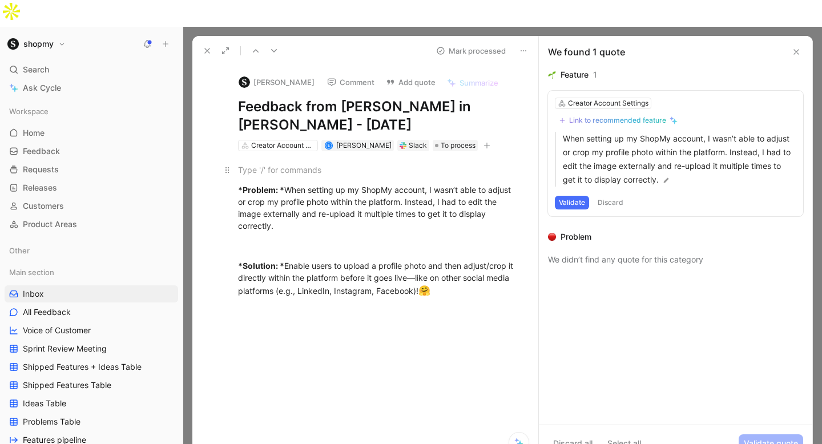
scroll to position [2, 0]
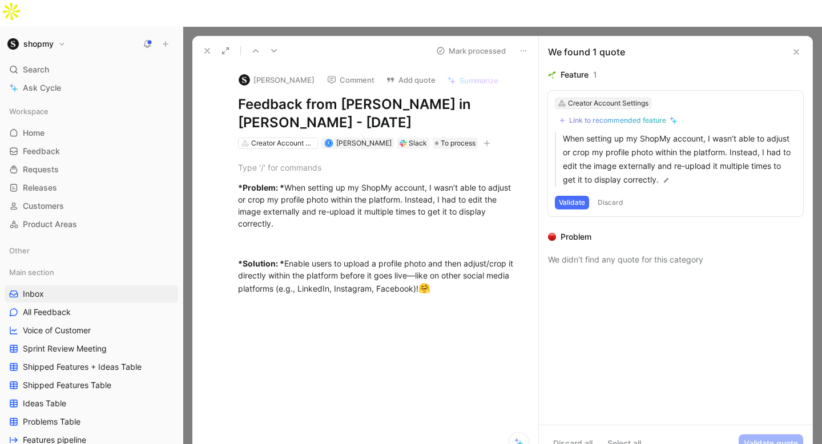
click at [588, 98] on div "Creator Account Settings" at bounding box center [608, 103] width 81 height 11
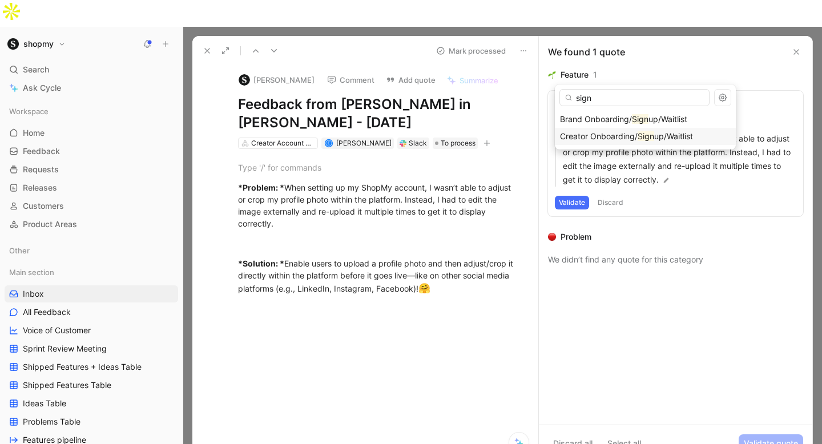
type input "sign"
click at [595, 136] on span "Creator Onboarding/" at bounding box center [599, 136] width 78 height 10
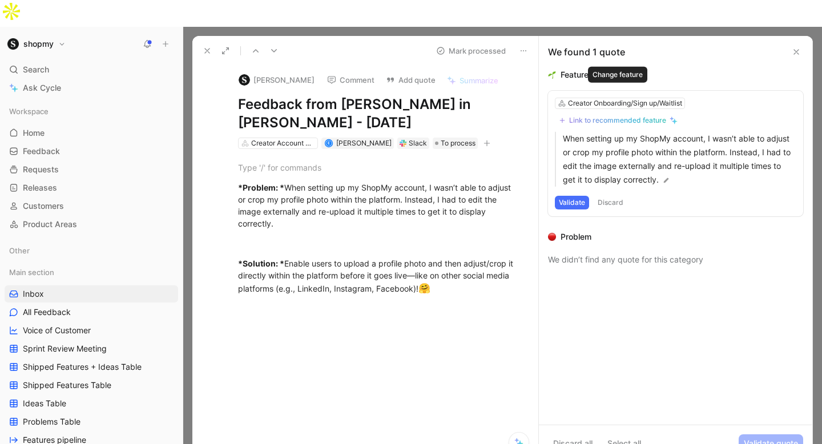
click at [598, 116] on div "Link to recommended feature" at bounding box center [617, 120] width 97 height 9
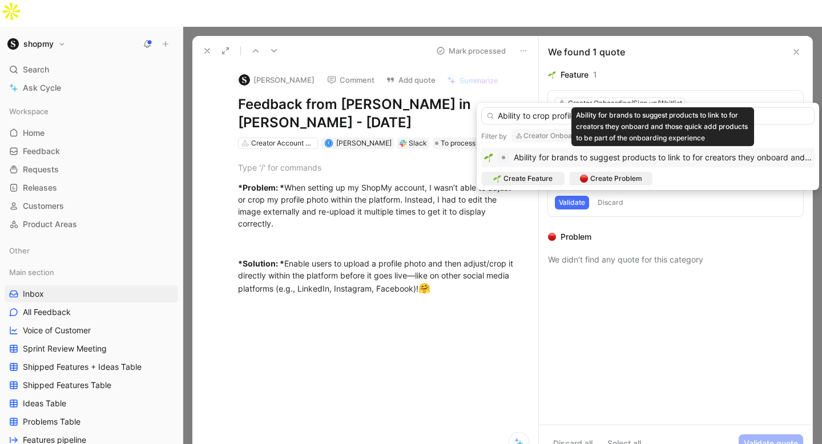
type input "Ability to crop profile photo"
click at [609, 111] on span "Ability for brands to suggest products to link to for creators they onboard and…" at bounding box center [662, 126] width 172 height 31
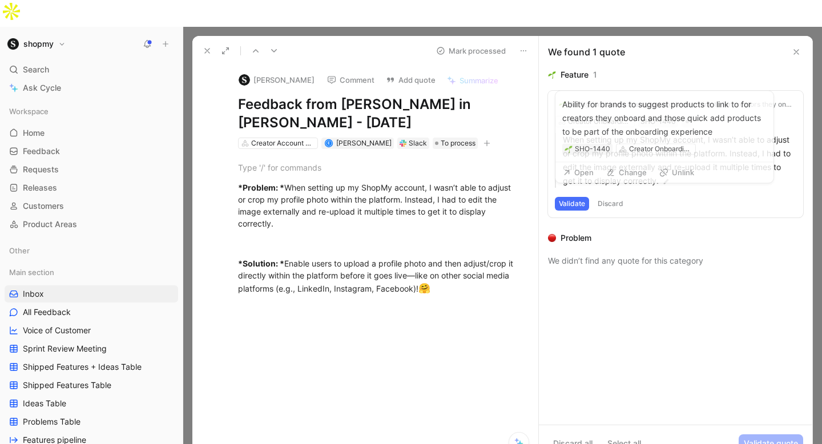
click at [651, 100] on div "Ability for brands to suggest products to link to for creators they onboard and…" at bounding box center [680, 104] width 223 height 9
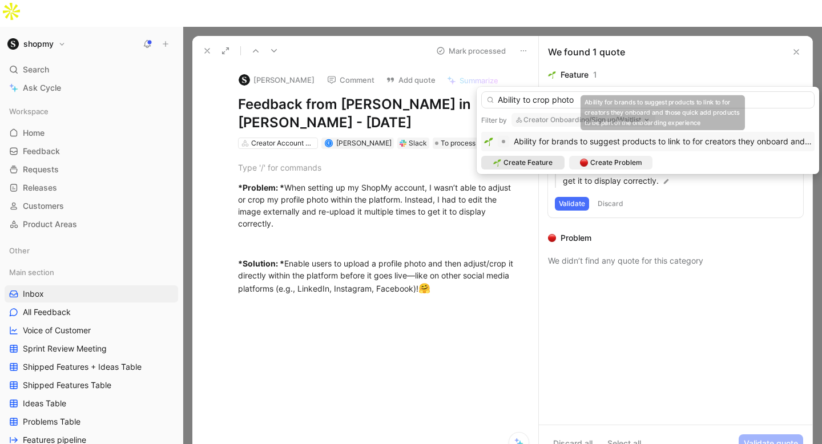
type input "Ability to crop photo"
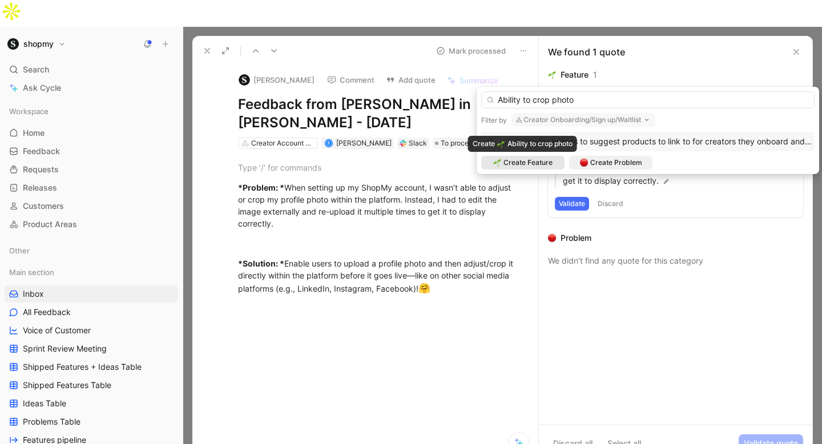
click at [535, 163] on span "Create Feature" at bounding box center [528, 162] width 49 height 11
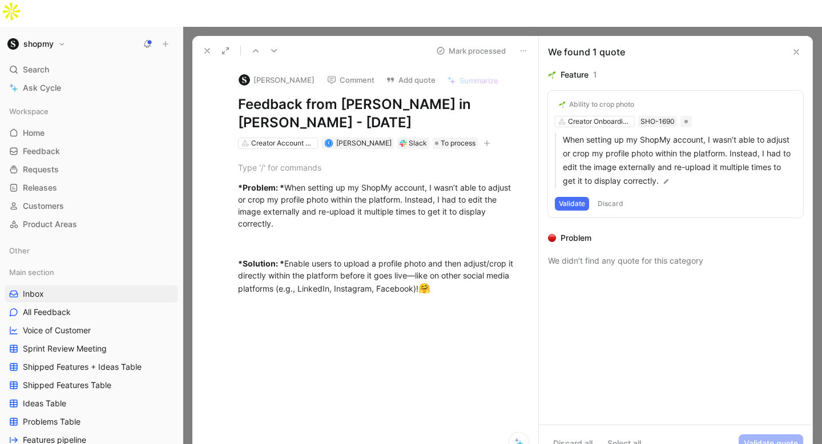
click at [601, 98] on button "Ability to crop photo" at bounding box center [596, 105] width 83 height 14
click at [572, 197] on button "Validate" at bounding box center [572, 204] width 34 height 14
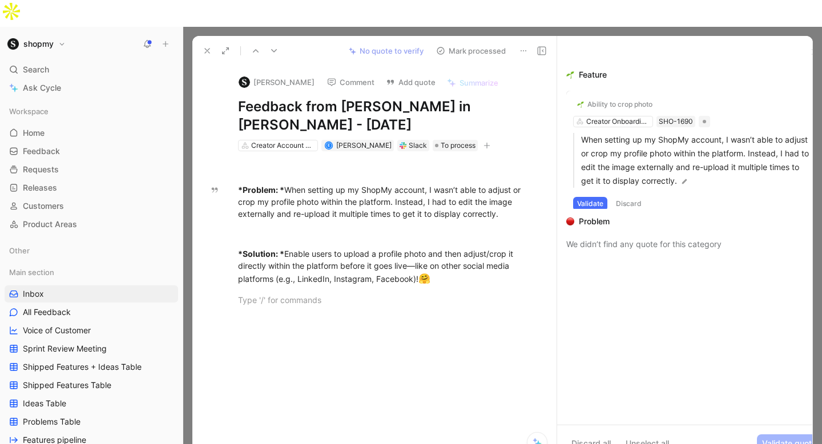
scroll to position [0, 0]
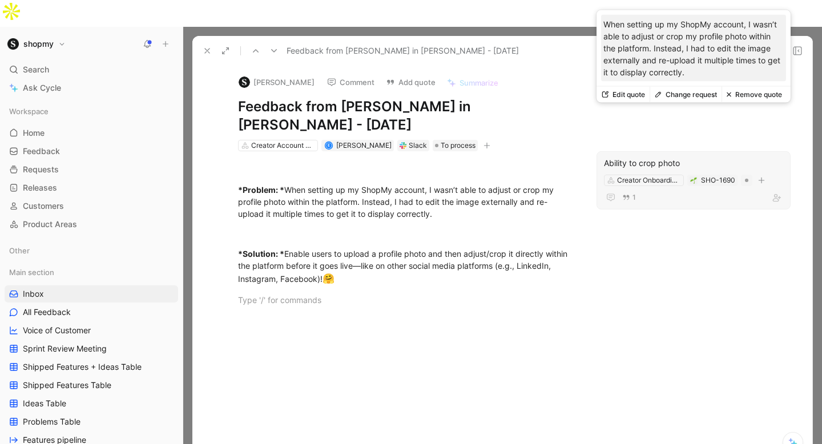
click at [627, 156] on div "Ability to crop photo" at bounding box center [693, 163] width 179 height 14
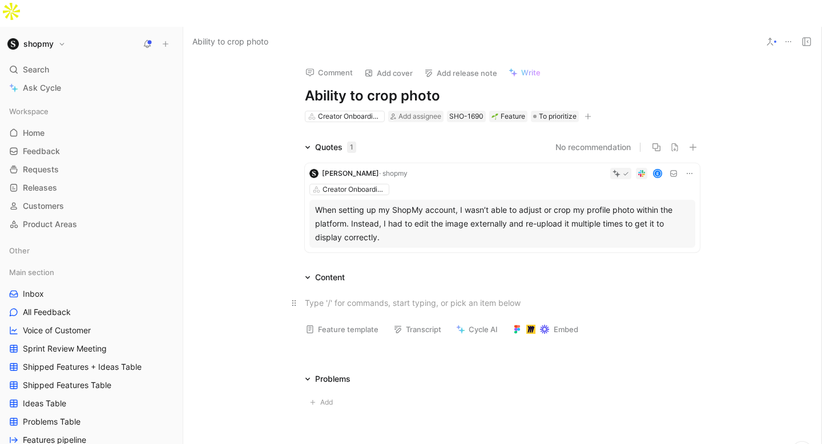
click at [352, 297] on div at bounding box center [502, 303] width 395 height 12
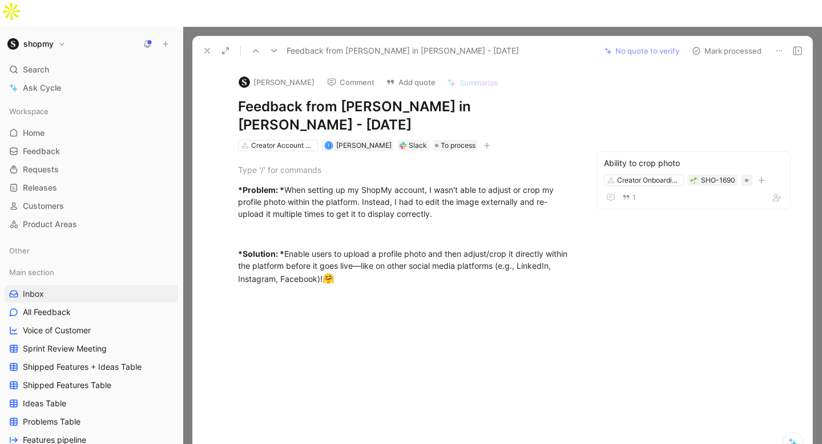
click at [721, 43] on button "Mark processed" at bounding box center [727, 51] width 80 height 16
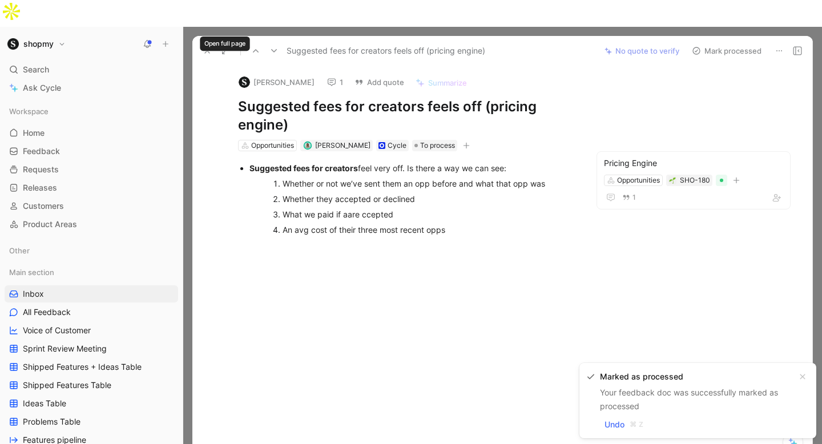
click at [207, 43] on button at bounding box center [207, 51] width 16 height 16
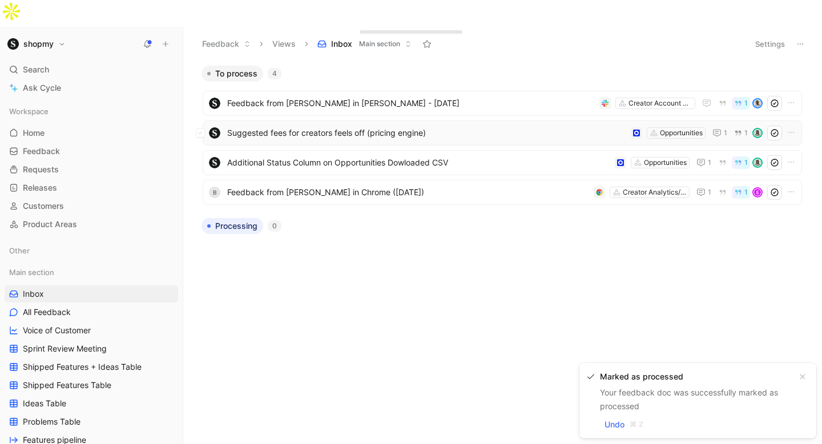
click at [329, 120] on div "Suggested fees for creators feels off (pricing engine) Opportunities 1 1" at bounding box center [502, 132] width 599 height 25
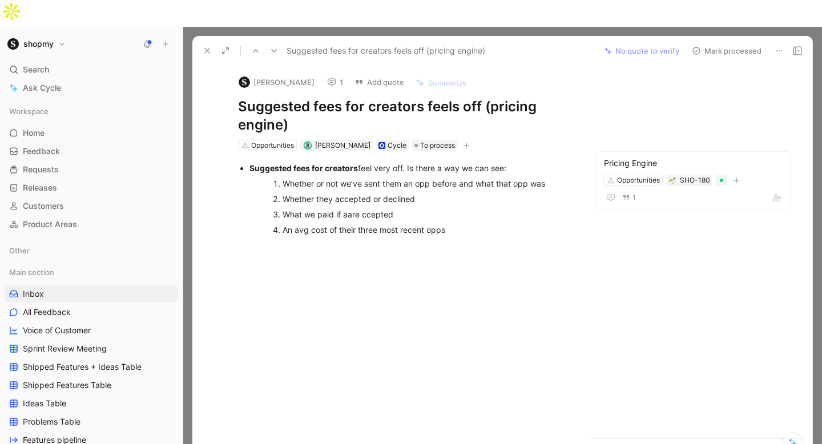
click at [206, 46] on icon at bounding box center [207, 50] width 9 height 9
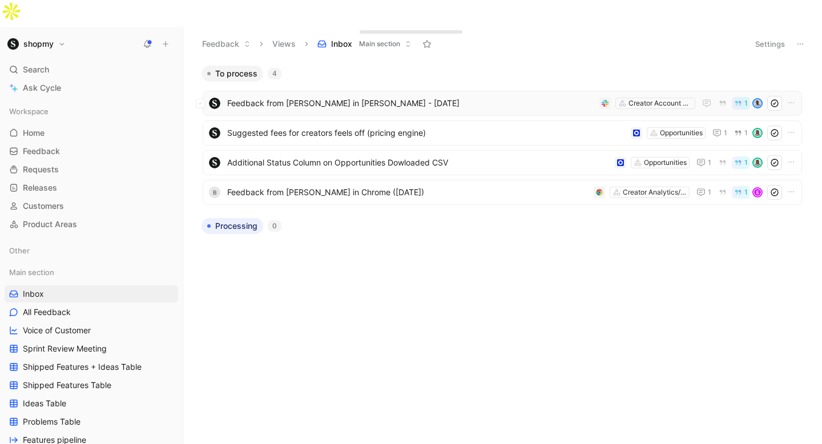
click at [302, 96] on span "Feedback from [PERSON_NAME] in [PERSON_NAME] - [DATE]" at bounding box center [411, 103] width 368 height 14
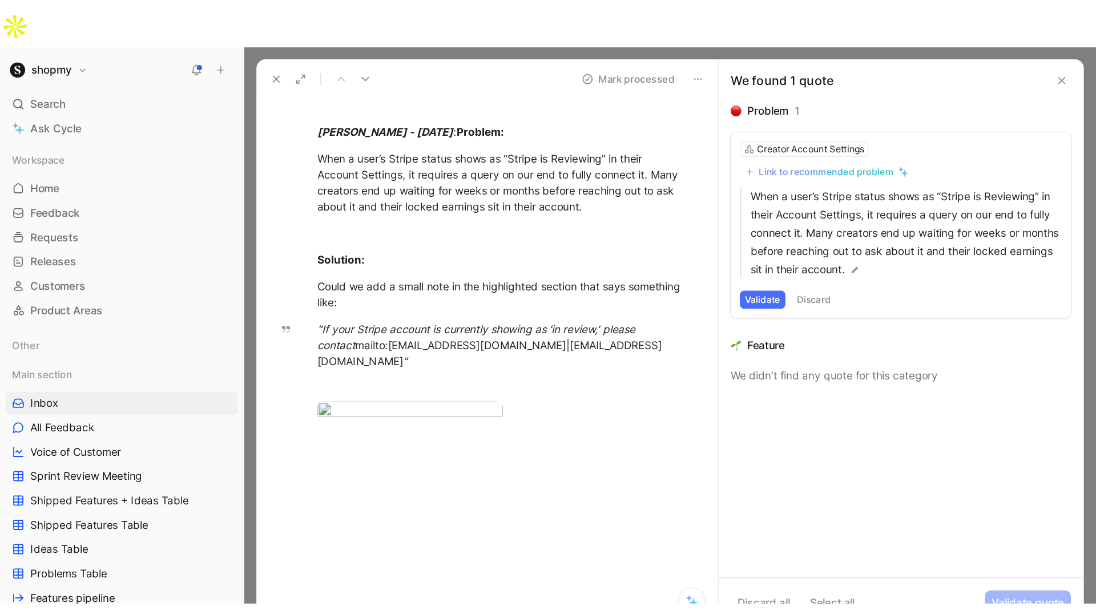
scroll to position [3, 0]
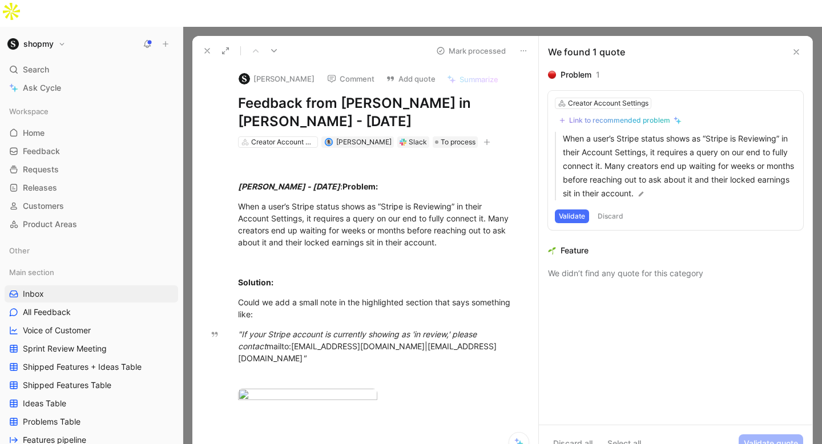
click at [410, 210] on div "When a user’s Stripe status shows as “Stripe is Reviewing” in their Account Set…" at bounding box center [377, 224] width 279 height 48
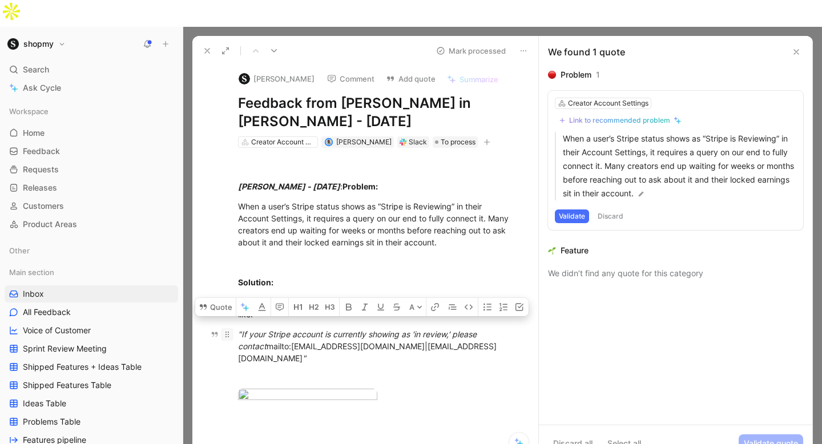
drag, startPoint x: 481, startPoint y: 323, endPoint x: 232, endPoint y: 312, distance: 249.7
click at [232, 325] on p ""If your Stripe account is currently showing as 'in review,' please contact mai…" at bounding box center [377, 346] width 322 height 43
copy div ""If your Stripe account is currently showing as 'in review,' please contact mai…"
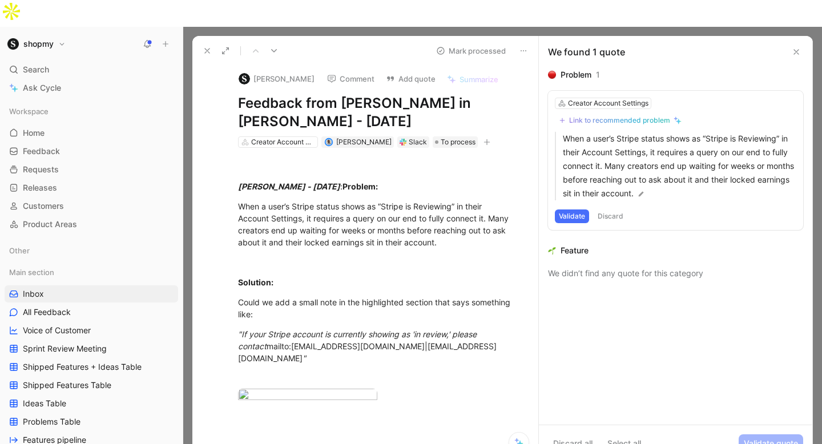
click at [344, 71] on button "Comment" at bounding box center [351, 79] width 58 height 16
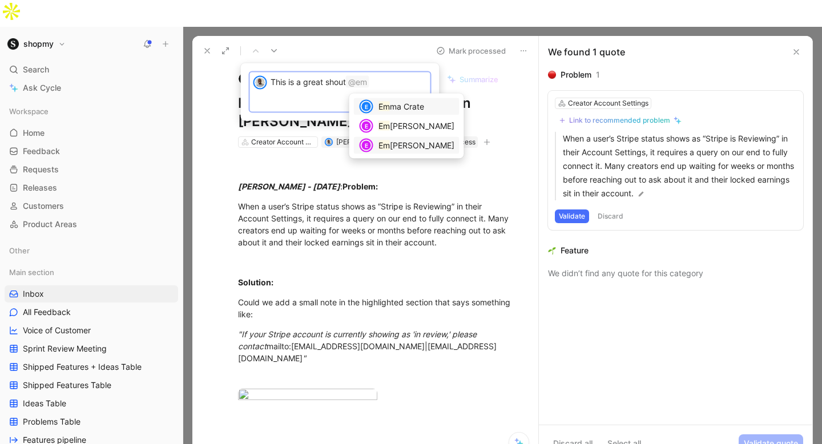
click at [413, 145] on span "[PERSON_NAME]" at bounding box center [422, 145] width 65 height 10
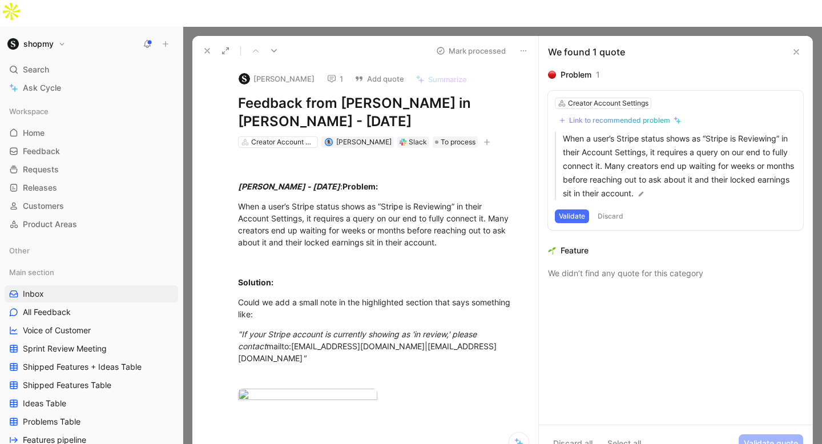
click at [610, 210] on button "Discard" at bounding box center [611, 217] width 34 height 14
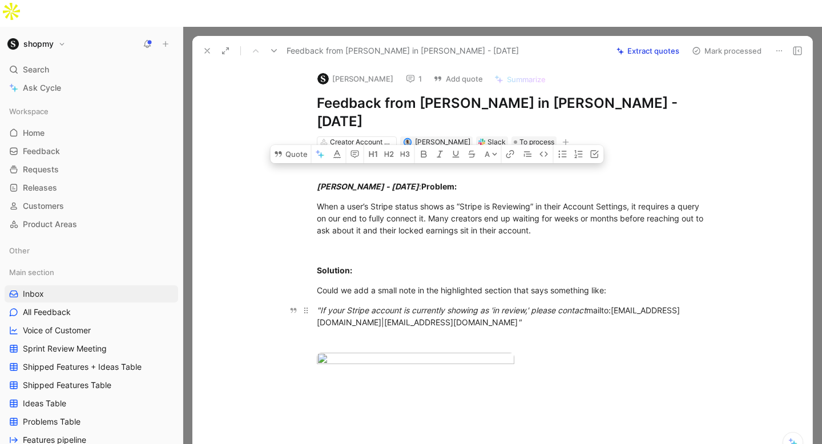
drag, startPoint x: 317, startPoint y: 162, endPoint x: 602, endPoint y: 280, distance: 308.4
click at [602, 280] on div "[PERSON_NAME] - [DATE] : Problem: When a user’s Stripe status shows as “Stripe …" at bounding box center [514, 273] width 596 height 250
click at [451, 71] on button "Add quote" at bounding box center [458, 79] width 60 height 16
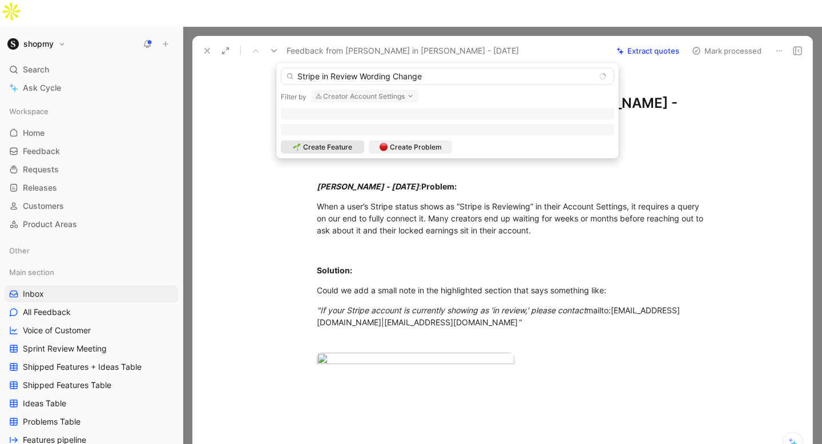
type input "Stripe in Review Wording Change"
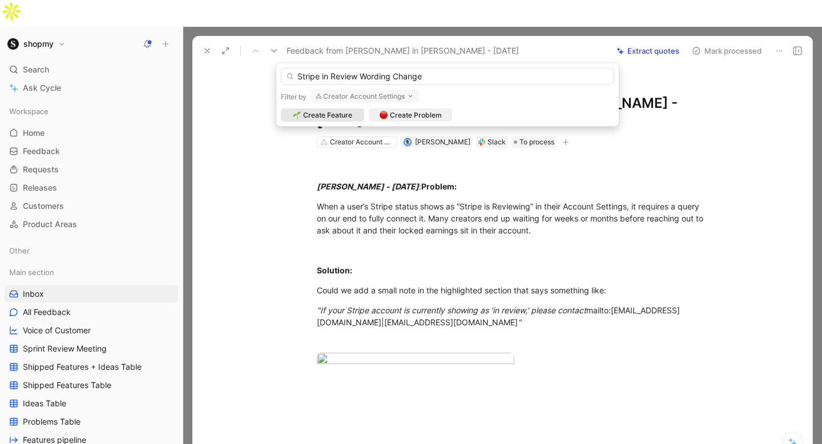
click at [348, 113] on span "Create Feature" at bounding box center [327, 115] width 49 height 11
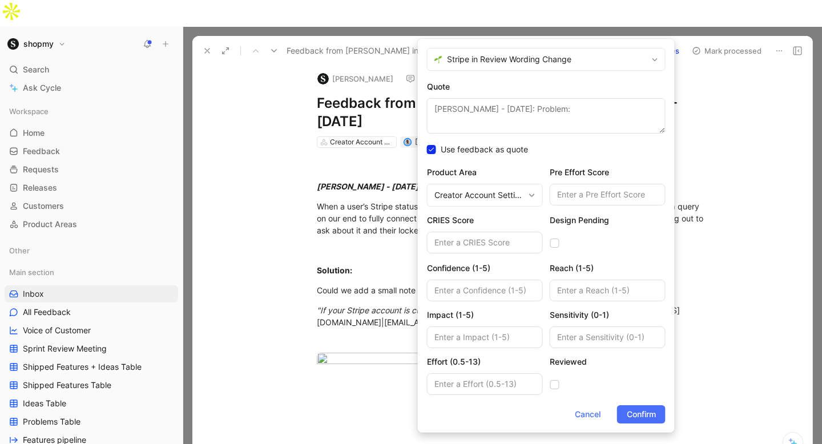
click at [489, 111] on textarea "[PERSON_NAME] - [DATE]: Problem: When a user’s Stripe status shows as “Stripe i…" at bounding box center [546, 115] width 239 height 35
click at [647, 423] on button "Confirm" at bounding box center [641, 414] width 49 height 18
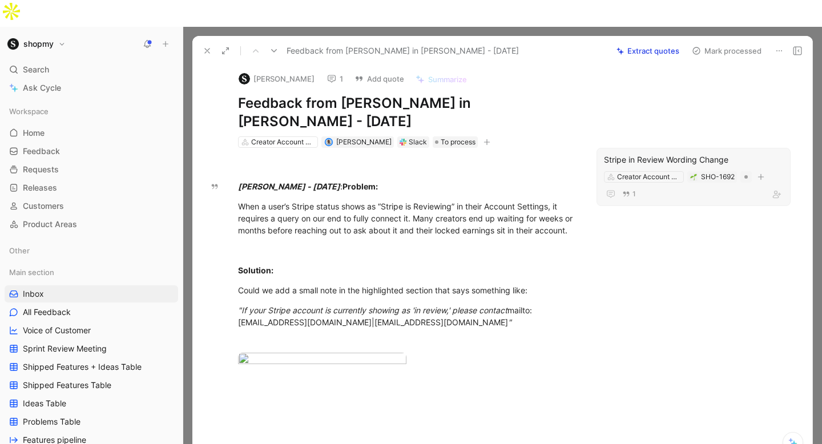
click at [645, 153] on div "Stripe in Review Wording Change" at bounding box center [693, 160] width 179 height 14
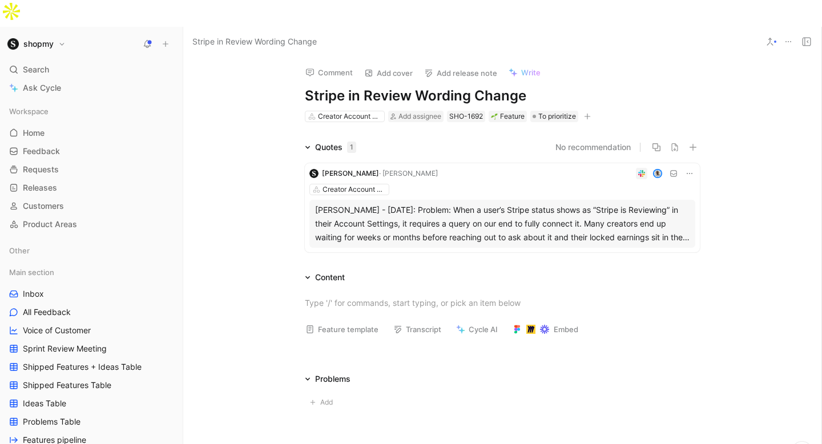
click at [558, 110] on div "Creator Account Settings Add assignee SHO-1692 Feature To prioritize" at bounding box center [502, 117] width 397 height 14
click at [552, 111] on span "To prioritize" at bounding box center [557, 116] width 38 height 11
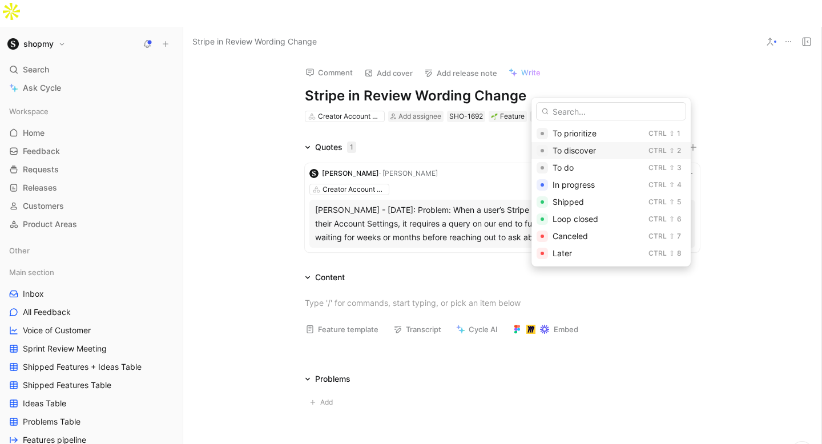
click at [574, 152] on span "To discover" at bounding box center [574, 151] width 43 height 10
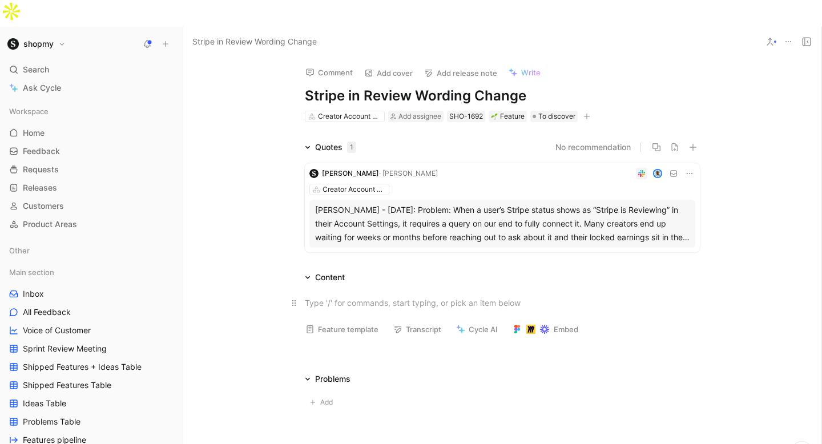
click at [366, 297] on div at bounding box center [502, 303] width 395 height 12
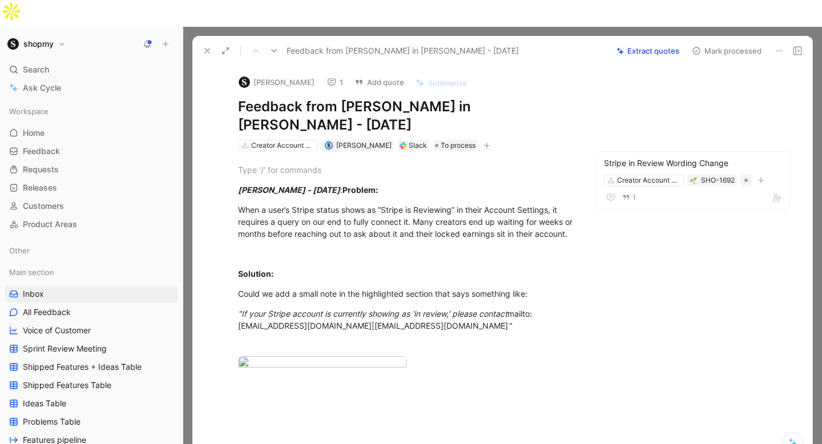
click at [746, 43] on button "Mark processed" at bounding box center [727, 51] width 80 height 16
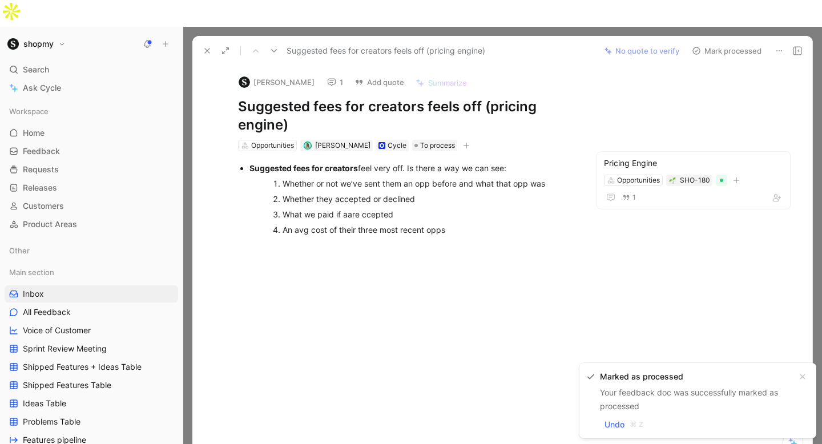
click at [200, 43] on button at bounding box center [207, 51] width 16 height 16
